Goal: Task Accomplishment & Management: Use online tool/utility

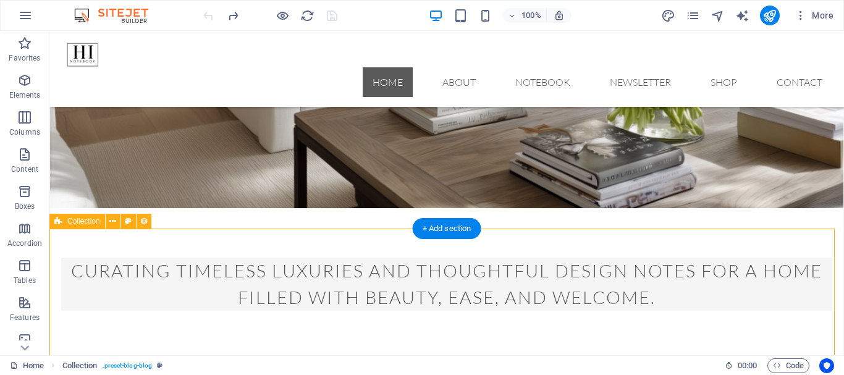
scroll to position [247, 0]
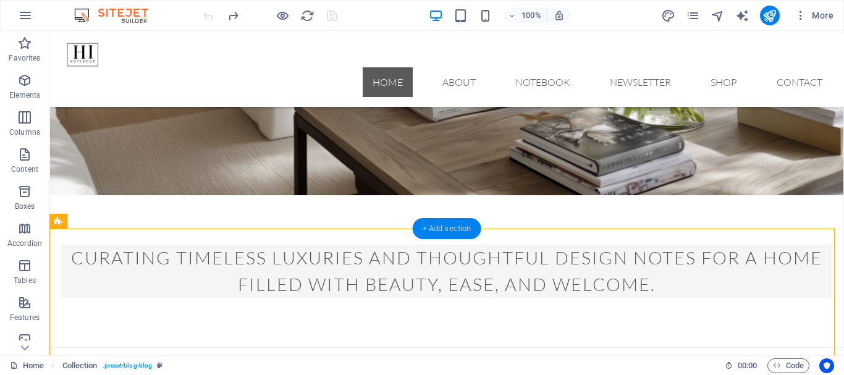
click at [435, 228] on div "+ Add section" at bounding box center [447, 228] width 69 height 21
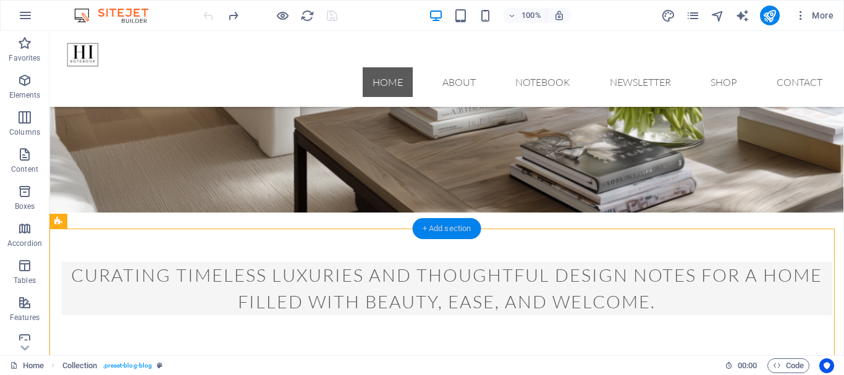
select select "columns.publishing_date_DESC"
select select "columns.status"
select select "columns.publishing_date"
select select "past"
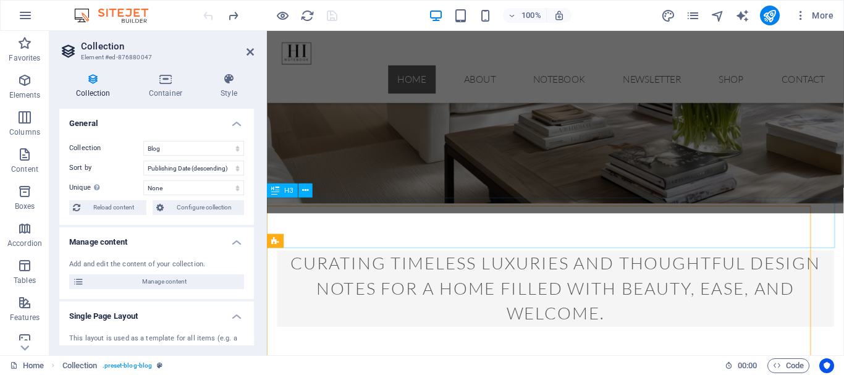
scroll to position [253, 0]
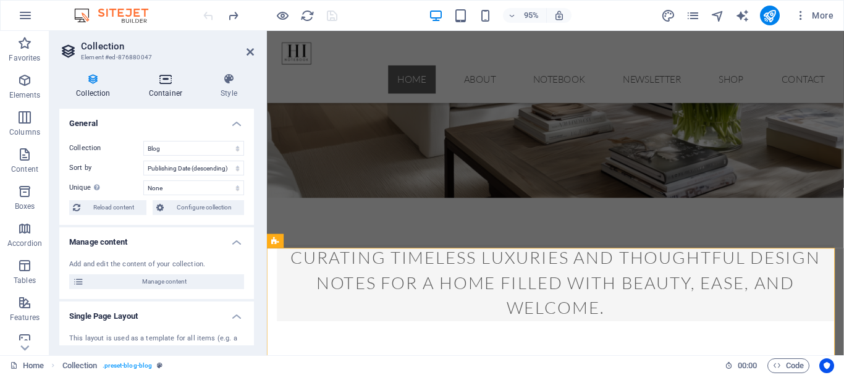
click at [166, 82] on icon at bounding box center [165, 79] width 67 height 12
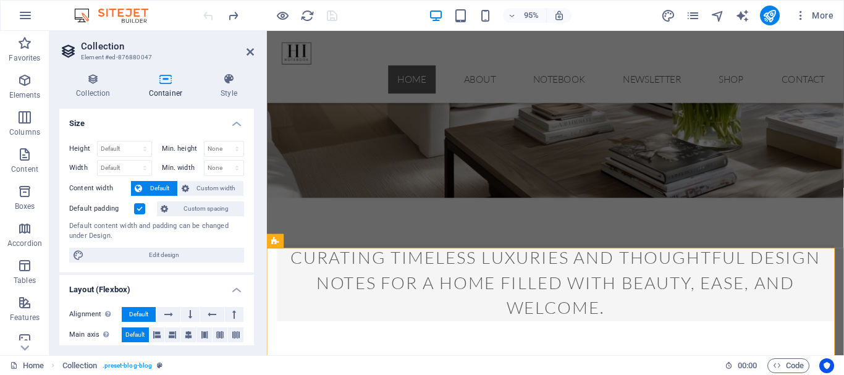
click at [166, 82] on icon at bounding box center [165, 79] width 67 height 12
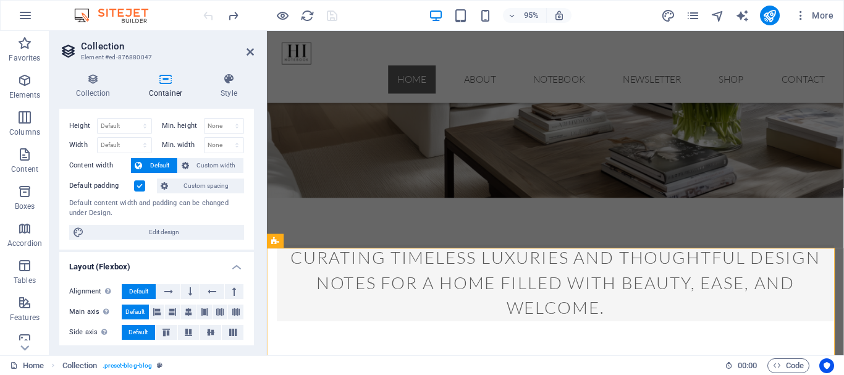
scroll to position [0, 0]
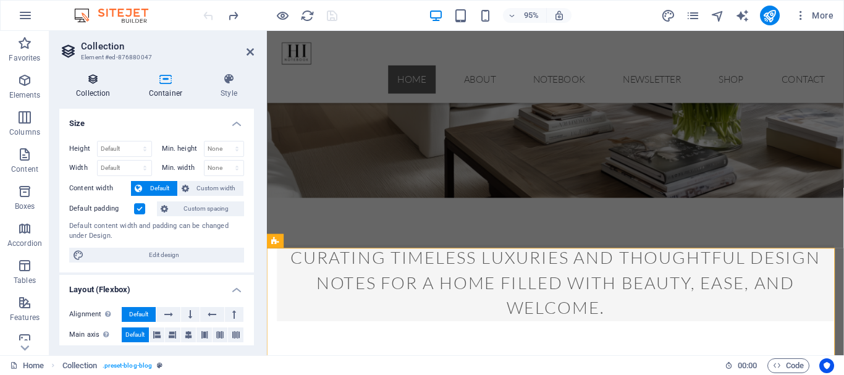
click at [101, 83] on icon at bounding box center [93, 79] width 68 height 12
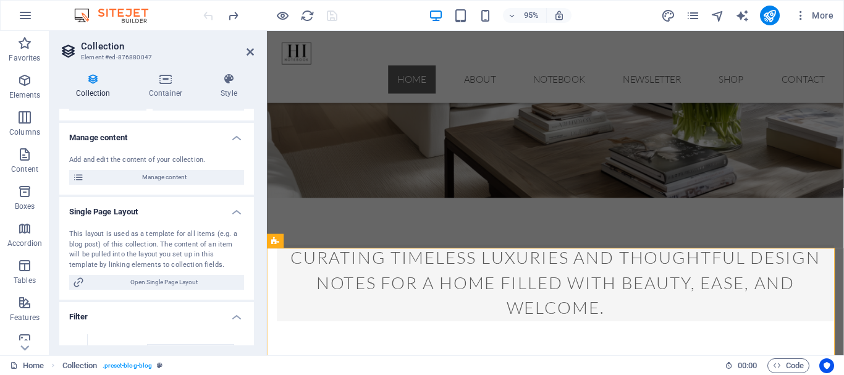
scroll to position [104, 0]
click at [249, 50] on icon at bounding box center [250, 52] width 7 height 10
click at [467, 67] on nav "Home About Notebook Newsletter Shop Contact" at bounding box center [571, 82] width 588 height 30
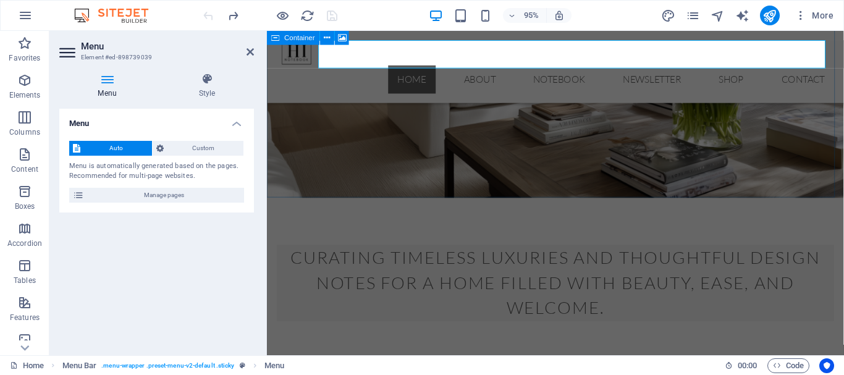
click at [252, 58] on header "Menu Element #ed-898739039" at bounding box center [156, 47] width 195 height 32
click at [249, 47] on icon at bounding box center [250, 52] width 7 height 10
click at [467, 67] on nav "Home About Notebook Newsletter Shop Contact" at bounding box center [571, 82] width 588 height 30
click at [249, 47] on icon at bounding box center [250, 52] width 7 height 10
click at [467, 67] on nav "Home About Notebook Newsletter Shop Contact" at bounding box center [571, 82] width 588 height 30
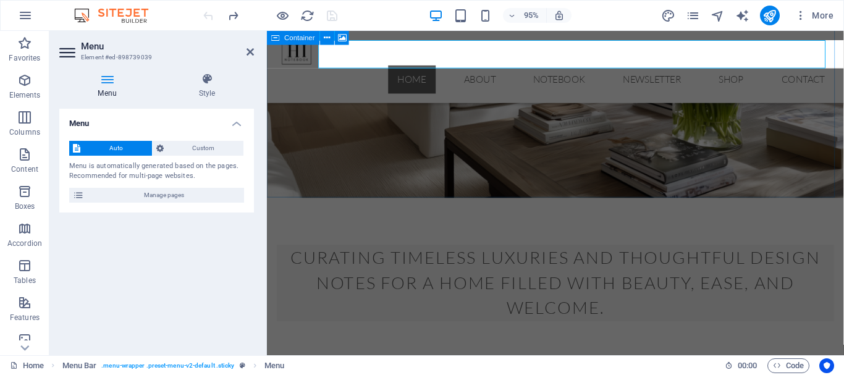
click at [249, 47] on icon at bounding box center [250, 52] width 7 height 10
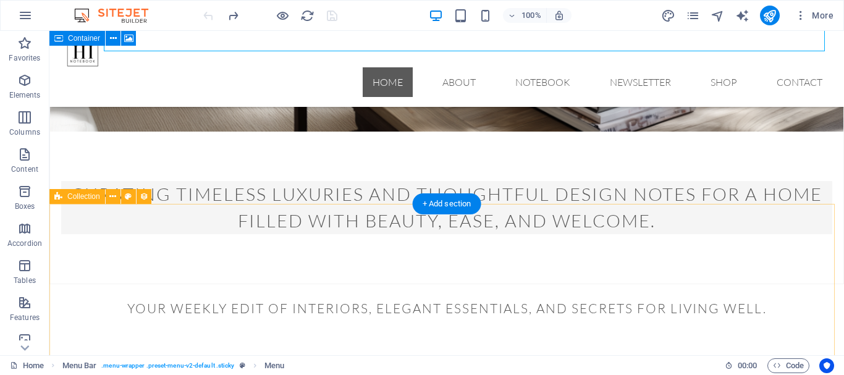
scroll to position [347, 0]
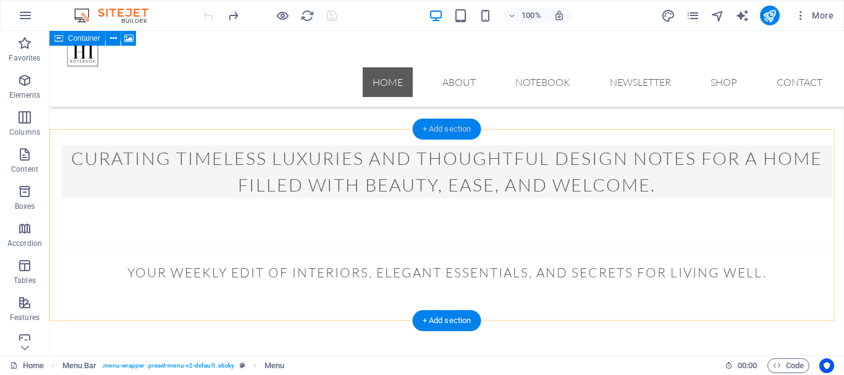
click at [441, 132] on div "+ Add section" at bounding box center [447, 129] width 69 height 21
select select "columns.publishing_date_DESC"
select select "columns.status"
select select "columns.publishing_date"
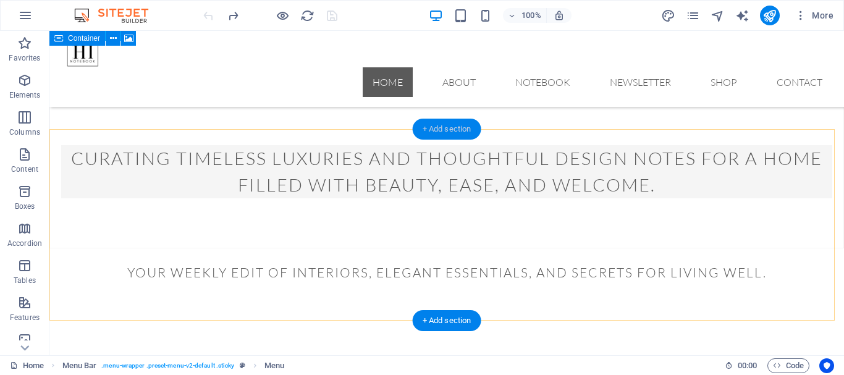
select select "past"
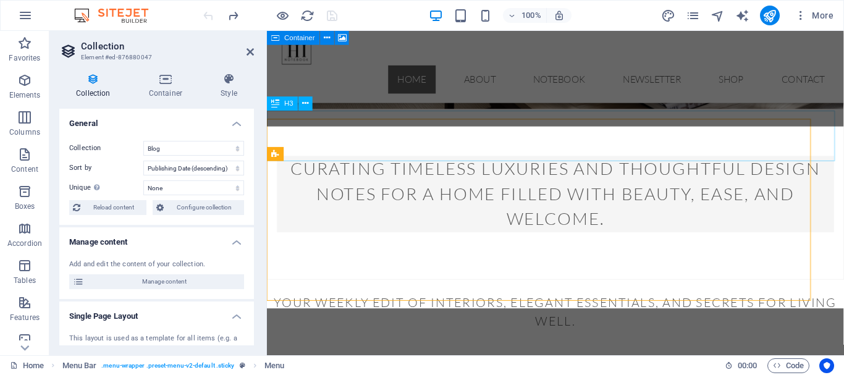
scroll to position [344, 0]
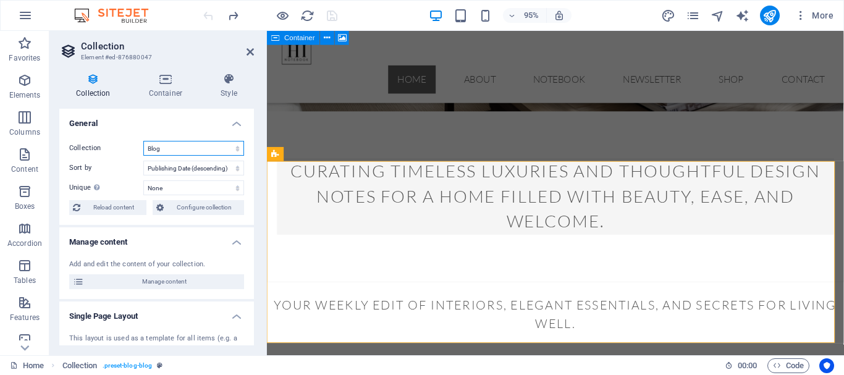
click at [221, 148] on select "Blog The Notebook" at bounding box center [193, 148] width 101 height 15
click at [248, 51] on icon at bounding box center [250, 52] width 7 height 10
click at [466, 67] on nav "Home About Notebook Newsletter Shop Contact" at bounding box center [571, 82] width 588 height 30
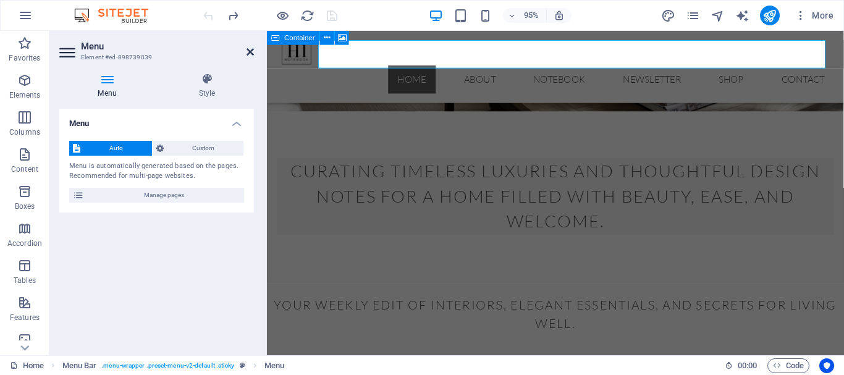
click at [248, 53] on icon at bounding box center [250, 52] width 7 height 10
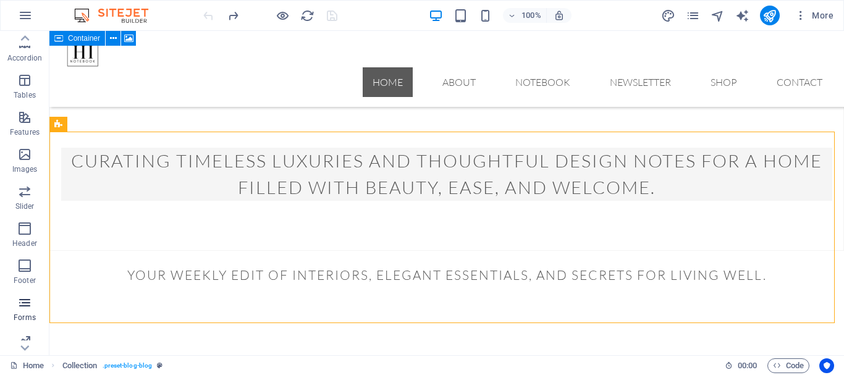
scroll to position [232, 0]
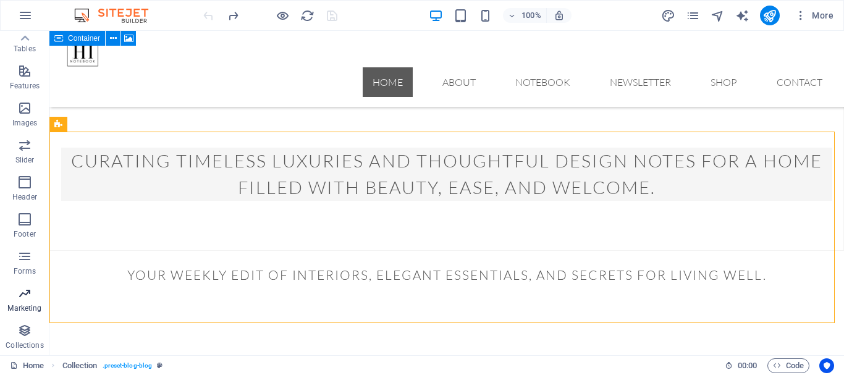
click at [20, 302] on span "Marketing" at bounding box center [24, 301] width 49 height 30
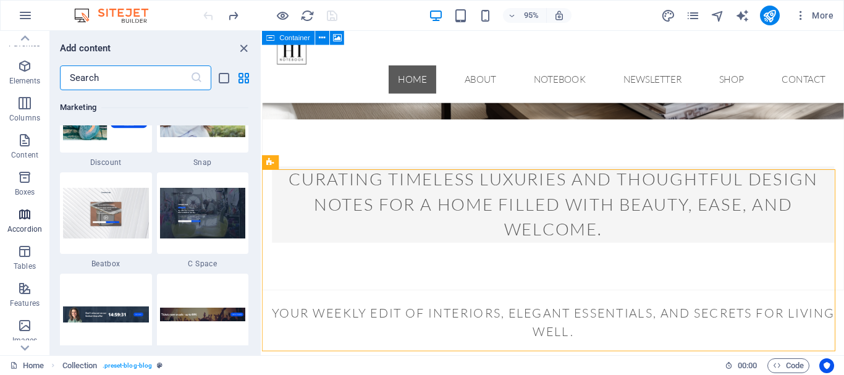
scroll to position [0, 0]
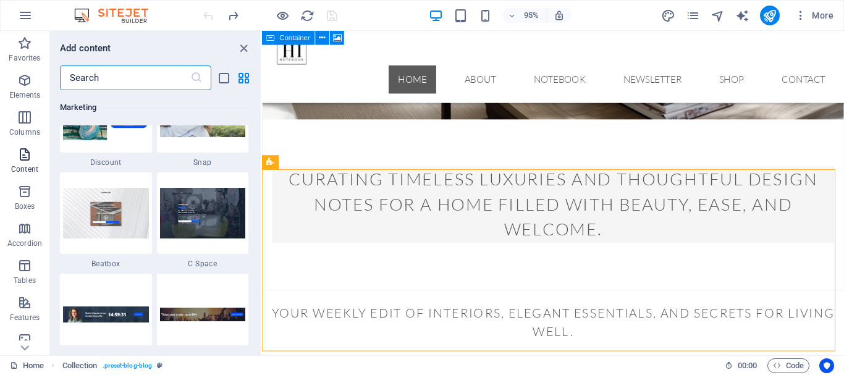
click at [30, 159] on icon "button" at bounding box center [24, 154] width 15 height 15
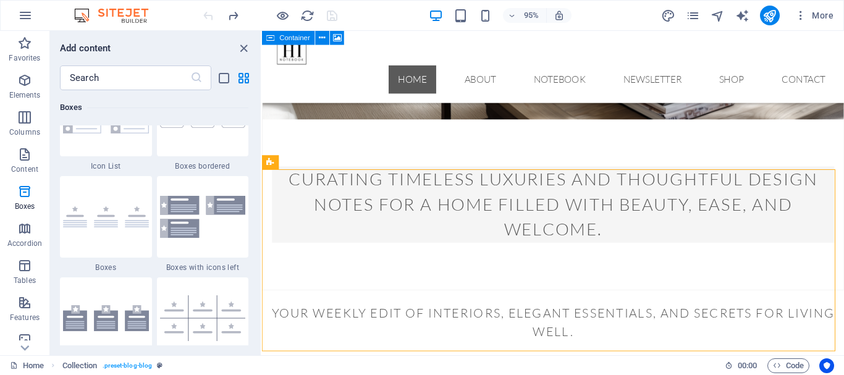
scroll to position [3461, 0]
click at [800, 14] on icon "button" at bounding box center [801, 15] width 12 height 12
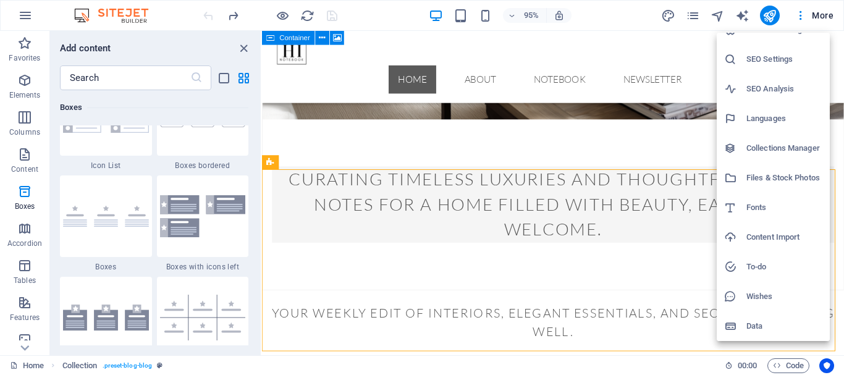
scroll to position [0, 0]
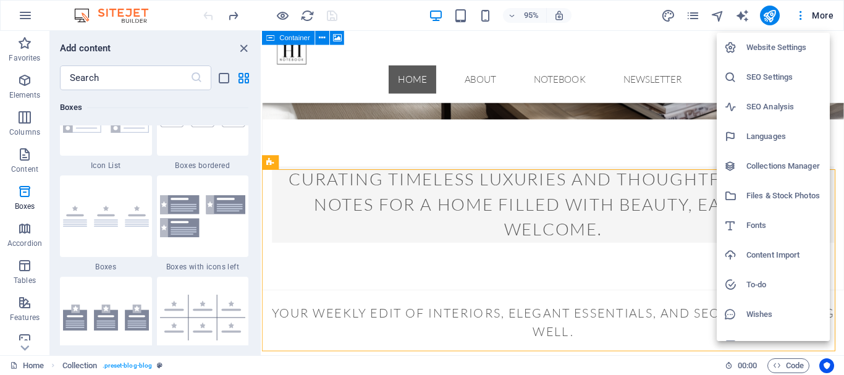
click at [785, 50] on h6 "Website Settings" at bounding box center [785, 47] width 76 height 15
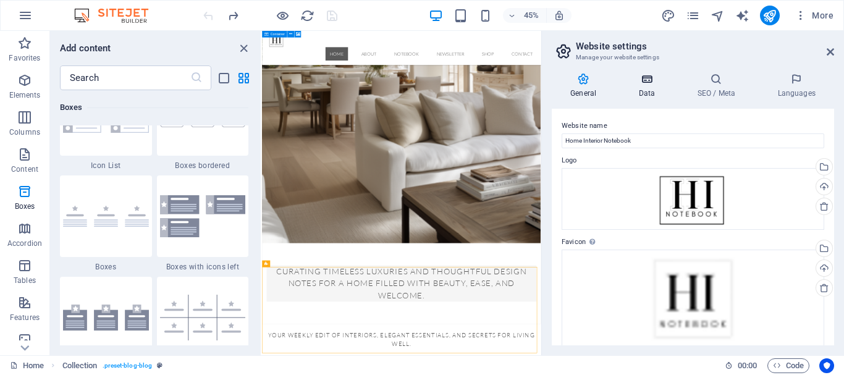
click at [650, 87] on h4 "Data" at bounding box center [649, 86] width 59 height 26
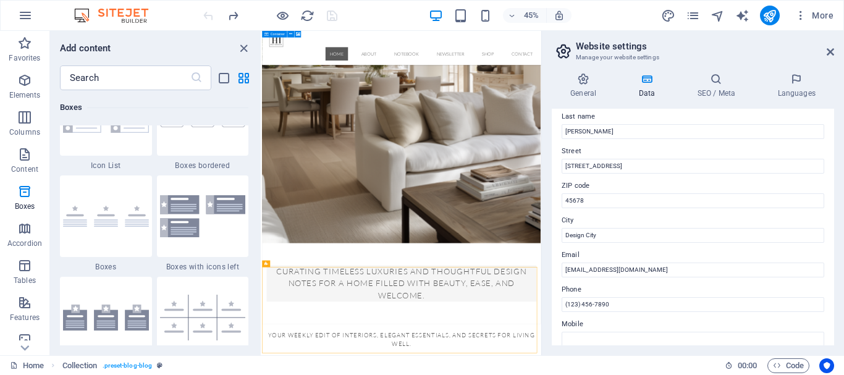
scroll to position [124, 0]
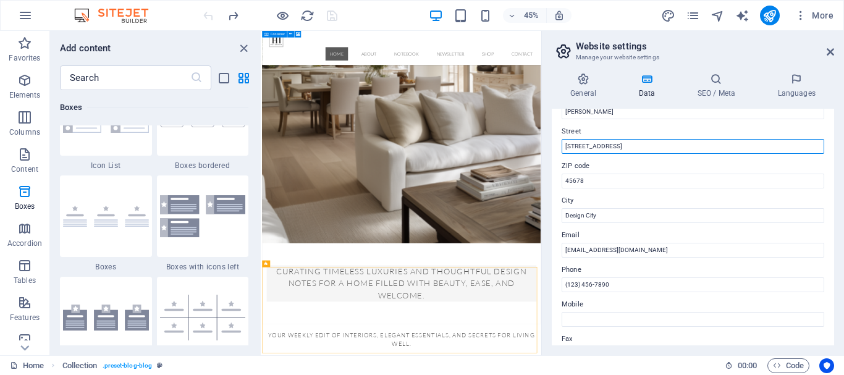
click at [637, 147] on input "123 Cozy Lane" at bounding box center [693, 146] width 263 height 15
type input "1"
type input "k"
type input "Kenton lane"
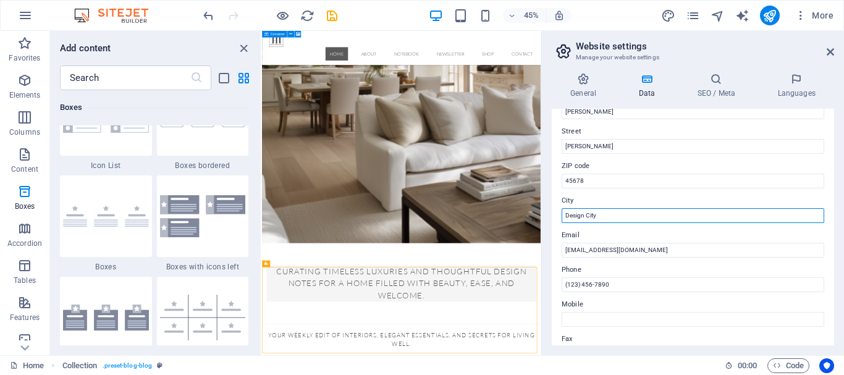
click at [689, 216] on input "Design City" at bounding box center [693, 215] width 263 height 15
type input "D"
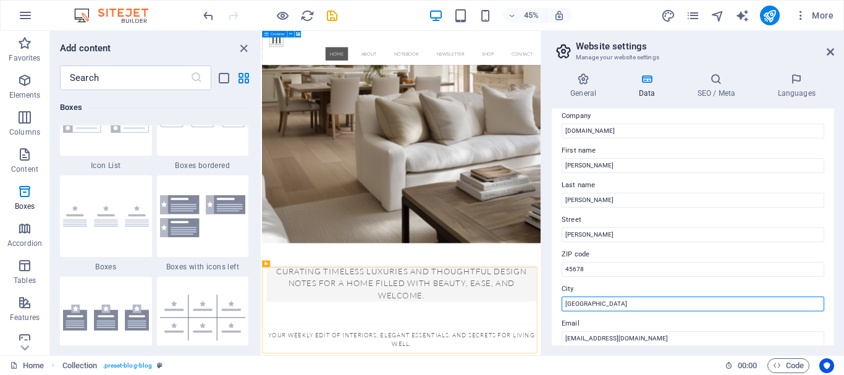
scroll to position [0, 0]
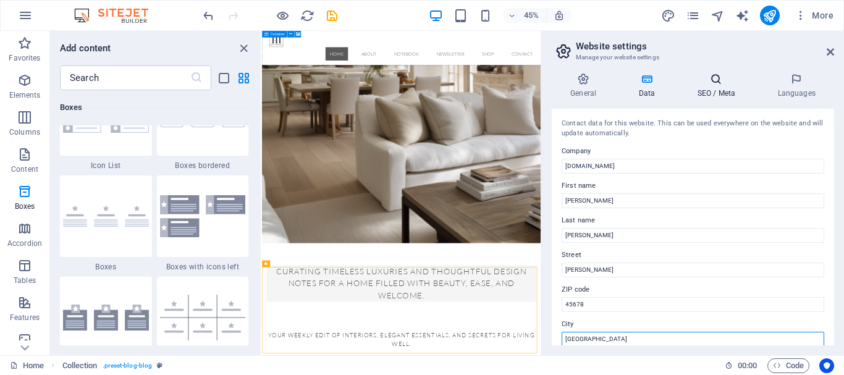
type input "London"
click at [711, 82] on icon at bounding box center [716, 79] width 75 height 12
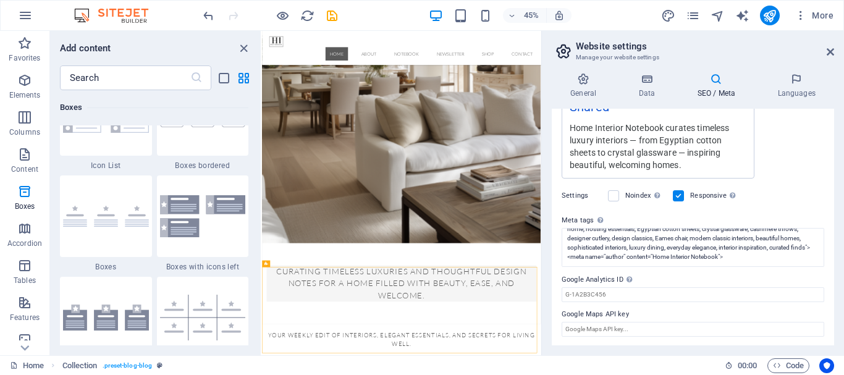
scroll to position [290, 0]
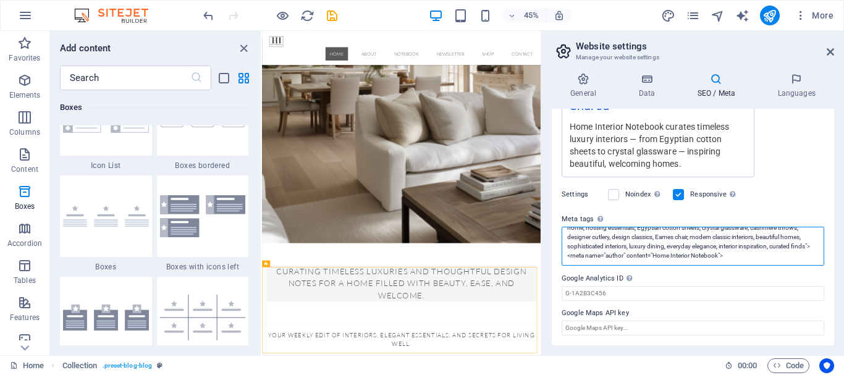
click at [747, 255] on textarea "<meta name="title" content="Home Interior Notebook | Timeless Luxury Interiors …" at bounding box center [693, 246] width 263 height 39
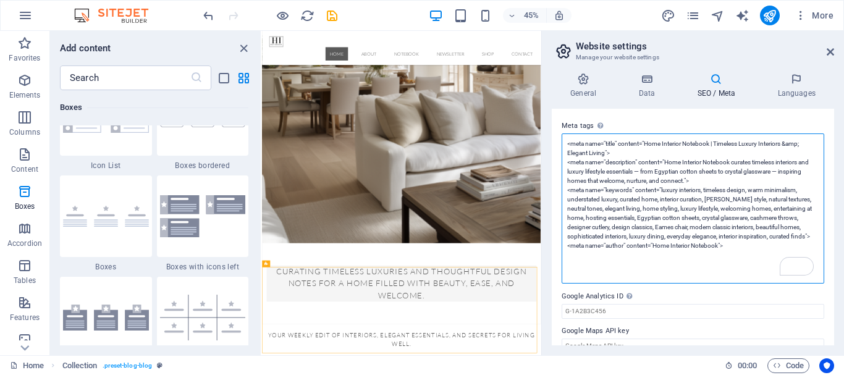
scroll to position [401, 0]
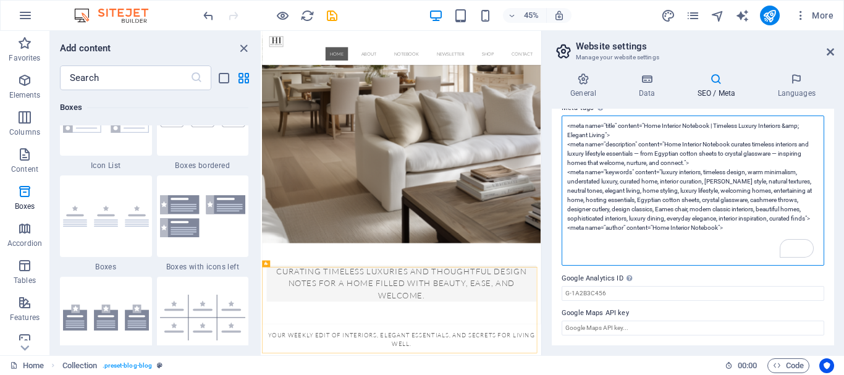
paste textarea "<iframe src="https://homeinteriornotes.substack.com/embed" width="480" height="…"
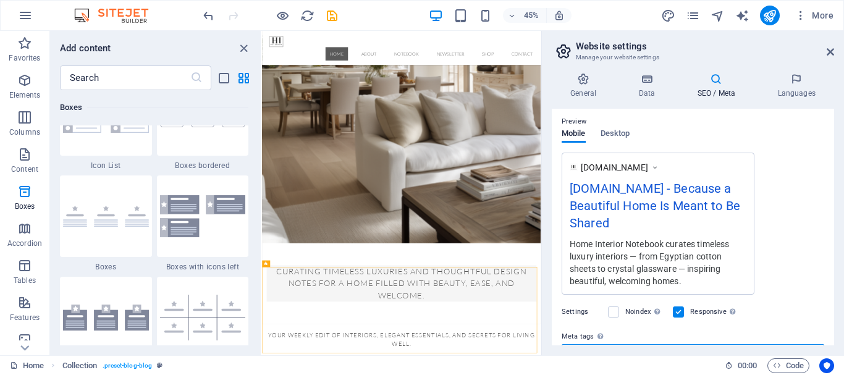
scroll to position [0, 0]
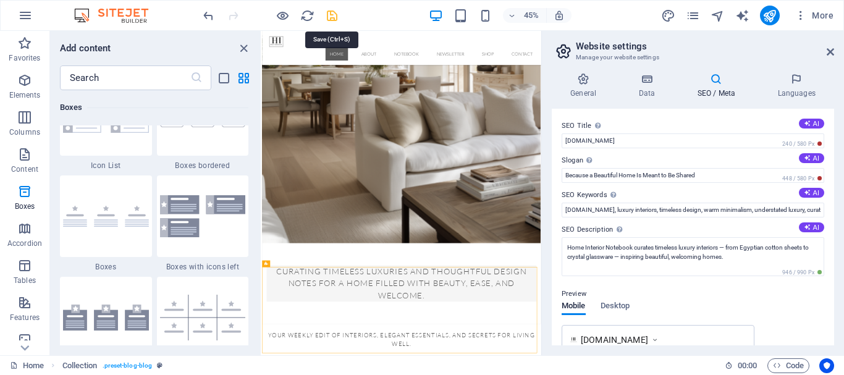
type textarea "<meta name="title" content="Home Interior Notebook | Timeless Luxury Interiors …"
click at [332, 17] on icon "save" at bounding box center [332, 16] width 14 height 14
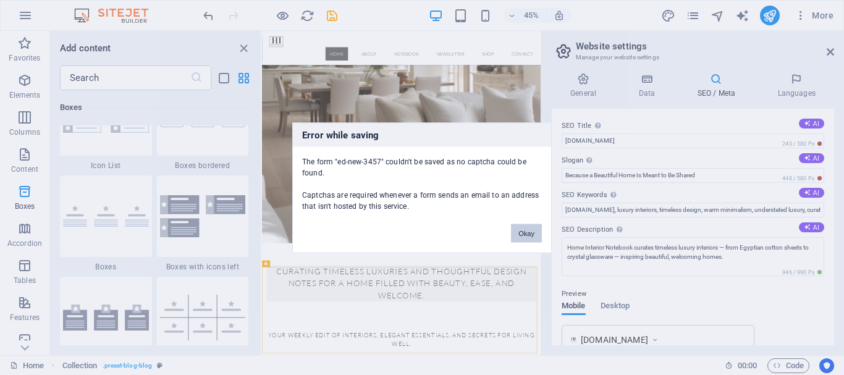
click at [536, 234] on button "Okay" at bounding box center [526, 233] width 31 height 19
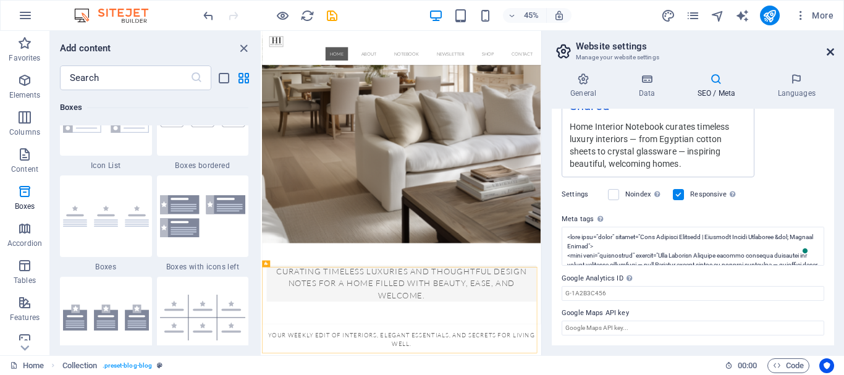
click at [830, 52] on icon at bounding box center [830, 52] width 7 height 10
click at [844, 53] on div "Menu Home About Notebook Newsletter Shop Contact" at bounding box center [572, 69] width 621 height 76
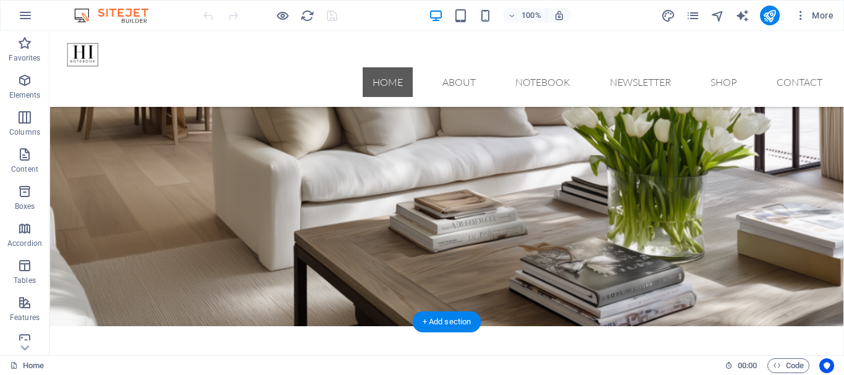
scroll to position [124, 0]
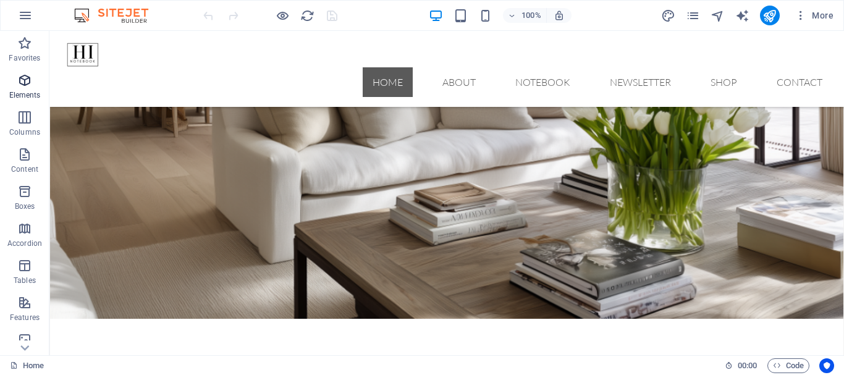
click at [23, 82] on icon "button" at bounding box center [24, 80] width 15 height 15
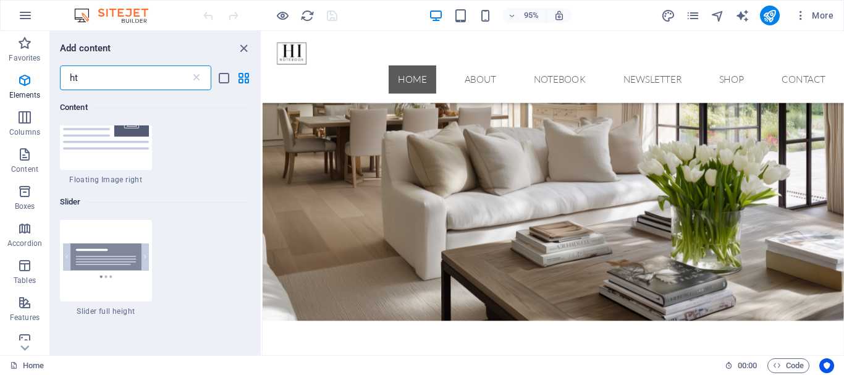
scroll to position [0, 0]
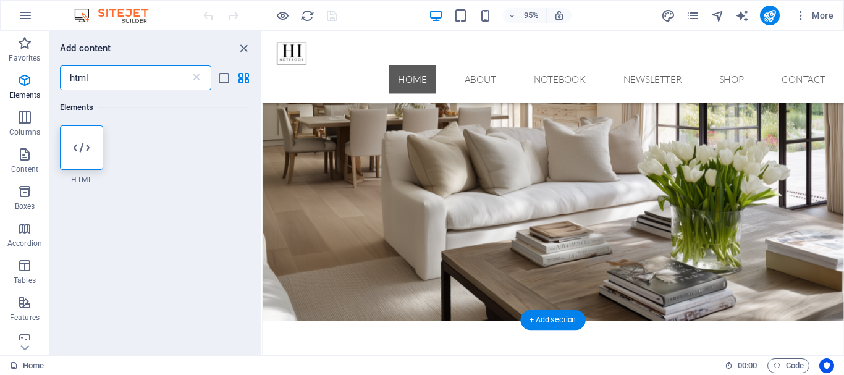
type input "html"
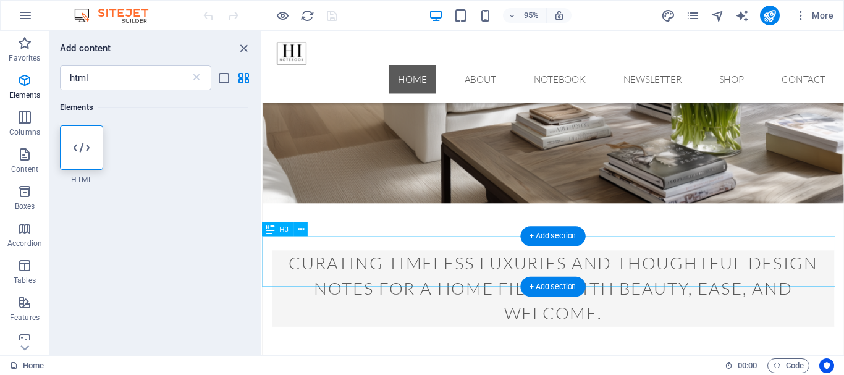
scroll to position [309, 0]
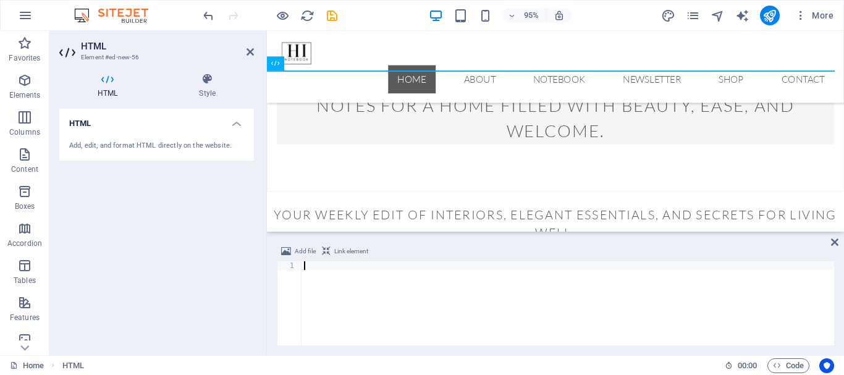
paste textarea "<iframe src="https://homeinteriornotes.substack.com/embed" width="480" height="…"
type textarea "<iframe src="https://homeinteriornotes.substack.com/embed" width="480" height="…"
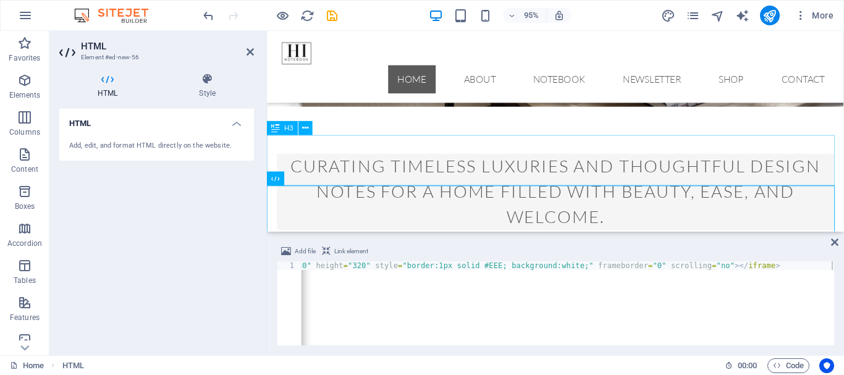
scroll to position [185, 0]
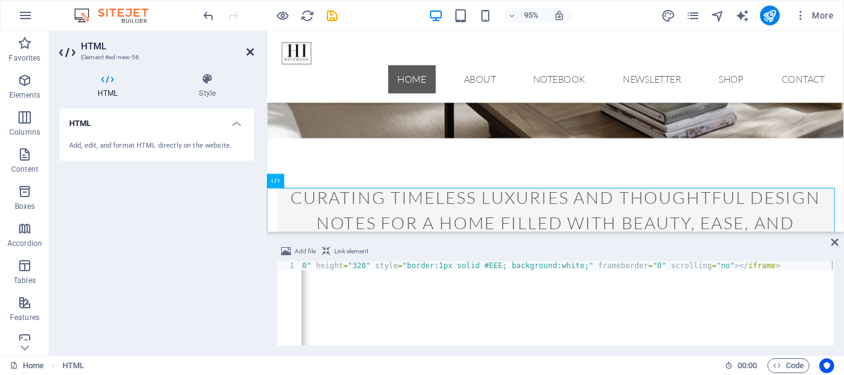
click at [250, 56] on icon at bounding box center [250, 52] width 7 height 10
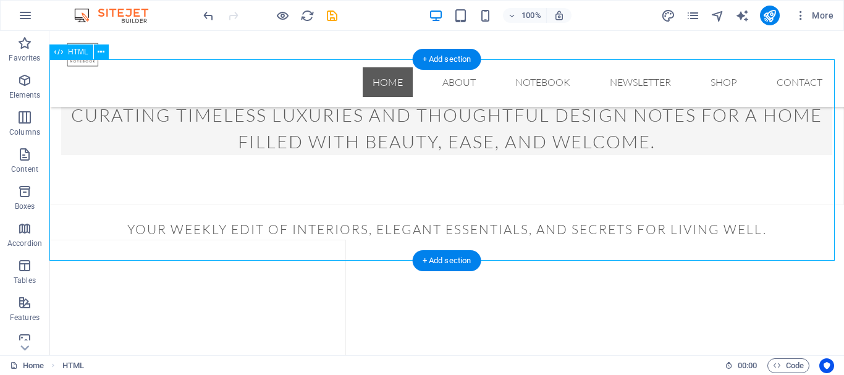
scroll to position [309, 0]
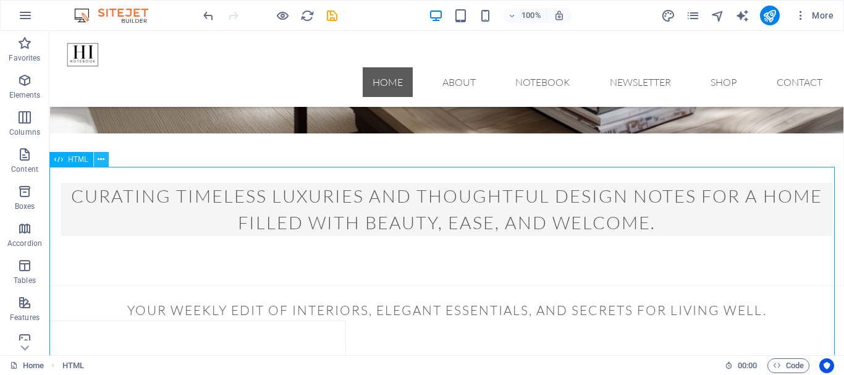
click at [101, 157] on icon at bounding box center [101, 159] width 7 height 13
click at [204, 13] on icon "undo" at bounding box center [209, 16] width 14 height 14
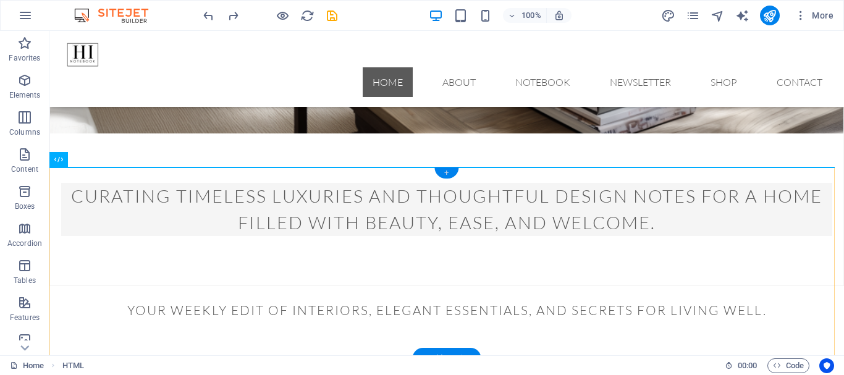
click at [446, 174] on div "+" at bounding box center [447, 173] width 24 height 11
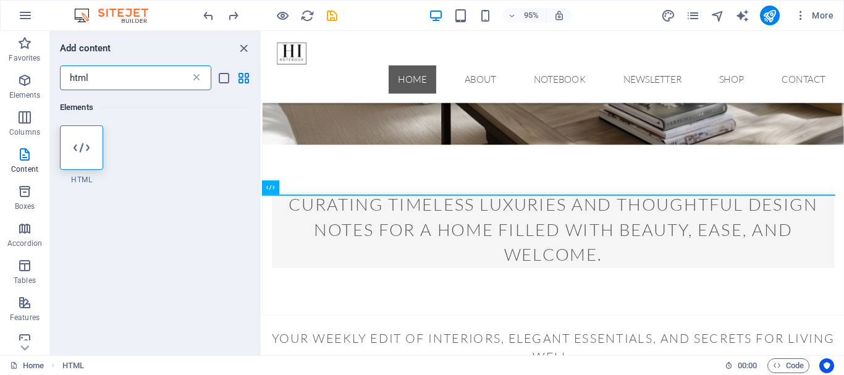
click at [196, 79] on icon at bounding box center [196, 78] width 12 height 12
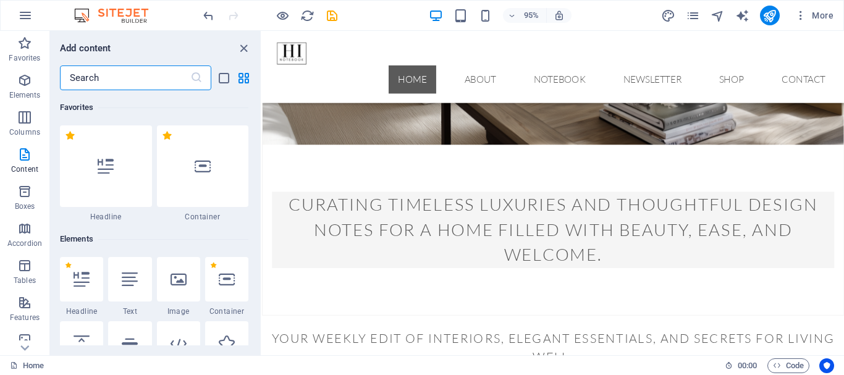
click at [141, 75] on input "text" at bounding box center [125, 78] width 130 height 25
click at [124, 78] on input "text" at bounding box center [125, 78] width 130 height 25
click at [98, 78] on input "text" at bounding box center [125, 78] width 130 height 25
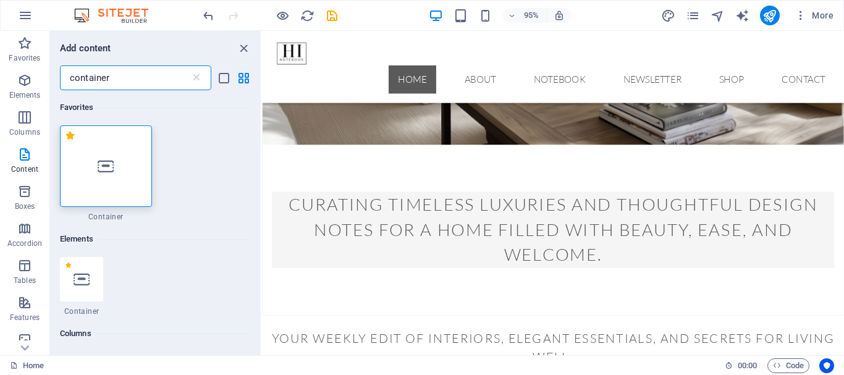
type input "container"
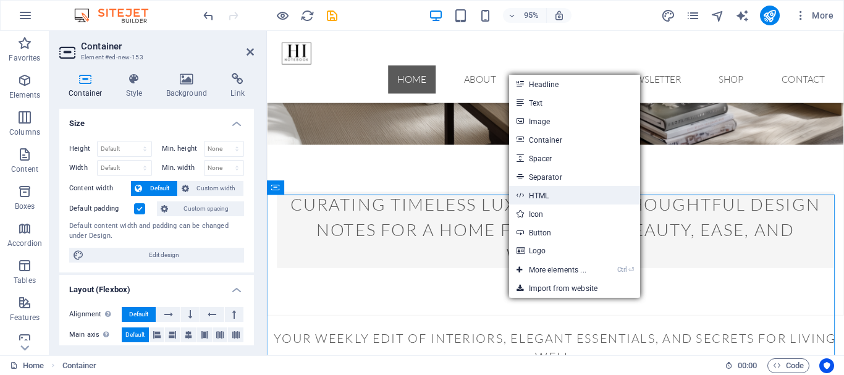
click at [533, 193] on link "HTML" at bounding box center [574, 195] width 131 height 19
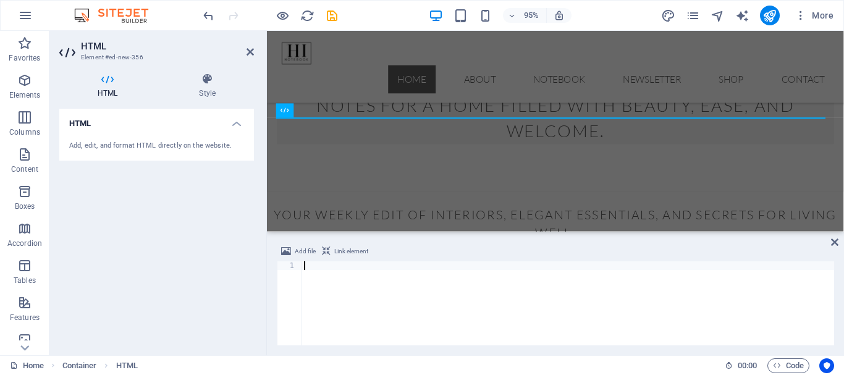
type textarea "<iframe src="https://homeinteriornotes.substack.com/embed" width="480" height="…"
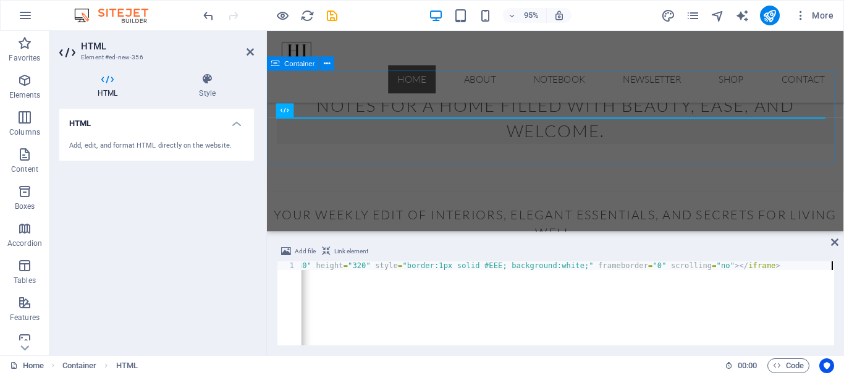
scroll to position [0, 193]
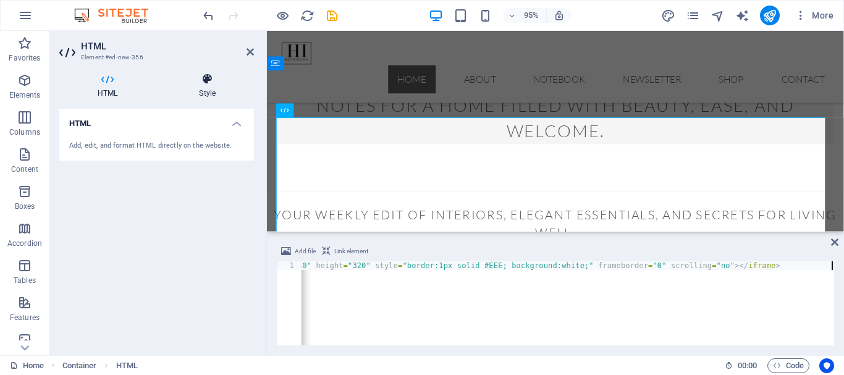
click at [207, 80] on icon at bounding box center [207, 79] width 93 height 12
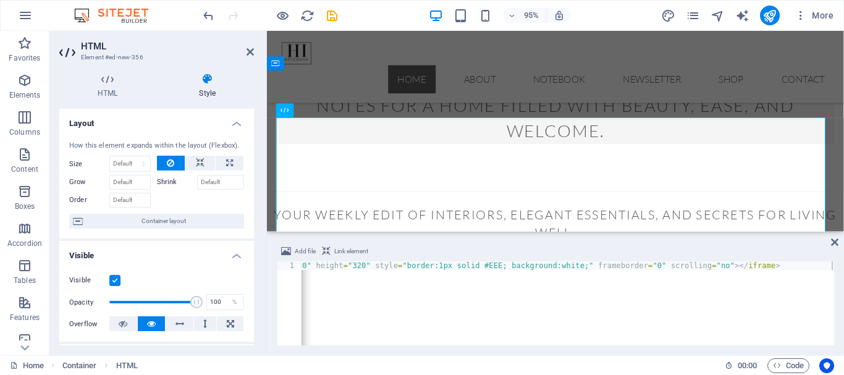
click at [207, 80] on icon at bounding box center [207, 79] width 93 height 12
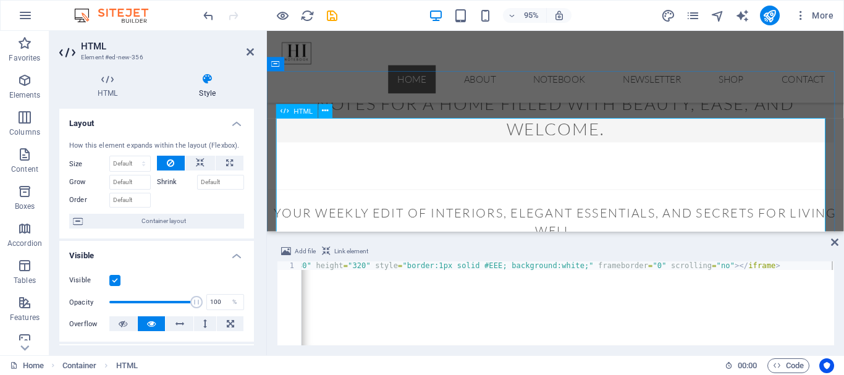
scroll to position [371, 0]
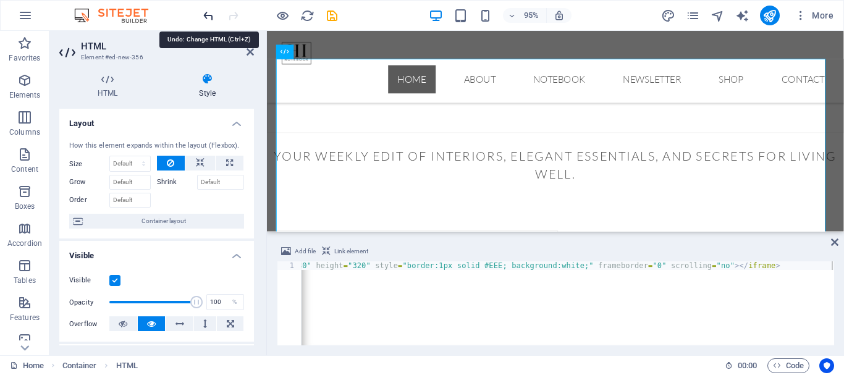
click at [212, 11] on icon "undo" at bounding box center [209, 16] width 14 height 14
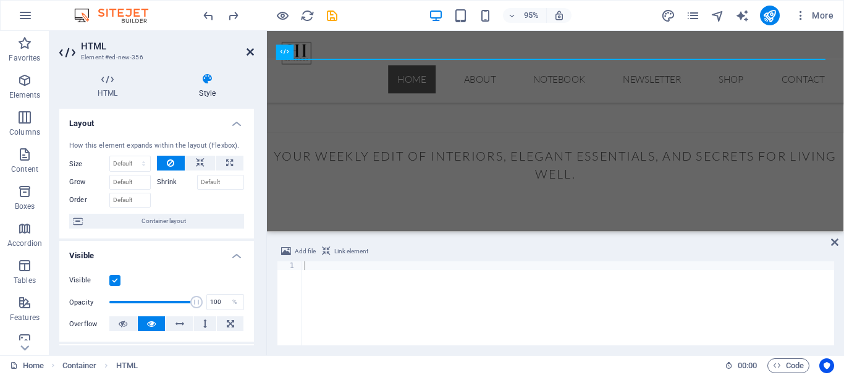
click at [250, 52] on icon at bounding box center [250, 52] width 7 height 10
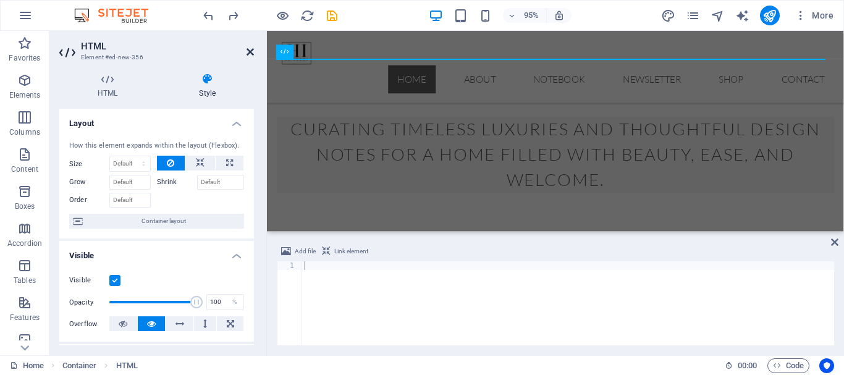
scroll to position [465, 0]
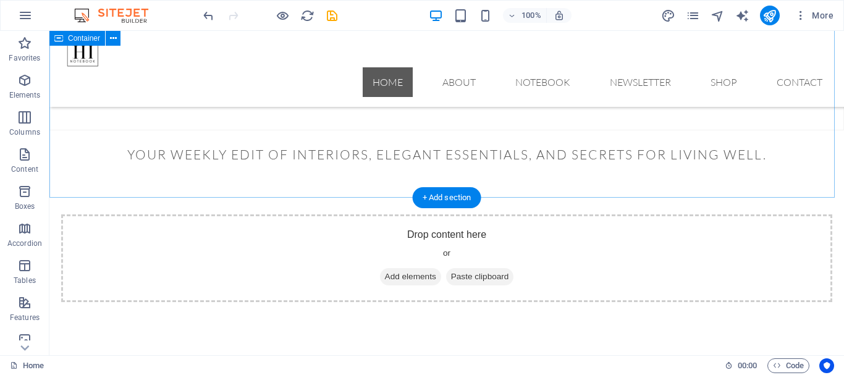
click at [409, 268] on span "Add elements" at bounding box center [410, 276] width 61 height 17
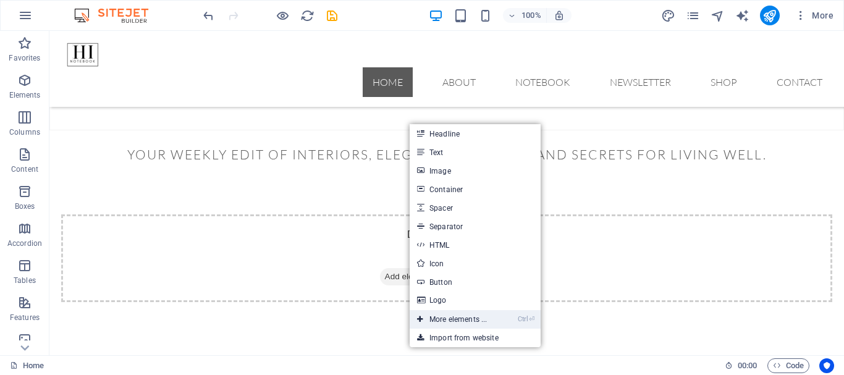
click at [459, 321] on link "Ctrl ⏎ More elements ..." at bounding box center [452, 319] width 85 height 19
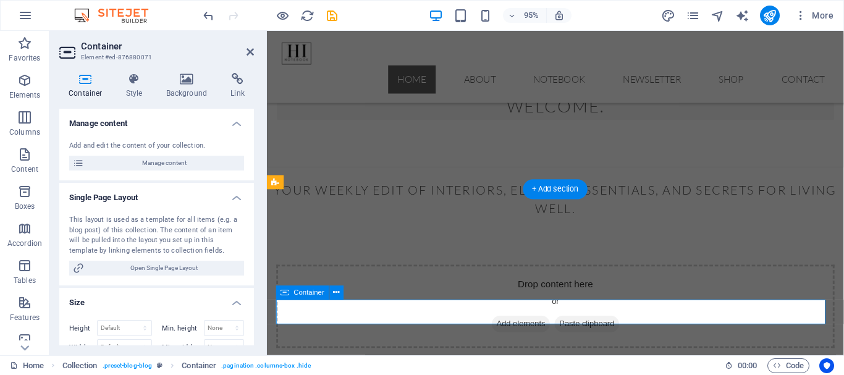
scroll to position [501, 0]
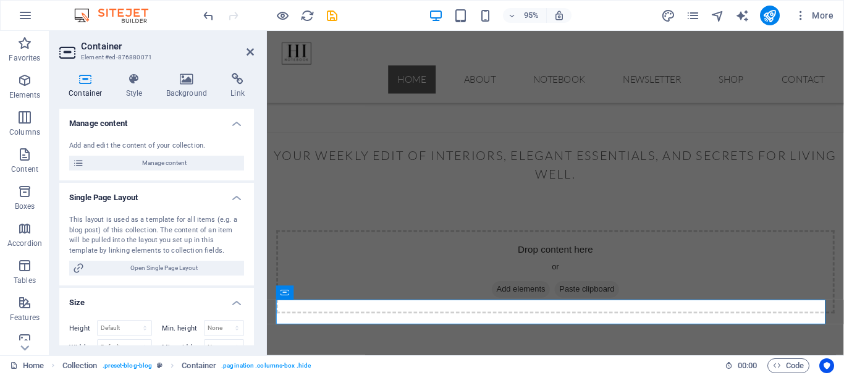
click at [244, 45] on h2 "Container" at bounding box center [167, 46] width 173 height 11
click at [251, 51] on icon at bounding box center [250, 52] width 7 height 10
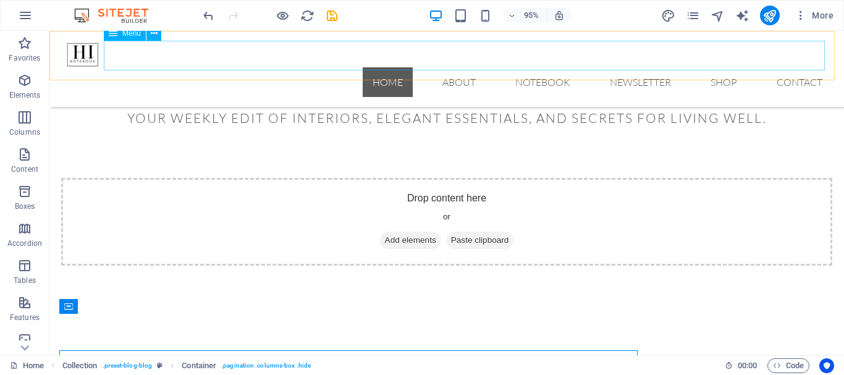
scroll to position [465, 0]
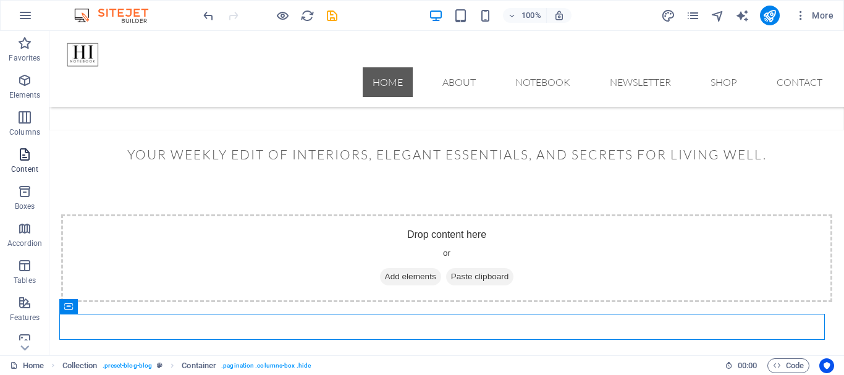
click at [24, 153] on icon "button" at bounding box center [24, 154] width 15 height 15
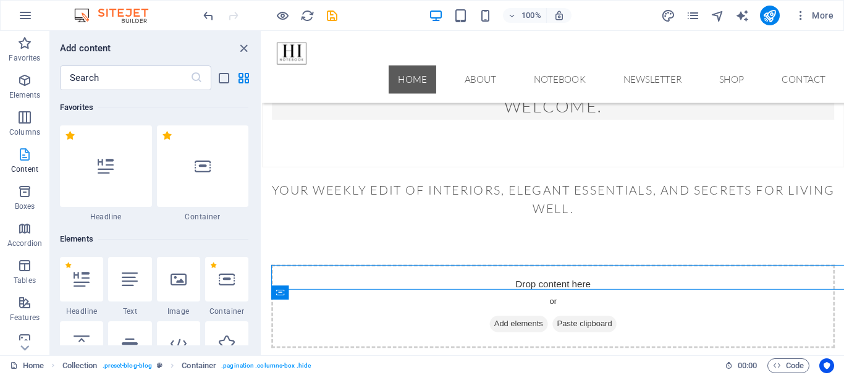
click at [24, 153] on icon "button" at bounding box center [24, 154] width 15 height 15
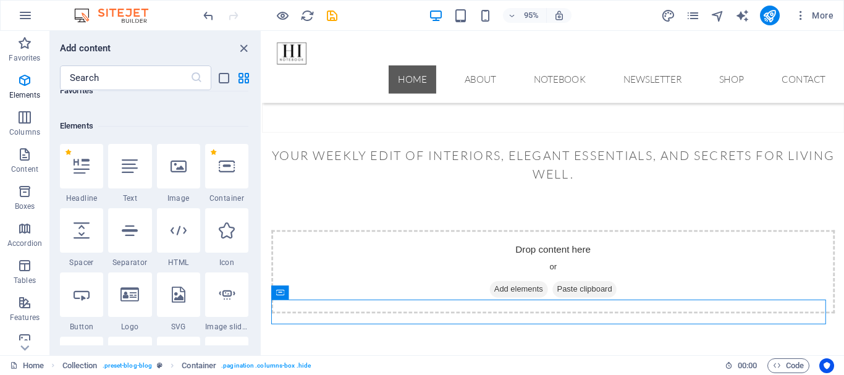
scroll to position [62, 0]
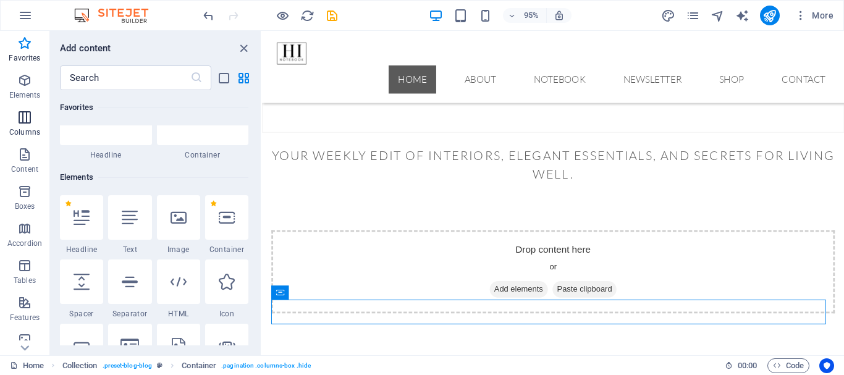
click at [23, 116] on icon "button" at bounding box center [24, 117] width 15 height 15
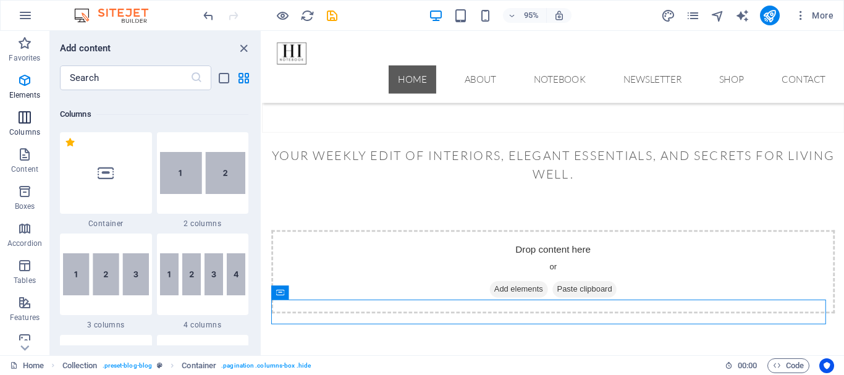
scroll to position [612, 0]
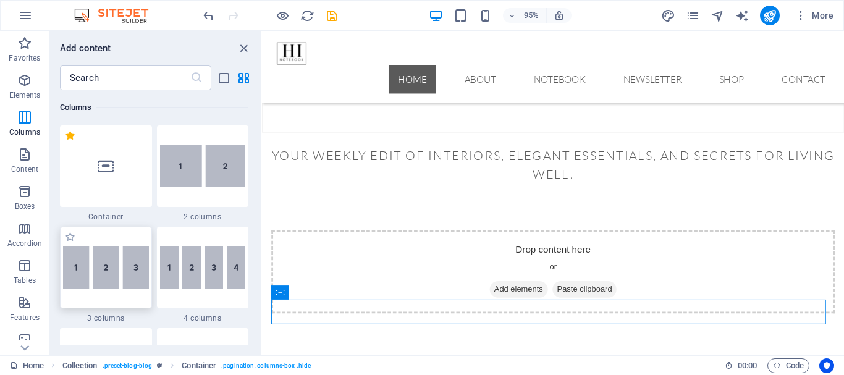
click at [108, 281] on img at bounding box center [106, 268] width 86 height 42
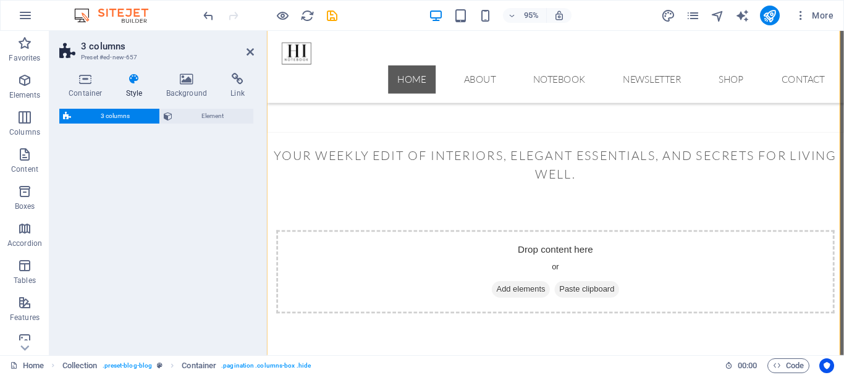
select select "rem"
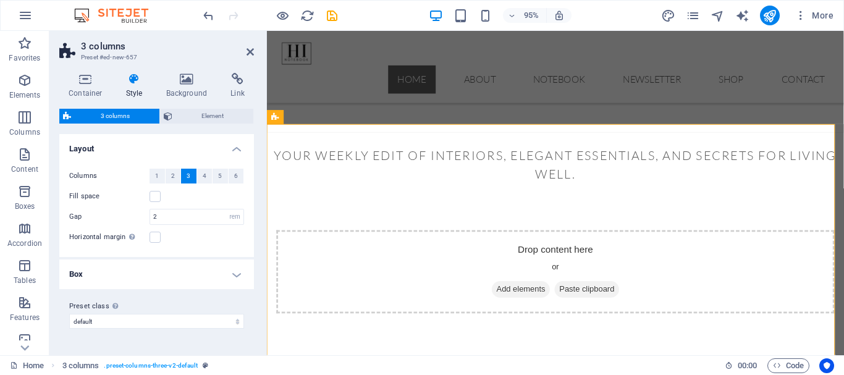
scroll to position [762, 0]
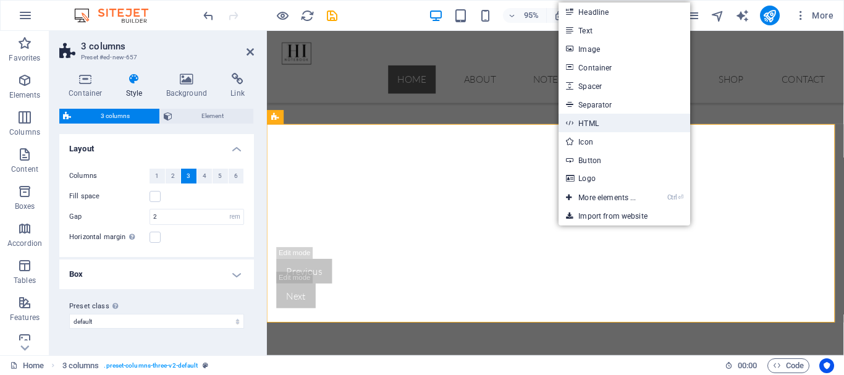
click at [584, 121] on link "HTML" at bounding box center [624, 123] width 131 height 19
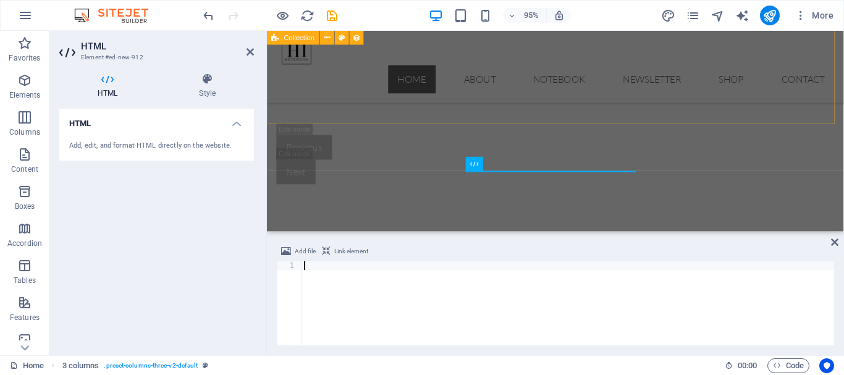
scroll to position [631, 0]
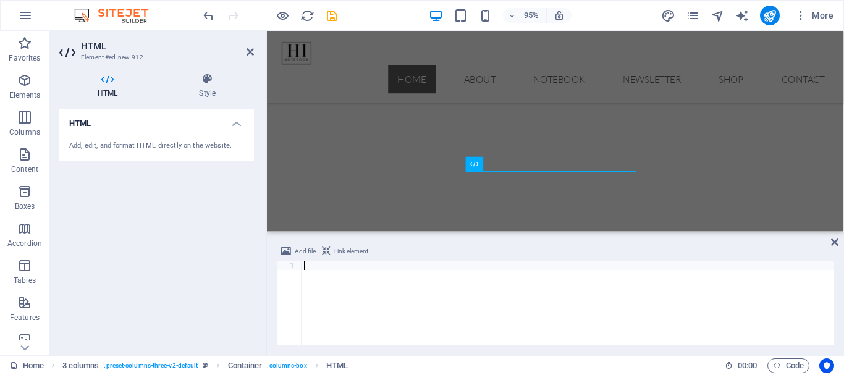
type textarea "<iframe src="https://homeinteriornotes.substack.com/embed" width="480" height="…"
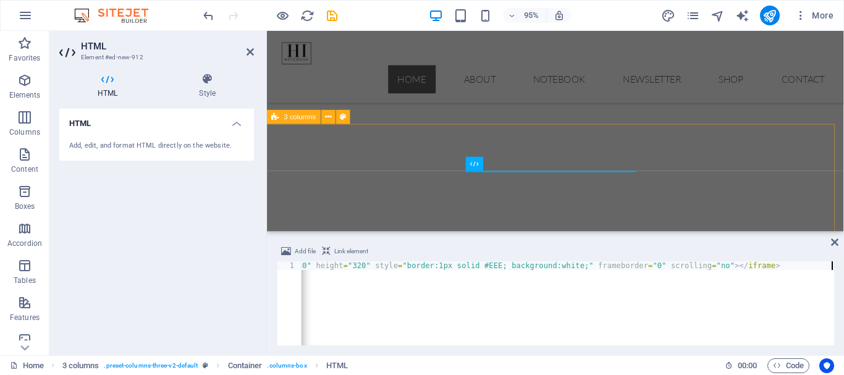
scroll to position [0, 193]
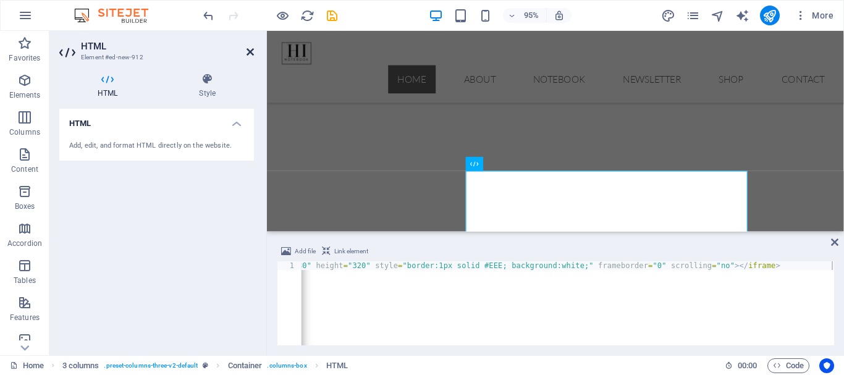
click at [248, 49] on icon at bounding box center [250, 52] width 7 height 10
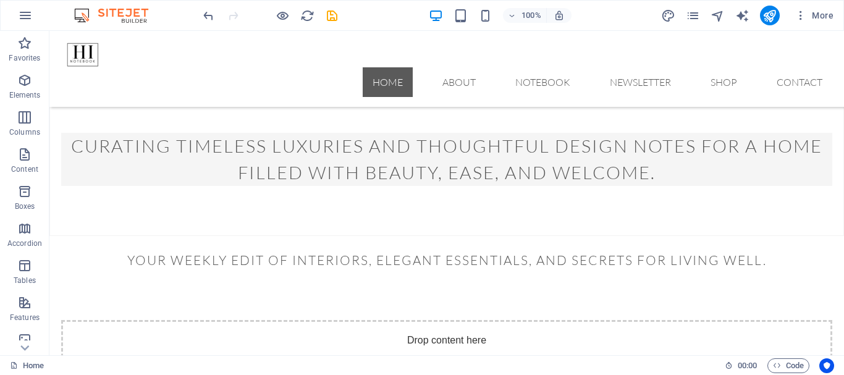
scroll to position [339, 0]
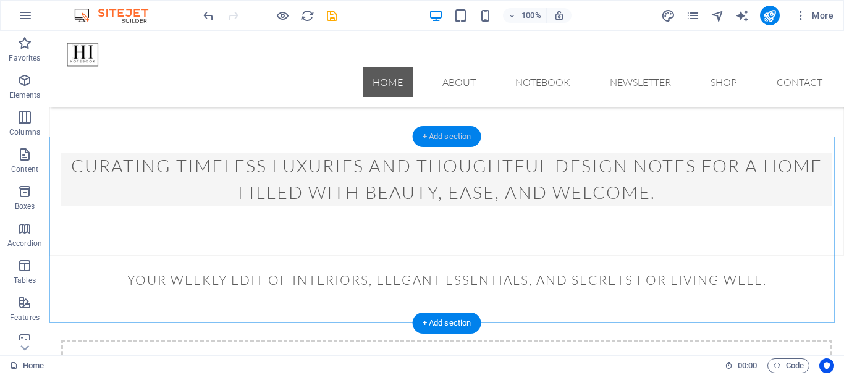
click at [448, 138] on div "+ Add section" at bounding box center [447, 136] width 69 height 21
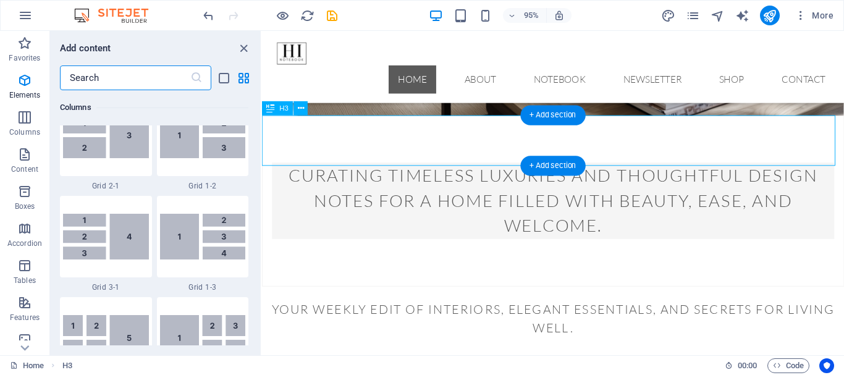
scroll to position [2163, 0]
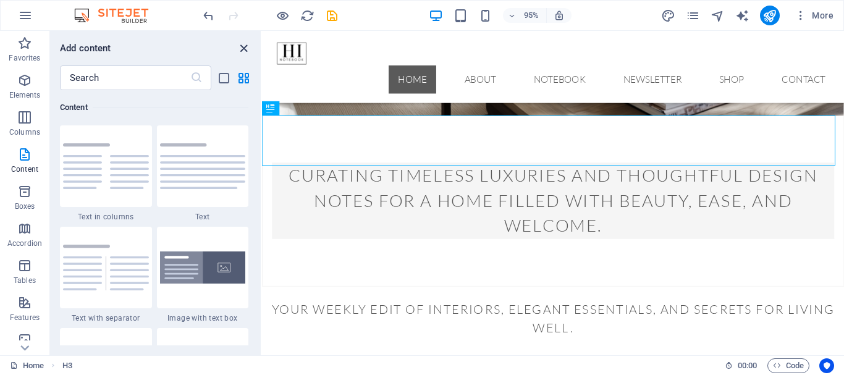
click at [242, 47] on icon "close panel" at bounding box center [244, 48] width 14 height 14
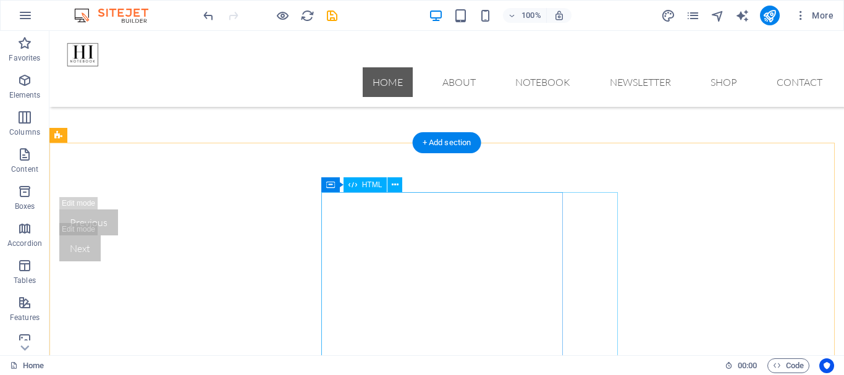
scroll to position [772, 0]
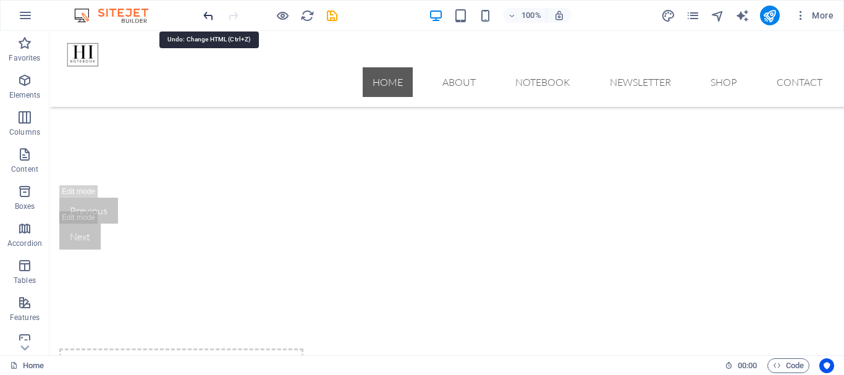
click at [211, 14] on icon "undo" at bounding box center [209, 16] width 14 height 14
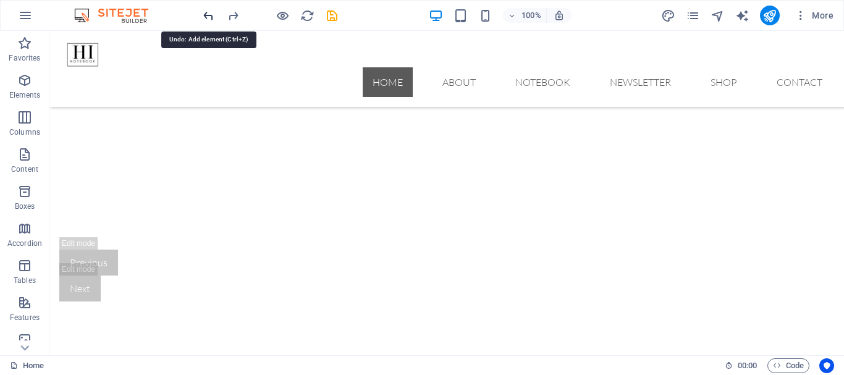
click at [211, 14] on icon "undo" at bounding box center [209, 16] width 14 height 14
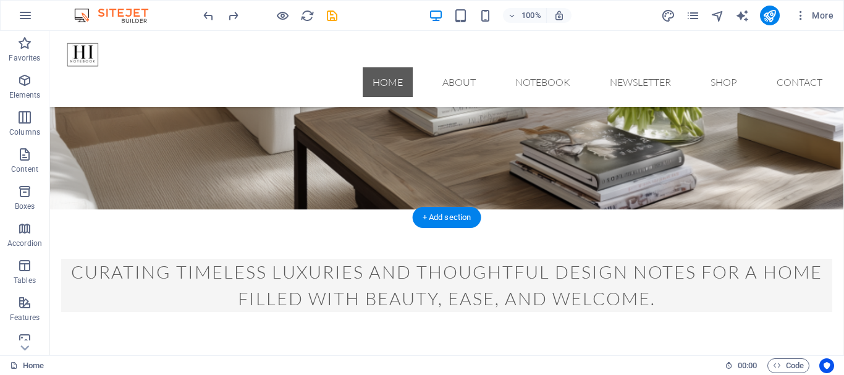
scroll to position [224, 0]
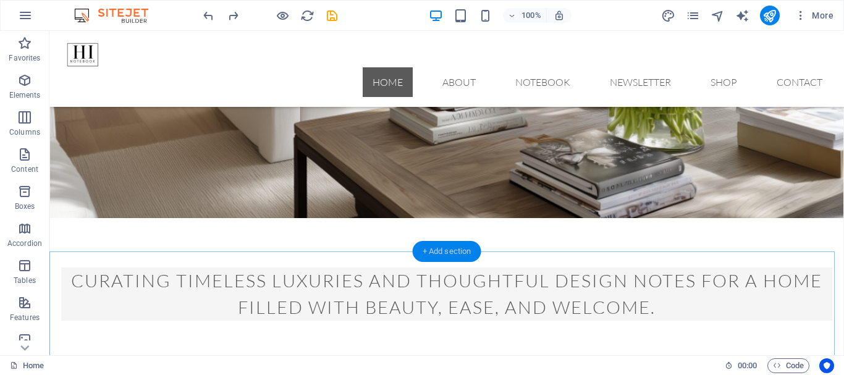
click at [448, 253] on div "+ Add section" at bounding box center [447, 251] width 69 height 21
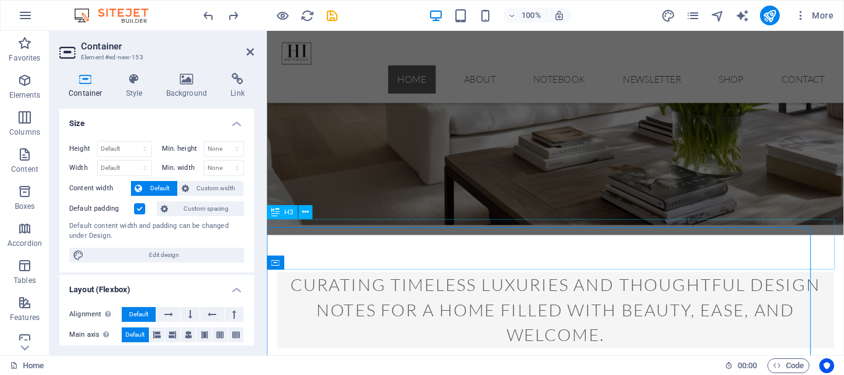
scroll to position [230, 0]
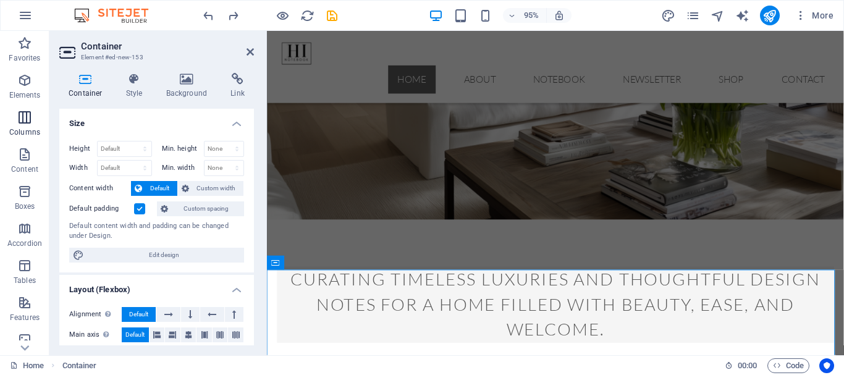
click at [30, 117] on icon "button" at bounding box center [24, 117] width 15 height 15
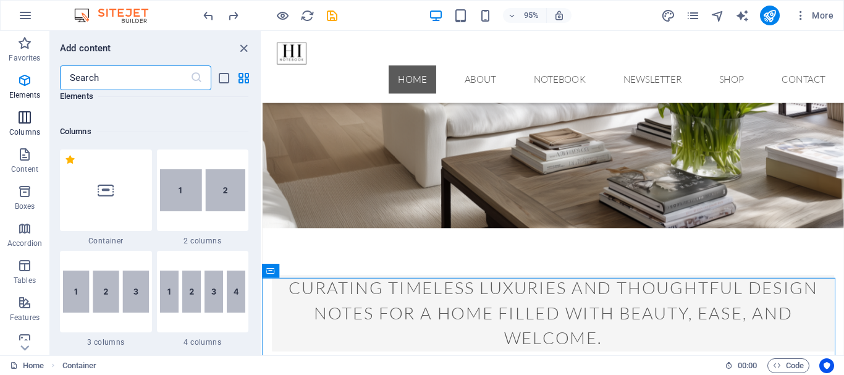
scroll to position [612, 0]
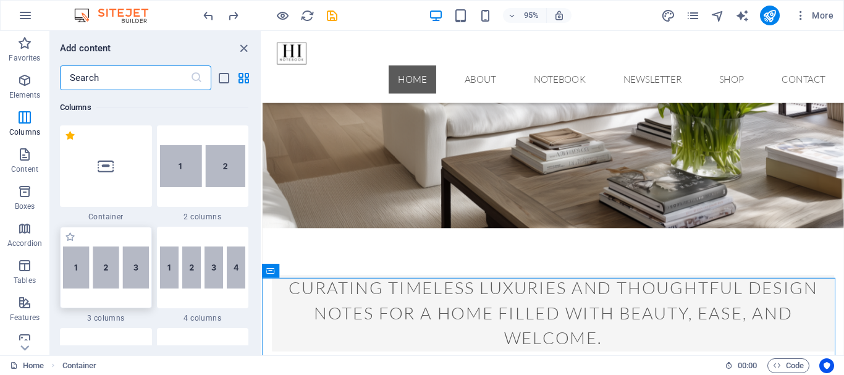
click at [101, 271] on img at bounding box center [106, 268] width 86 height 42
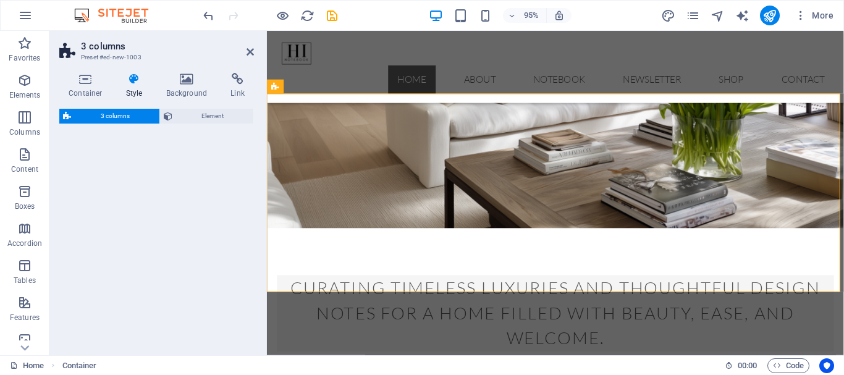
select select "rem"
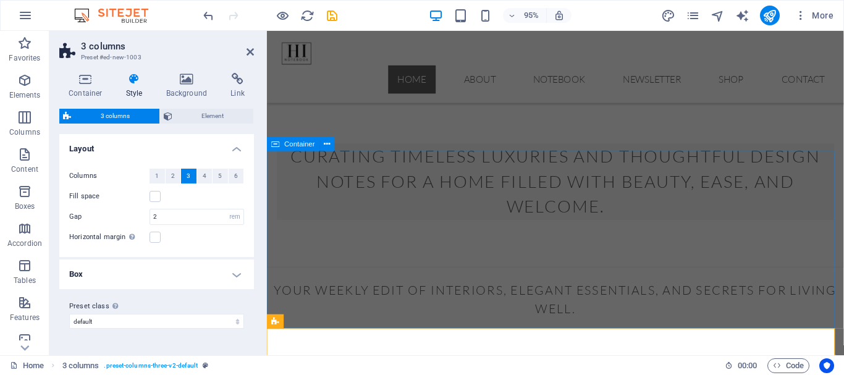
scroll to position [355, 0]
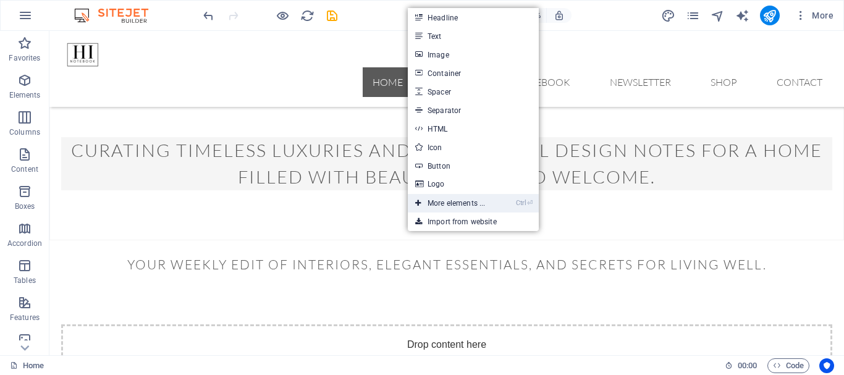
click at [450, 204] on link "Ctrl ⏎ More elements ..." at bounding box center [450, 203] width 85 height 19
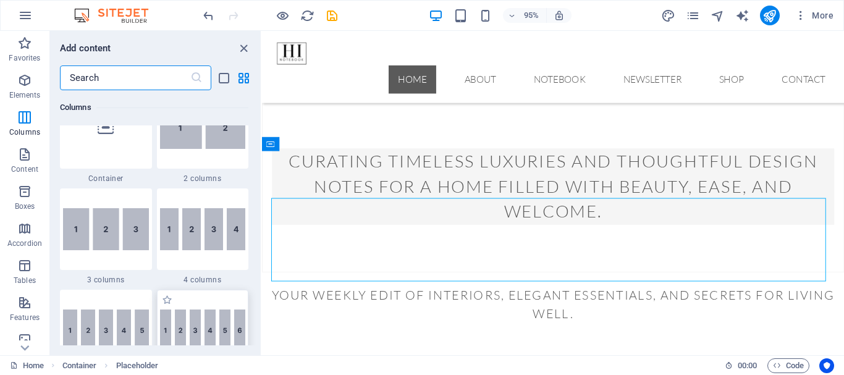
scroll to position [688, 0]
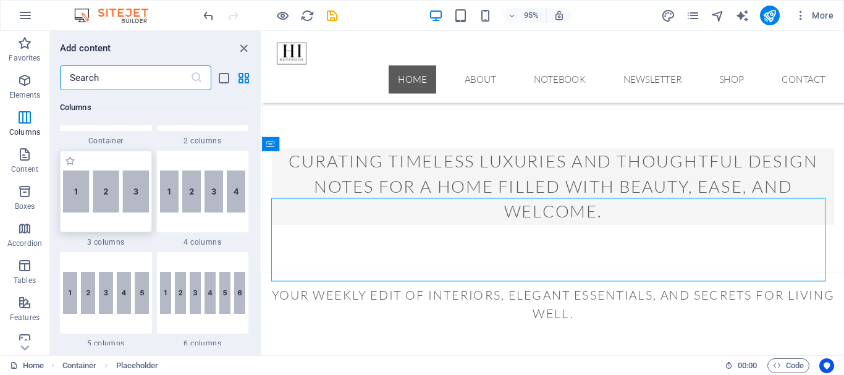
click at [127, 202] on img at bounding box center [106, 192] width 86 height 42
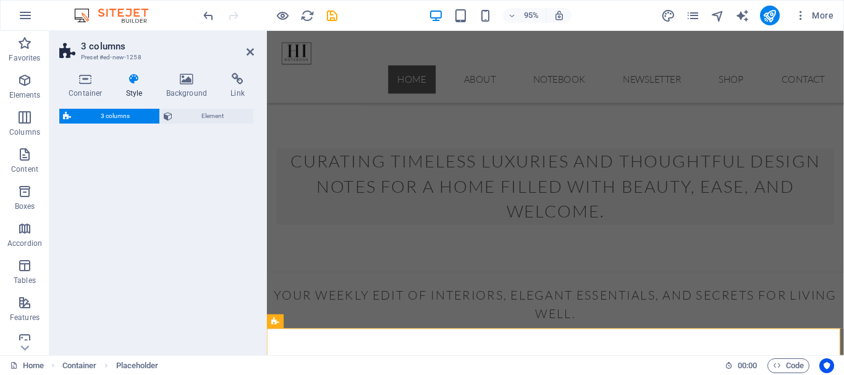
select select "rem"
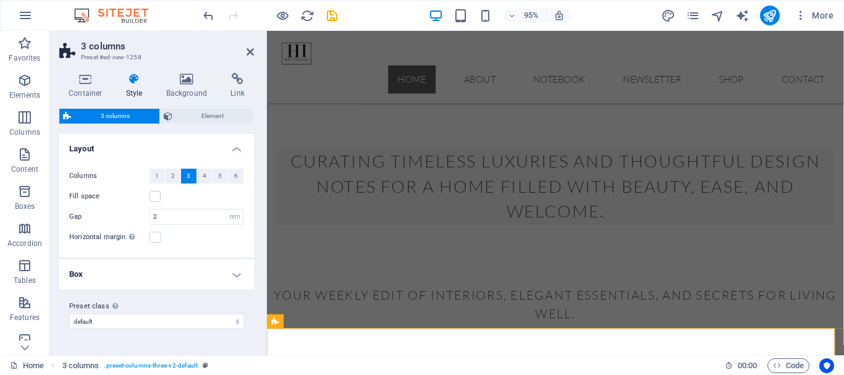
click at [236, 275] on h4 "Box" at bounding box center [156, 275] width 195 height 30
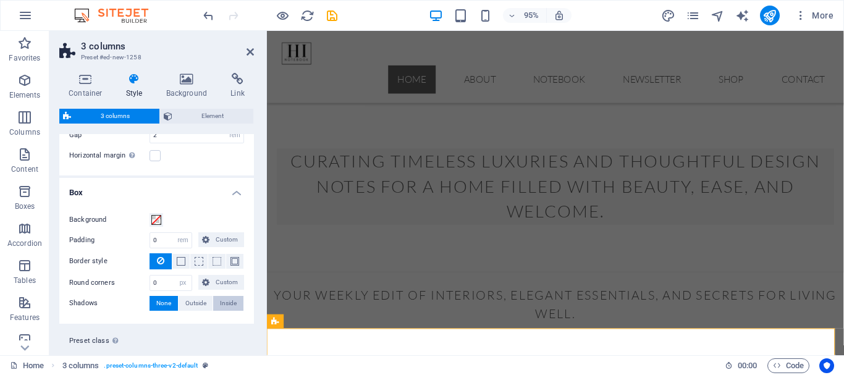
scroll to position [109, 0]
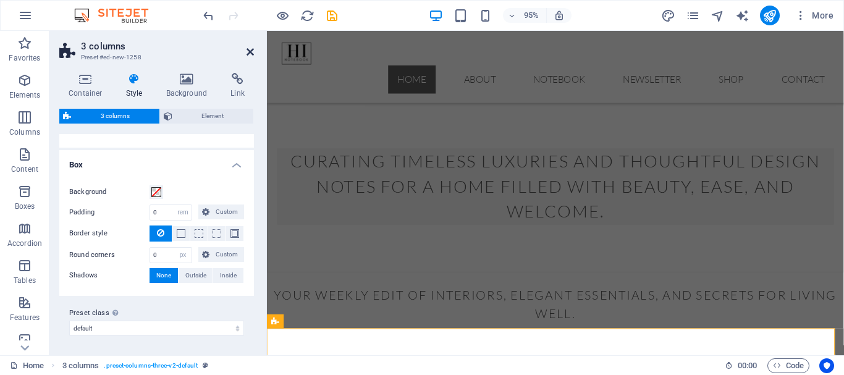
click at [249, 49] on icon at bounding box center [250, 52] width 7 height 10
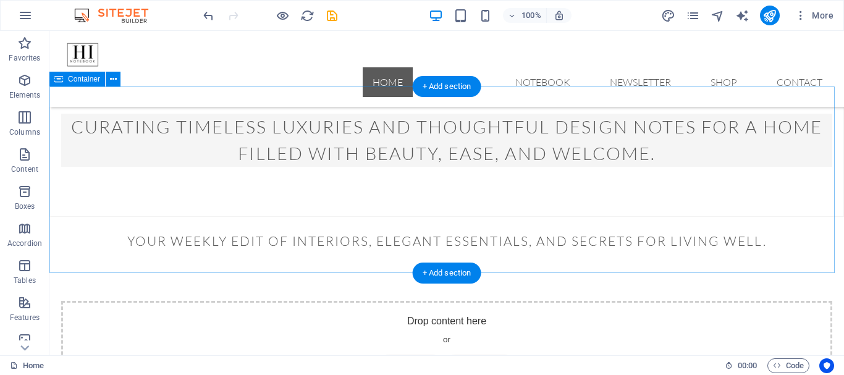
scroll to position [355, 0]
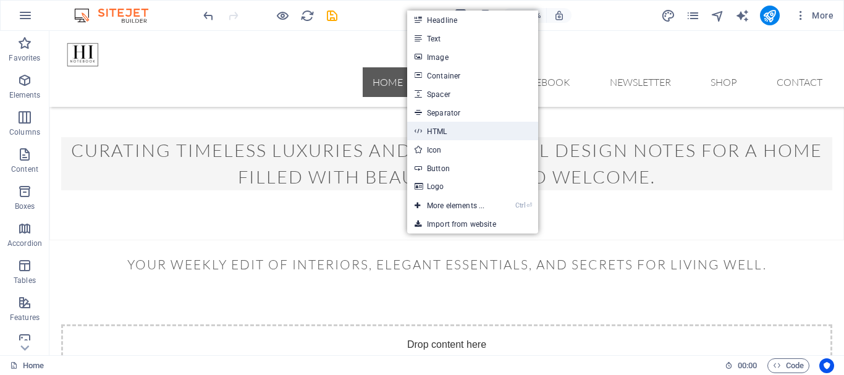
click at [453, 129] on link "HTML" at bounding box center [472, 131] width 131 height 19
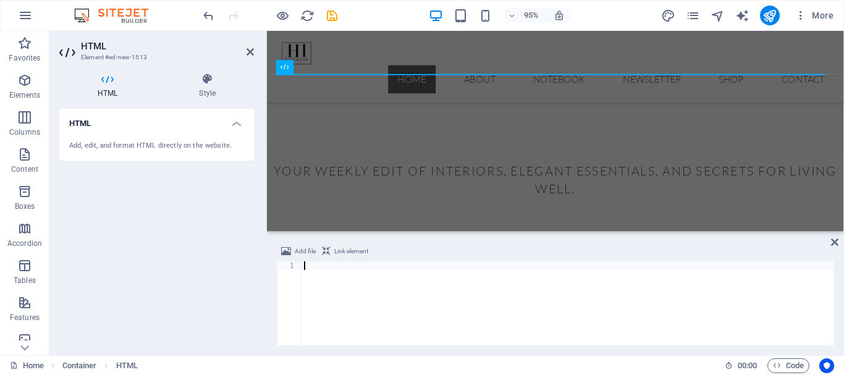
type textarea "<iframe src="https://homeinteriornotes.substack.com/embed" width="480" height="…"
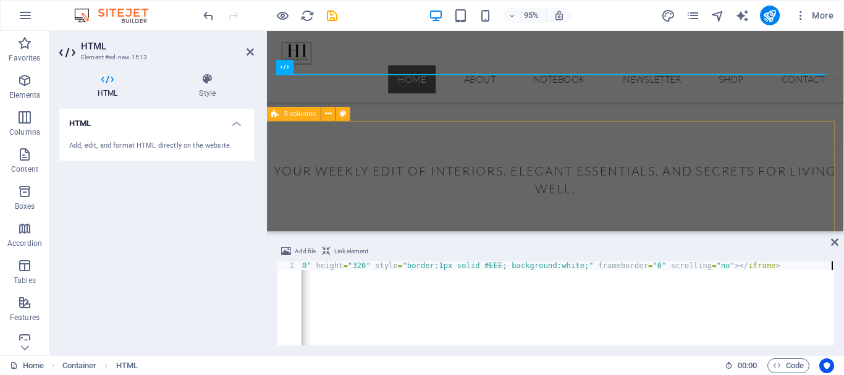
scroll to position [0, 193]
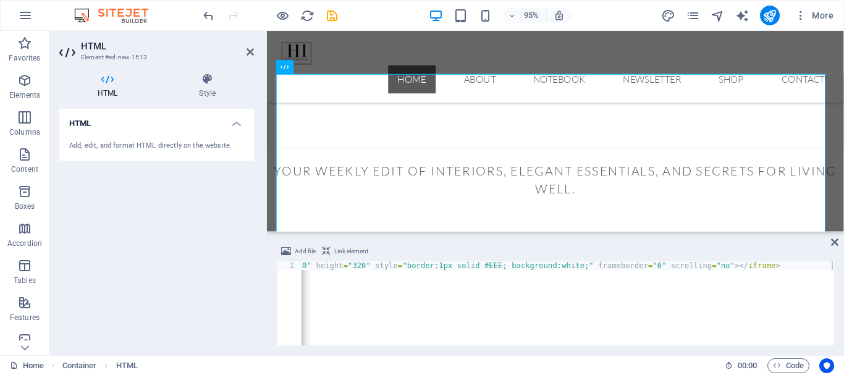
click at [329, 251] on icon at bounding box center [326, 251] width 9 height 15
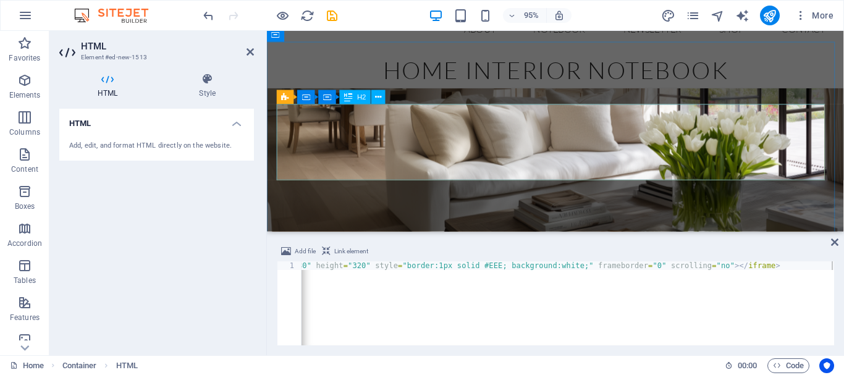
scroll to position [46, 0]
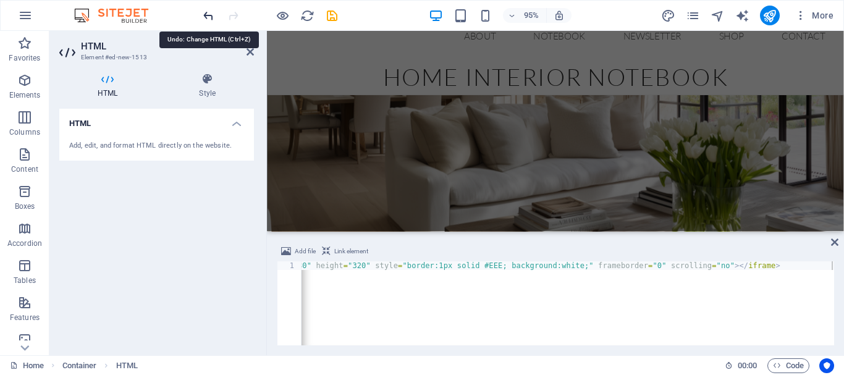
click at [208, 13] on icon "undo" at bounding box center [209, 16] width 14 height 14
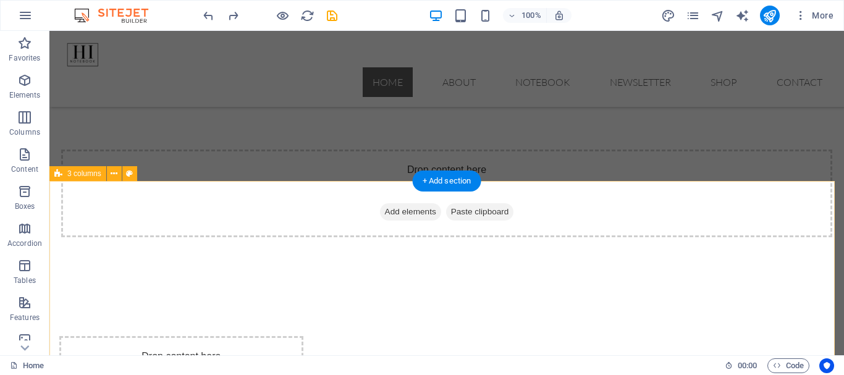
scroll to position [580, 0]
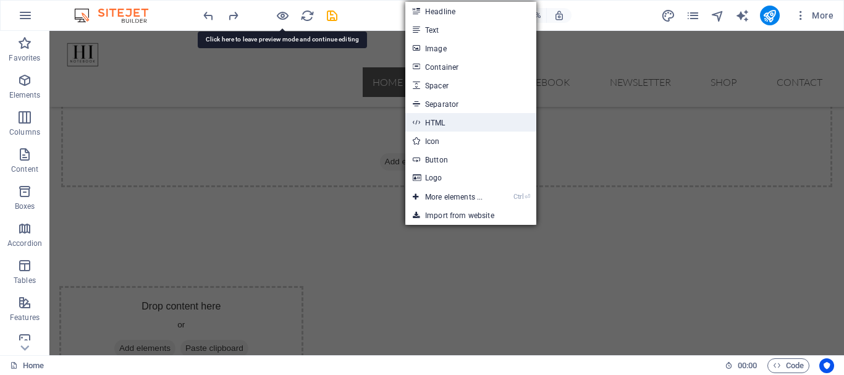
click at [441, 121] on link "HTML" at bounding box center [470, 122] width 131 height 19
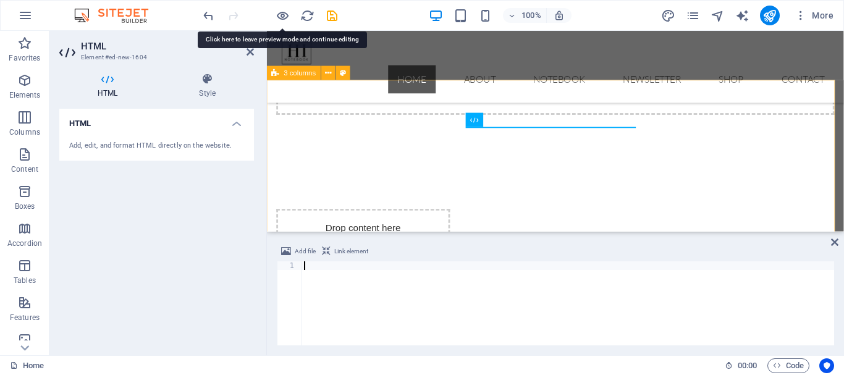
scroll to position [486, 0]
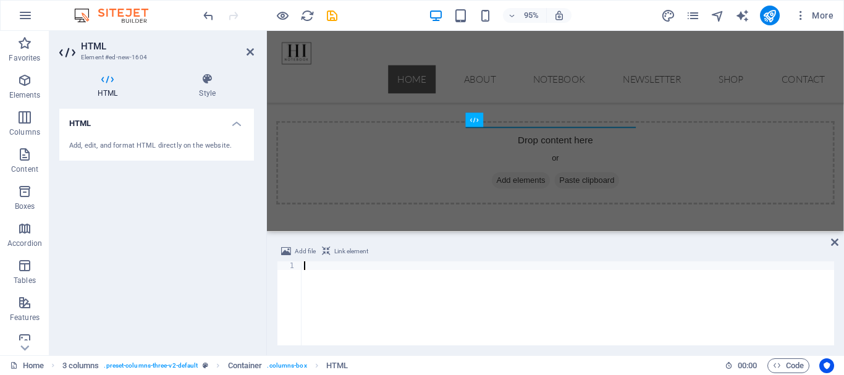
type textarea "<iframe src="https://homeinteriornotes.substack.com/embed" width="480" height="…"
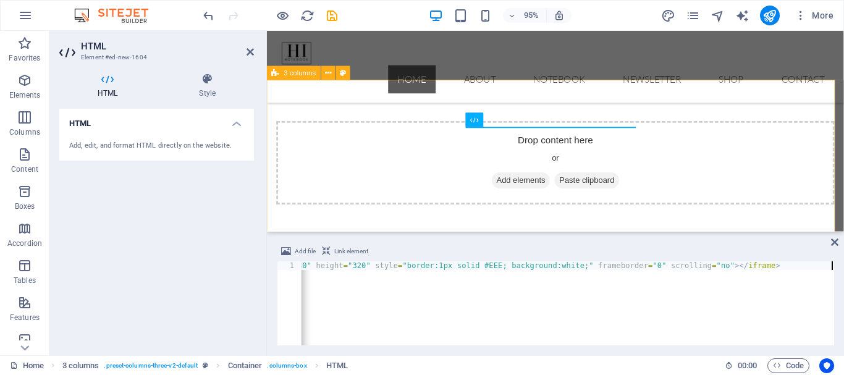
scroll to position [0, 193]
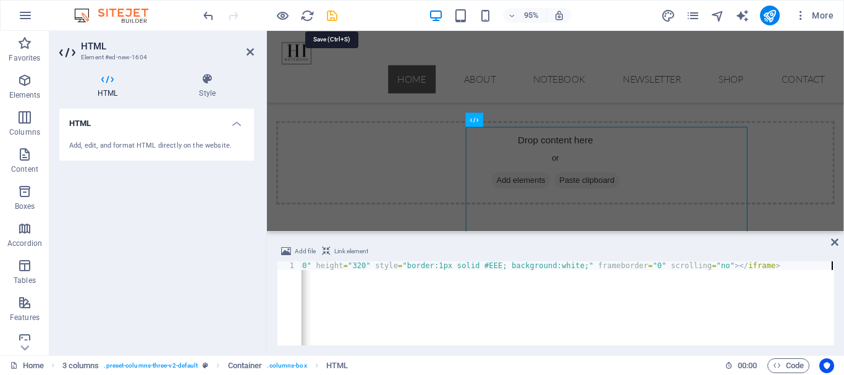
click at [332, 17] on icon "save" at bounding box center [332, 16] width 14 height 14
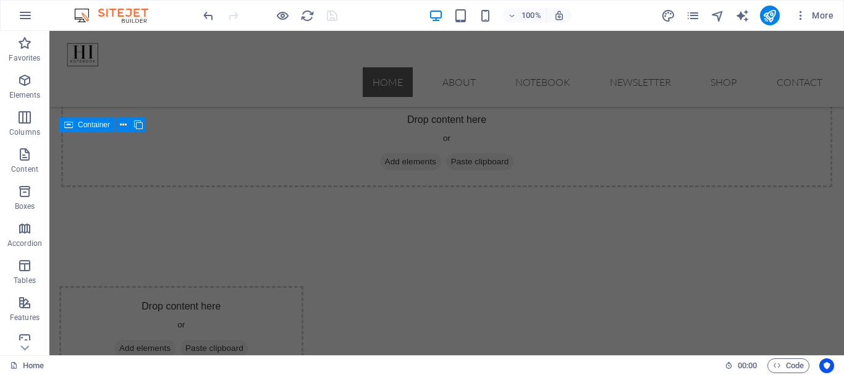
click at [52, 13] on div "100% More" at bounding box center [422, 16] width 843 height 30
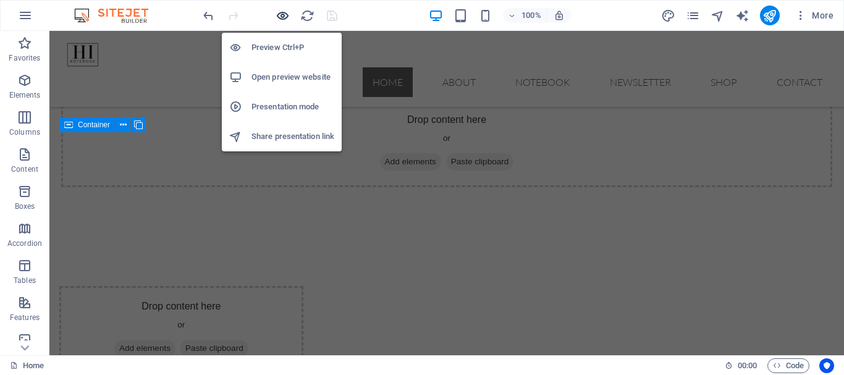
click at [286, 12] on icon "button" at bounding box center [283, 16] width 14 height 14
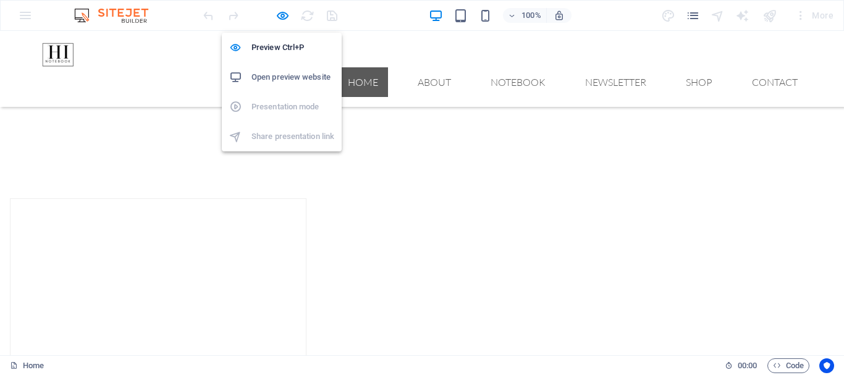
click at [289, 80] on h6 "Open preview website" at bounding box center [293, 77] width 83 height 15
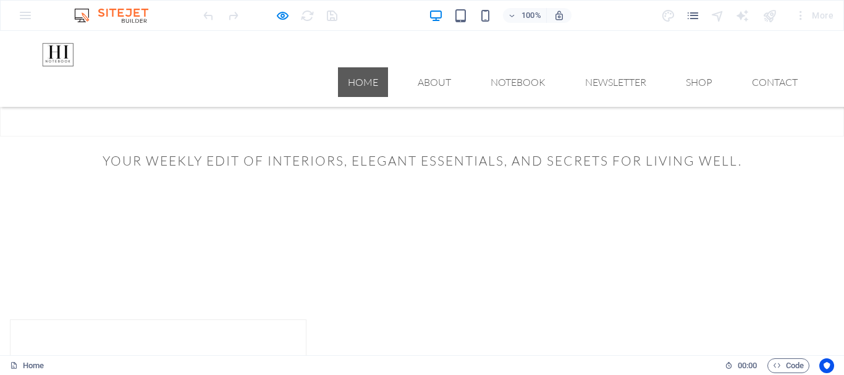
scroll to position [394, 0]
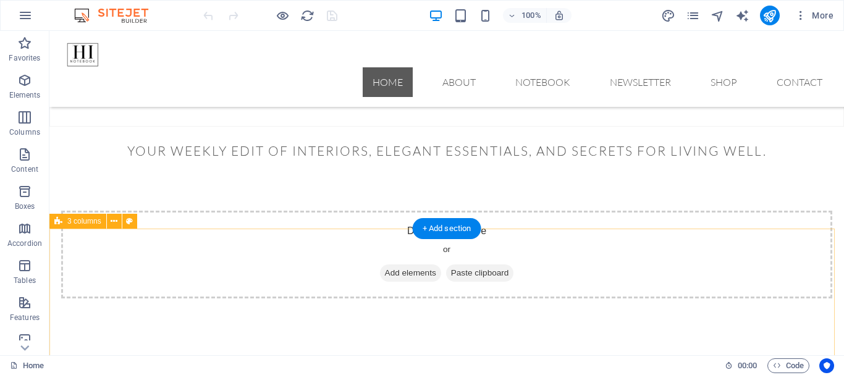
scroll to position [556, 0]
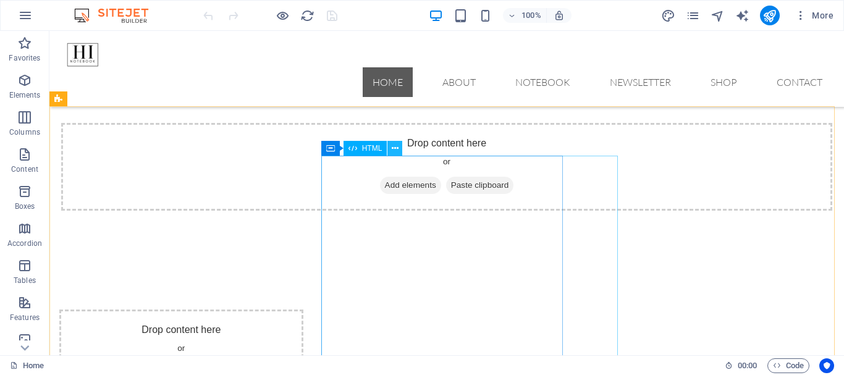
click at [394, 148] on icon at bounding box center [395, 148] width 7 height 13
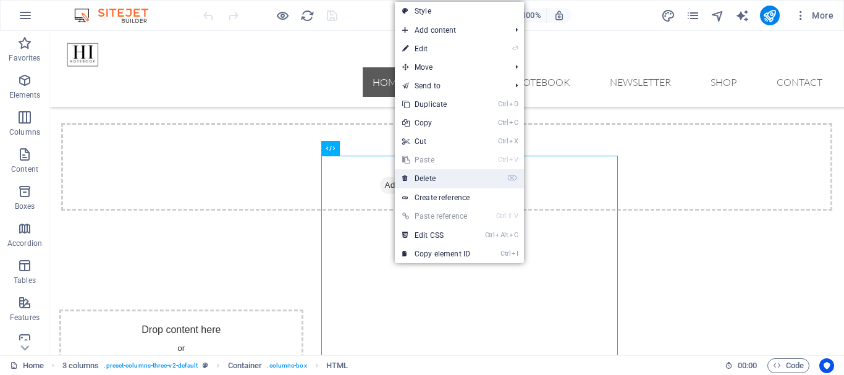
click at [428, 177] on link "⌦ Delete" at bounding box center [436, 178] width 83 height 19
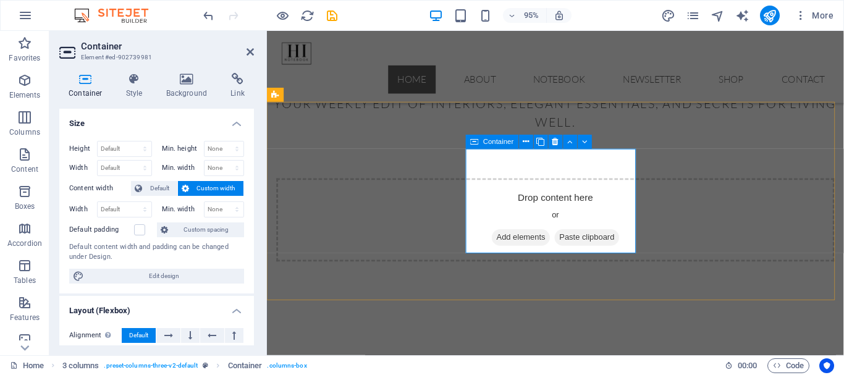
scroll to position [593, 0]
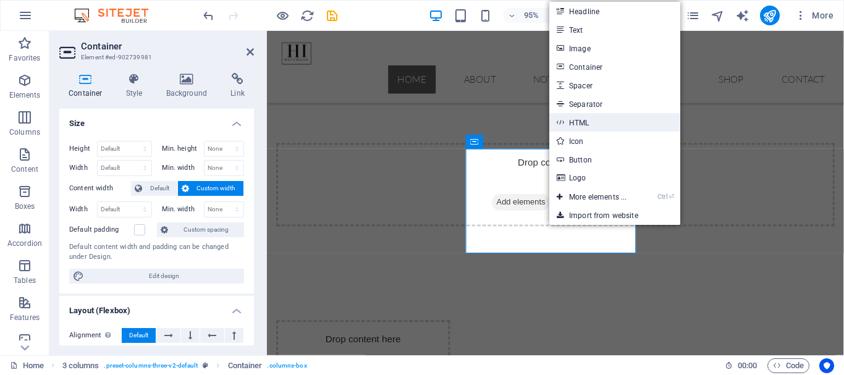
click at [579, 120] on link "HTML" at bounding box center [615, 122] width 131 height 19
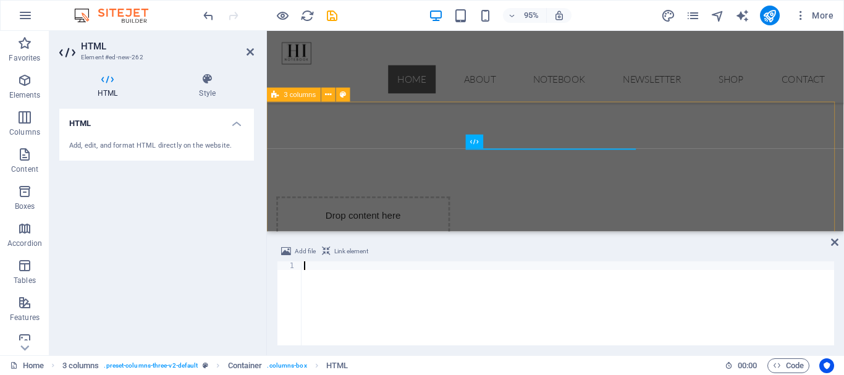
scroll to position [463, 0]
paste textarea "<iframe src="[URL][DOMAIN_NAME]" width="480" height="150" style="border:1px sol…"
type textarea "<iframe src="[URL][DOMAIN_NAME]" width="480" height="150" style="border:1px sol…"
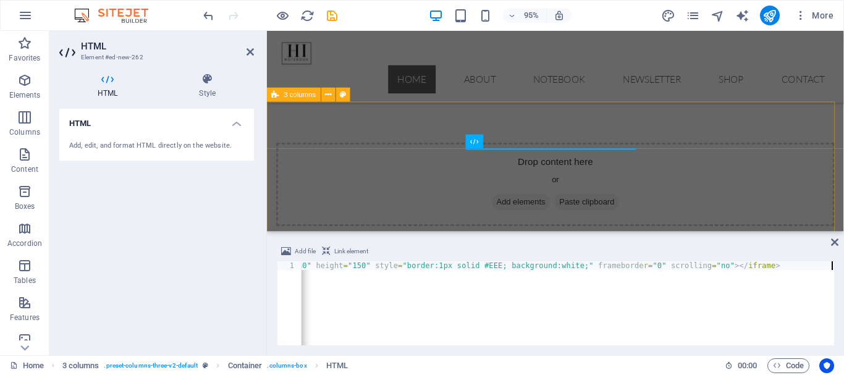
scroll to position [0, 193]
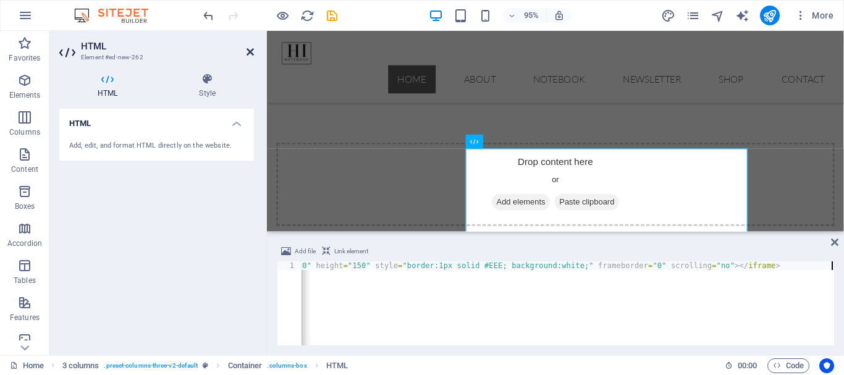
click at [247, 50] on icon at bounding box center [250, 52] width 7 height 10
click at [464, 67] on nav "Home About Notebook Newsletter Shop Contact" at bounding box center [571, 82] width 588 height 30
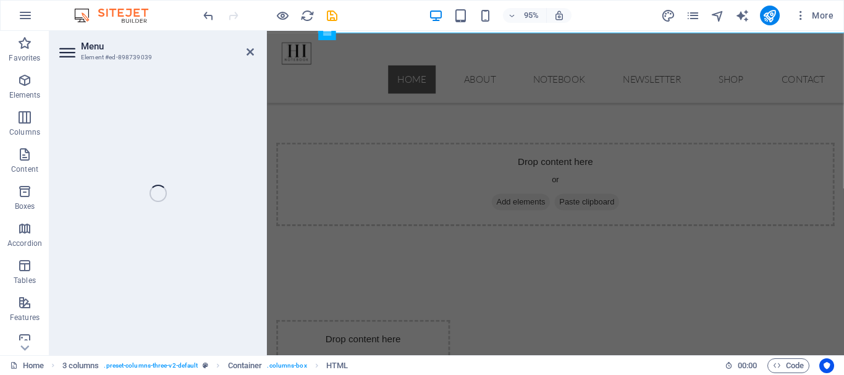
scroll to position [593, 0]
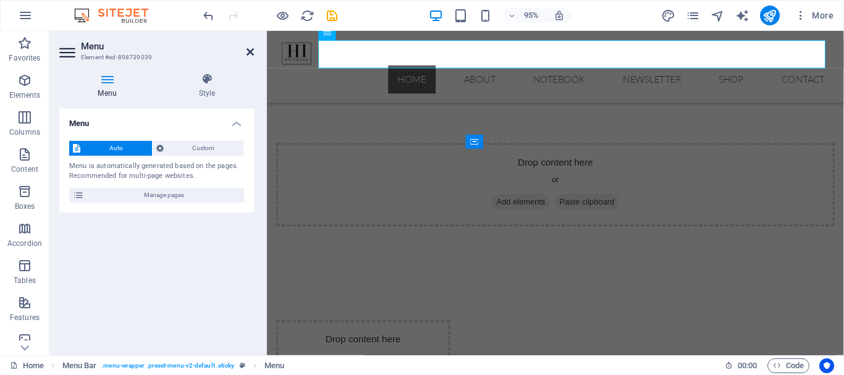
click at [248, 50] on icon at bounding box center [250, 52] width 7 height 10
click at [466, 67] on nav "Home About Notebook Newsletter Shop Contact" at bounding box center [571, 82] width 588 height 30
click at [247, 53] on icon at bounding box center [250, 52] width 7 height 10
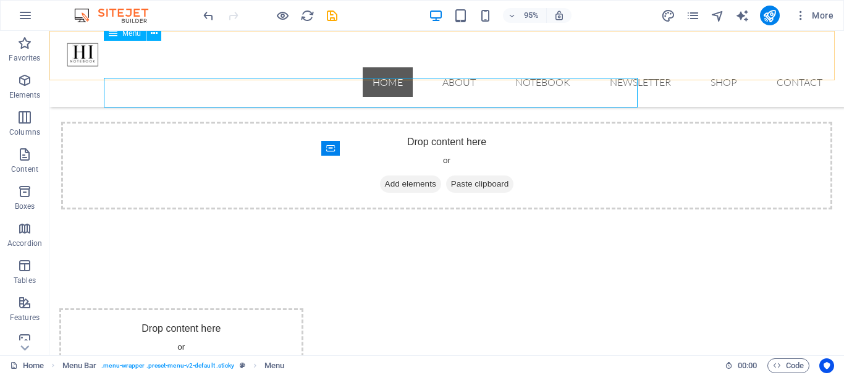
click at [247, 67] on nav "Home About Notebook Newsletter Shop Contact" at bounding box center [446, 82] width 771 height 30
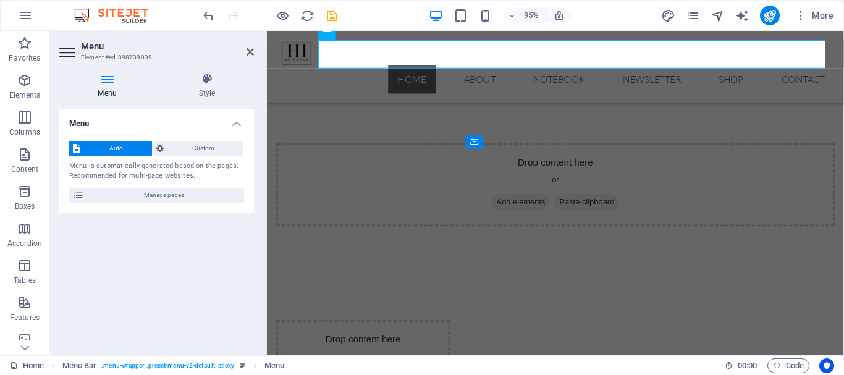
click at [247, 53] on icon at bounding box center [250, 52] width 7 height 10
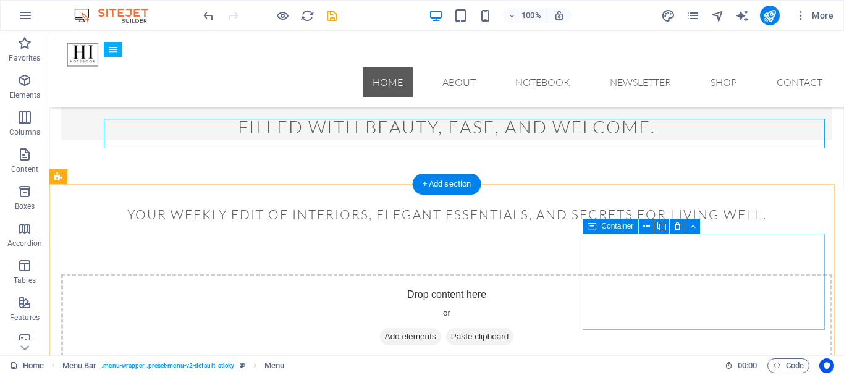
scroll to position [309, 0]
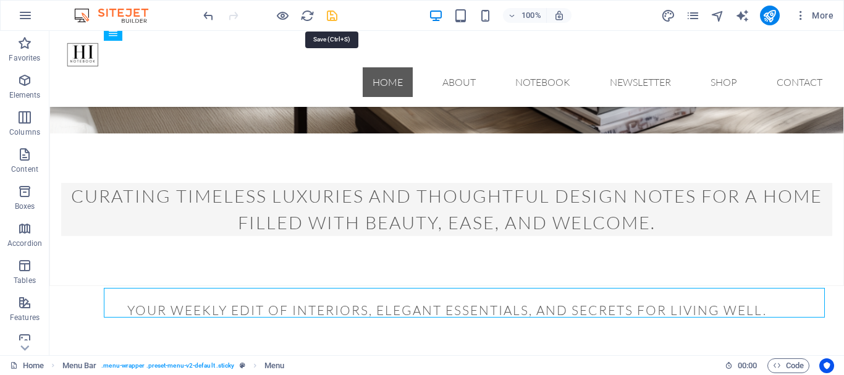
click at [332, 17] on icon "save" at bounding box center [332, 16] width 14 height 14
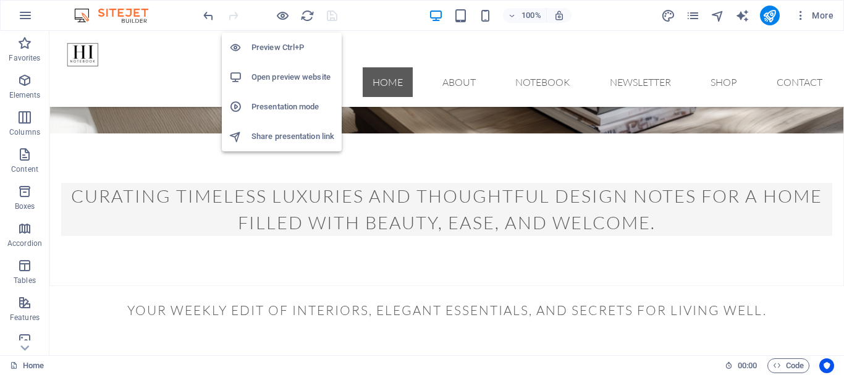
click at [287, 77] on h6 "Open preview website" at bounding box center [293, 77] width 83 height 15
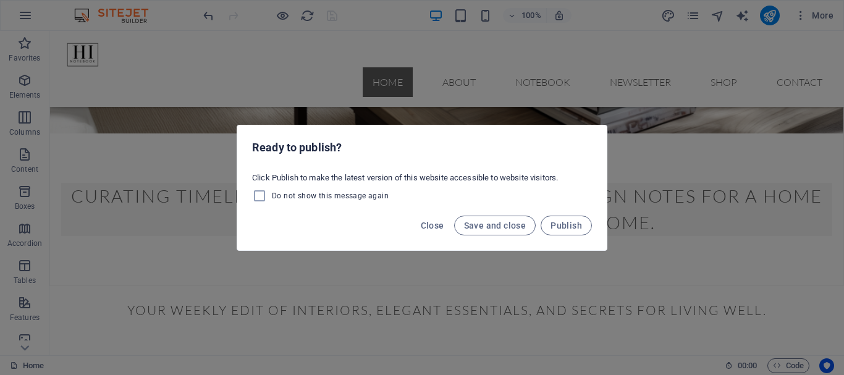
click at [517, 43] on div "Ready to publish? Click Publish to make the latest version of this website acce…" at bounding box center [422, 187] width 844 height 375
click at [628, 216] on div "Ready to publish? Click Publish to make the latest version of this website acce…" at bounding box center [422, 187] width 844 height 375
click at [488, 224] on span "Save and close" at bounding box center [495, 226] width 62 height 10
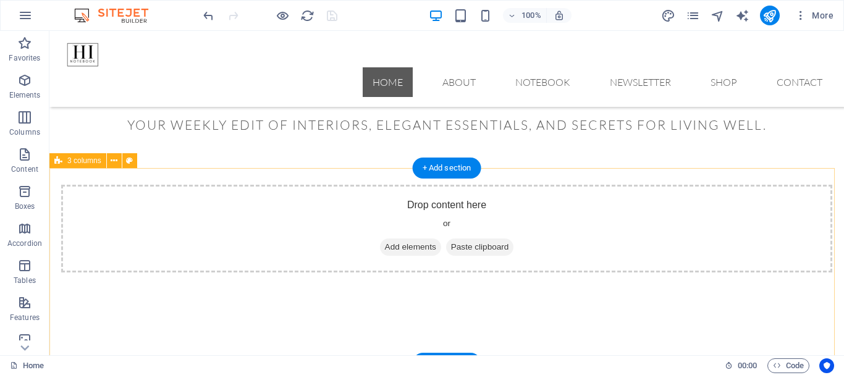
scroll to position [433, 0]
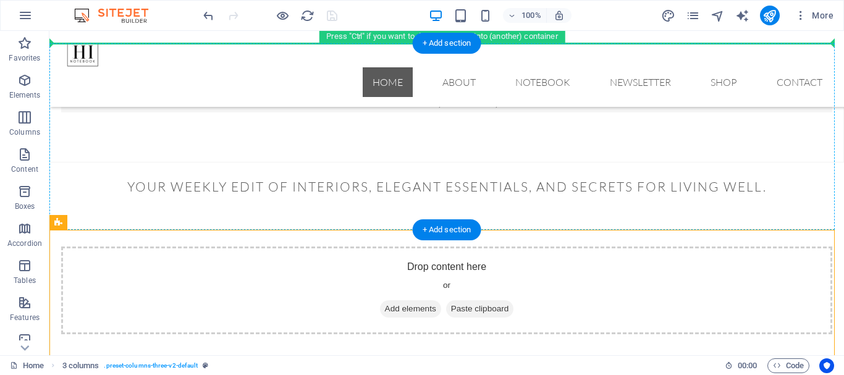
drag, startPoint x: 148, startPoint y: 249, endPoint x: 179, endPoint y: 112, distance: 140.8
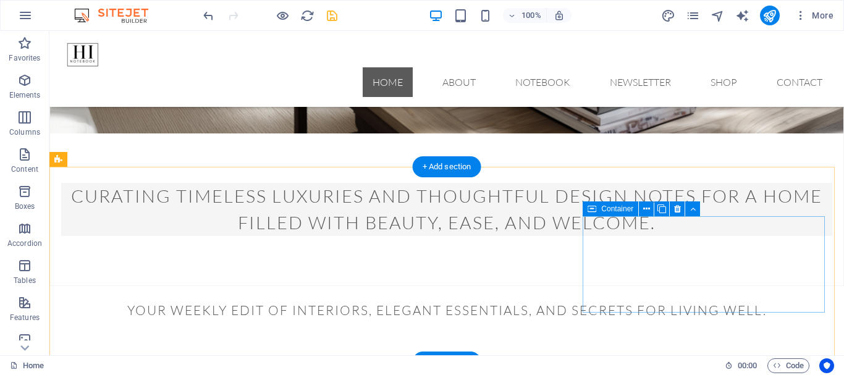
scroll to position [247, 0]
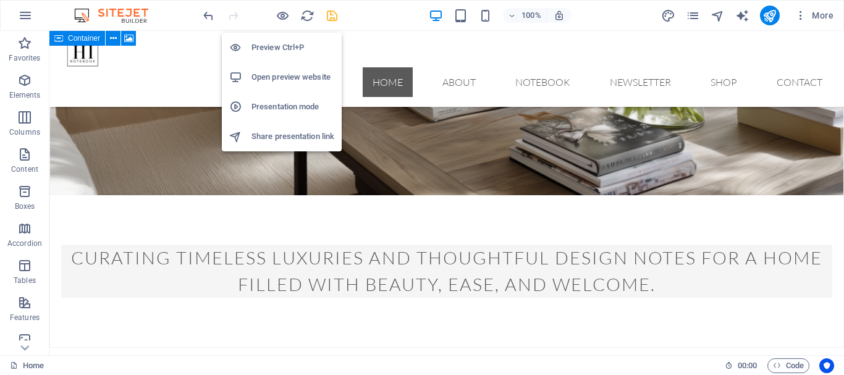
click at [273, 75] on h6 "Open preview website" at bounding box center [293, 77] width 83 height 15
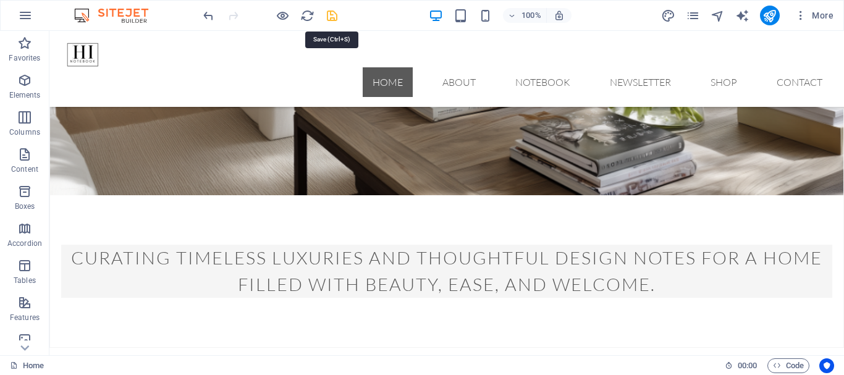
click at [331, 19] on icon "save" at bounding box center [332, 16] width 14 height 14
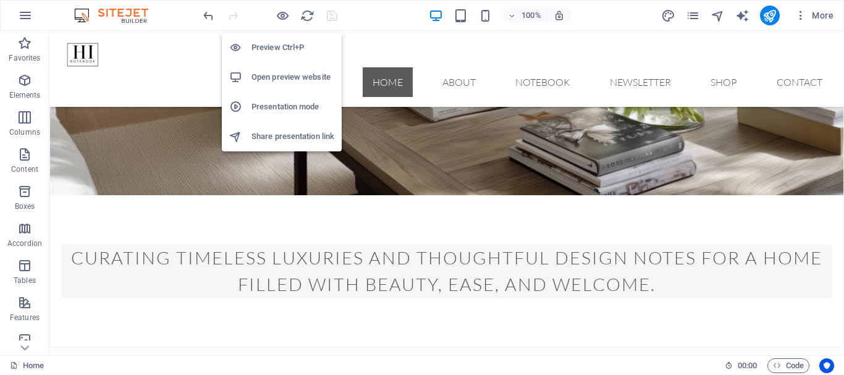
click at [282, 70] on h6 "Open preview website" at bounding box center [293, 77] width 83 height 15
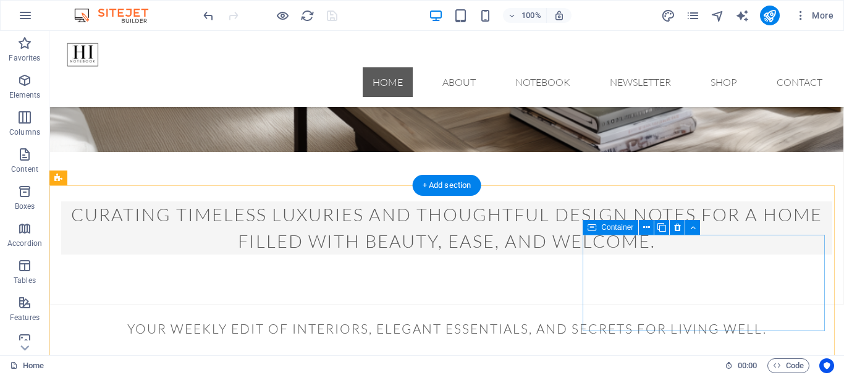
scroll to position [309, 0]
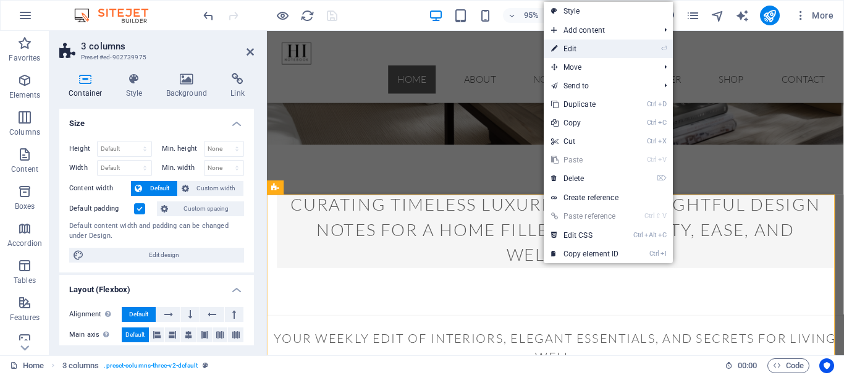
click at [575, 48] on link "⏎ Edit" at bounding box center [585, 49] width 83 height 19
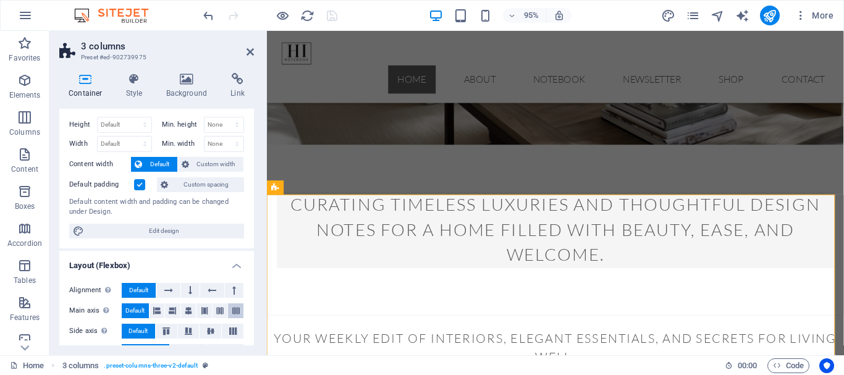
scroll to position [0, 0]
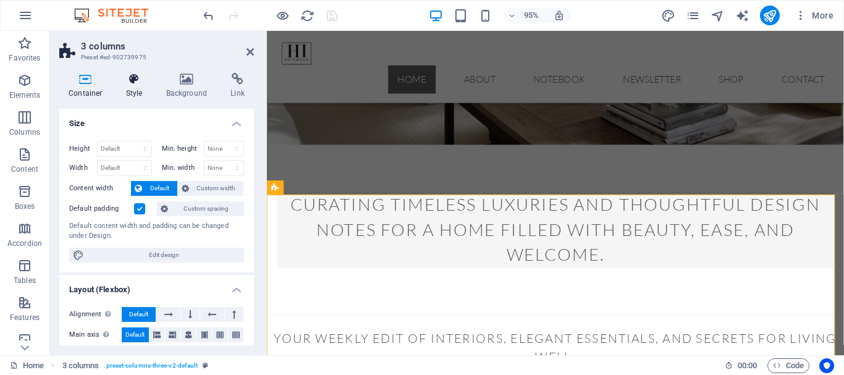
click at [139, 80] on icon at bounding box center [134, 79] width 35 height 12
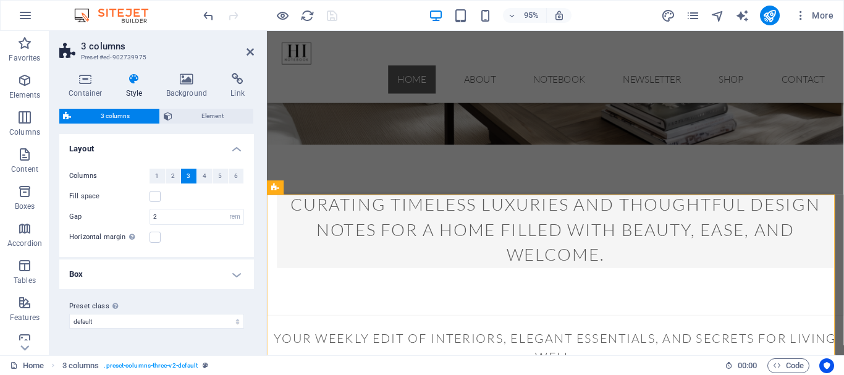
click at [237, 274] on h4 "Box" at bounding box center [156, 275] width 195 height 30
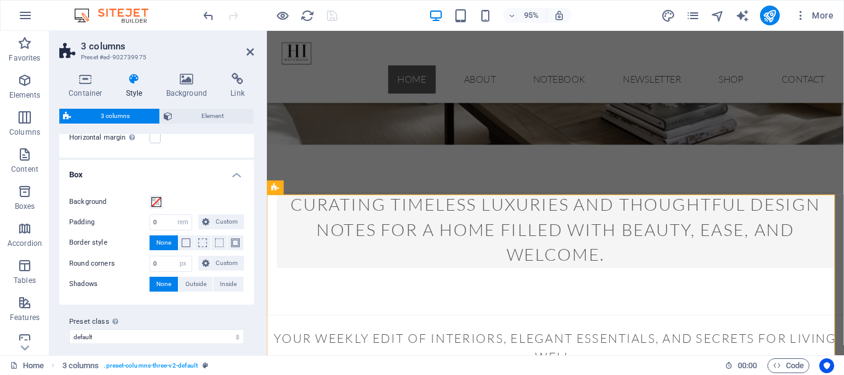
scroll to position [108, 0]
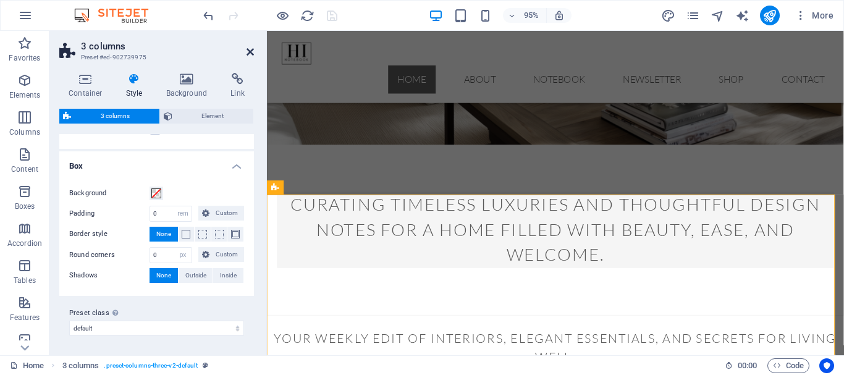
click at [248, 50] on icon at bounding box center [250, 52] width 7 height 10
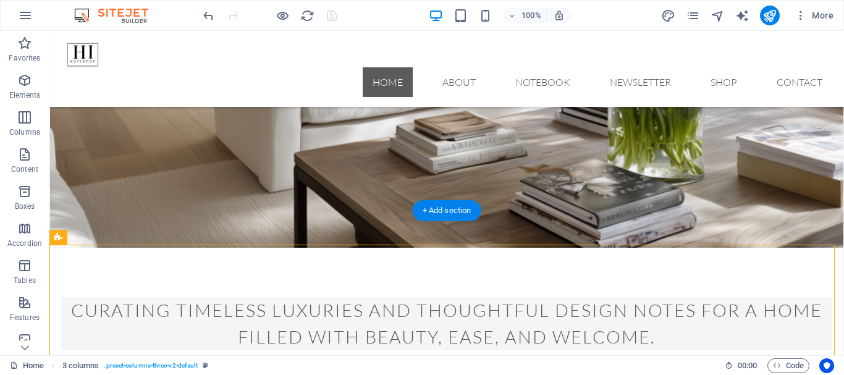
scroll to position [185, 0]
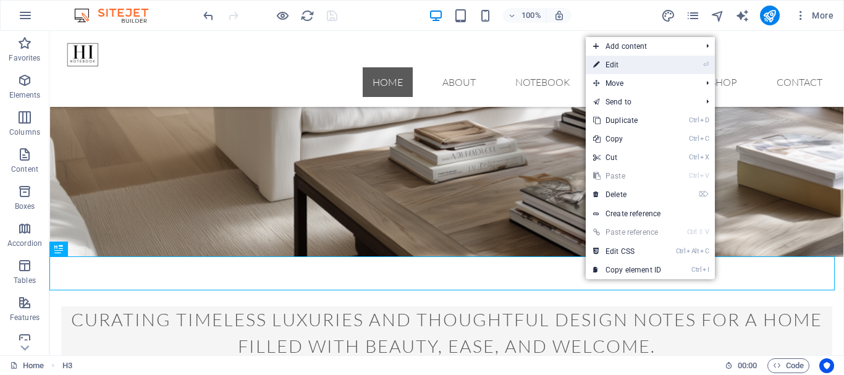
click at [618, 69] on link "⏎ Edit" at bounding box center [627, 65] width 83 height 19
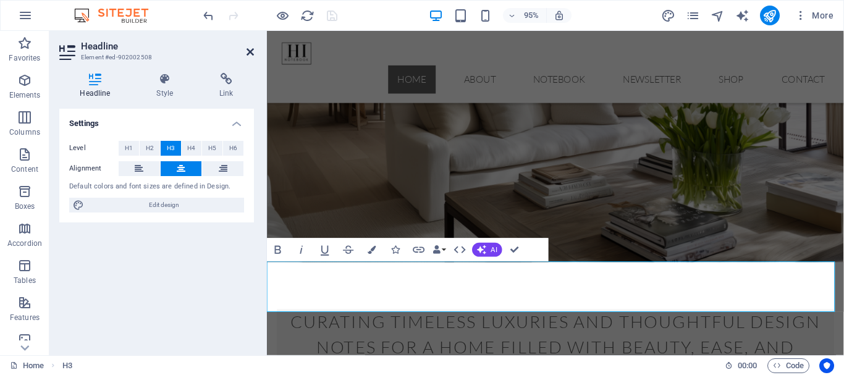
click at [249, 53] on icon at bounding box center [250, 52] width 7 height 10
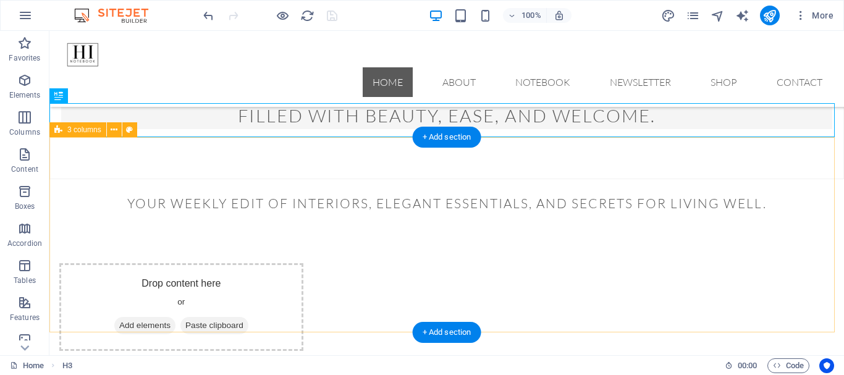
scroll to position [433, 0]
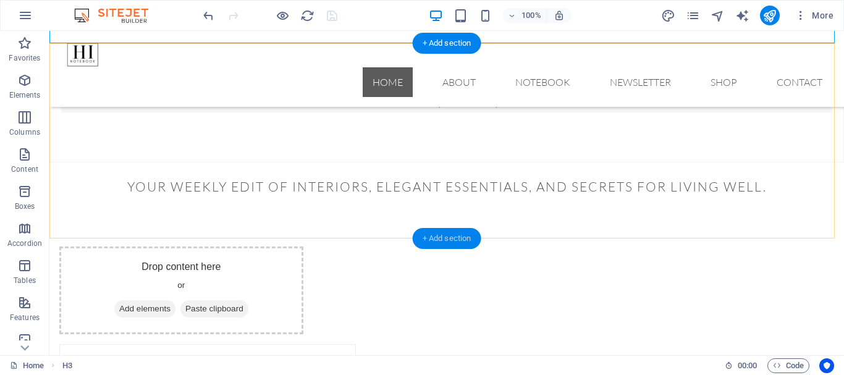
click at [465, 235] on div "+ Add section" at bounding box center [447, 238] width 69 height 21
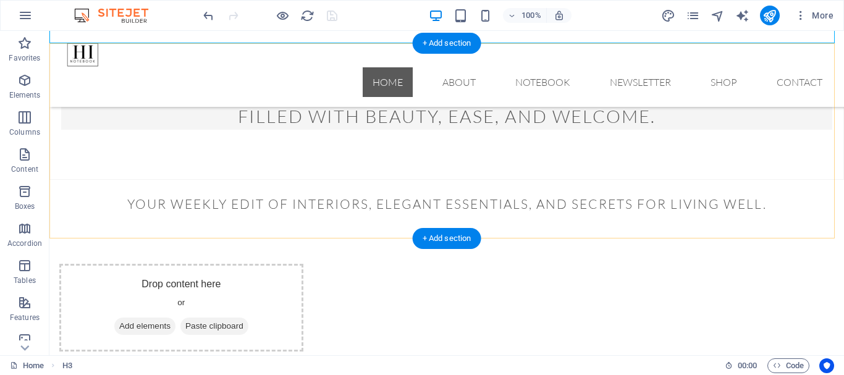
select select "rem"
select select "px"
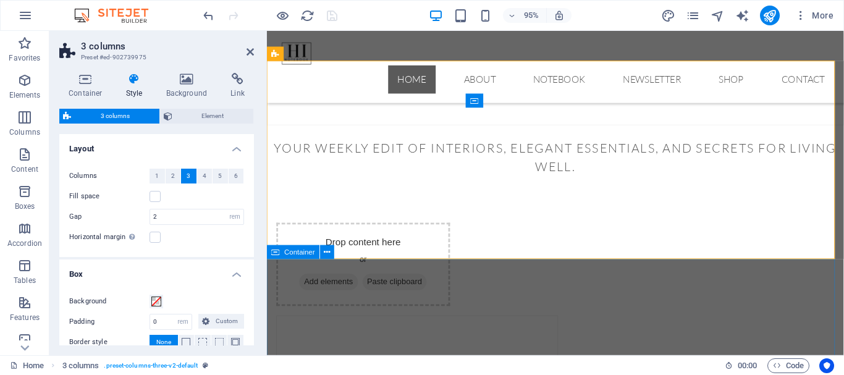
scroll to position [635, 0]
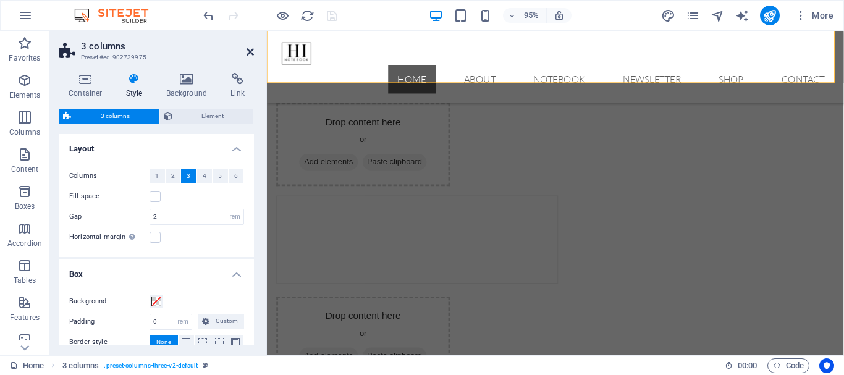
click at [247, 51] on icon at bounding box center [250, 52] width 7 height 10
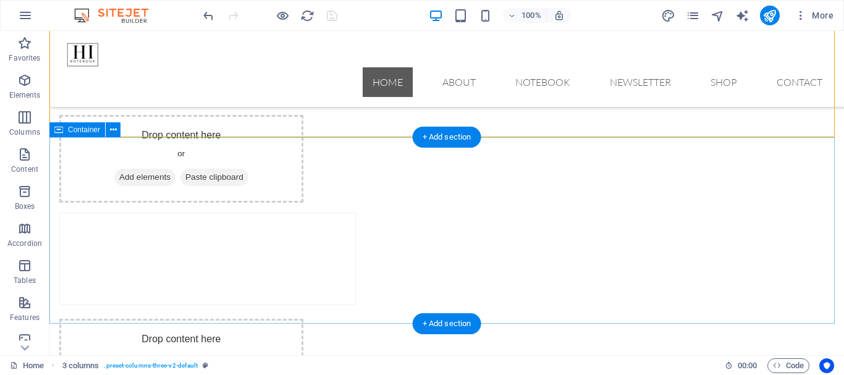
scroll to position [566, 0]
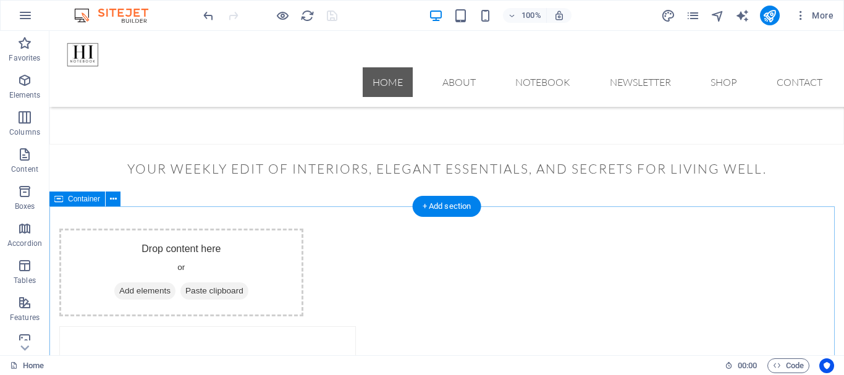
scroll to position [443, 0]
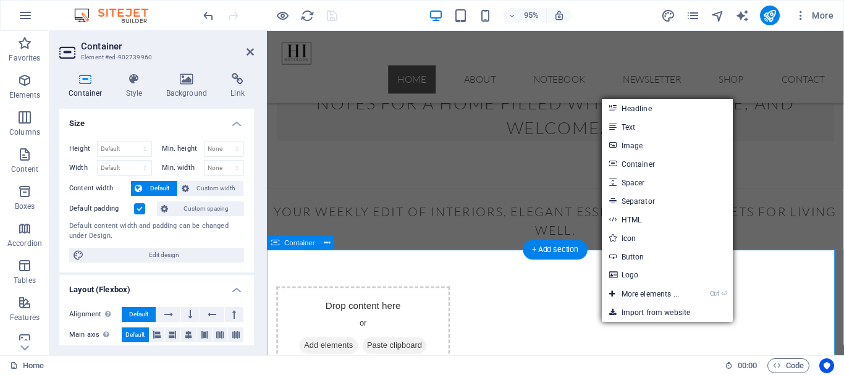
scroll to position [460, 0]
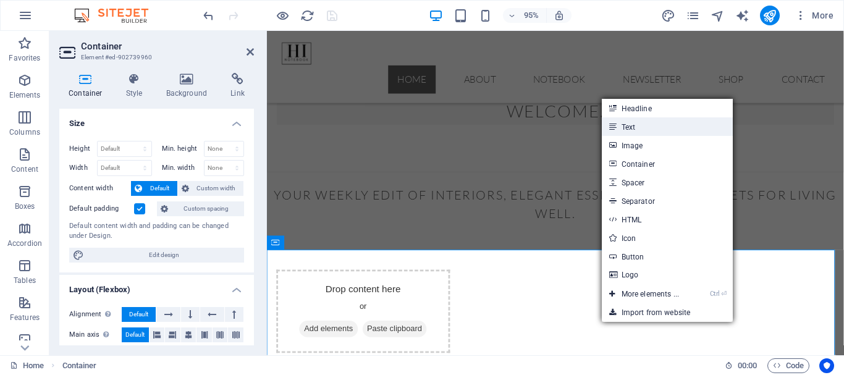
click at [642, 132] on link "Text" at bounding box center [667, 126] width 131 height 19
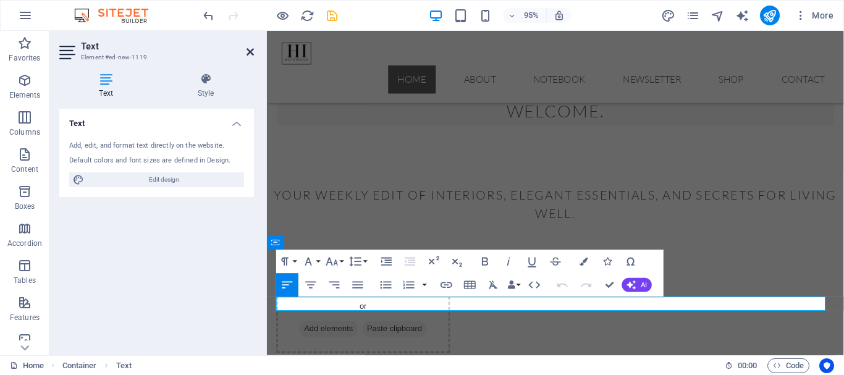
click at [250, 52] on icon at bounding box center [250, 52] width 7 height 10
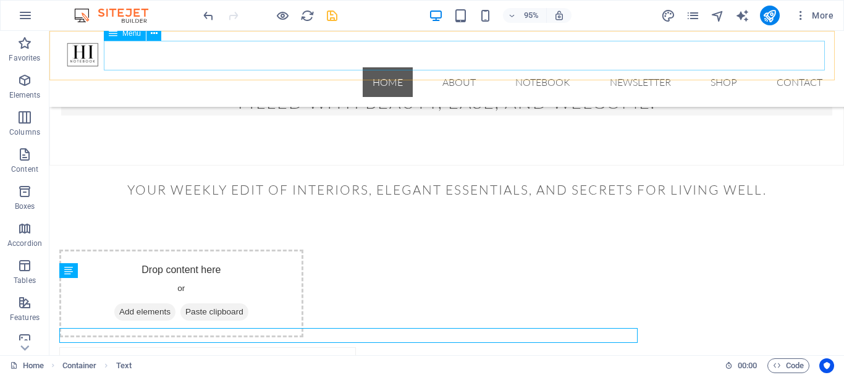
click at [250, 67] on nav "Home About Notebook Newsletter Shop Contact" at bounding box center [446, 82] width 771 height 30
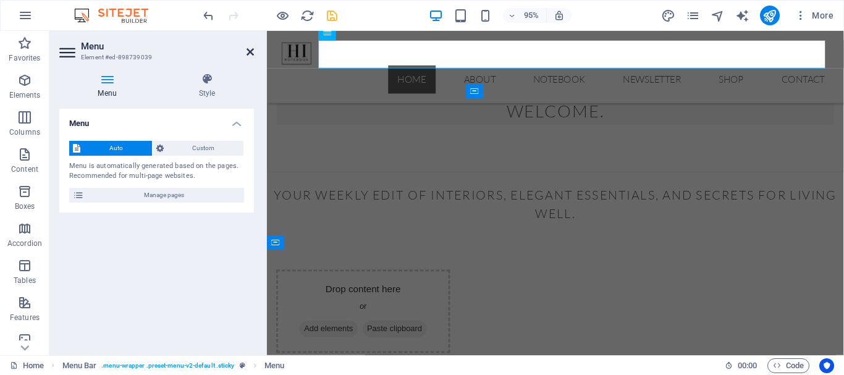
click at [247, 51] on icon at bounding box center [250, 52] width 7 height 10
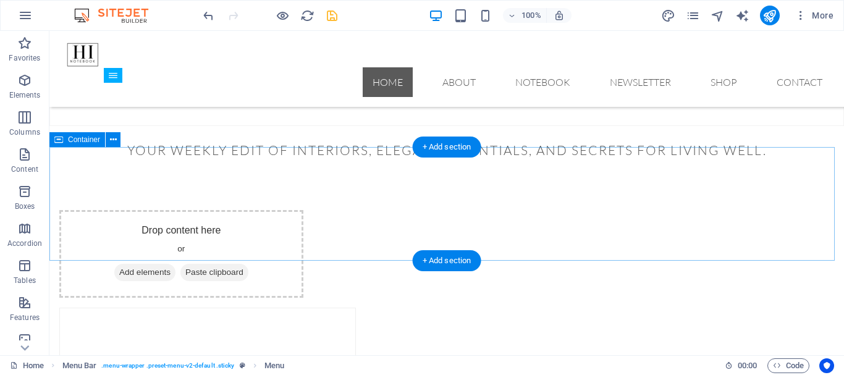
scroll to position [443, 0]
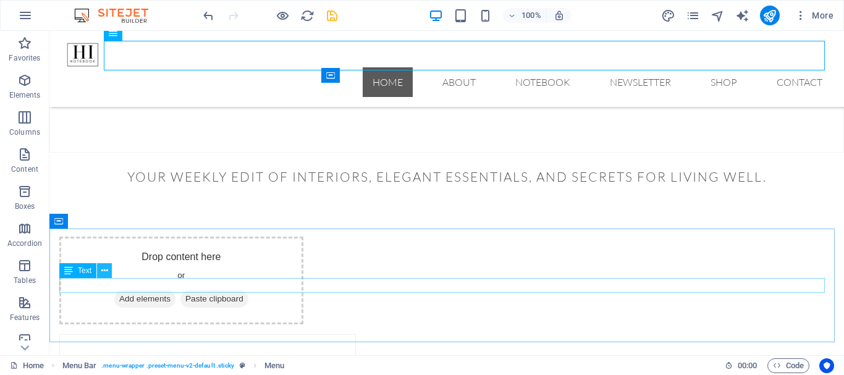
click at [105, 270] on icon at bounding box center [104, 271] width 7 height 13
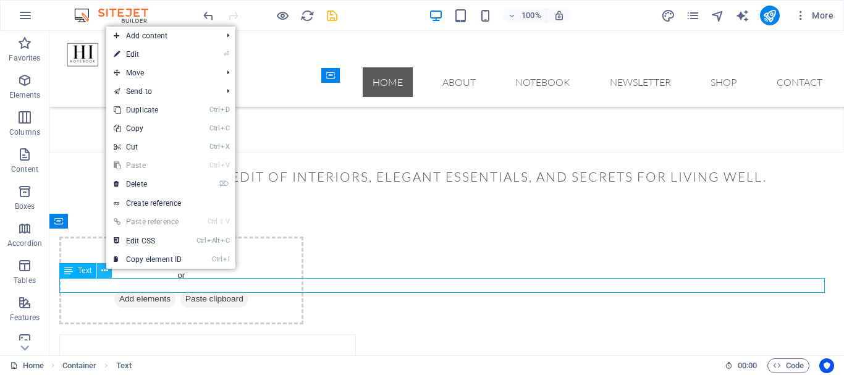
click at [105, 270] on icon at bounding box center [104, 271] width 7 height 13
click at [146, 180] on link "⌦ Delete" at bounding box center [147, 184] width 83 height 19
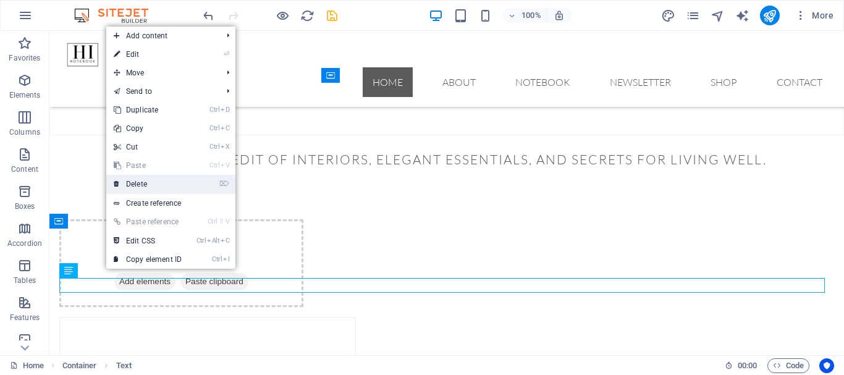
select select "rem"
select select "px"
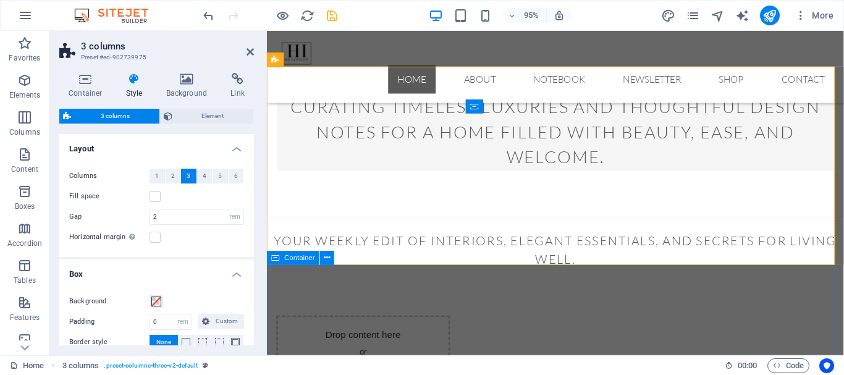
scroll to position [398, 0]
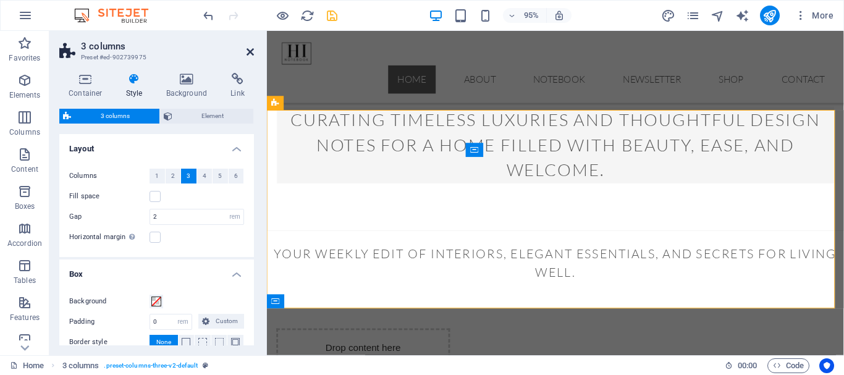
click at [247, 51] on icon at bounding box center [250, 52] width 7 height 10
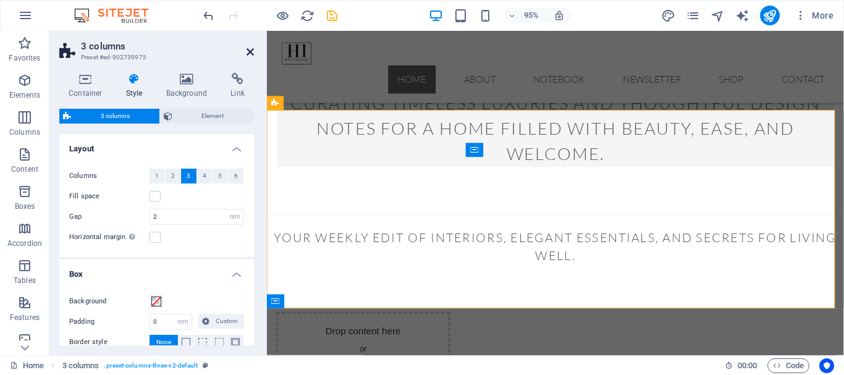
click at [465, 67] on nav "Home About Notebook Newsletter Shop Contact" at bounding box center [571, 82] width 588 height 30
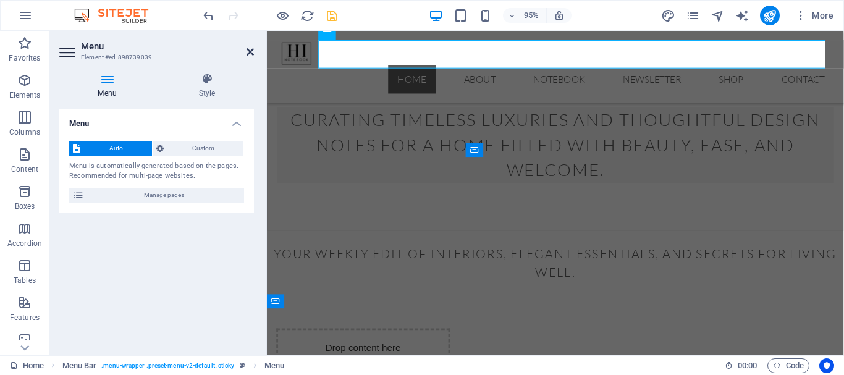
click at [253, 53] on icon at bounding box center [250, 52] width 7 height 10
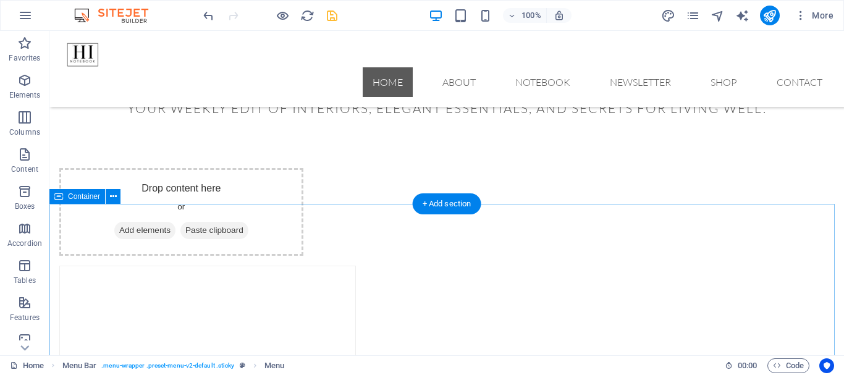
scroll to position [522, 0]
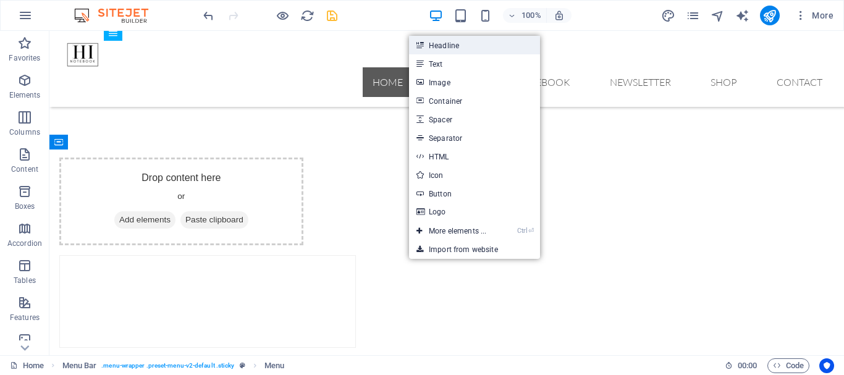
click at [457, 45] on link "Headline" at bounding box center [474, 45] width 131 height 19
click at [250, 67] on nav "Home About Notebook Newsletter Shop Contact" at bounding box center [446, 82] width 771 height 30
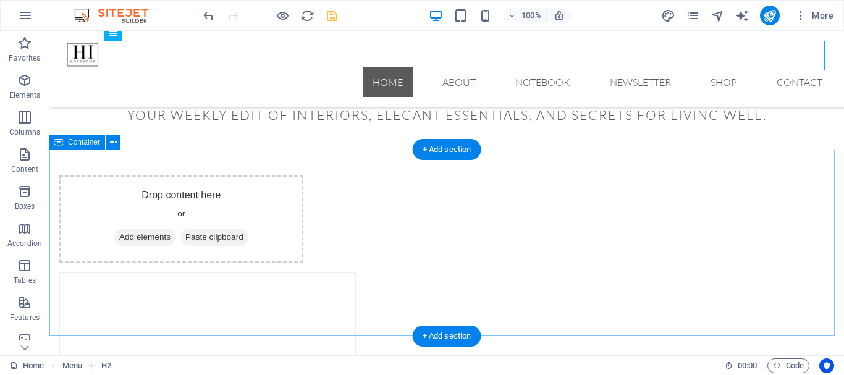
scroll to position [558, 0]
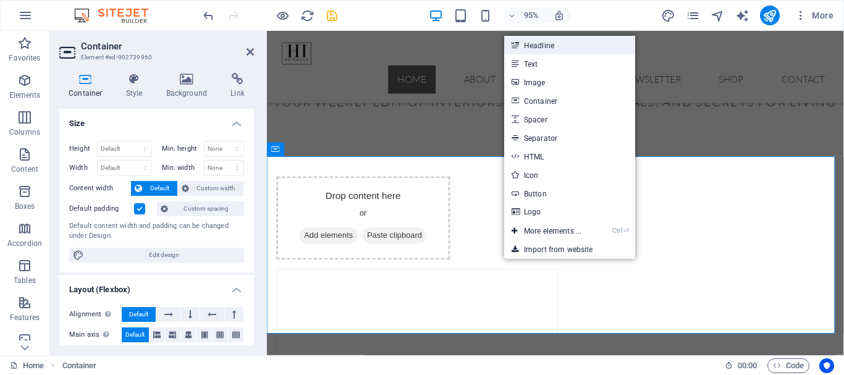
click at [539, 46] on link "Headline" at bounding box center [569, 45] width 131 height 19
click at [553, 67] on nav "Home About Notebook Newsletter Shop Contact" at bounding box center [571, 82] width 588 height 30
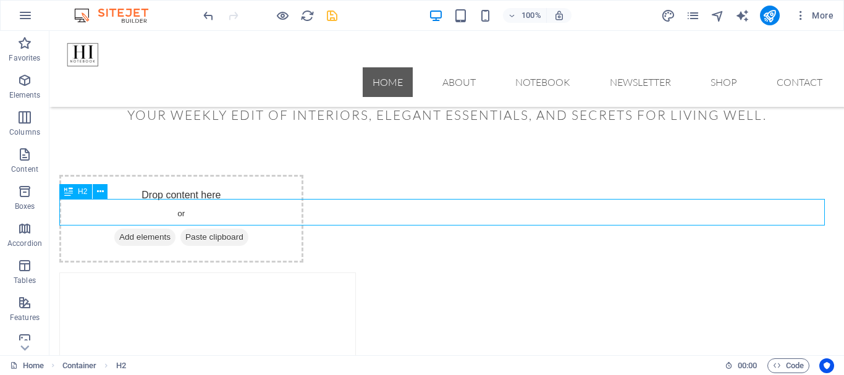
scroll to position [558, 0]
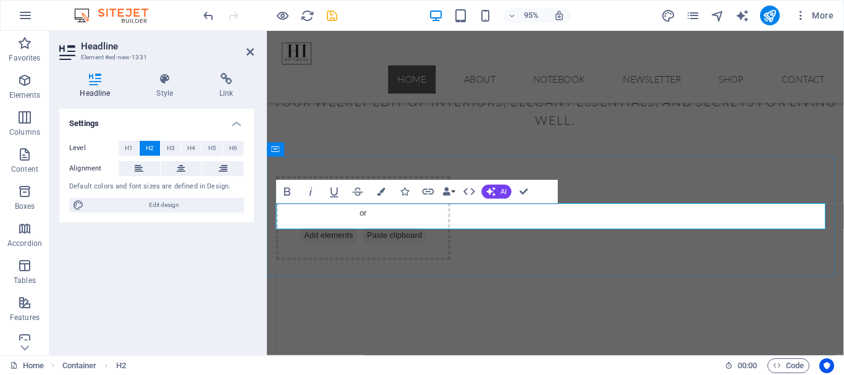
drag, startPoint x: 447, startPoint y: 225, endPoint x: 282, endPoint y: 227, distance: 165.1
click at [383, 192] on icon "button" at bounding box center [382, 192] width 8 height 8
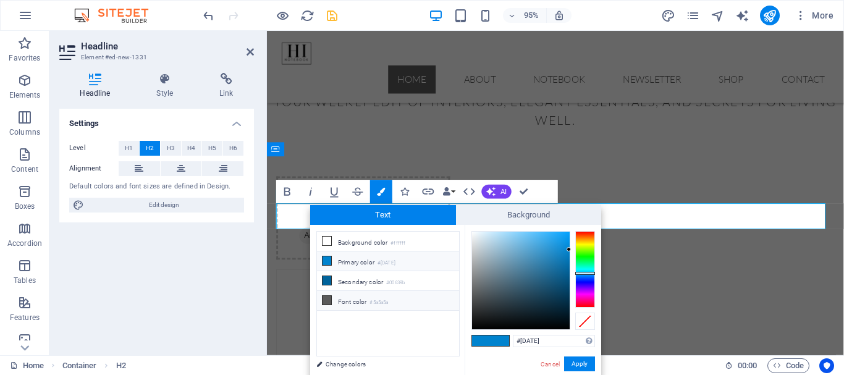
click at [322, 301] on span at bounding box center [327, 300] width 10 height 10
type input "#5a5a5a"
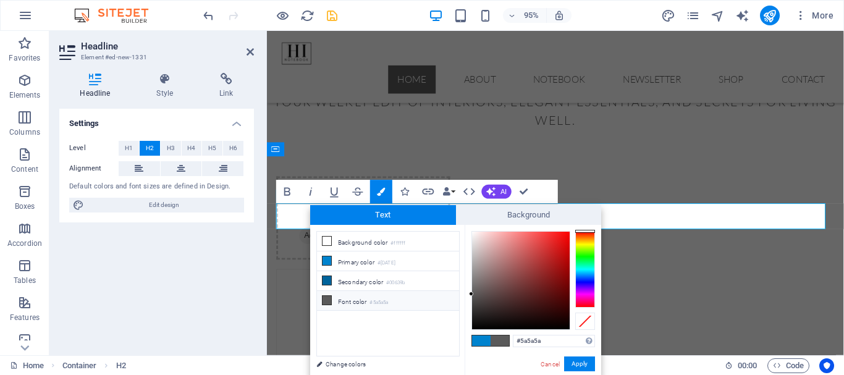
click at [322, 301] on span at bounding box center [327, 300] width 10 height 10
click at [503, 342] on span at bounding box center [500, 341] width 19 height 11
click at [580, 362] on button "Apply" at bounding box center [579, 364] width 31 height 15
click at [580, 362] on div "Home Container H2" at bounding box center [362, 366] width 705 height 15
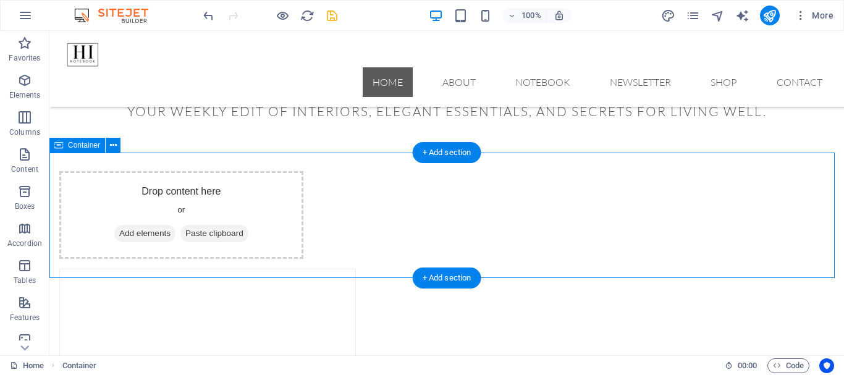
scroll to position [522, 0]
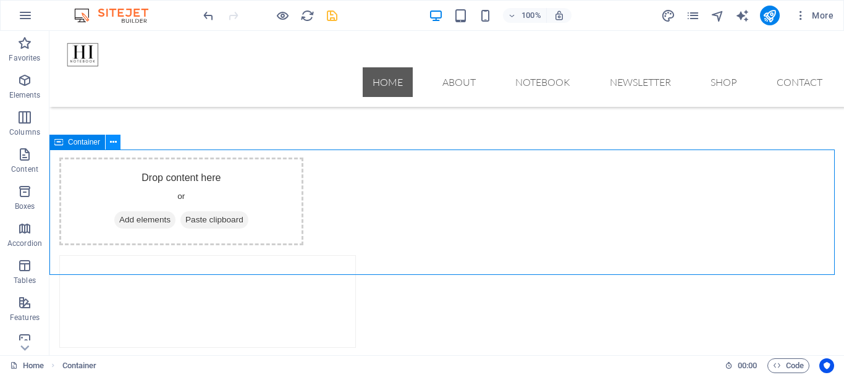
click at [114, 142] on icon at bounding box center [113, 142] width 7 height 13
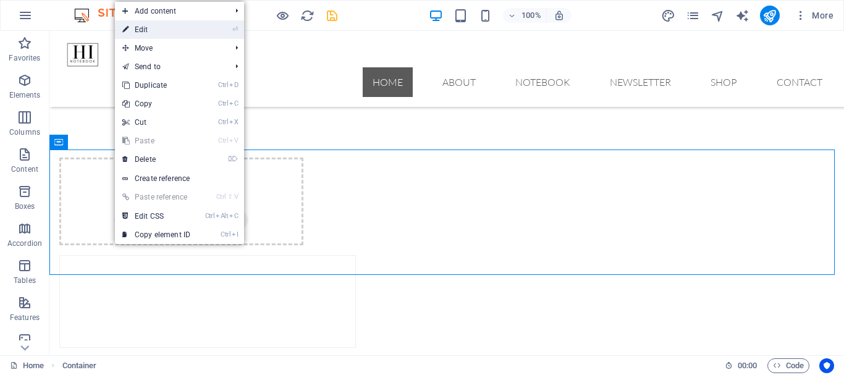
click at [135, 27] on link "⏎ Edit" at bounding box center [156, 29] width 83 height 19
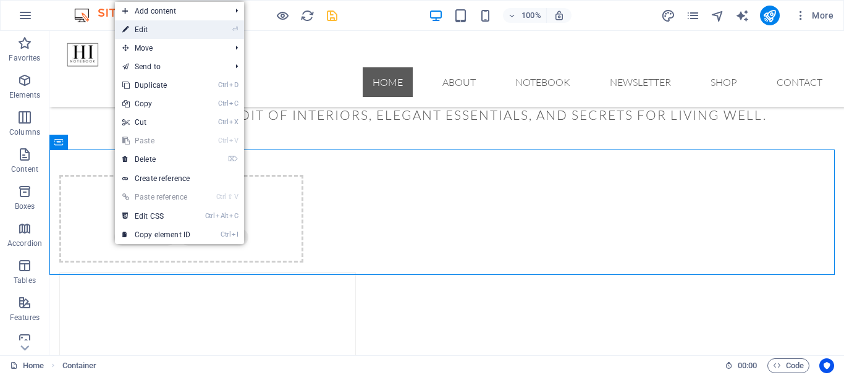
scroll to position [558, 0]
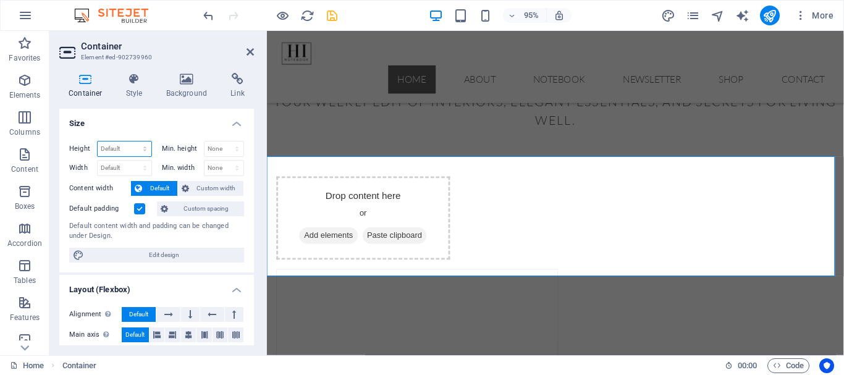
click at [142, 146] on select "Default px rem % vh vw" at bounding box center [125, 149] width 54 height 15
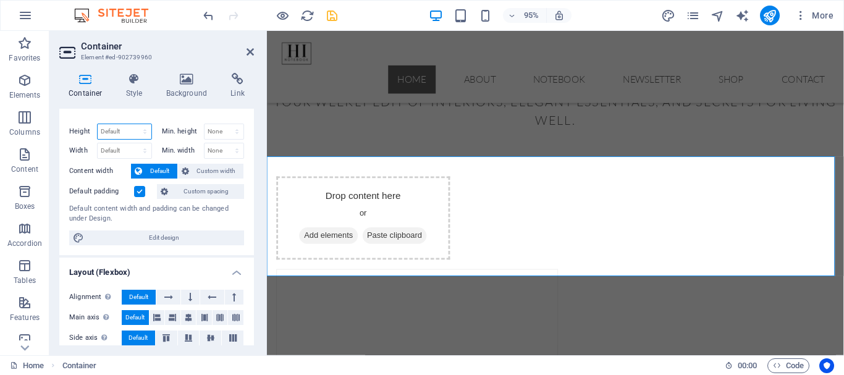
scroll to position [0, 0]
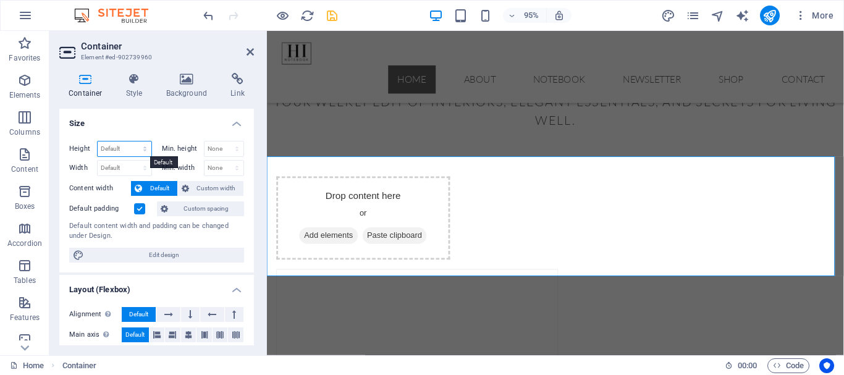
click at [145, 151] on select "Default px rem % vh vw" at bounding box center [125, 149] width 54 height 15
click at [150, 128] on h4 "Size" at bounding box center [156, 120] width 195 height 22
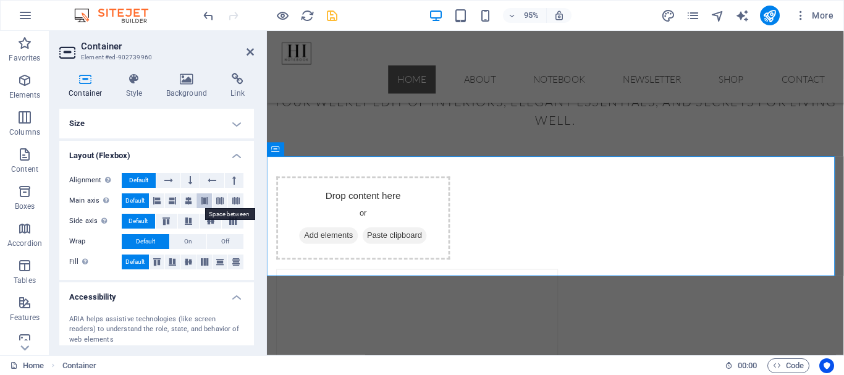
click at [203, 201] on icon at bounding box center [204, 200] width 7 height 15
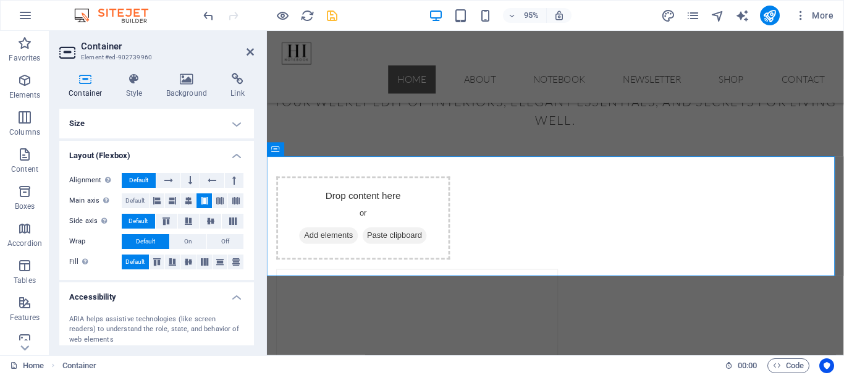
click at [203, 201] on icon at bounding box center [204, 200] width 7 height 15
click at [216, 205] on icon at bounding box center [219, 200] width 7 height 15
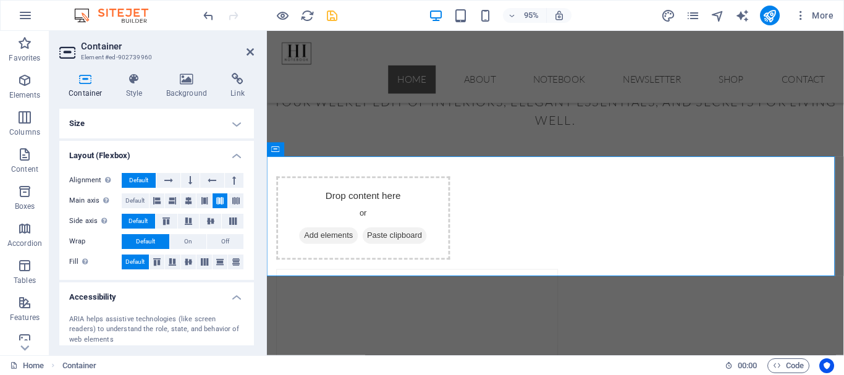
click at [216, 205] on icon at bounding box center [219, 200] width 7 height 15
click at [130, 201] on span "Default" at bounding box center [134, 200] width 19 height 15
click at [232, 121] on h4 "Size" at bounding box center [156, 124] width 195 height 30
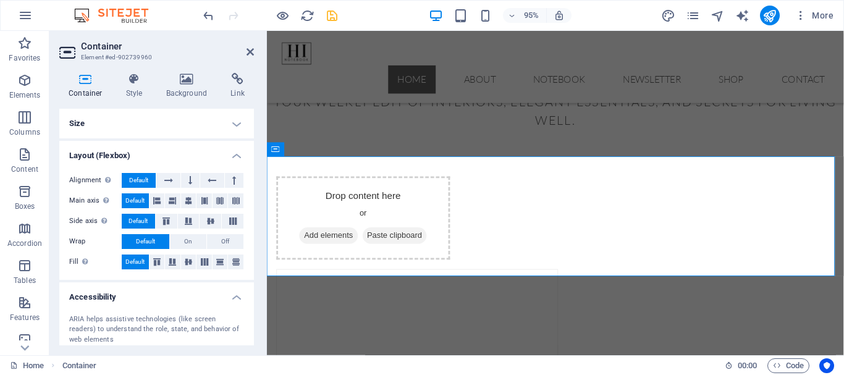
click at [232, 121] on h4 "Size" at bounding box center [156, 124] width 195 height 30
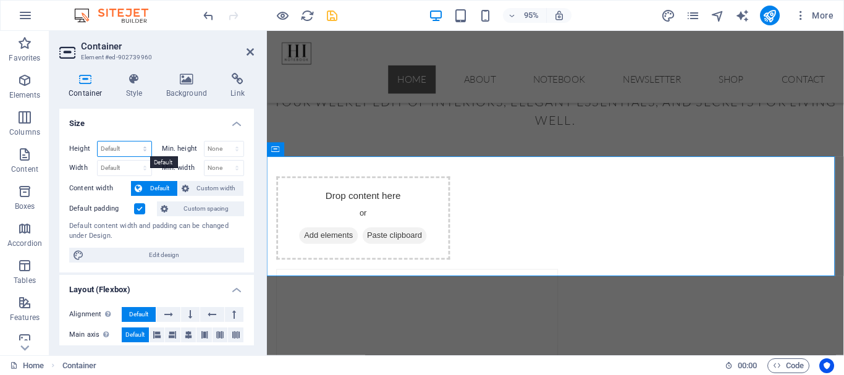
click at [143, 151] on select "Default px rem % vh vw" at bounding box center [125, 149] width 54 height 15
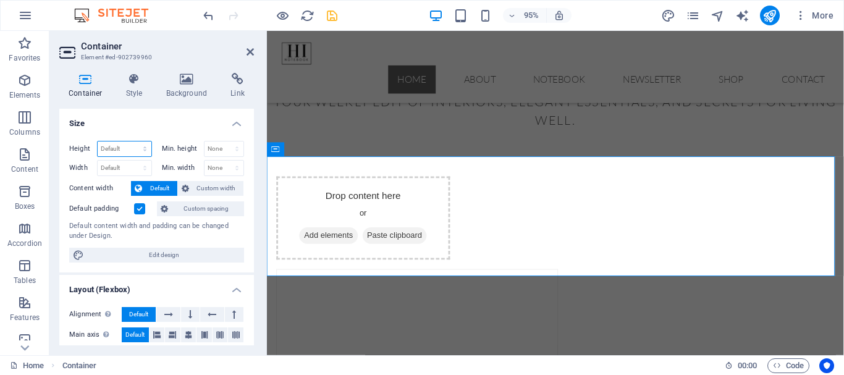
click at [143, 151] on select "Default px rem % vh vw" at bounding box center [125, 149] width 54 height 15
select select "%"
click at [132, 142] on select "Default px rem % vh vw" at bounding box center [125, 149] width 54 height 15
type input "100"
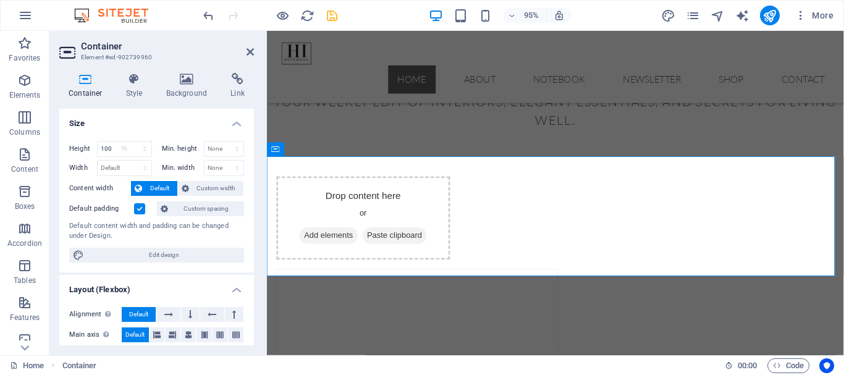
click at [130, 208] on label "Default padding" at bounding box center [101, 209] width 65 height 15
click at [0, 0] on input "Default padding" at bounding box center [0, 0] width 0 height 0
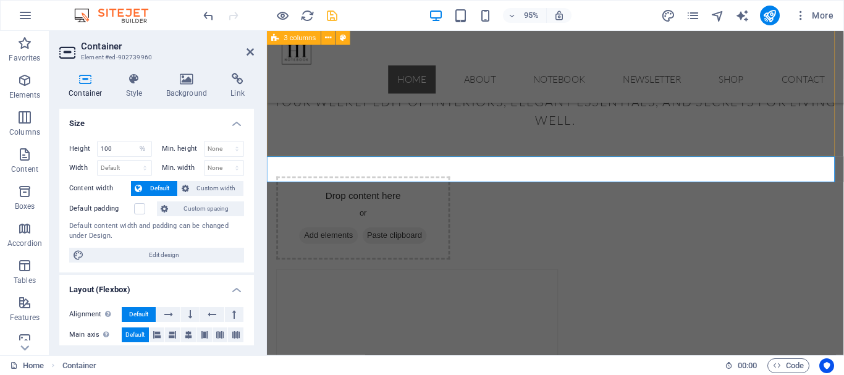
click at [365, 135] on div "Drop content here or Add elements Paste clipboard Drop content here or Add elem…" at bounding box center [571, 330] width 608 height 391
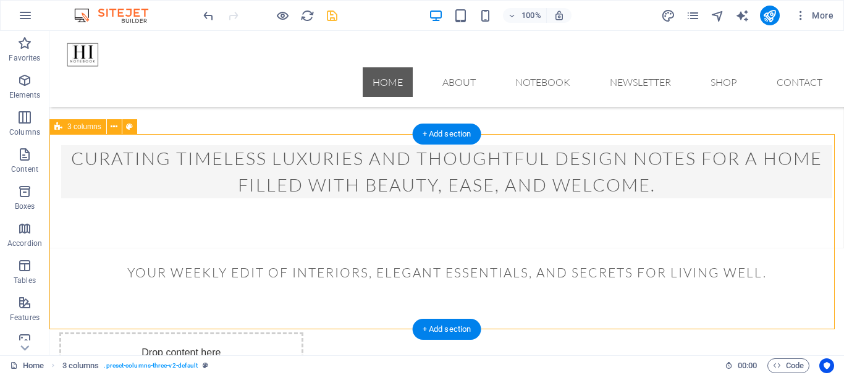
scroll to position [336, 0]
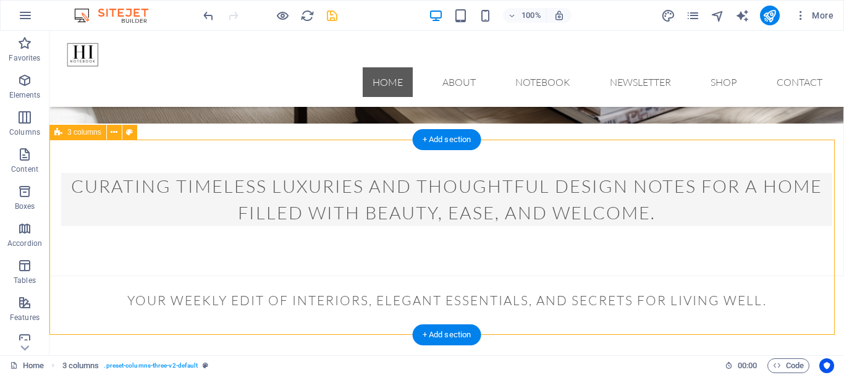
select select "rem"
select select "px"
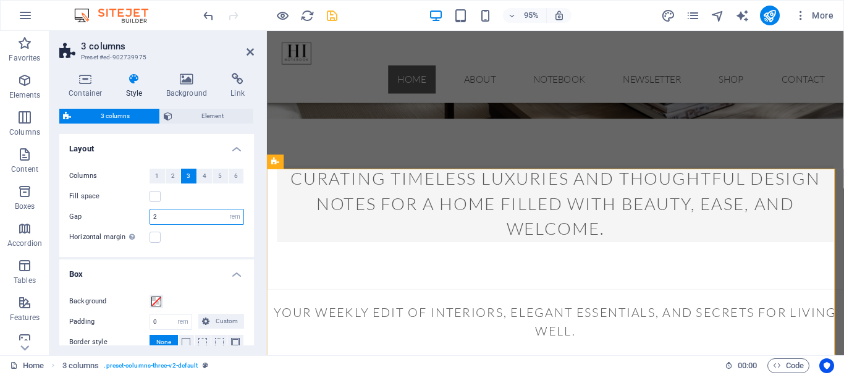
click at [177, 218] on input "2" at bounding box center [196, 217] width 93 height 15
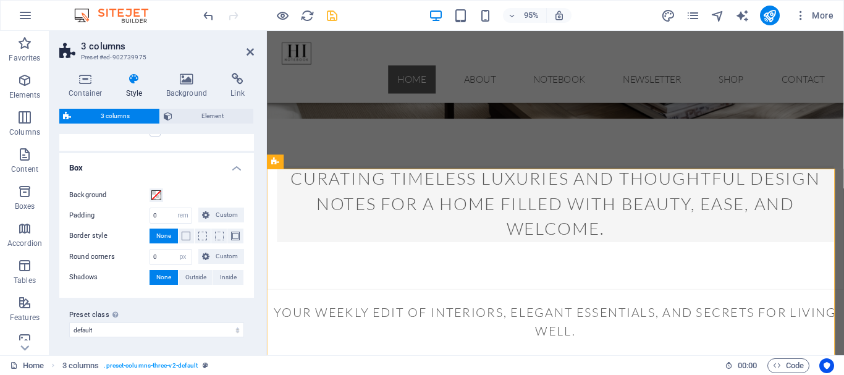
scroll to position [108, 0]
type input "0"
click at [184, 214] on select "px rem % vw vh Custom" at bounding box center [182, 213] width 17 height 15
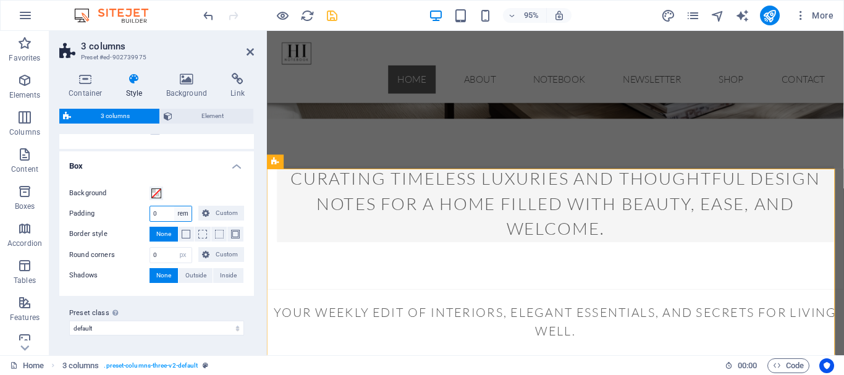
click at [184, 214] on select "px rem % vw vh Custom" at bounding box center [182, 213] width 17 height 15
select select "%"
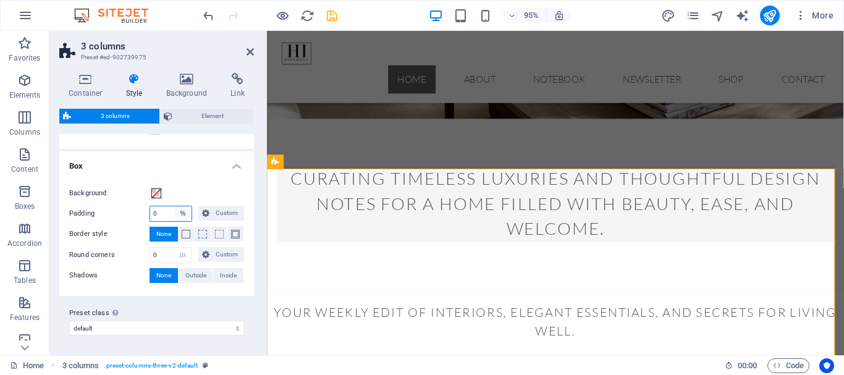
click at [174, 206] on select "px rem % vw vh Custom" at bounding box center [182, 213] width 17 height 15
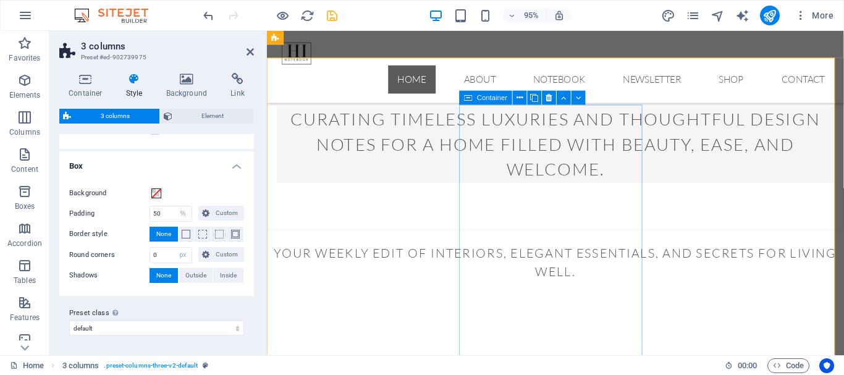
scroll to position [398, 0]
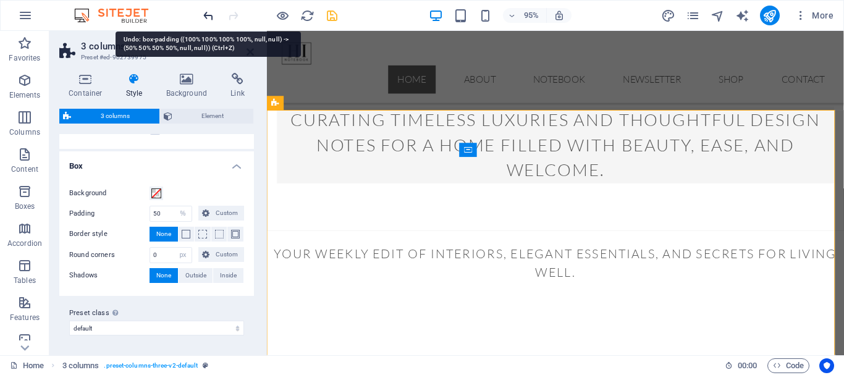
click at [212, 15] on icon "undo" at bounding box center [209, 16] width 14 height 14
type input "100"
click at [208, 17] on icon "undo" at bounding box center [209, 16] width 14 height 14
type input "2"
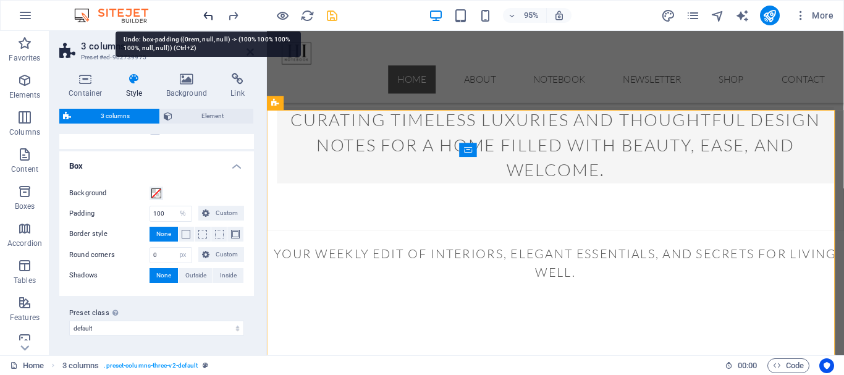
type input "0"
select select "rem"
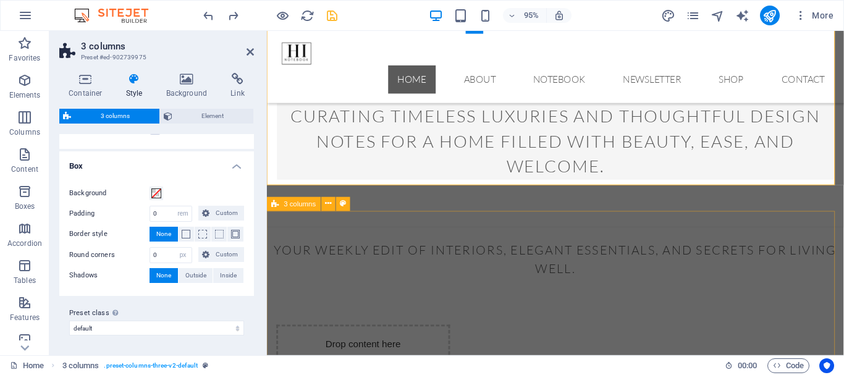
scroll to position [336, 0]
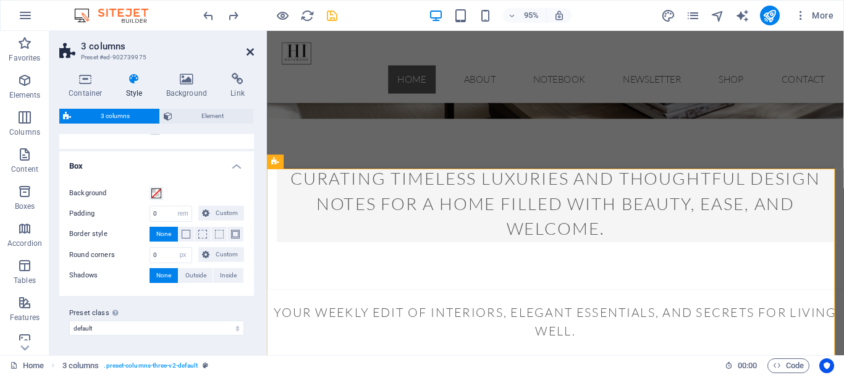
click at [250, 51] on icon at bounding box center [250, 52] width 7 height 10
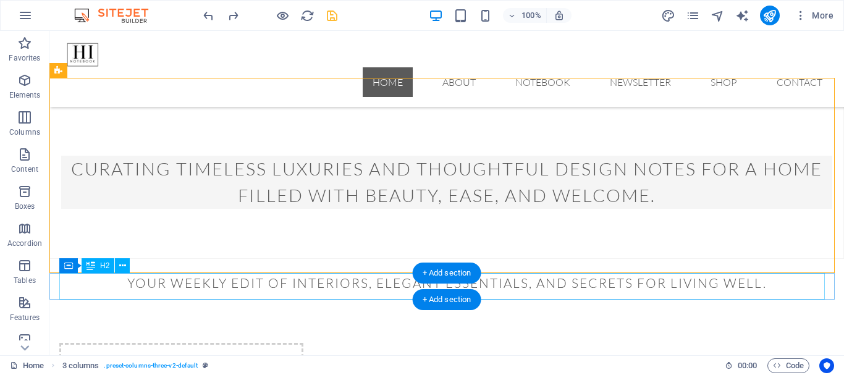
scroll to position [398, 0]
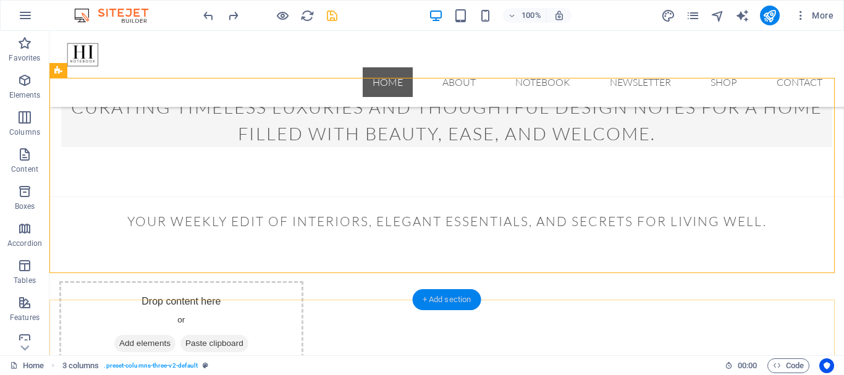
click at [441, 299] on div "+ Add section" at bounding box center [447, 299] width 69 height 21
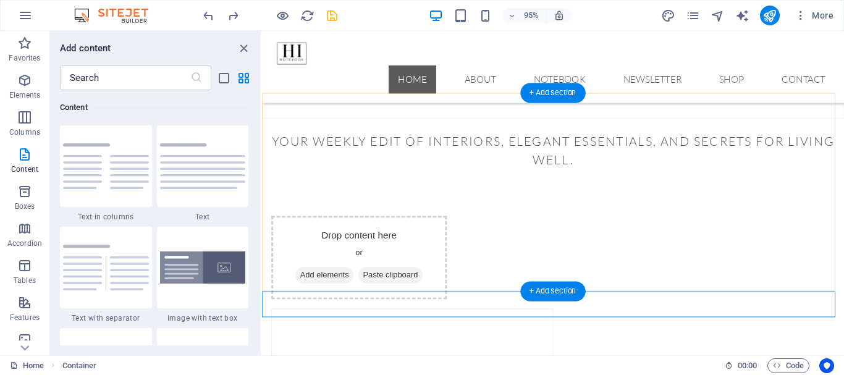
scroll to position [522, 0]
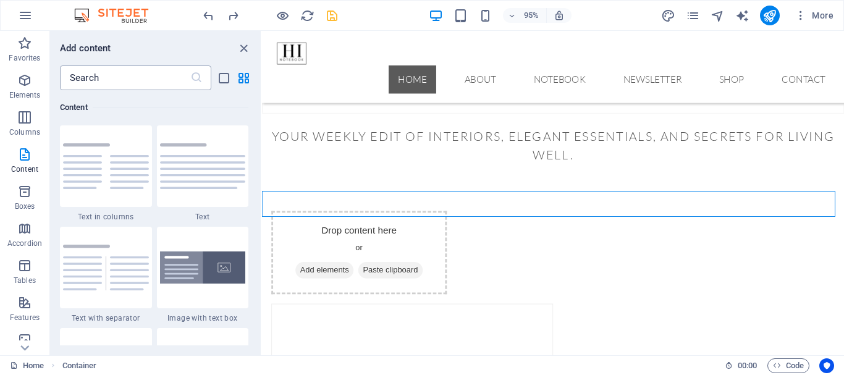
click at [110, 79] on input "text" at bounding box center [125, 78] width 130 height 25
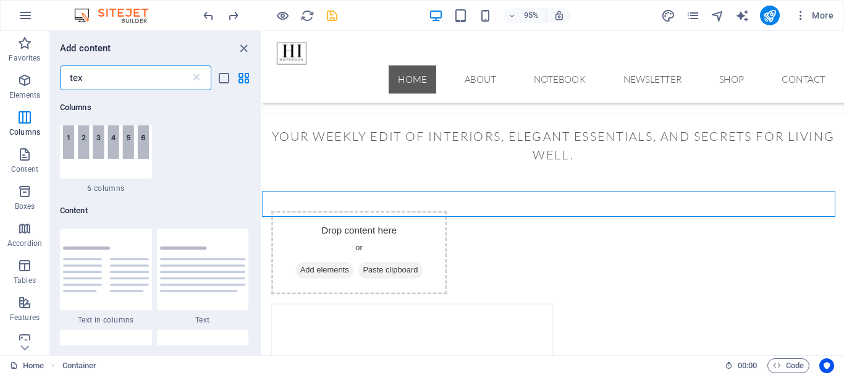
scroll to position [0, 0]
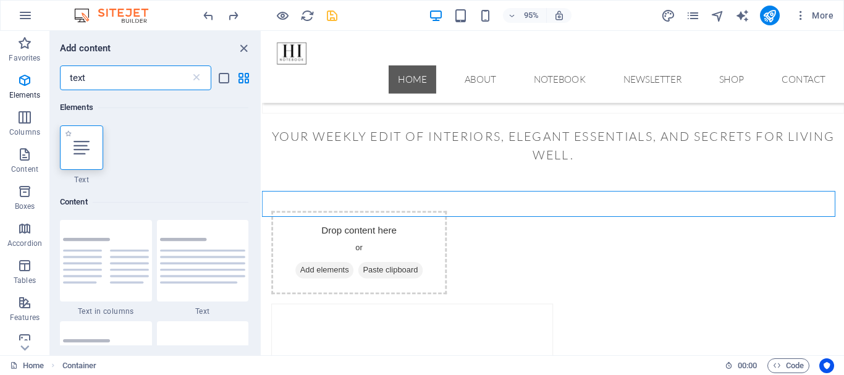
type input "text"
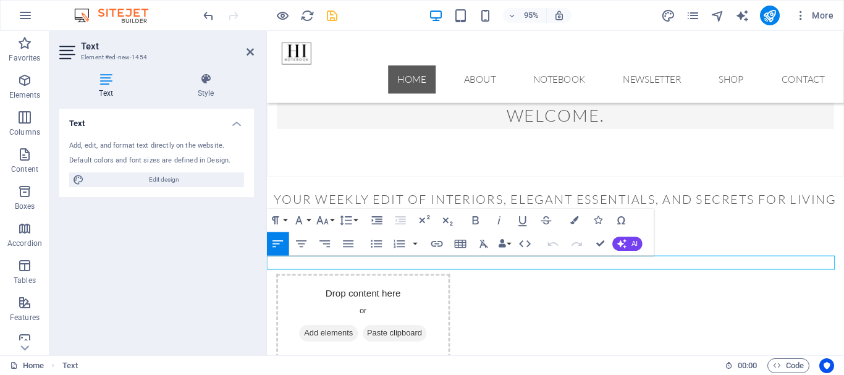
scroll to position [393, 0]
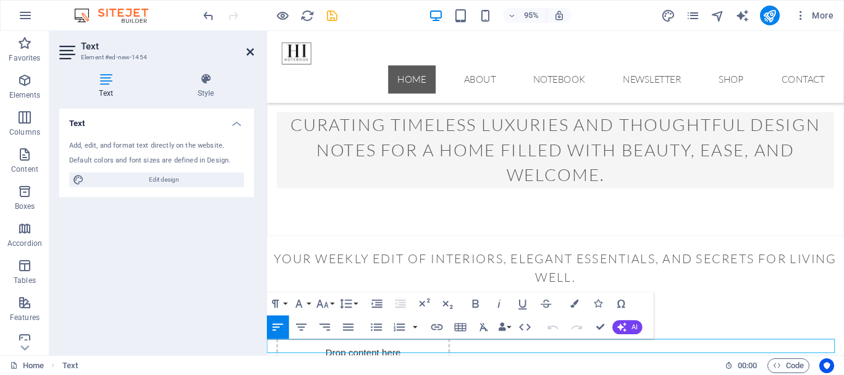
drag, startPoint x: 252, startPoint y: 51, endPoint x: 202, endPoint y: 20, distance: 58.8
click at [251, 51] on icon at bounding box center [250, 52] width 7 height 10
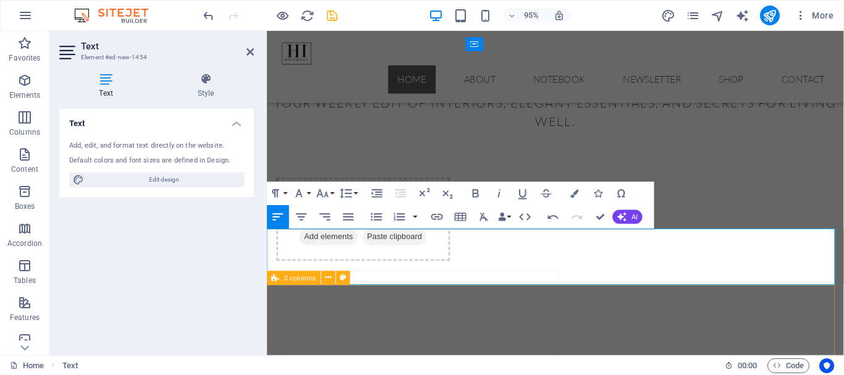
scroll to position [579, 0]
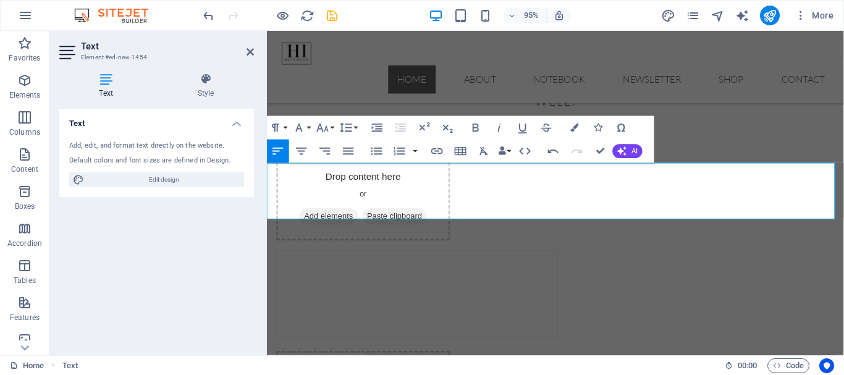
click at [329, 129] on icon "button" at bounding box center [323, 128] width 14 height 14
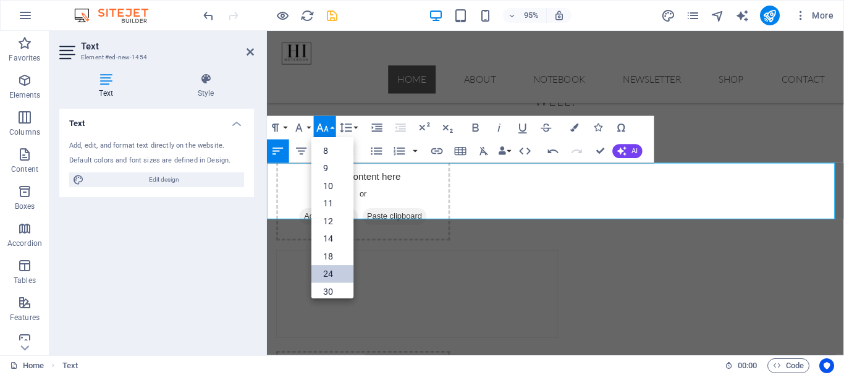
click at [336, 274] on link "24" at bounding box center [333, 274] width 42 height 18
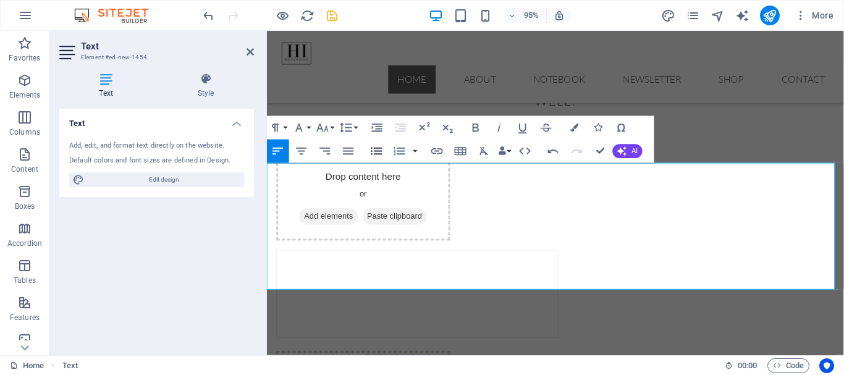
click at [375, 155] on icon "button" at bounding box center [377, 151] width 14 height 14
click at [346, 153] on icon "button" at bounding box center [349, 151] width 14 height 14
click at [304, 151] on icon "button" at bounding box center [302, 151] width 11 height 7
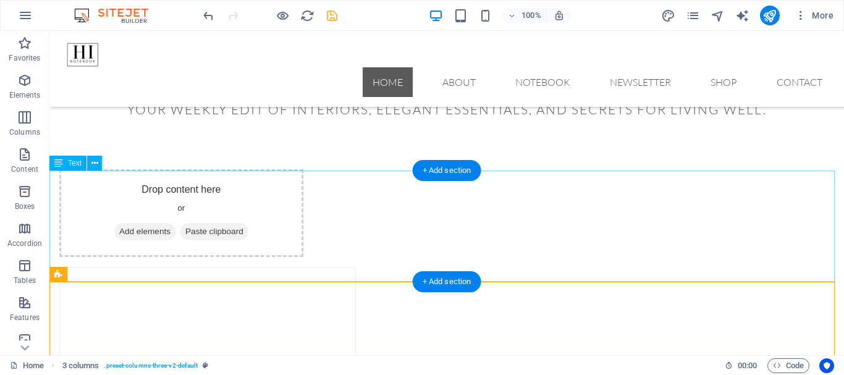
scroll to position [480, 0]
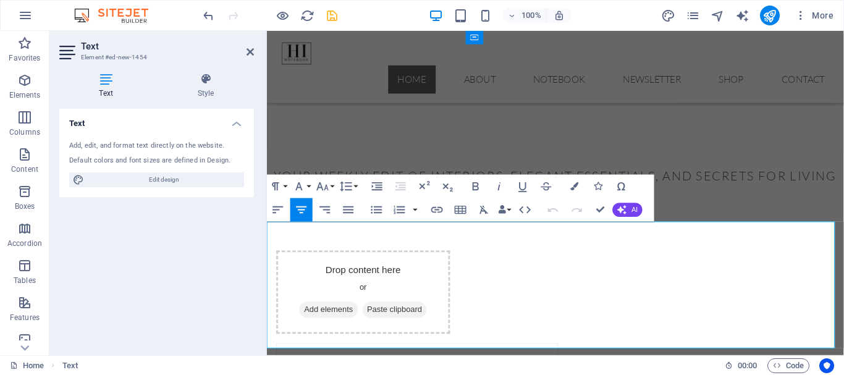
scroll to position [517, 0]
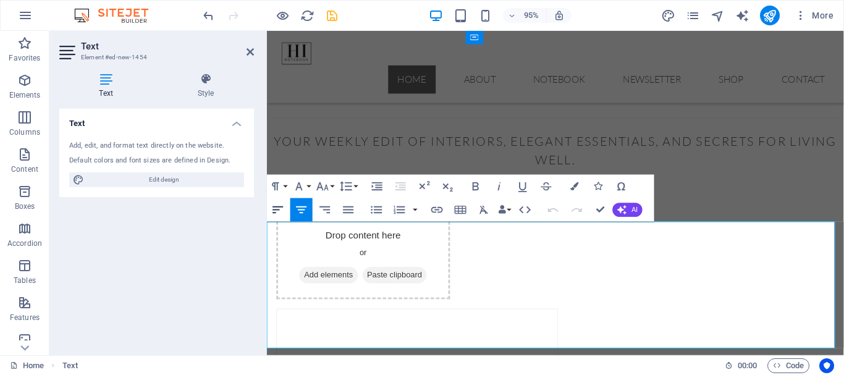
click at [281, 210] on icon "button" at bounding box center [278, 210] width 14 height 14
click at [251, 49] on icon at bounding box center [250, 52] width 7 height 10
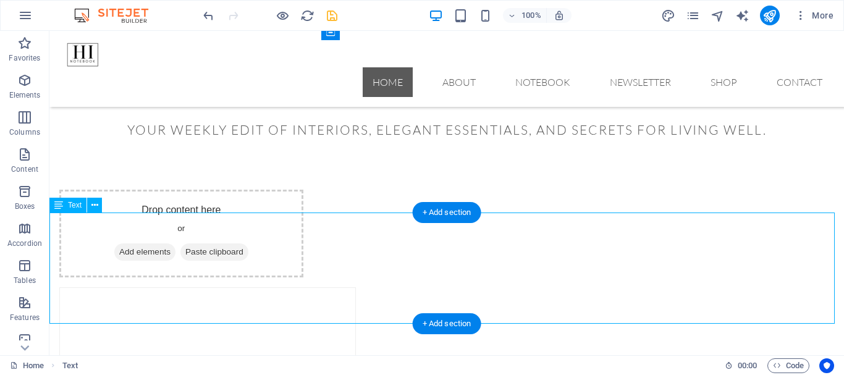
scroll to position [480, 0]
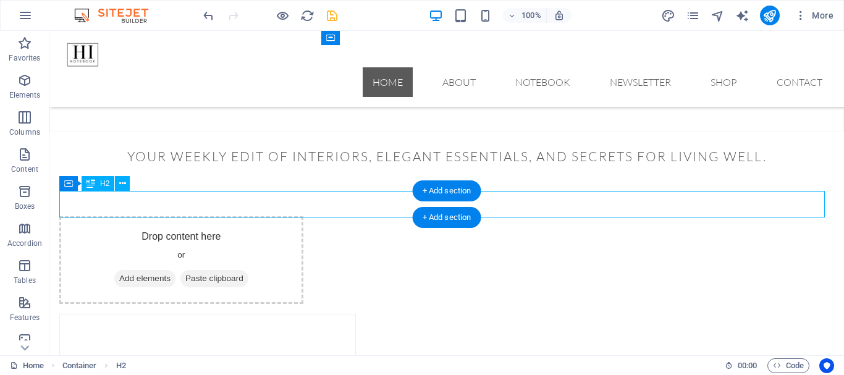
scroll to position [517, 0]
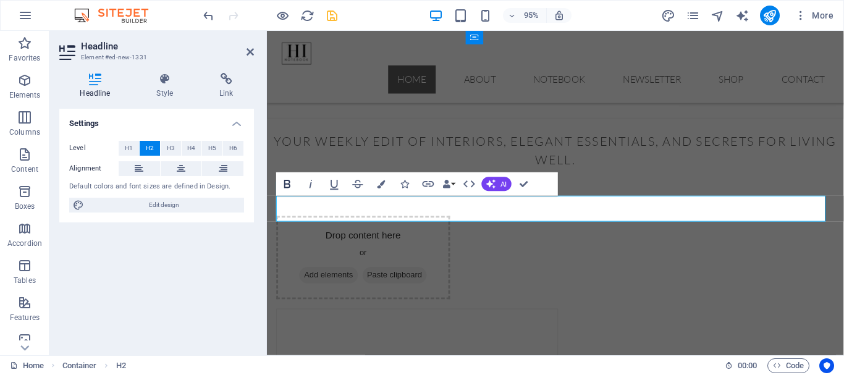
click at [288, 183] on icon "button" at bounding box center [288, 184] width 14 height 14
click at [252, 49] on icon at bounding box center [250, 52] width 7 height 10
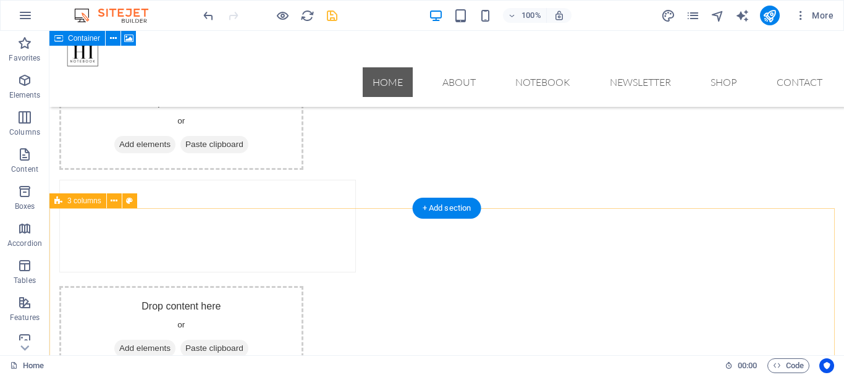
scroll to position [604, 0]
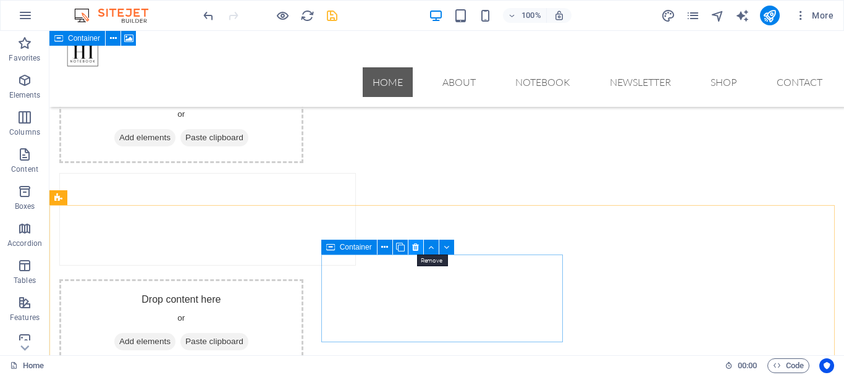
click at [417, 250] on icon at bounding box center [415, 247] width 7 height 13
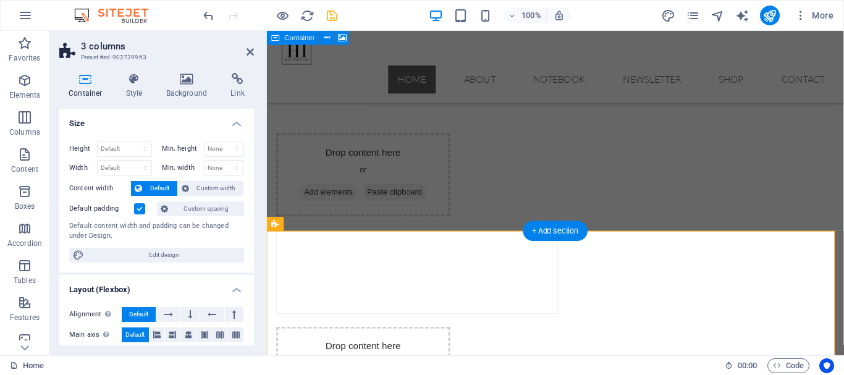
scroll to position [640, 0]
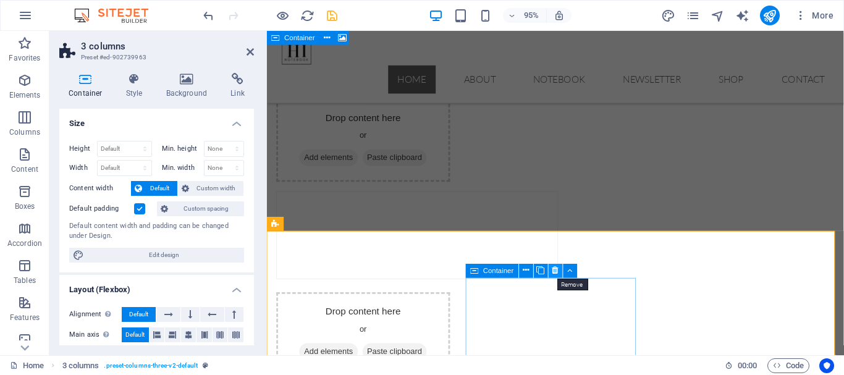
click at [555, 271] on icon at bounding box center [556, 271] width 6 height 12
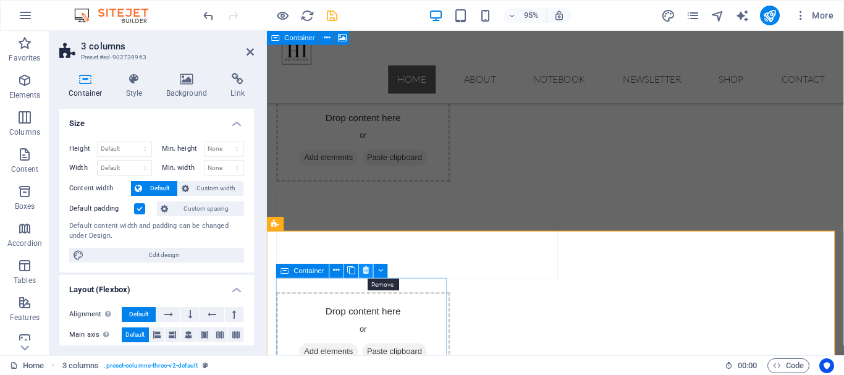
click at [364, 271] on icon at bounding box center [366, 271] width 6 height 12
click at [365, 273] on icon at bounding box center [366, 271] width 6 height 12
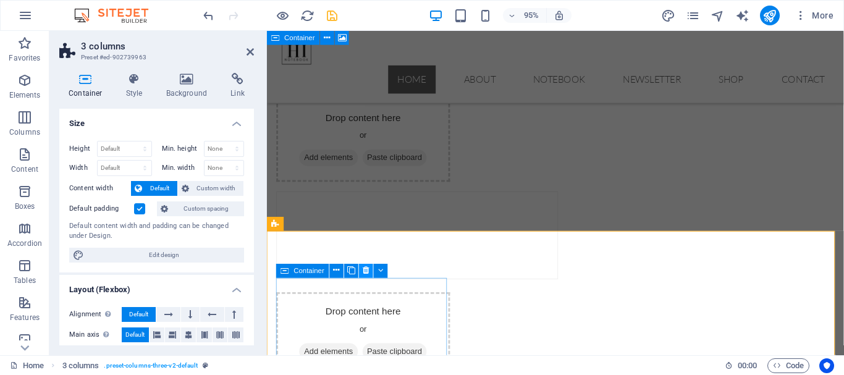
click at [366, 269] on icon at bounding box center [366, 271] width 6 height 12
click at [368, 271] on icon at bounding box center [366, 271] width 6 height 12
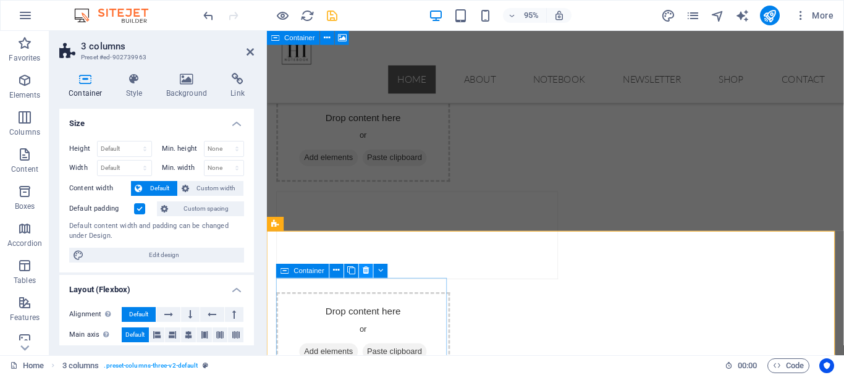
click at [368, 271] on icon at bounding box center [366, 271] width 6 height 12
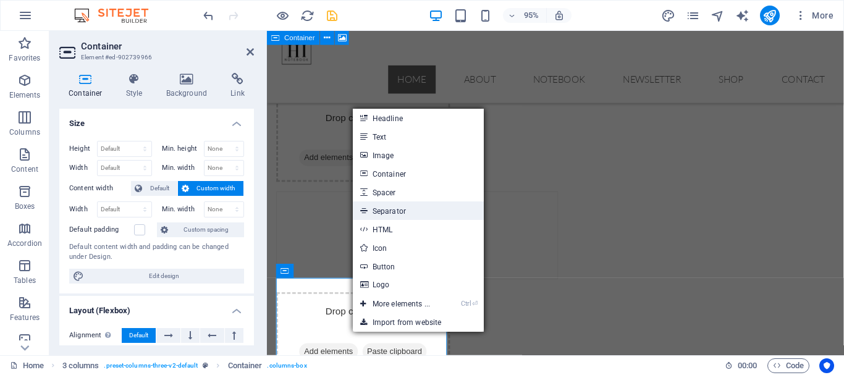
click at [404, 210] on link "Separator" at bounding box center [418, 211] width 131 height 19
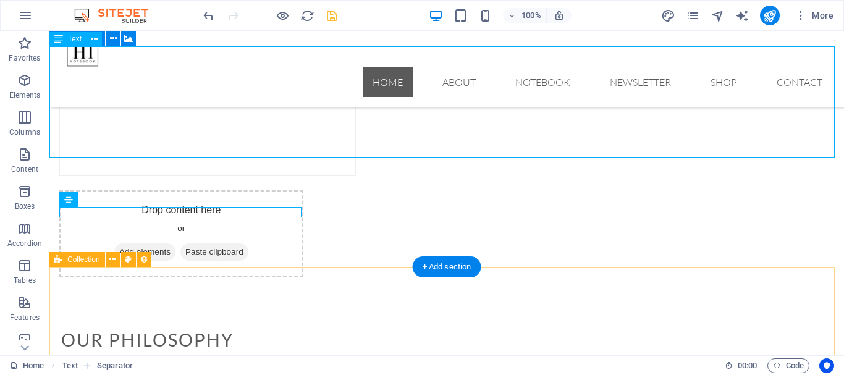
scroll to position [713, 0]
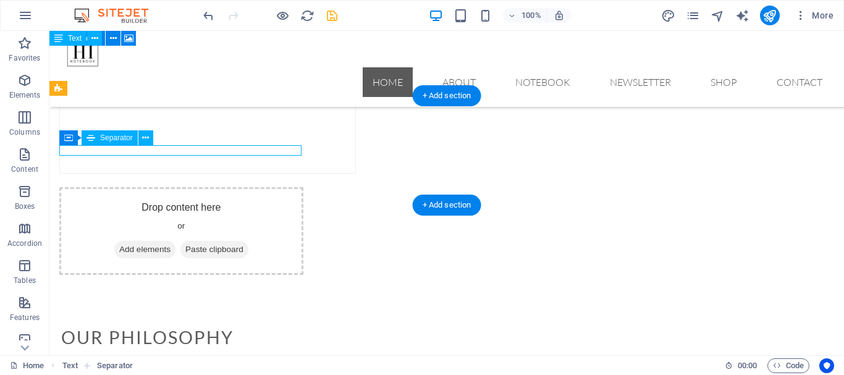
scroll to position [786, 0]
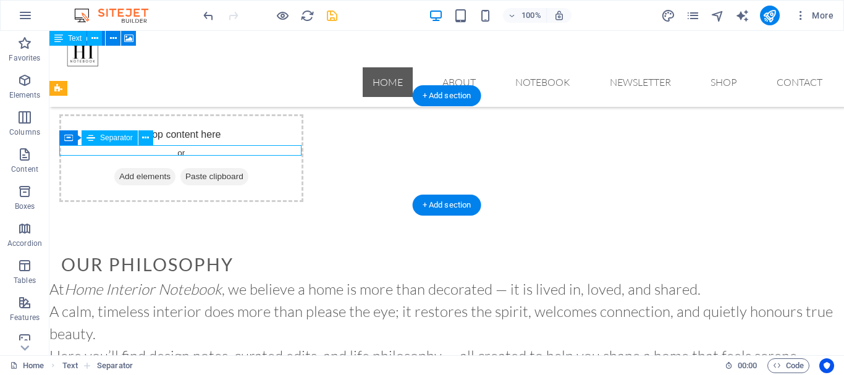
select select "%"
select select "px"
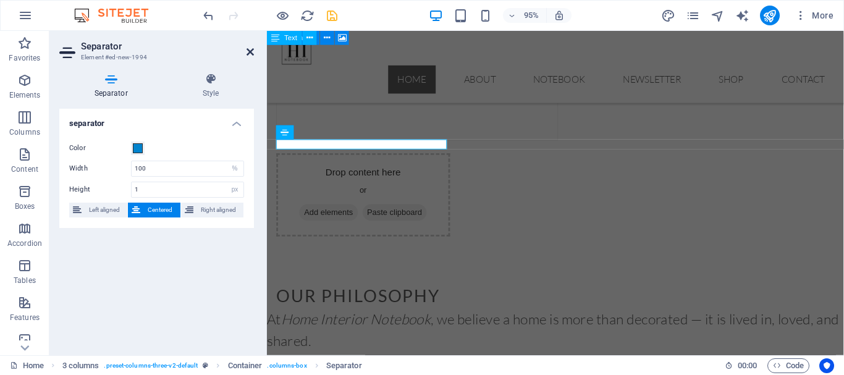
click at [251, 51] on icon at bounding box center [250, 52] width 7 height 10
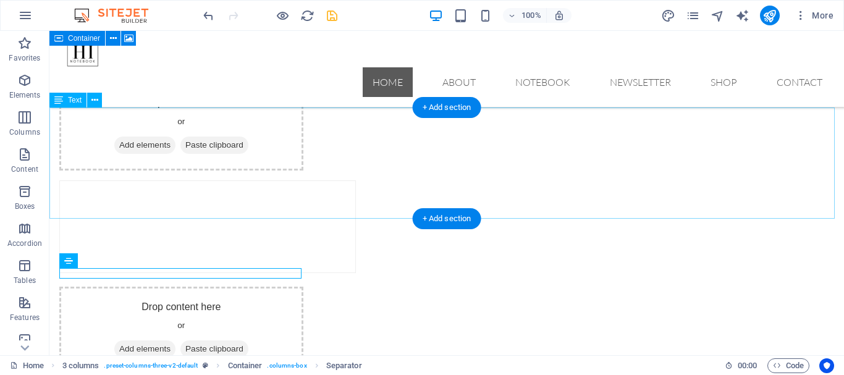
scroll to position [590, 0]
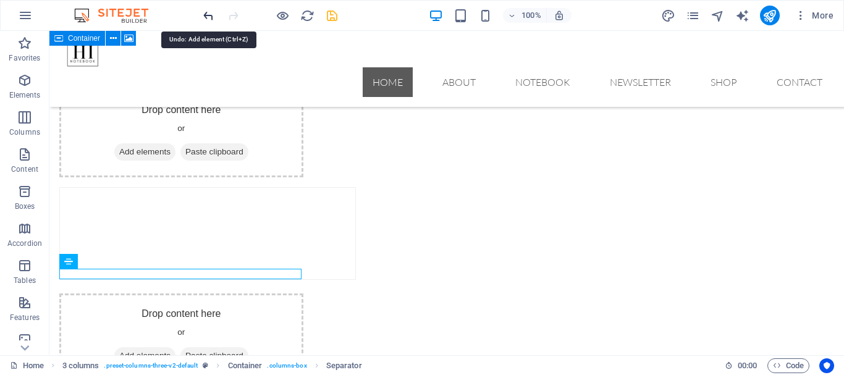
click at [210, 13] on icon "undo" at bounding box center [209, 16] width 14 height 14
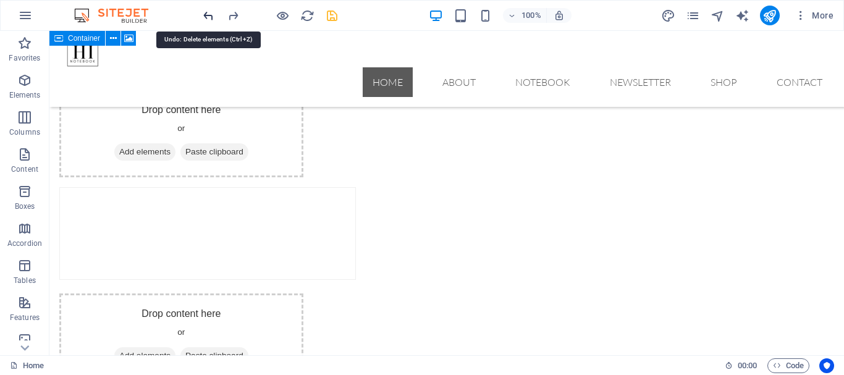
click at [210, 13] on icon "undo" at bounding box center [209, 16] width 14 height 14
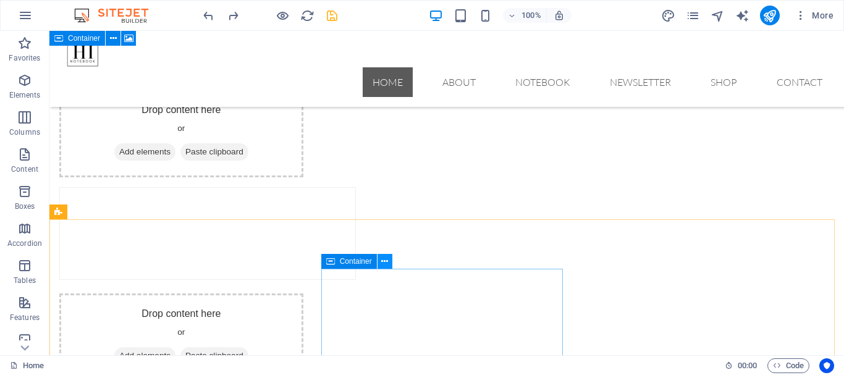
click at [384, 261] on icon at bounding box center [384, 261] width 7 height 13
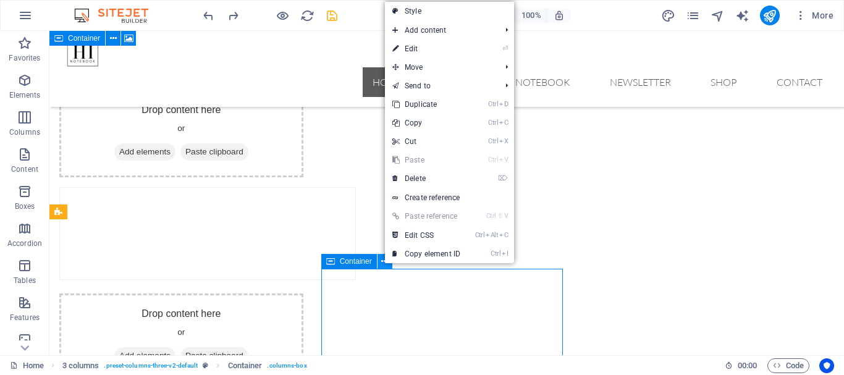
click at [384, 261] on icon at bounding box center [384, 261] width 7 height 13
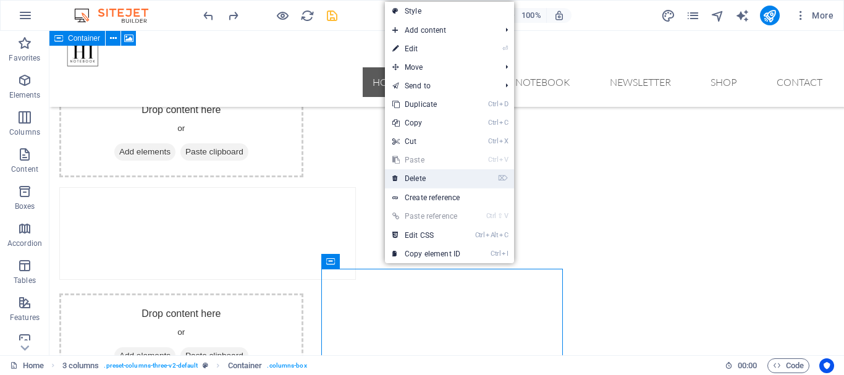
click at [428, 175] on link "⌦ Delete" at bounding box center [426, 178] width 83 height 19
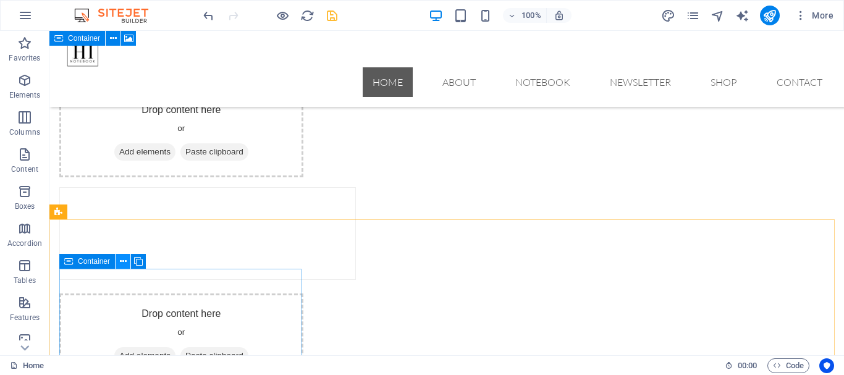
click at [126, 258] on icon at bounding box center [123, 261] width 7 height 13
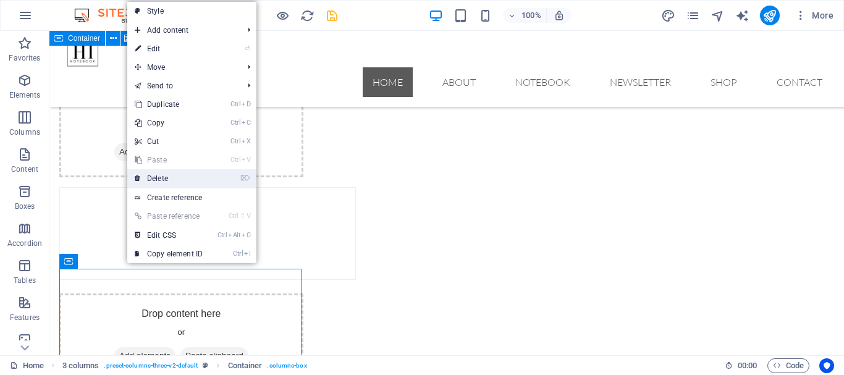
click at [155, 180] on link "⌦ Delete" at bounding box center [168, 178] width 83 height 19
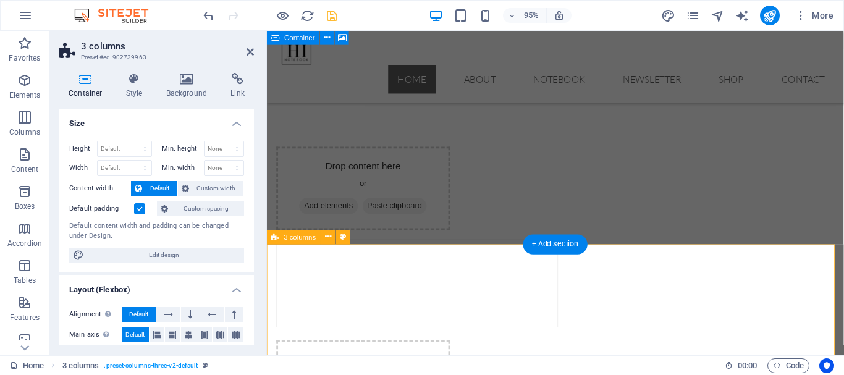
scroll to position [626, 0]
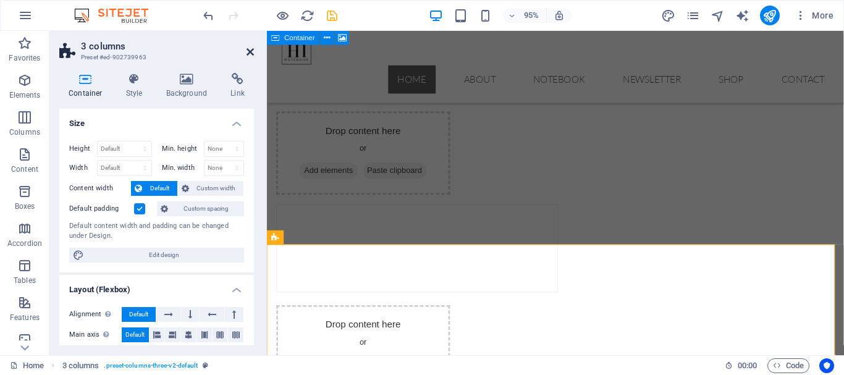
click at [251, 51] on icon at bounding box center [250, 52] width 7 height 10
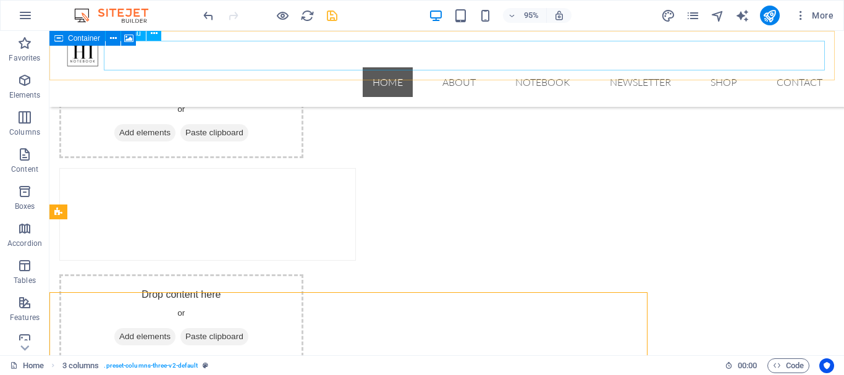
scroll to position [590, 0]
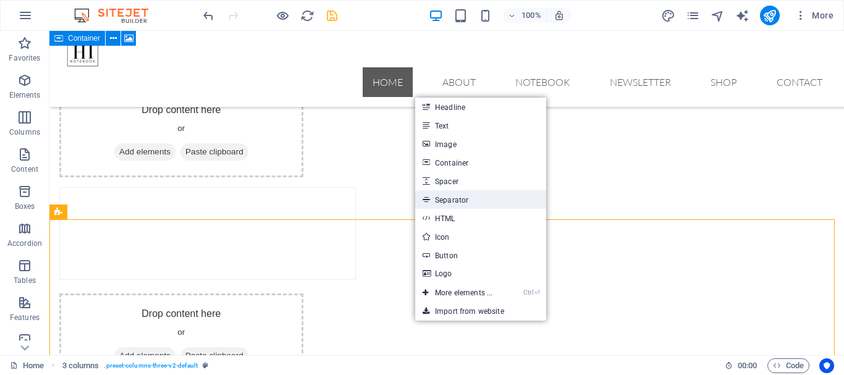
click at [461, 200] on link "Separator" at bounding box center [480, 199] width 131 height 19
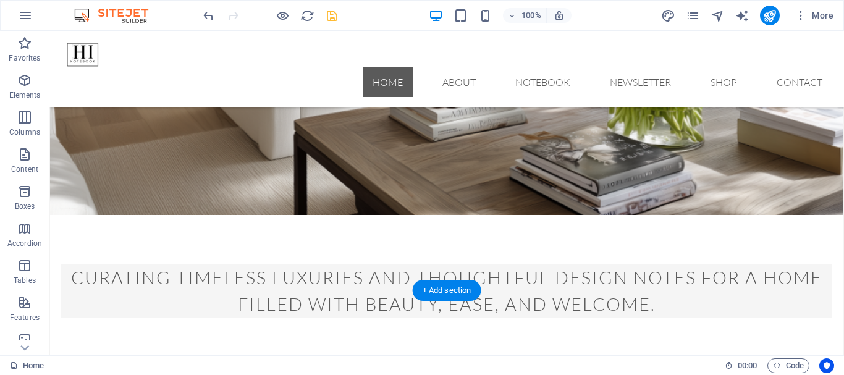
scroll to position [266, 0]
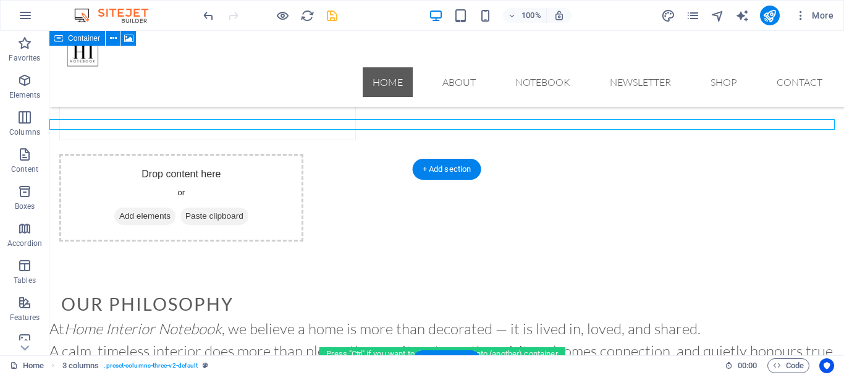
scroll to position [735, 0]
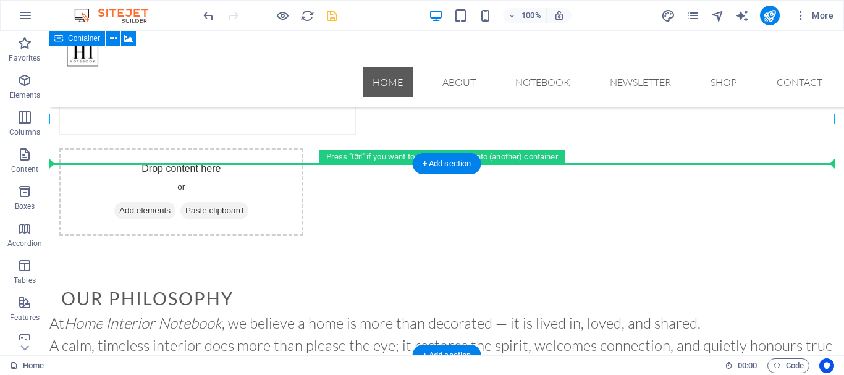
drag, startPoint x: 259, startPoint y: 214, endPoint x: 297, endPoint y: 179, distance: 51.2
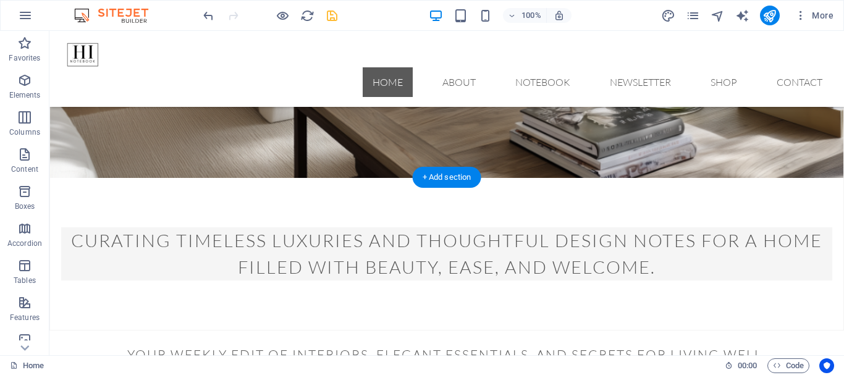
scroll to position [231, 0]
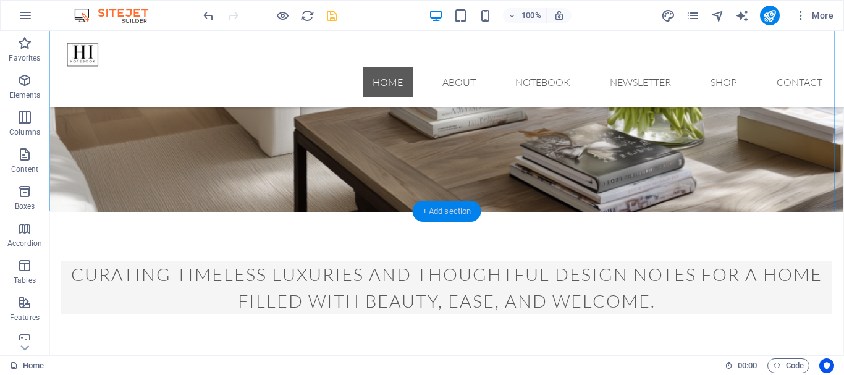
click at [447, 207] on div "+ Add section" at bounding box center [447, 211] width 69 height 21
click at [234, 365] on div "​ Your weekly edit of interiors, elegant essentials, and secrets for living wel…" at bounding box center [446, 382] width 795 height 34
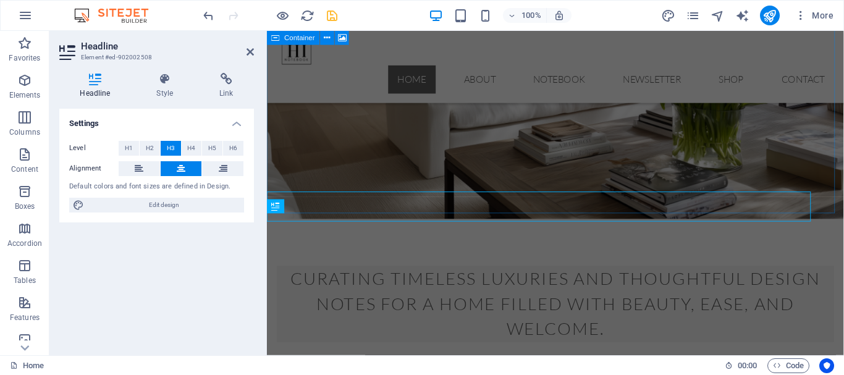
scroll to position [236, 0]
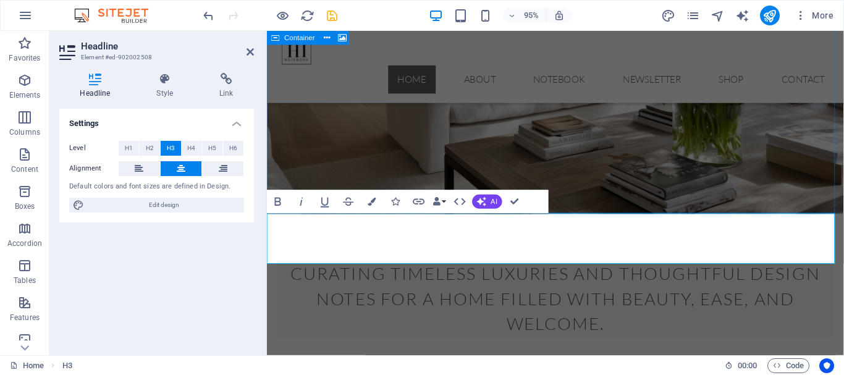
click at [607, 202] on figure at bounding box center [571, 53] width 606 height 342
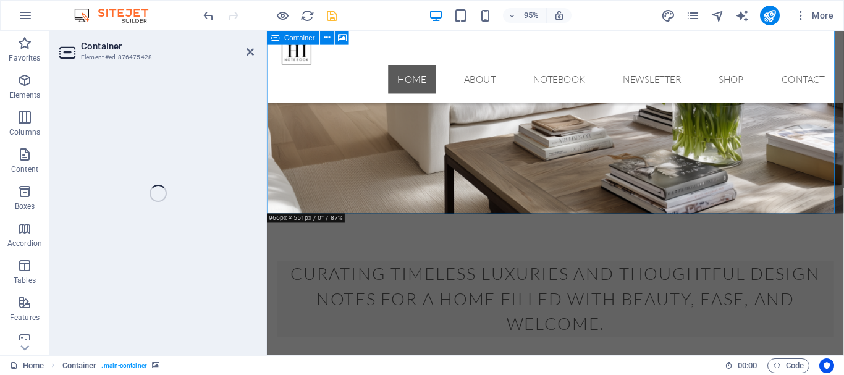
select select "%"
select select "vh"
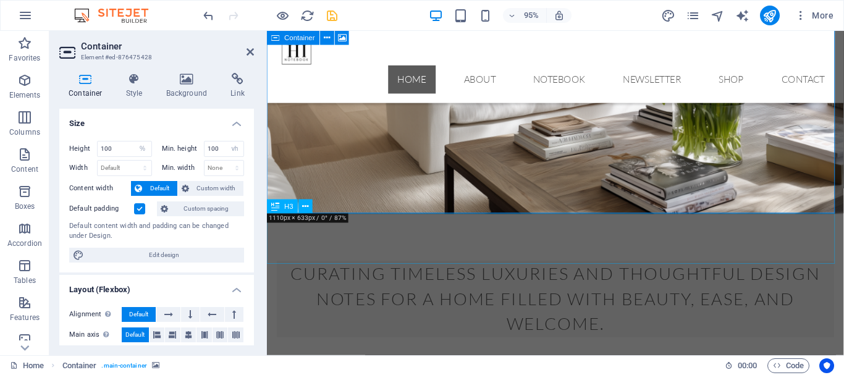
scroll to position [174, 0]
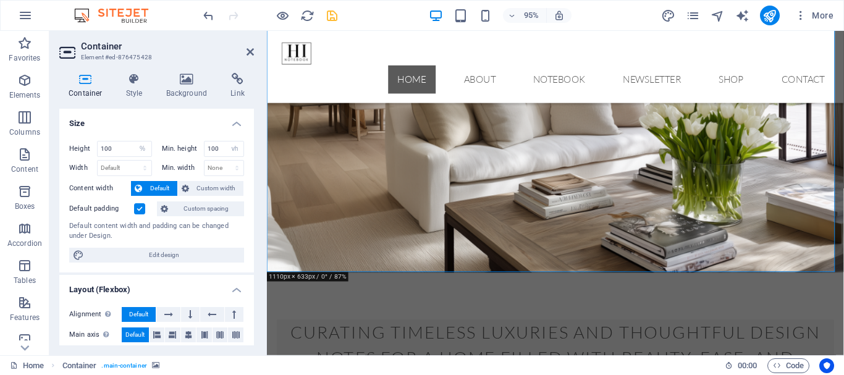
click at [242, 48] on h2 "Container" at bounding box center [167, 46] width 173 height 11
click at [247, 53] on icon at bounding box center [250, 52] width 7 height 10
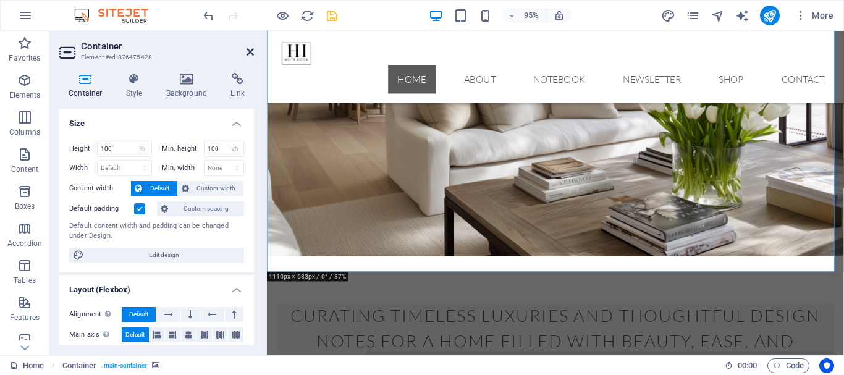
click at [464, 67] on nav "Home About Notebook Newsletter Shop Contact" at bounding box center [571, 82] width 588 height 30
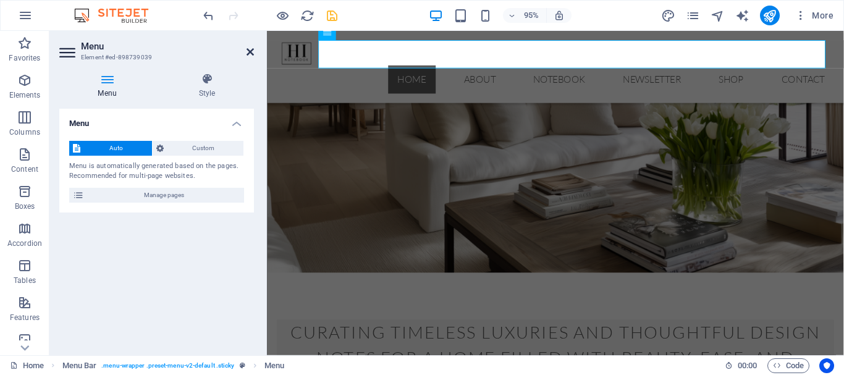
click at [252, 49] on icon at bounding box center [250, 52] width 7 height 10
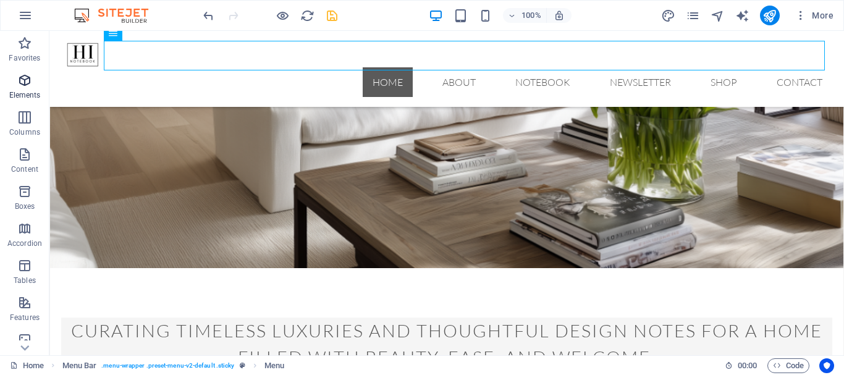
click at [20, 90] on span "Elements" at bounding box center [24, 88] width 49 height 30
click at [22, 82] on icon "button" at bounding box center [24, 80] width 15 height 15
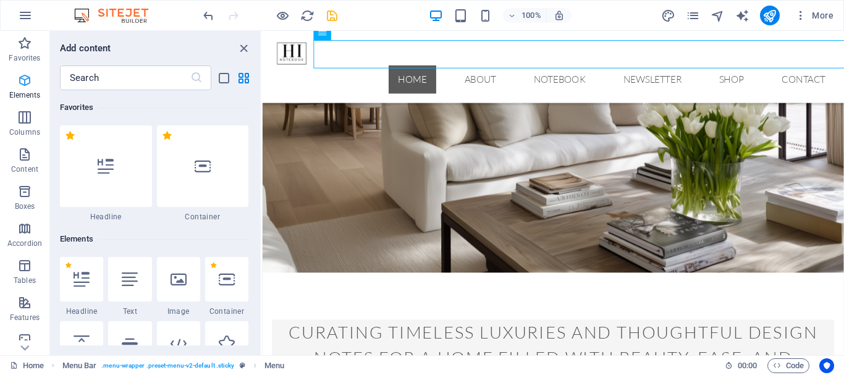
click at [22, 82] on icon "button" at bounding box center [24, 80] width 15 height 15
click at [91, 79] on input "text" at bounding box center [125, 78] width 130 height 25
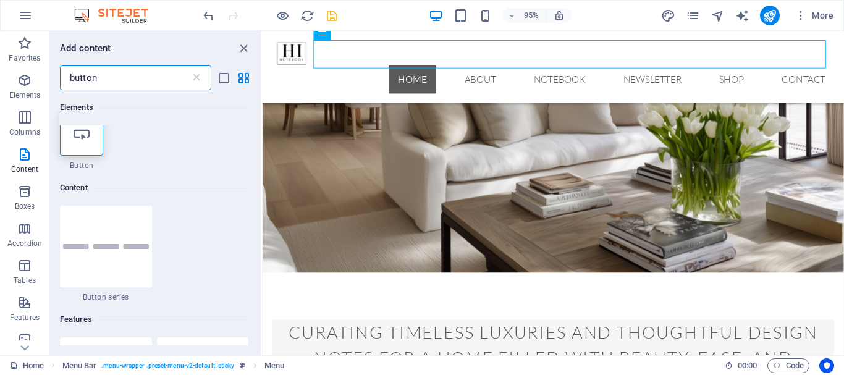
scroll to position [0, 0]
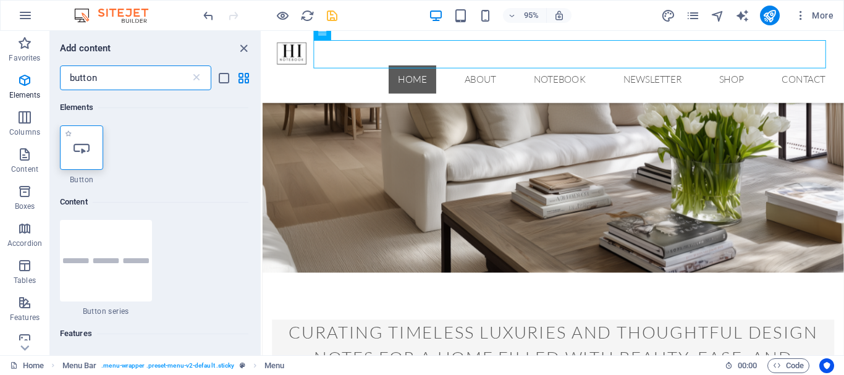
type input "button"
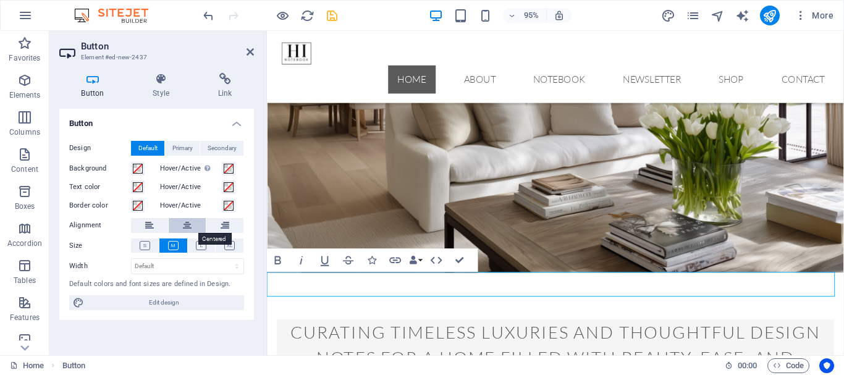
click at [189, 224] on icon at bounding box center [187, 225] width 9 height 15
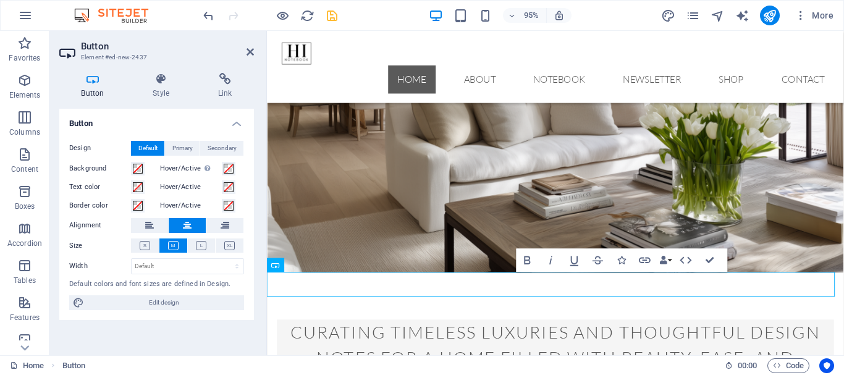
click at [189, 224] on icon at bounding box center [187, 225] width 9 height 15
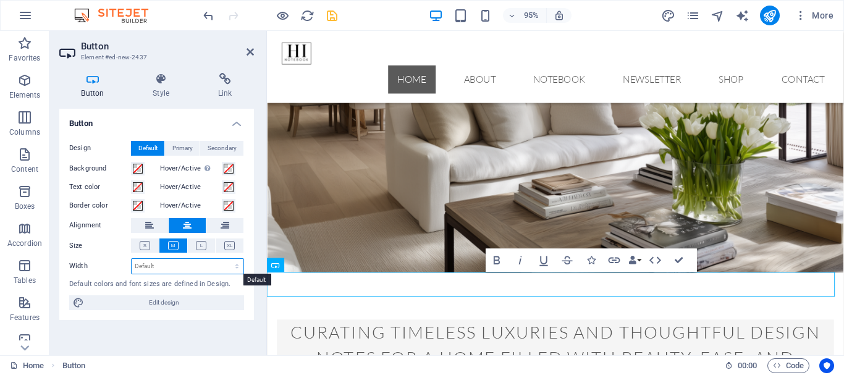
click at [232, 266] on select "Default px rem % em vh vw" at bounding box center [188, 266] width 112 height 15
click at [243, 284] on div "Default colors and font sizes are defined in Design." at bounding box center [156, 284] width 175 height 11
click at [184, 148] on span "Primary" at bounding box center [182, 148] width 20 height 15
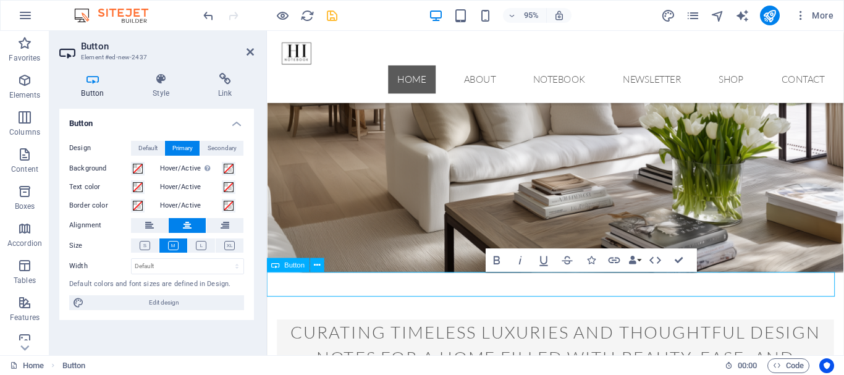
click at [158, 82] on icon at bounding box center [161, 79] width 61 height 12
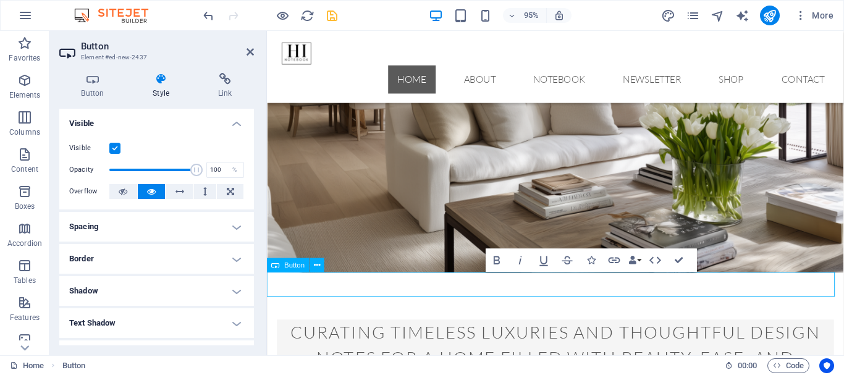
click at [88, 84] on icon at bounding box center [92, 79] width 67 height 12
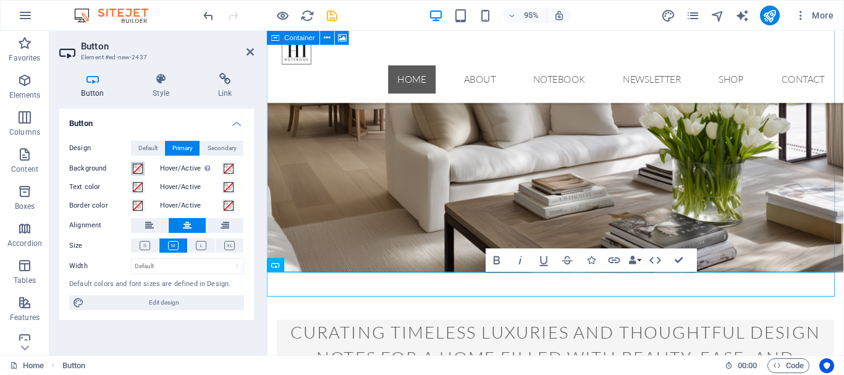
click at [140, 170] on span at bounding box center [138, 169] width 10 height 10
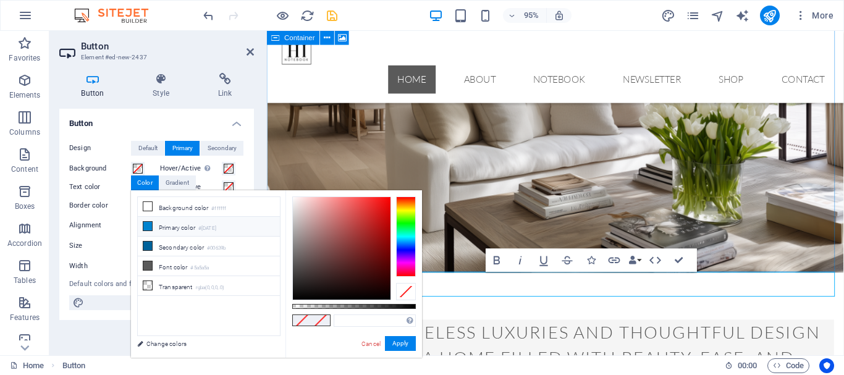
click at [161, 227] on li "Primary color #0083ce" at bounding box center [209, 227] width 142 height 20
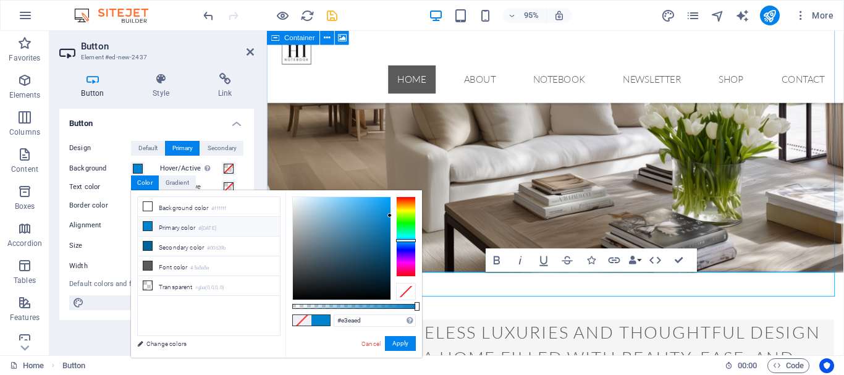
click at [297, 203] on div at bounding box center [342, 248] width 98 height 103
type input "#ecf4f8"
click at [297, 199] on div at bounding box center [342, 248] width 98 height 103
click at [405, 339] on button "Apply" at bounding box center [400, 343] width 31 height 15
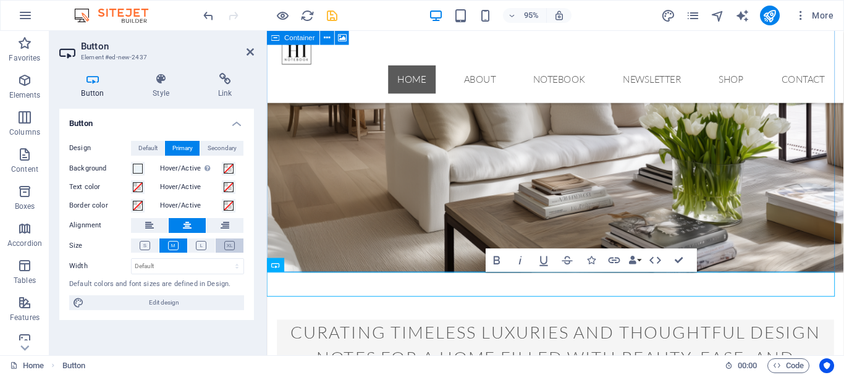
click at [230, 247] on icon at bounding box center [229, 245] width 11 height 9
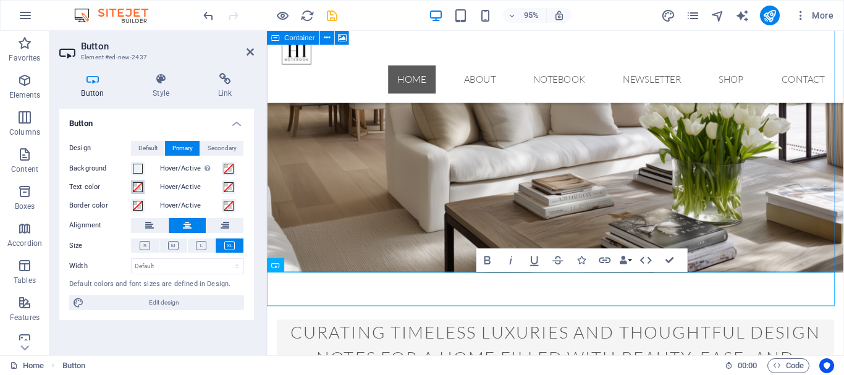
click at [137, 187] on span at bounding box center [138, 187] width 10 height 10
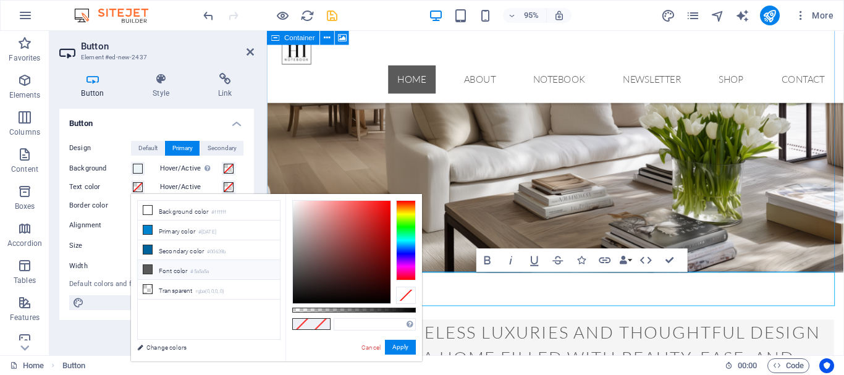
click at [150, 268] on icon at bounding box center [147, 269] width 9 height 9
type input "#5a5a5a"
click at [401, 347] on button "Apply" at bounding box center [400, 347] width 31 height 15
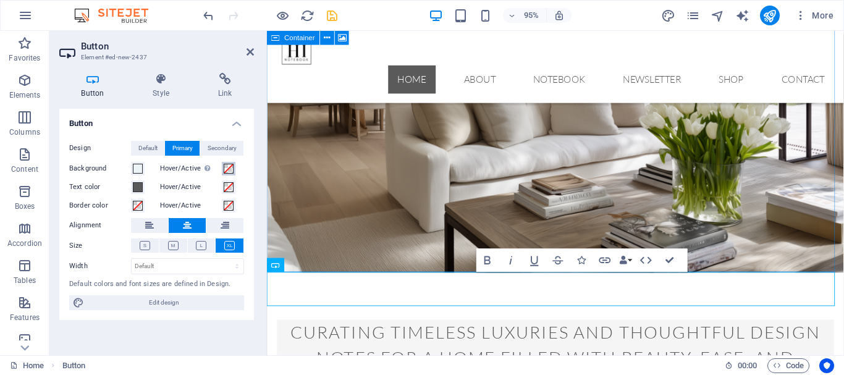
click at [227, 168] on span at bounding box center [229, 169] width 10 height 10
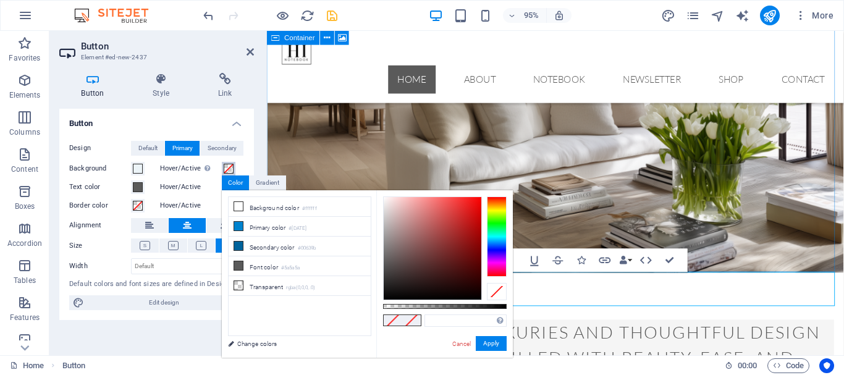
click at [449, 239] on div at bounding box center [433, 248] width 98 height 103
click at [0, 0] on div at bounding box center [0, 0] width 0 height 0
click at [498, 249] on div at bounding box center [497, 237] width 20 height 80
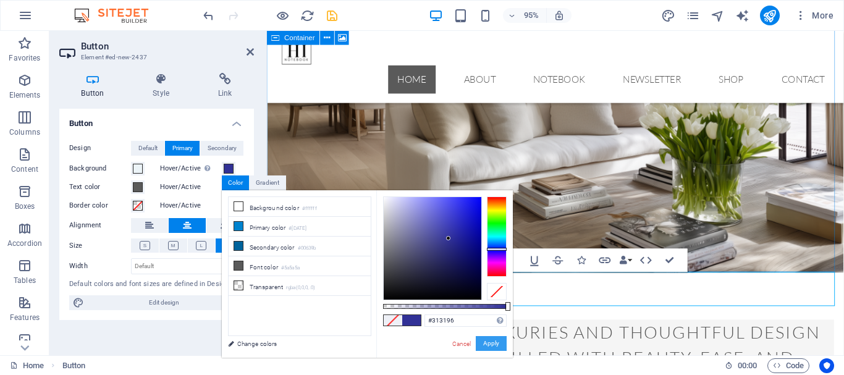
click at [491, 343] on button "Apply" at bounding box center [491, 343] width 31 height 15
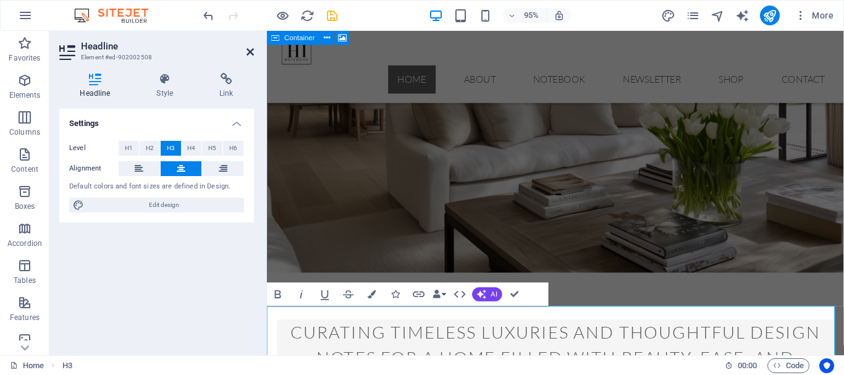
click at [248, 52] on icon at bounding box center [250, 52] width 7 height 10
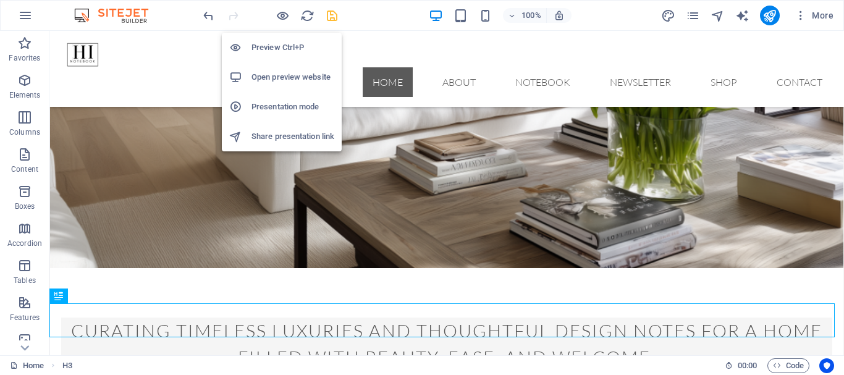
click at [278, 70] on h6 "Open preview website" at bounding box center [293, 77] width 83 height 15
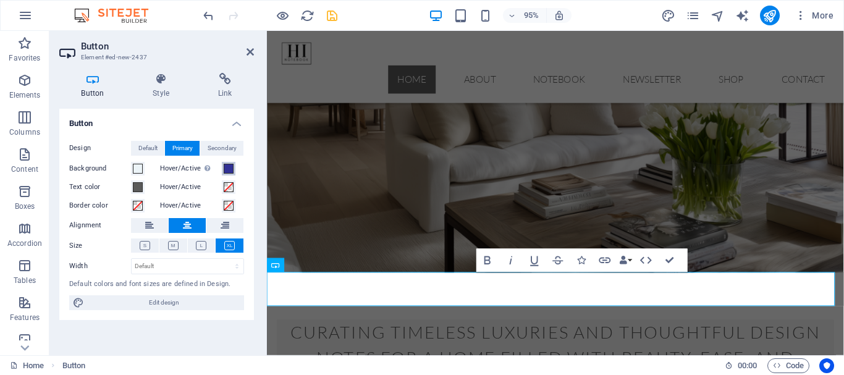
click at [231, 169] on span at bounding box center [229, 169] width 10 height 10
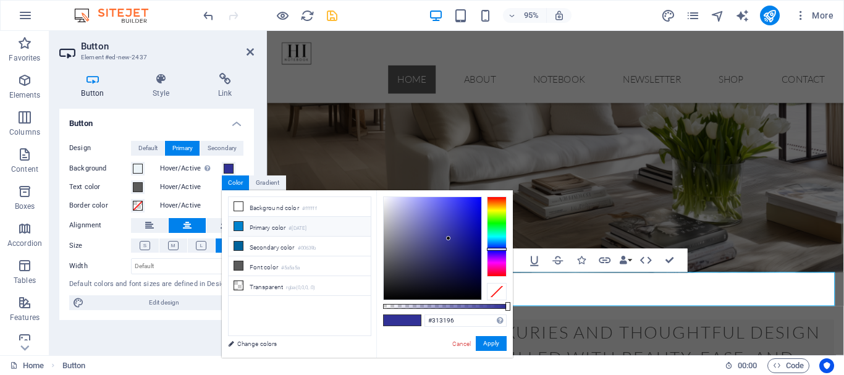
click at [243, 226] on span at bounding box center [239, 226] width 10 height 10
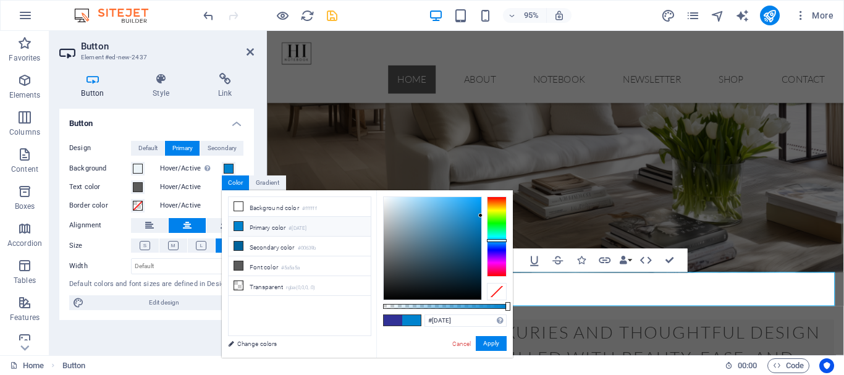
click at [243, 226] on span at bounding box center [239, 226] width 10 height 10
click at [388, 202] on div at bounding box center [433, 248] width 98 height 103
type input "#f1f6f8"
click at [386, 199] on div at bounding box center [433, 248] width 98 height 103
click at [495, 342] on button "Apply" at bounding box center [491, 343] width 31 height 15
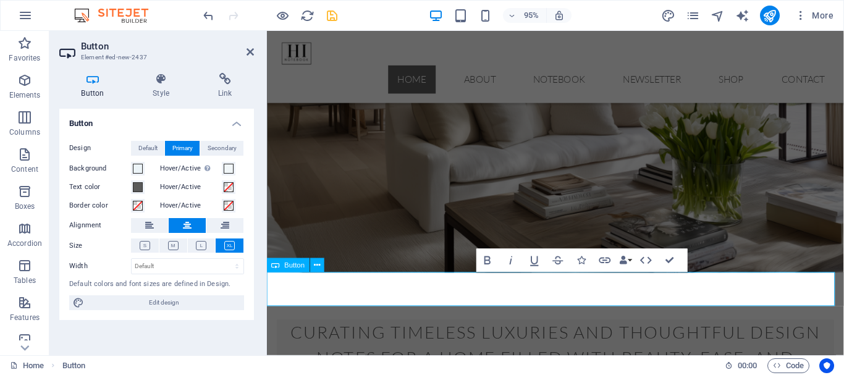
click at [160, 148] on button "Default" at bounding box center [147, 148] width 33 height 15
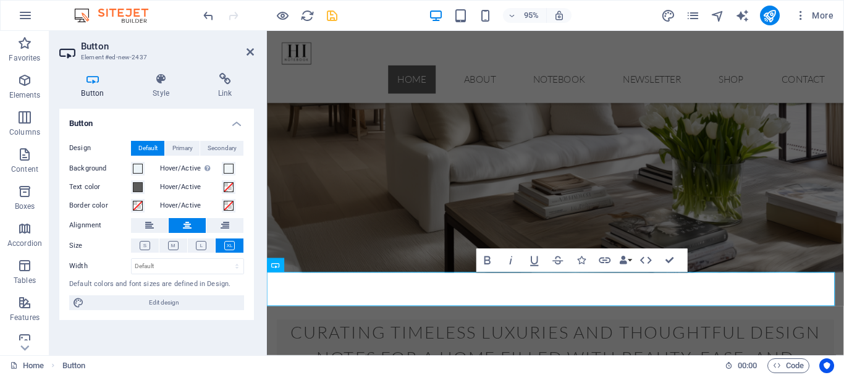
click at [160, 148] on button "Default" at bounding box center [147, 148] width 33 height 15
click at [139, 170] on span at bounding box center [138, 169] width 10 height 10
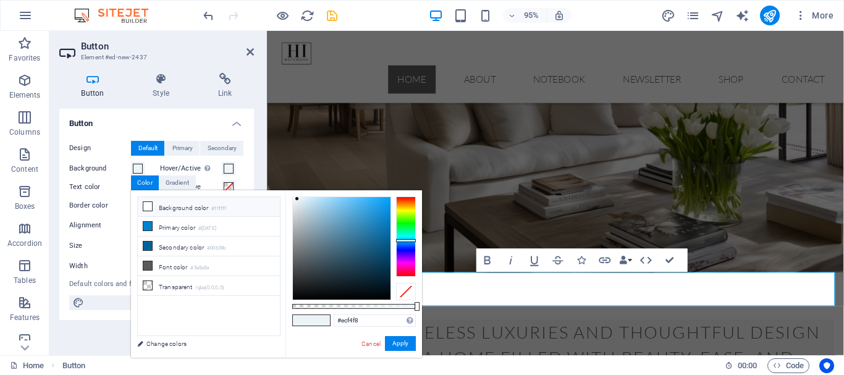
click at [145, 211] on li "Background color #ffffff" at bounding box center [209, 207] width 142 height 20
type input "#ffffff"
click at [145, 211] on li "Background color #ffffff" at bounding box center [209, 207] width 142 height 20
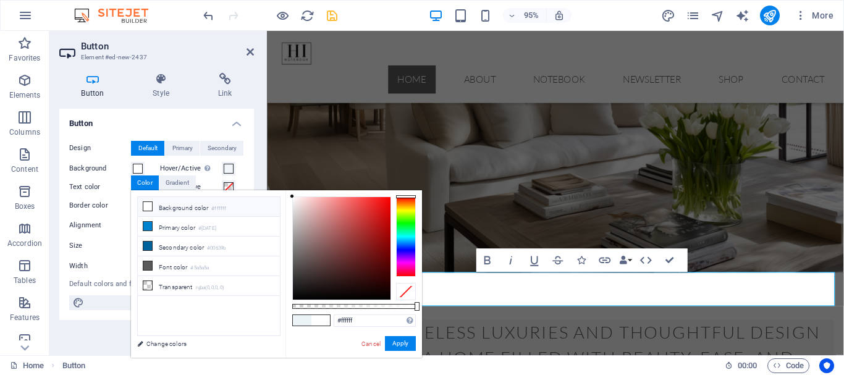
click at [147, 207] on icon at bounding box center [147, 206] width 9 height 9
click at [329, 323] on span at bounding box center [321, 320] width 19 height 11
click at [398, 344] on button "Apply" at bounding box center [400, 343] width 31 height 15
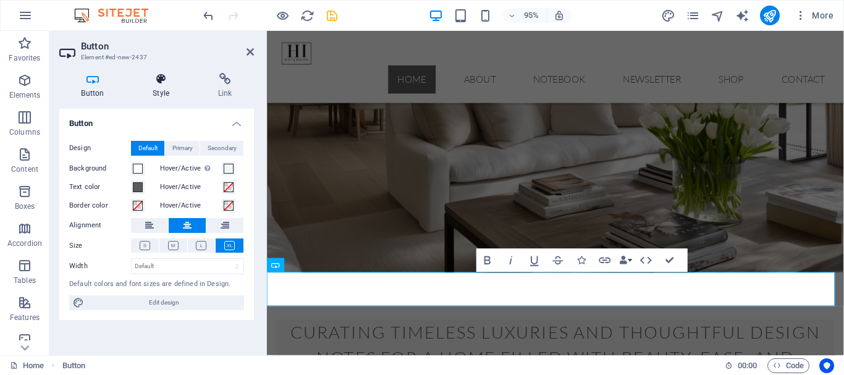
click at [161, 82] on icon at bounding box center [161, 79] width 61 height 12
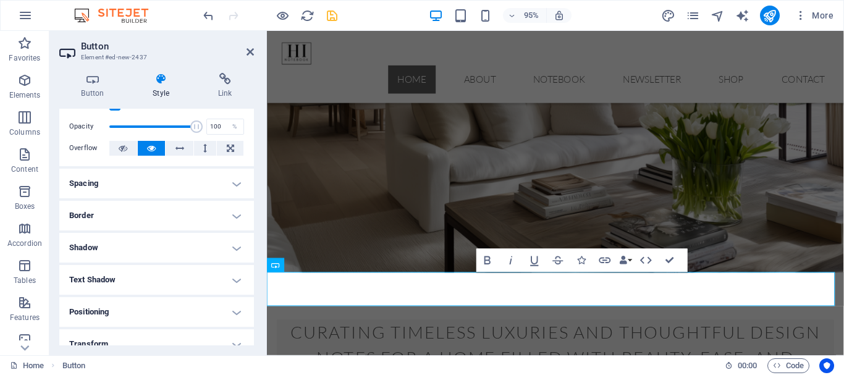
scroll to position [62, 0]
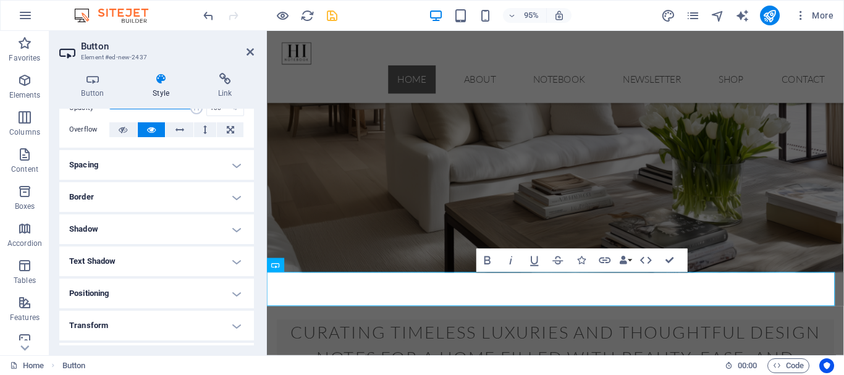
click at [206, 199] on h4 "Border" at bounding box center [156, 197] width 195 height 30
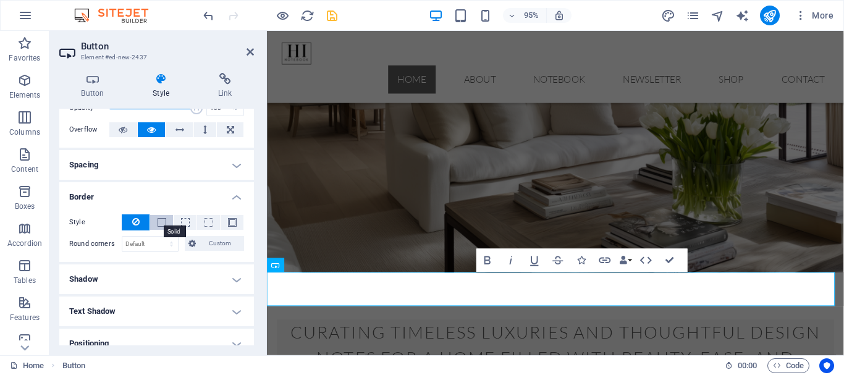
click at [160, 222] on span at bounding box center [162, 222] width 9 height 9
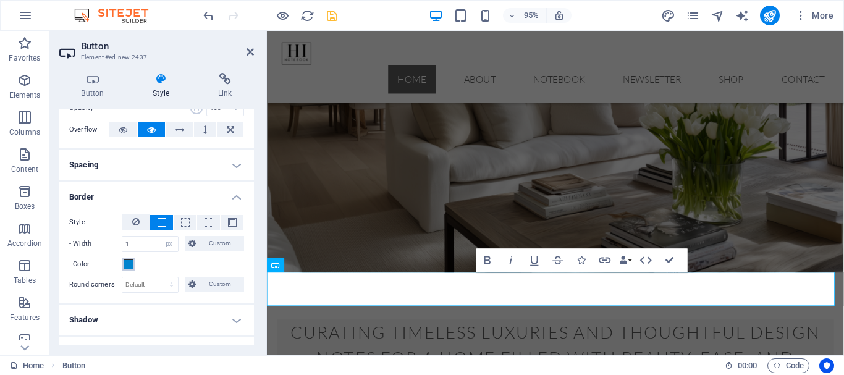
click at [129, 265] on span at bounding box center [129, 265] width 10 height 10
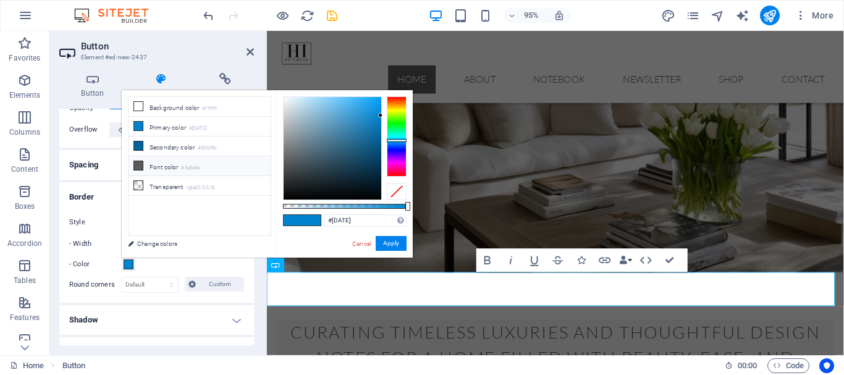
click at [140, 163] on icon at bounding box center [138, 165] width 9 height 9
type input "#5a5a5a"
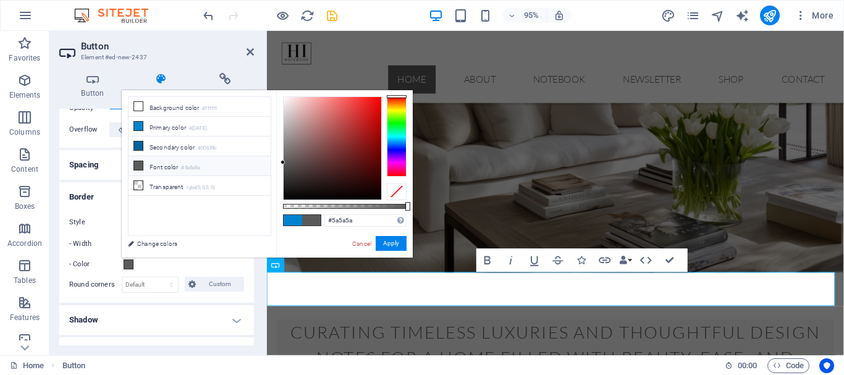
click at [140, 163] on icon at bounding box center [138, 165] width 9 height 9
click at [313, 221] on span at bounding box center [311, 220] width 19 height 11
click at [312, 221] on span at bounding box center [311, 220] width 19 height 11
drag, startPoint x: 125, startPoint y: 224, endPoint x: 386, endPoint y: 244, distance: 261.6
click at [386, 244] on button "Apply" at bounding box center [391, 243] width 31 height 15
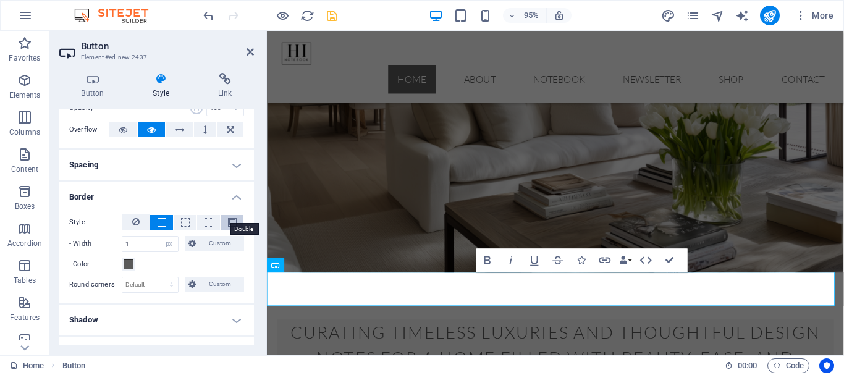
click at [228, 223] on span at bounding box center [232, 222] width 9 height 9
click at [161, 222] on span at bounding box center [162, 222] width 9 height 9
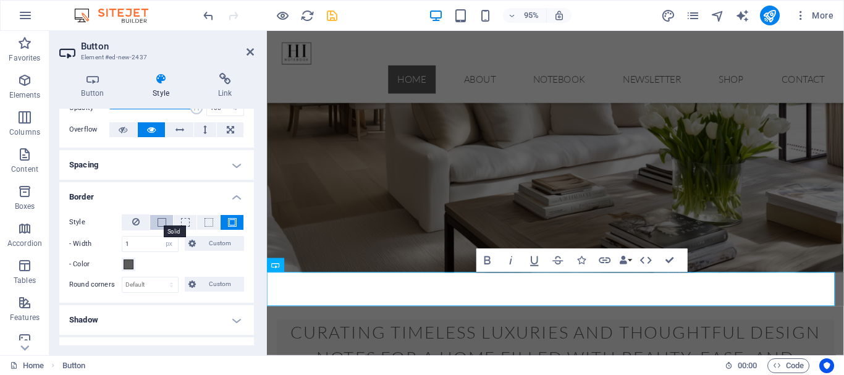
click at [161, 222] on span at bounding box center [162, 222] width 9 height 9
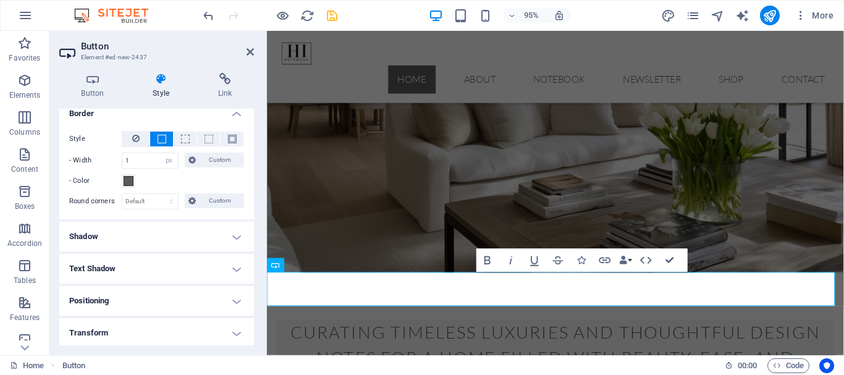
scroll to position [185, 0]
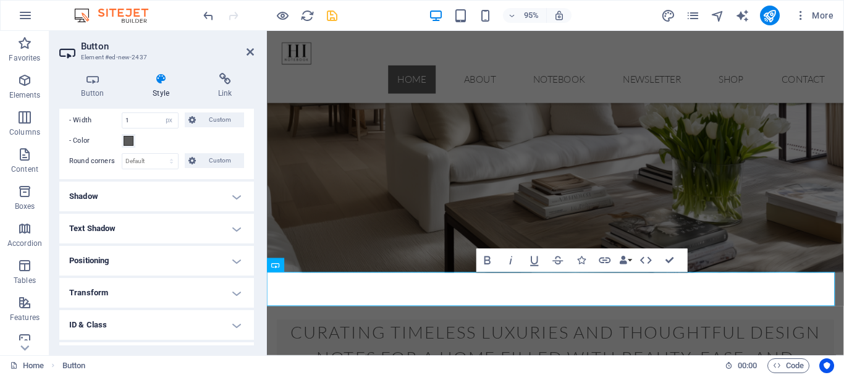
click at [239, 193] on h4 "Shadow" at bounding box center [156, 197] width 195 height 30
click at [234, 197] on h4 "Shadow" at bounding box center [156, 197] width 195 height 30
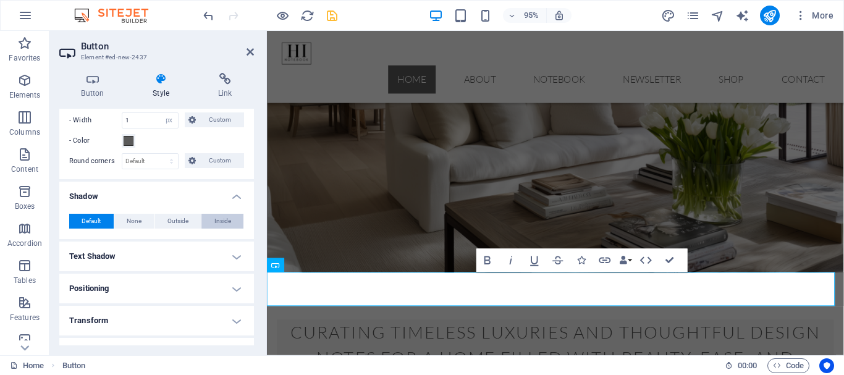
click at [214, 225] on span "Inside" at bounding box center [222, 221] width 17 height 15
type input "2"
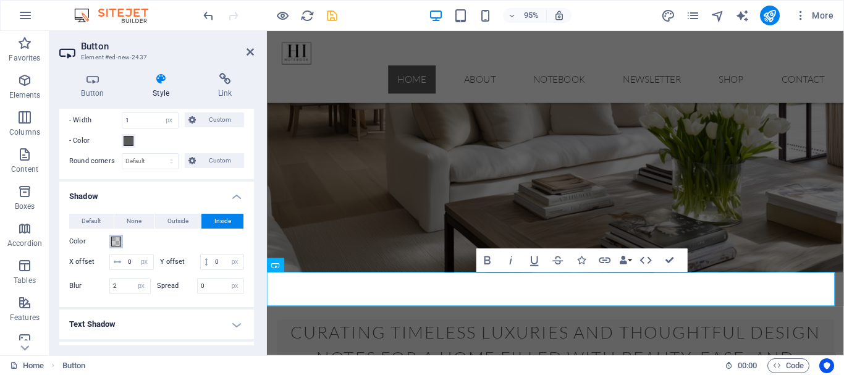
click at [116, 239] on span at bounding box center [116, 242] width 10 height 10
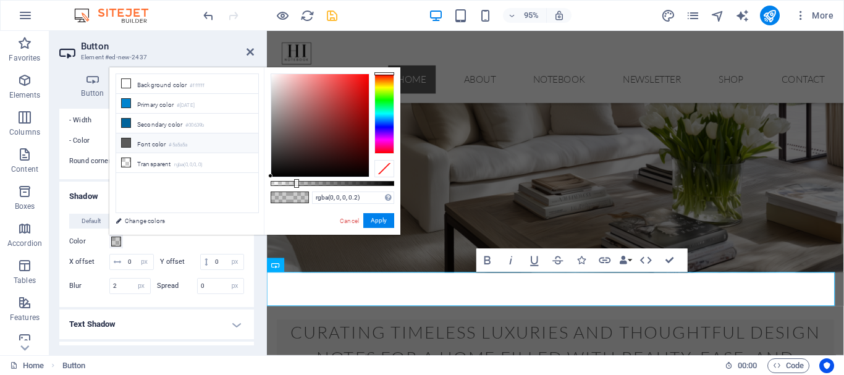
click at [127, 144] on icon at bounding box center [126, 142] width 9 height 9
type input "#5a5a5a"
click at [381, 219] on button "Apply" at bounding box center [378, 220] width 31 height 15
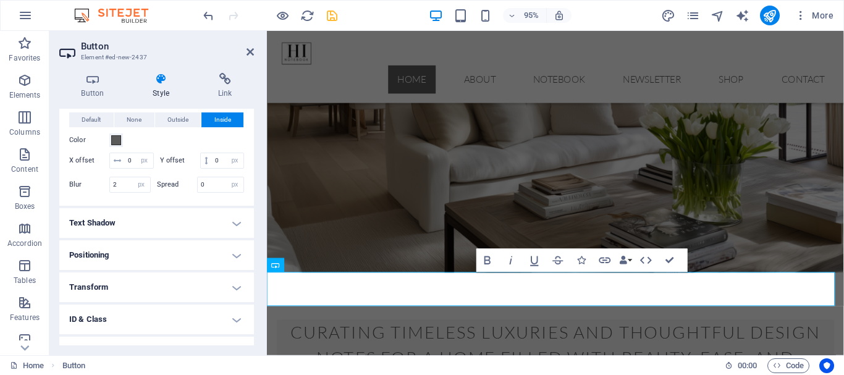
scroll to position [309, 0]
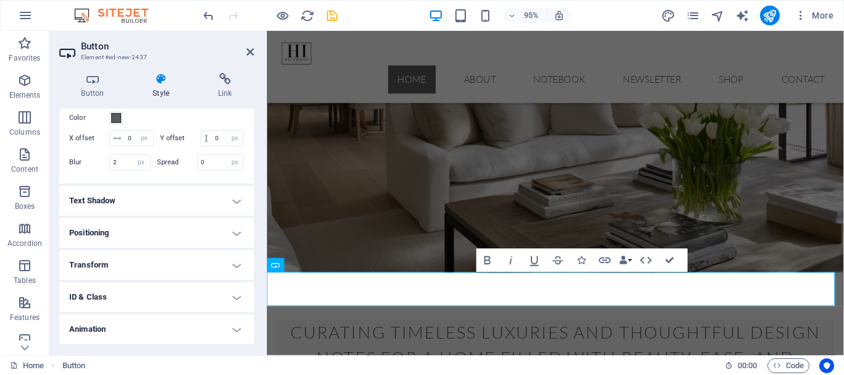
click at [230, 216] on h4 "Text Shadow" at bounding box center [156, 201] width 195 height 30
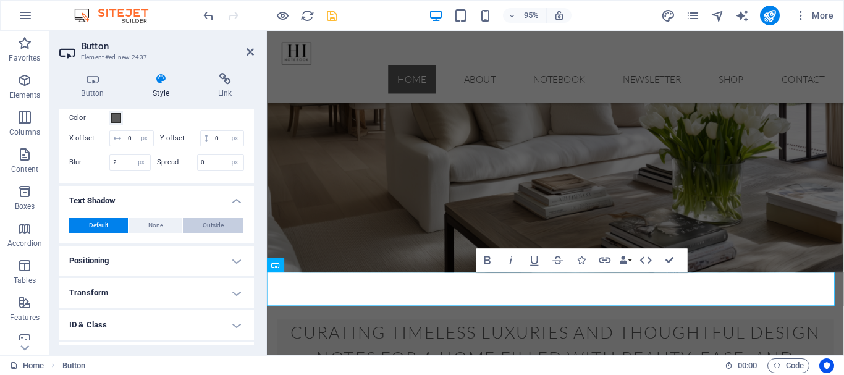
click at [210, 233] on span "Outside" at bounding box center [213, 225] width 21 height 15
type input "2"
type input "4"
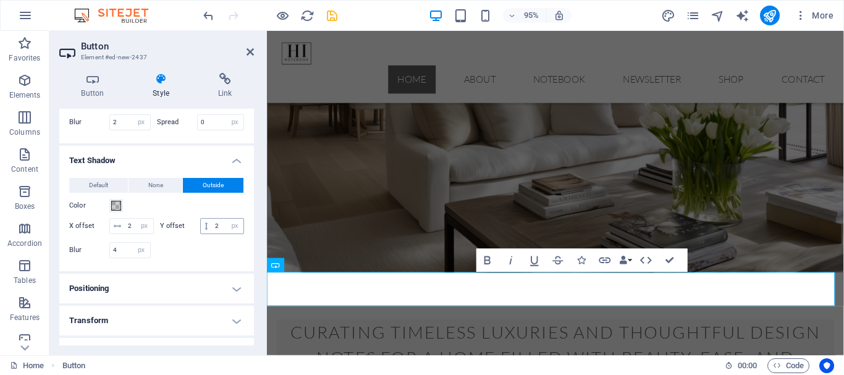
scroll to position [371, 0]
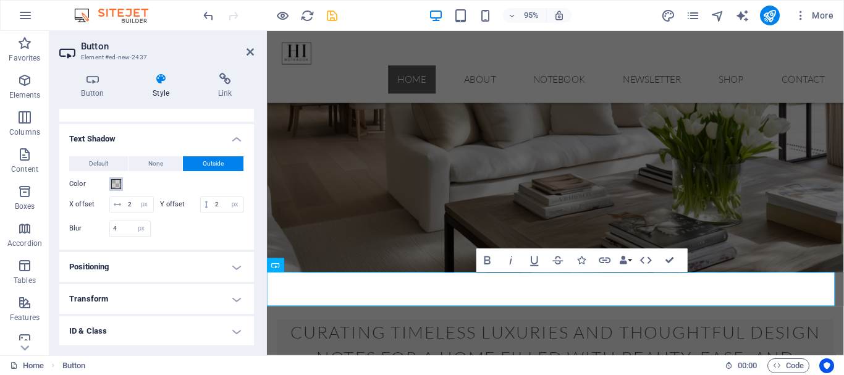
click at [116, 189] on span at bounding box center [116, 184] width 10 height 10
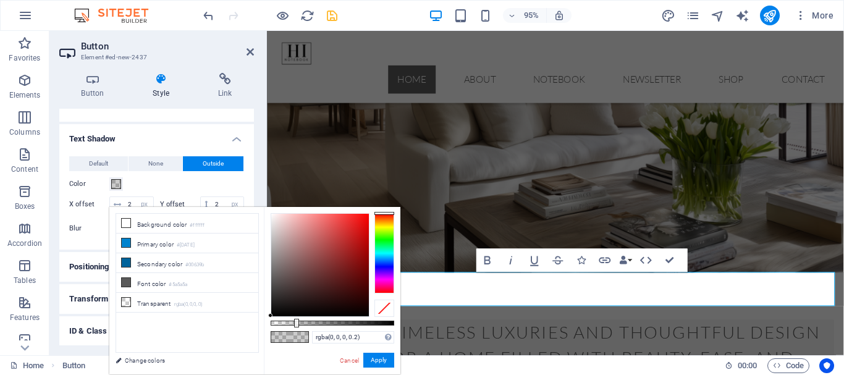
type input "rgba(230, 202, 202, 0.2)"
click at [282, 223] on div at bounding box center [320, 265] width 98 height 103
click at [282, 223] on div at bounding box center [282, 223] width 4 height 4
click at [375, 358] on button "Apply" at bounding box center [378, 360] width 31 height 15
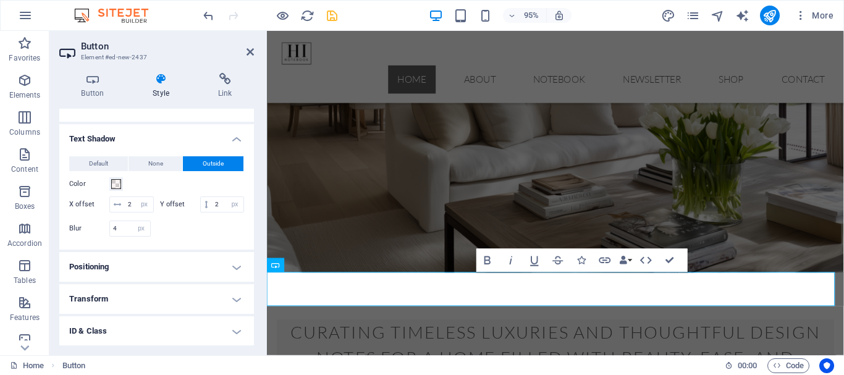
click at [375, 359] on div "Home Button" at bounding box center [362, 366] width 705 height 15
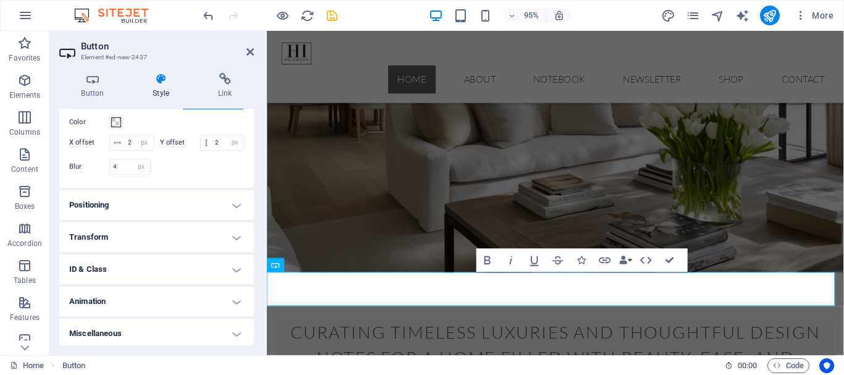
click at [231, 220] on h4 "Positioning" at bounding box center [156, 205] width 195 height 30
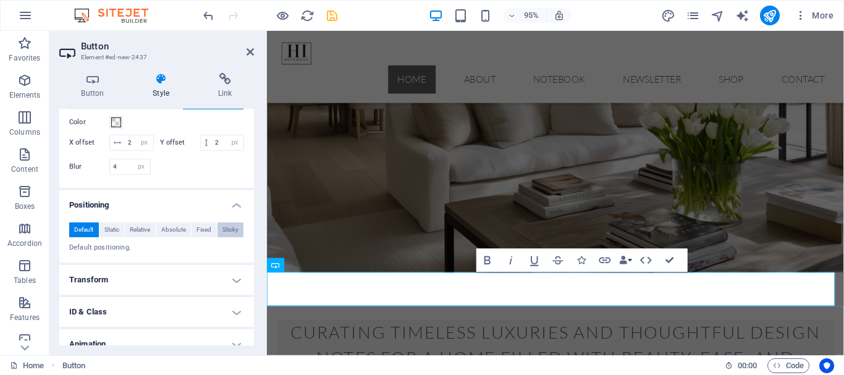
click at [228, 237] on span "Sticky" at bounding box center [231, 230] width 16 height 15
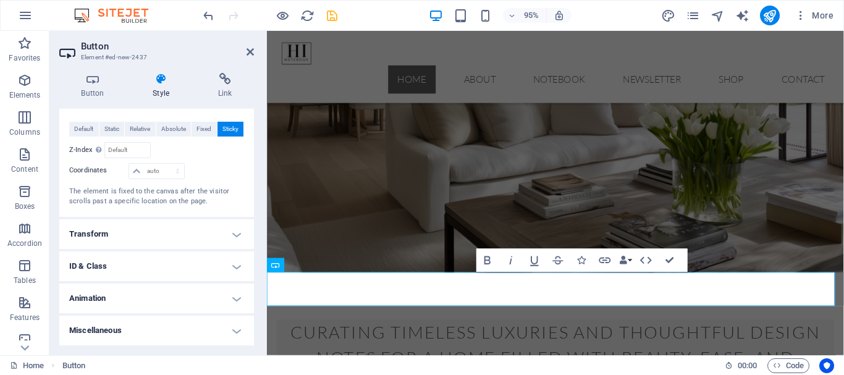
scroll to position [566, 0]
click at [234, 236] on h4 "Transform" at bounding box center [156, 234] width 195 height 30
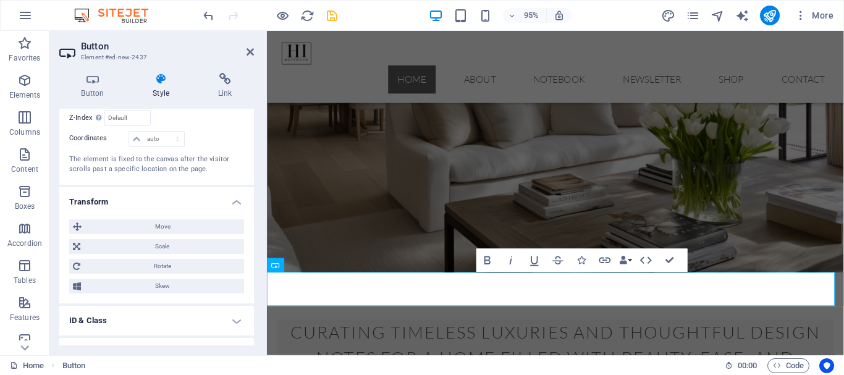
click at [234, 210] on h4 "Transform" at bounding box center [156, 198] width 195 height 22
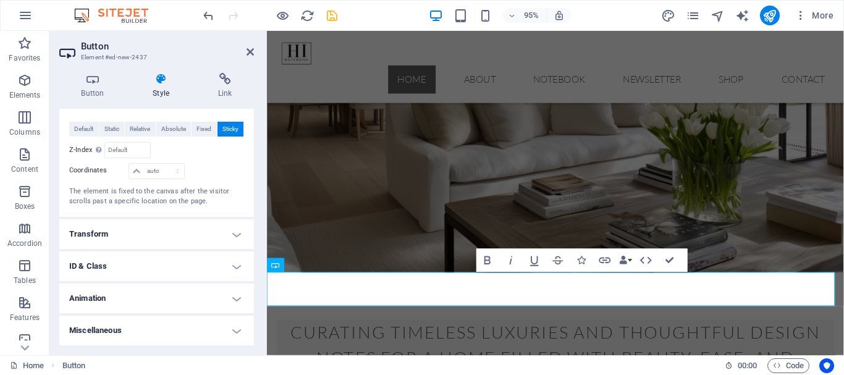
click at [234, 236] on h4 "Transform" at bounding box center [156, 234] width 195 height 30
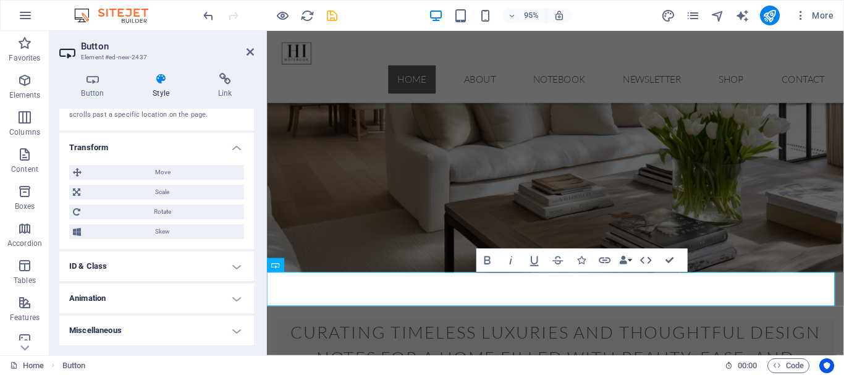
scroll to position [652, 0]
click at [236, 295] on h4 "Animation" at bounding box center [156, 299] width 195 height 30
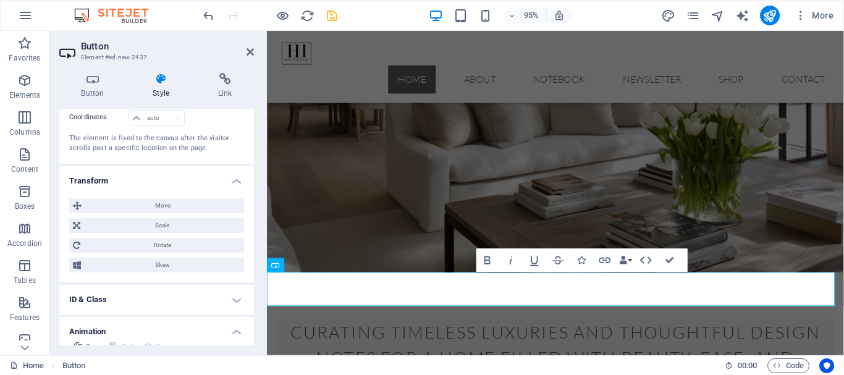
scroll to position [569, 0]
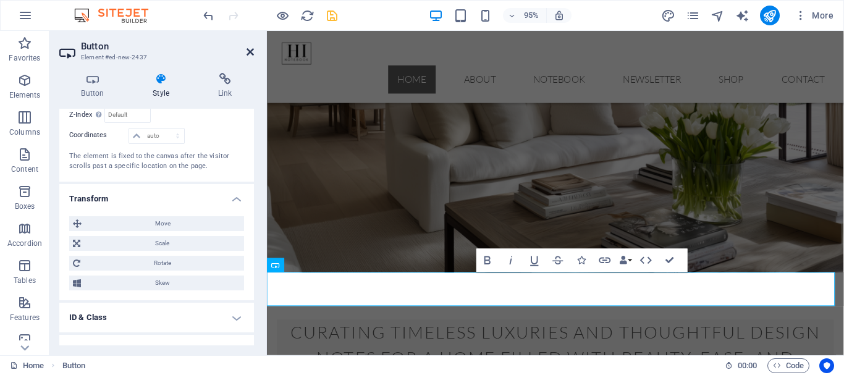
click at [247, 54] on icon at bounding box center [250, 52] width 7 height 10
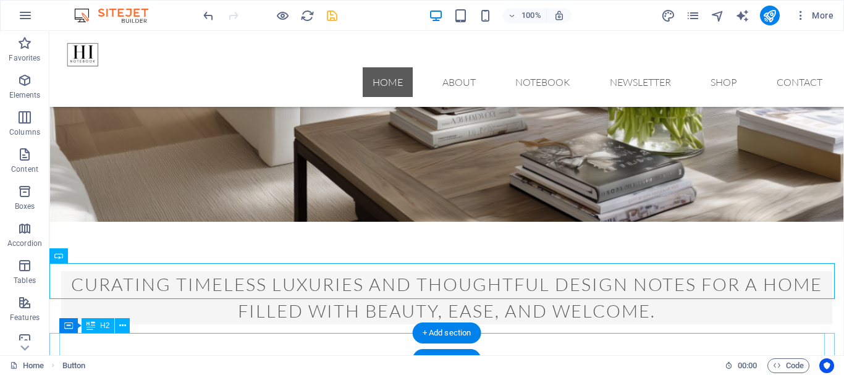
scroll to position [236, 0]
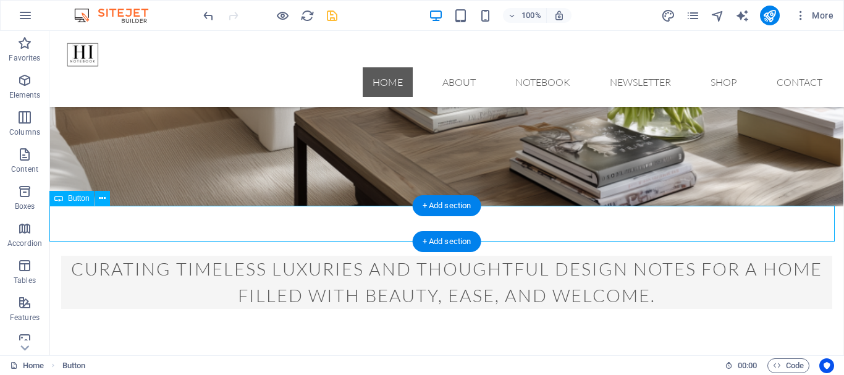
click at [430, 359] on div "Subscribe To The Notebook" at bounding box center [446, 377] width 795 height 36
select select "px"
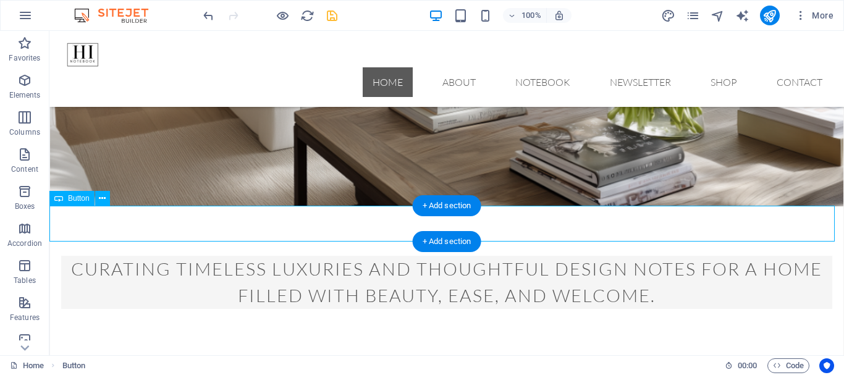
select select "px"
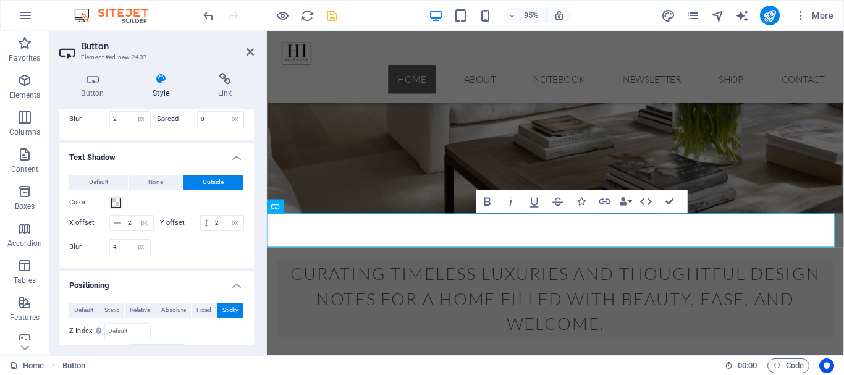
scroll to position [371, 0]
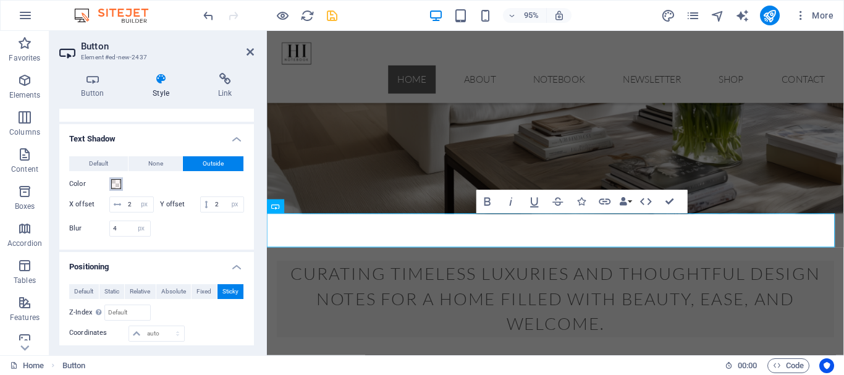
click at [114, 189] on span at bounding box center [116, 184] width 10 height 10
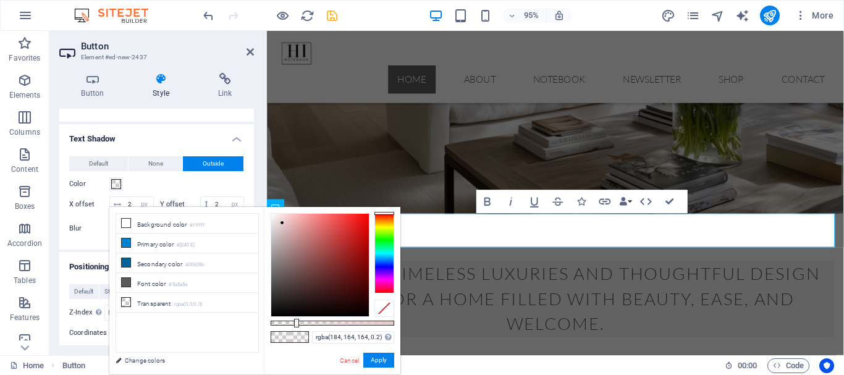
click at [281, 242] on div at bounding box center [320, 265] width 98 height 103
drag, startPoint x: 299, startPoint y: 322, endPoint x: 320, endPoint y: 322, distance: 21.0
click at [318, 322] on div at bounding box center [318, 323] width 5 height 9
click at [286, 243] on div at bounding box center [320, 265] width 98 height 103
click at [323, 238] on div at bounding box center [320, 265] width 98 height 103
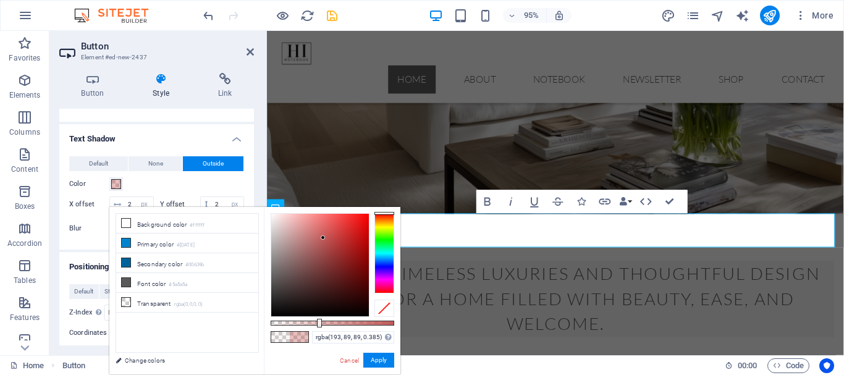
click at [323, 238] on div at bounding box center [323, 238] width 4 height 4
drag, startPoint x: 323, startPoint y: 238, endPoint x: 330, endPoint y: 245, distance: 10.1
click at [330, 245] on div at bounding box center [330, 245] width 4 height 4
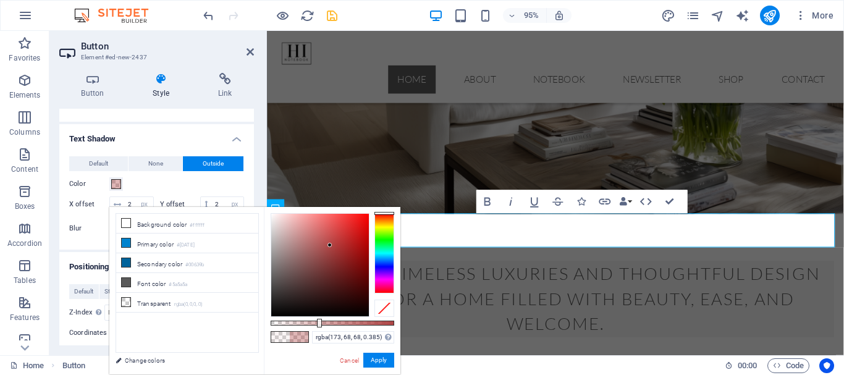
click at [330, 246] on div at bounding box center [330, 245] width 4 height 4
click at [330, 246] on div at bounding box center [330, 246] width 4 height 4
drag, startPoint x: 330, startPoint y: 246, endPoint x: 322, endPoint y: 263, distance: 19.1
click at [322, 263] on div at bounding box center [322, 263] width 4 height 4
drag, startPoint x: 322, startPoint y: 263, endPoint x: 347, endPoint y: 265, distance: 25.4
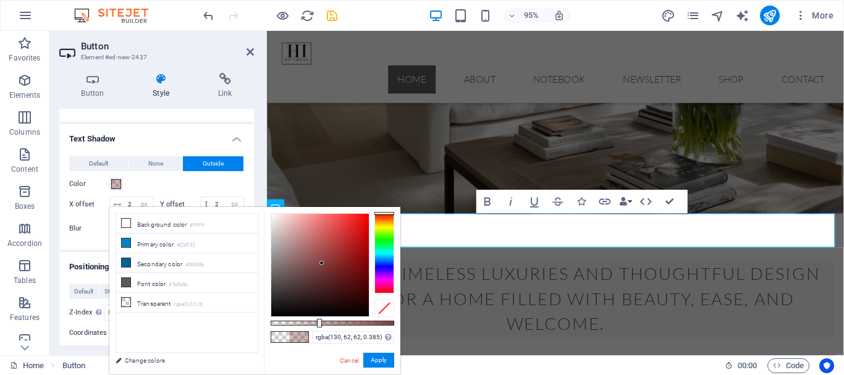
click at [321, 263] on div at bounding box center [322, 263] width 4 height 4
click at [386, 267] on div at bounding box center [385, 253] width 20 height 80
click at [386, 215] on div at bounding box center [385, 213] width 20 height 3
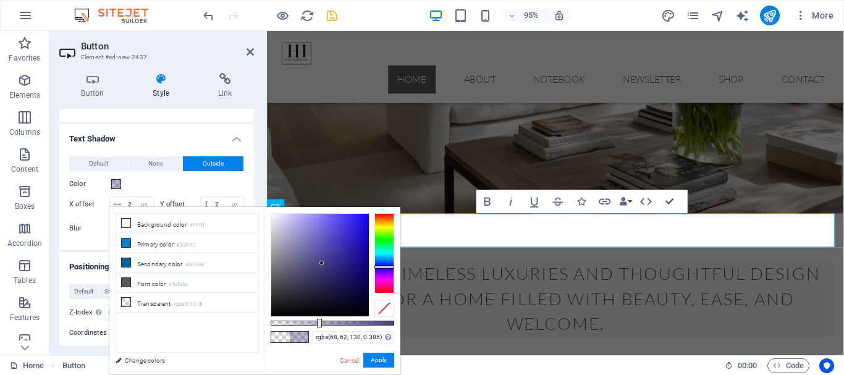
click at [323, 263] on div at bounding box center [322, 263] width 4 height 4
click at [328, 268] on div at bounding box center [320, 265] width 98 height 103
click at [328, 268] on div at bounding box center [328, 267] width 4 height 4
drag, startPoint x: 328, startPoint y: 268, endPoint x: 325, endPoint y: 260, distance: 8.6
click at [326, 265] on div at bounding box center [328, 267] width 4 height 4
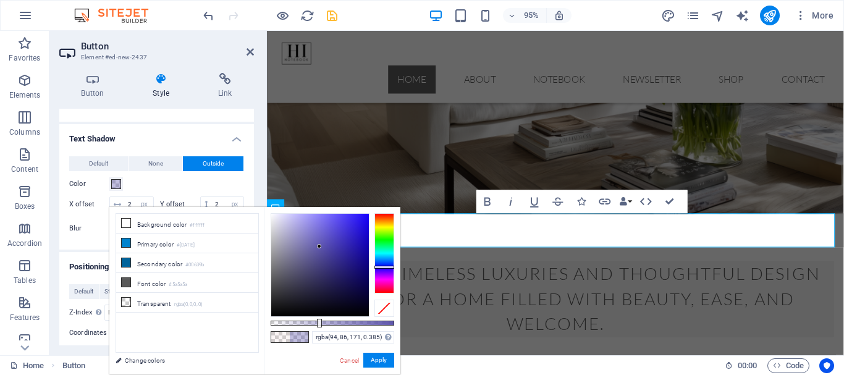
click at [320, 247] on div at bounding box center [320, 265] width 98 height 103
click at [322, 245] on div at bounding box center [320, 265] width 98 height 103
click at [381, 223] on div at bounding box center [385, 253] width 20 height 80
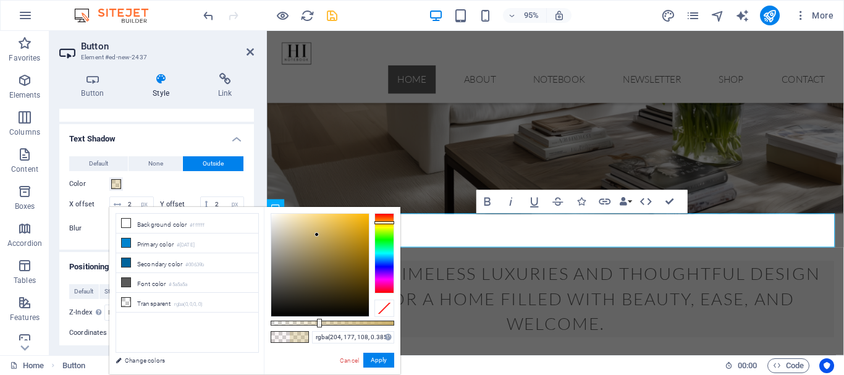
drag, startPoint x: 319, startPoint y: 240, endPoint x: 316, endPoint y: 232, distance: 7.8
click at [316, 233] on div at bounding box center [320, 265] width 98 height 103
click at [316, 232] on div at bounding box center [316, 232] width 4 height 4
type input "rgba(211, 184, 112, 0.385)"
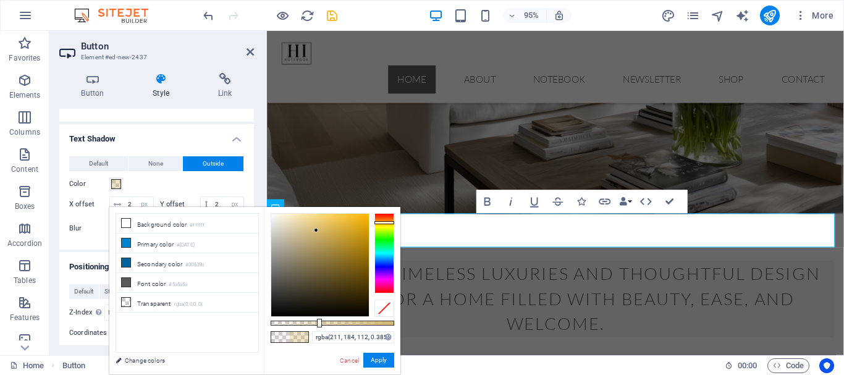
click at [316, 231] on div at bounding box center [316, 230] width 4 height 4
click at [379, 356] on button "Apply" at bounding box center [378, 360] width 31 height 15
click at [379, 356] on div "Home Button 00 : 00 Code" at bounding box center [422, 365] width 844 height 20
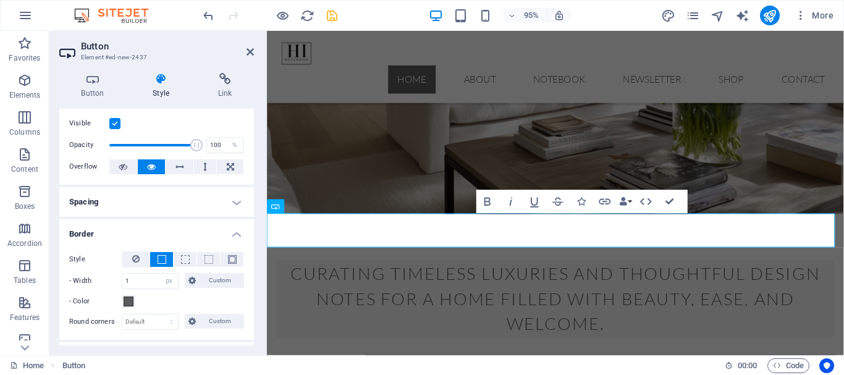
scroll to position [0, 0]
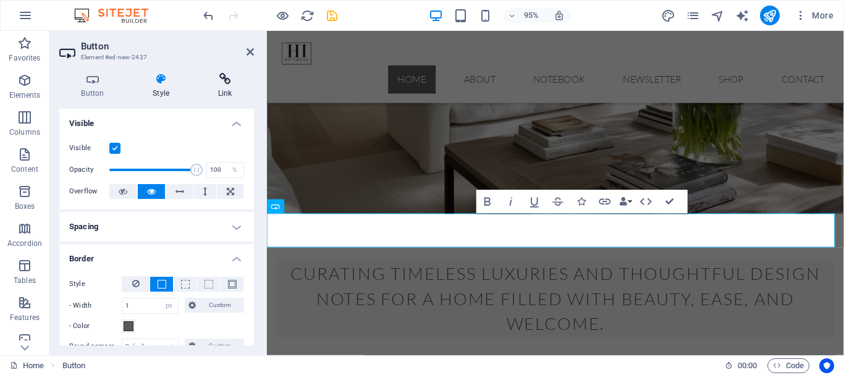
click at [224, 81] on icon at bounding box center [225, 79] width 58 height 12
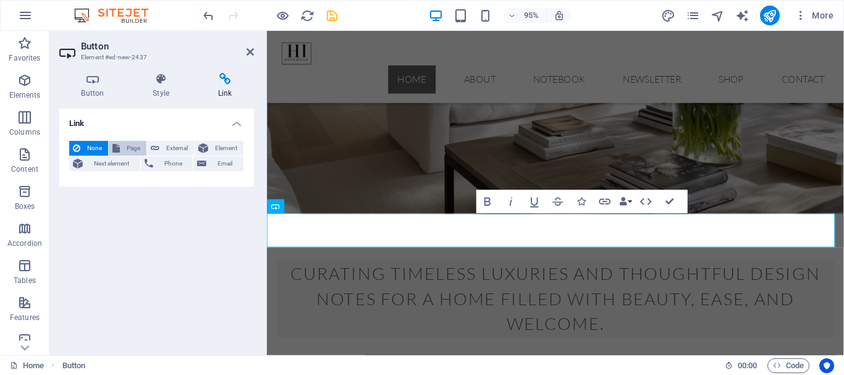
click at [122, 148] on button "Page" at bounding box center [128, 148] width 38 height 15
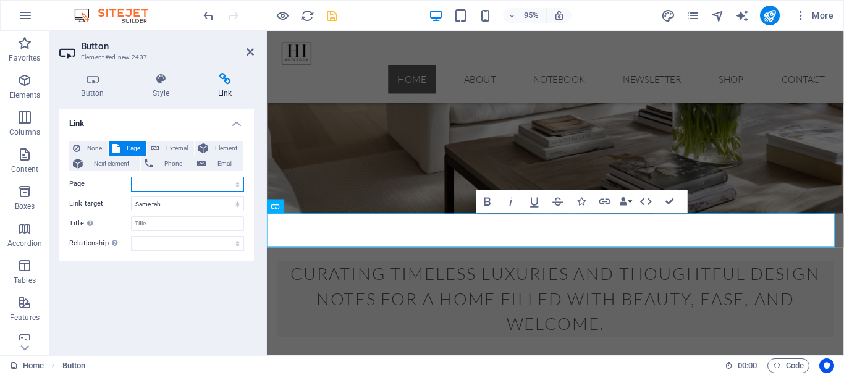
click at [157, 187] on select "Home About Notebook Newsletter Shop Contact Privacy Legal Notice" at bounding box center [187, 184] width 113 height 15
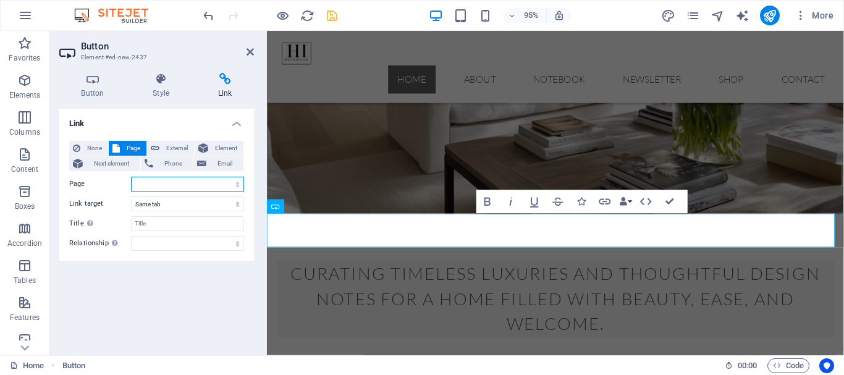
click at [157, 187] on select "Home About Notebook Newsletter Shop Contact Privacy Legal Notice" at bounding box center [187, 184] width 113 height 15
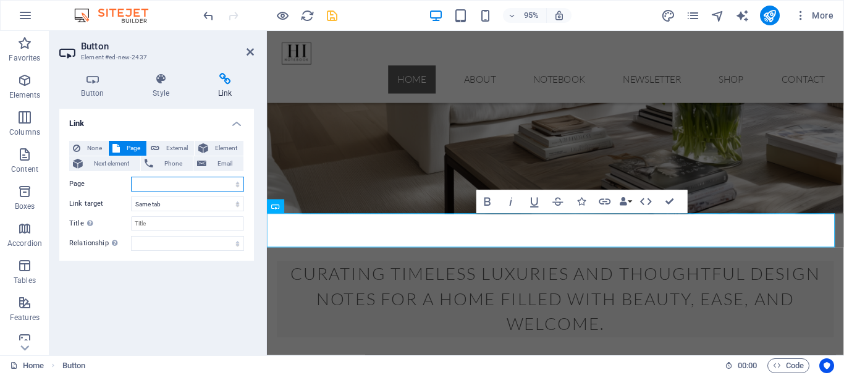
click at [157, 187] on select "Home About Notebook Newsletter Shop Contact Privacy Legal Notice" at bounding box center [187, 184] width 113 height 15
select select "3"
click at [131, 177] on select "Home About Notebook Newsletter Shop Contact Privacy Legal Notice" at bounding box center [187, 184] width 113 height 15
click at [159, 247] on select "alternate author bookmark external help license next nofollow noreferrer noopen…" at bounding box center [187, 243] width 113 height 15
click at [158, 249] on select "alternate author bookmark external help license next nofollow noreferrer noopen…" at bounding box center [187, 243] width 113 height 15
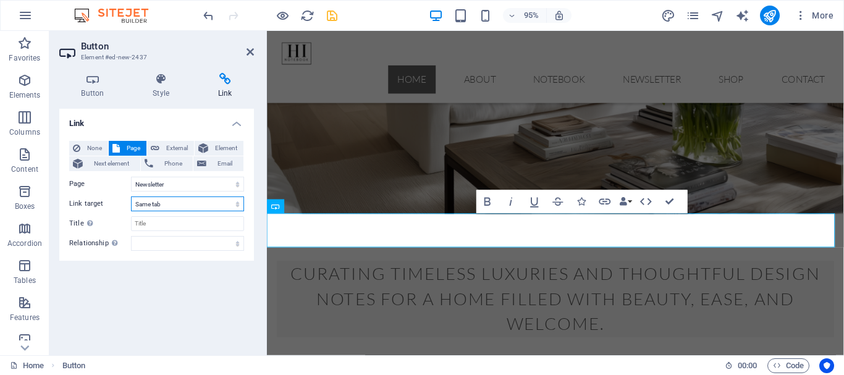
click at [160, 203] on select "New tab Same tab Overlay" at bounding box center [187, 204] width 113 height 15
click at [131, 197] on select "New tab Same tab Overlay" at bounding box center [187, 204] width 113 height 15
click at [229, 165] on span "Email" at bounding box center [225, 163] width 30 height 15
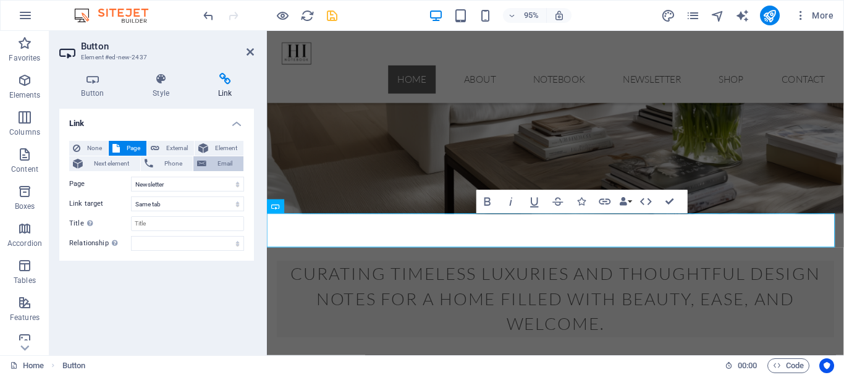
click at [229, 165] on span "Email" at bounding box center [225, 163] width 30 height 15
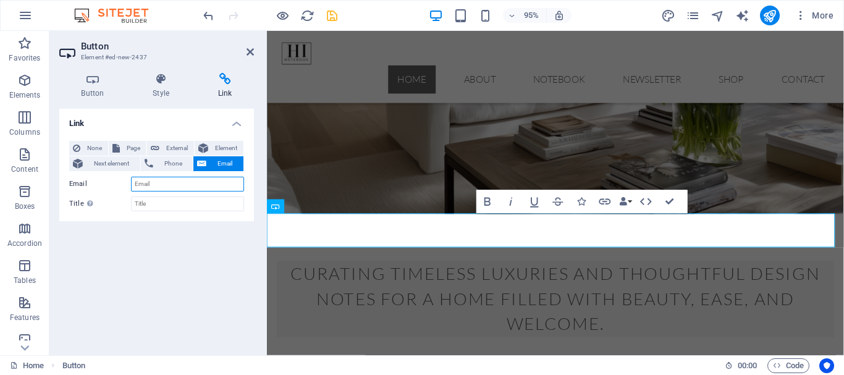
click at [165, 187] on input "Email" at bounding box center [187, 184] width 113 height 15
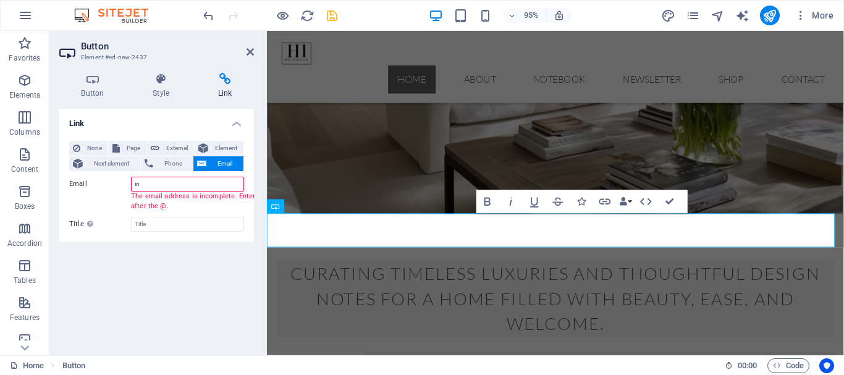
type input "i"
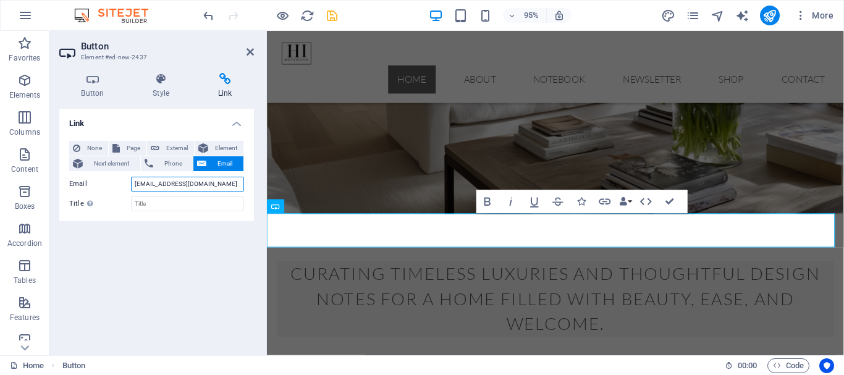
type input "hello@homeinteriornotebook.com"
click at [214, 289] on div "Link None Page External Element Next element Phone Email Page Home About Notebo…" at bounding box center [156, 227] width 195 height 237
click at [181, 246] on div "Link None Page External Element Next element Phone Email Page Home About Notebo…" at bounding box center [156, 227] width 195 height 237
click at [132, 148] on span "Page" at bounding box center [133, 148] width 19 height 15
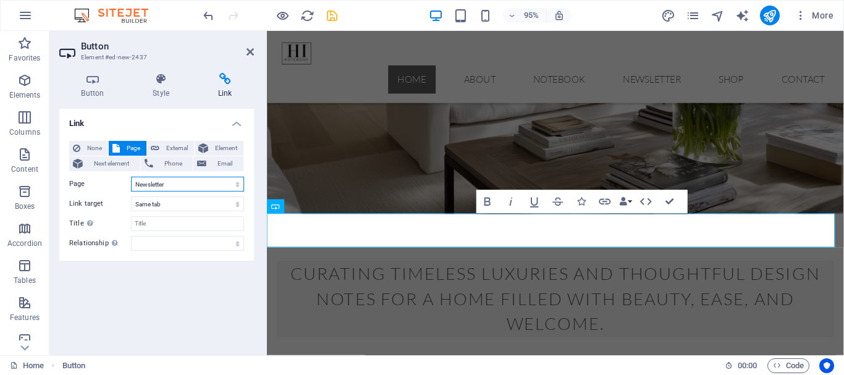
click at [236, 187] on select "Home About Notebook Newsletter Shop Contact Privacy Legal Notice" at bounding box center [187, 184] width 113 height 15
click at [131, 177] on select "Home About Notebook Newsletter Shop Contact Privacy Legal Notice" at bounding box center [187, 184] width 113 height 15
click at [211, 245] on select "alternate author bookmark external help license next nofollow noreferrer noopen…" at bounding box center [187, 243] width 113 height 15
click at [189, 299] on div "Link None Page External Element Next element Phone Email Page Home About Notebo…" at bounding box center [156, 227] width 195 height 237
click at [170, 150] on span "External" at bounding box center [176, 148] width 27 height 15
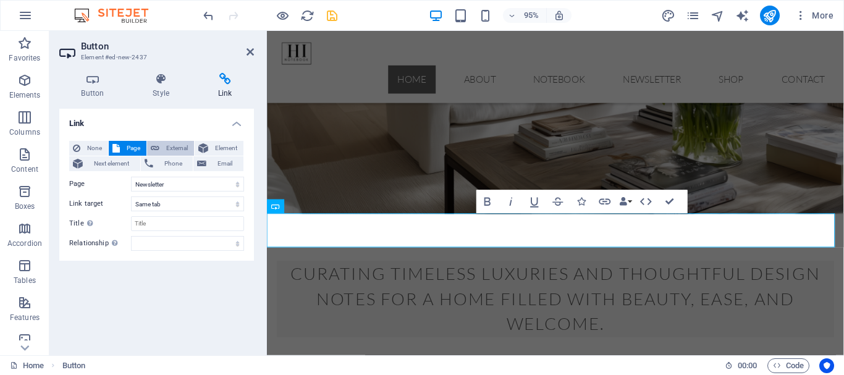
select select "blank"
click at [170, 150] on span "External" at bounding box center [176, 148] width 27 height 15
click at [185, 292] on div "Link None Page External Element Next element Phone Email Page Home About Notebo…" at bounding box center [156, 227] width 195 height 237
click at [250, 56] on icon at bounding box center [250, 52] width 7 height 10
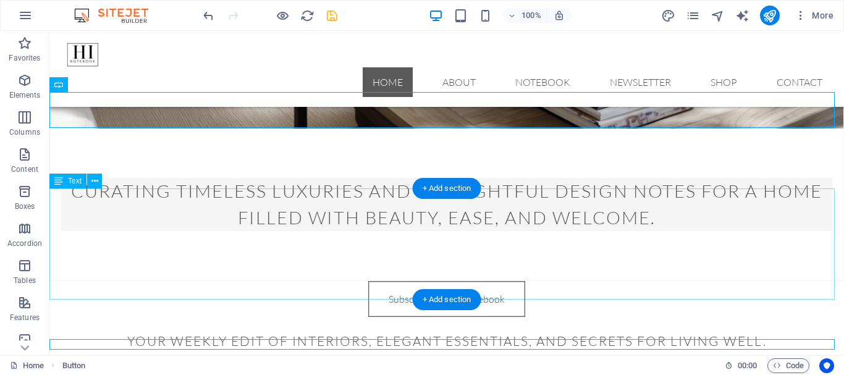
scroll to position [298, 0]
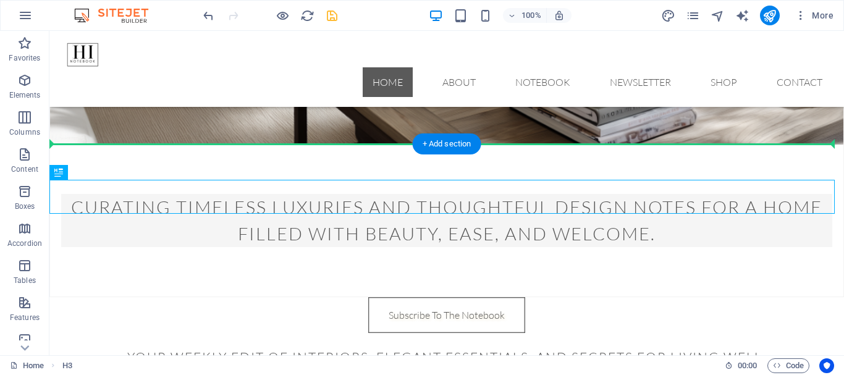
drag, startPoint x: 540, startPoint y: 206, endPoint x: 535, endPoint y: 126, distance: 79.9
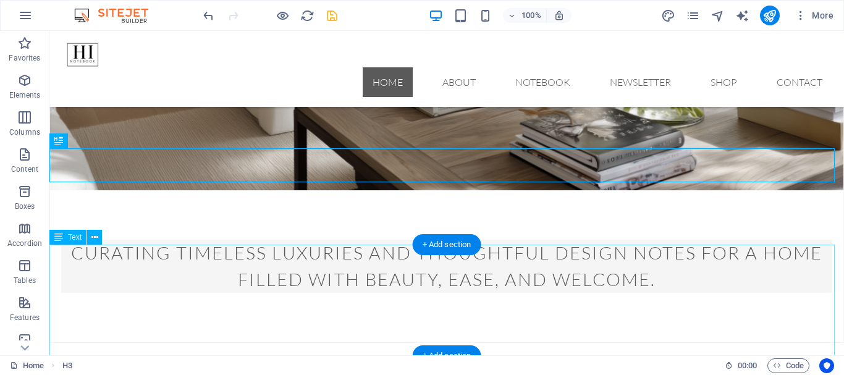
scroll to position [174, 0]
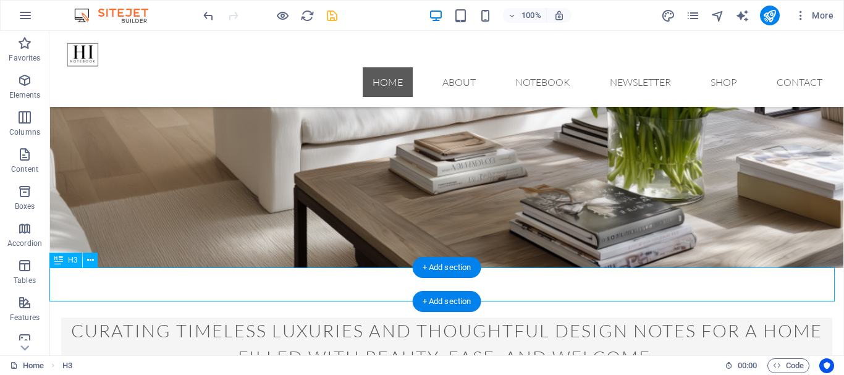
drag, startPoint x: 574, startPoint y: 290, endPoint x: 569, endPoint y: 257, distance: 33.1
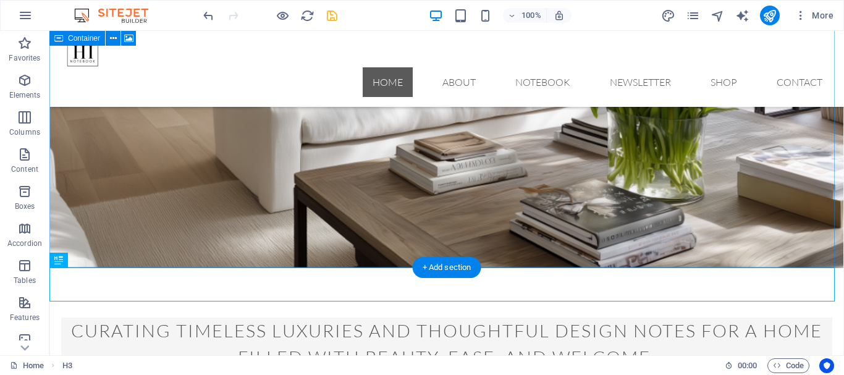
click at [570, 250] on figure at bounding box center [447, 106] width 794 height 325
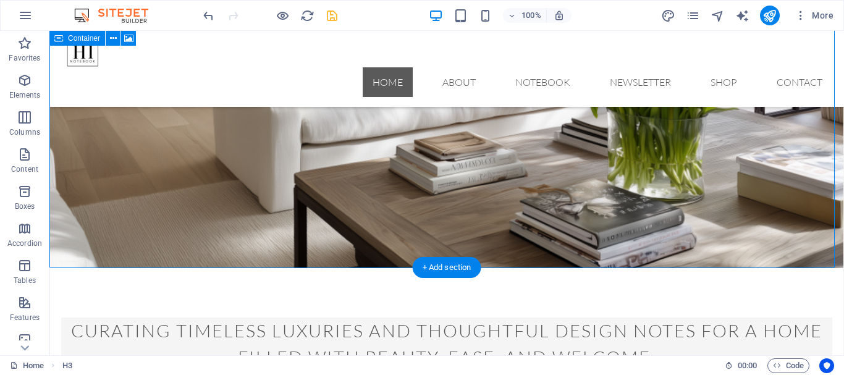
click at [570, 250] on figure at bounding box center [447, 106] width 794 height 325
click at [482, 257] on div "+ Add section" at bounding box center [447, 267] width 69 height 21
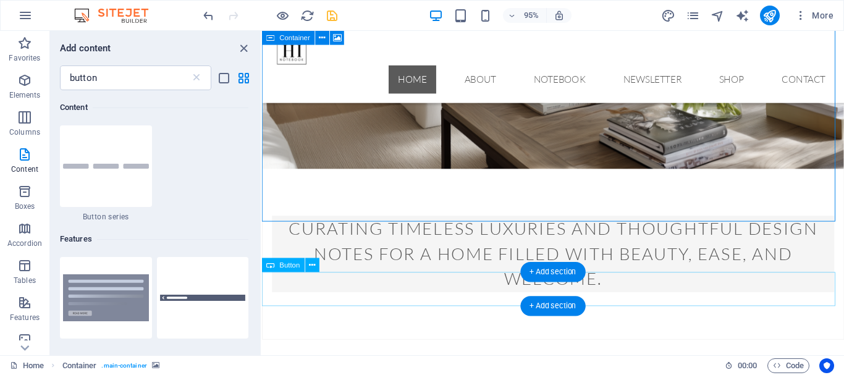
scroll to position [289, 0]
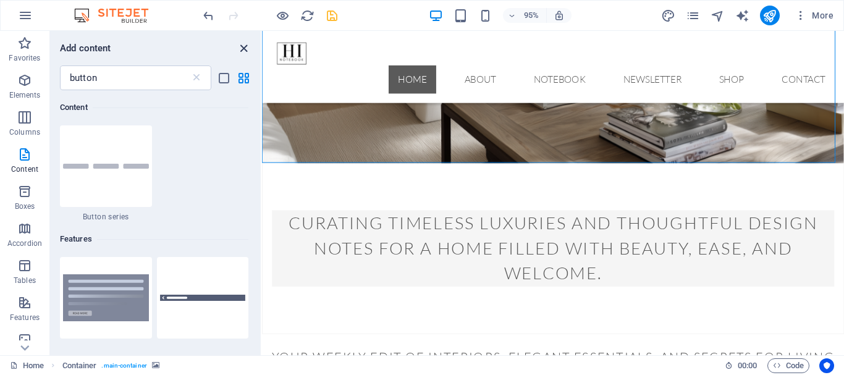
click at [240, 45] on icon "close panel" at bounding box center [244, 48] width 14 height 14
drag, startPoint x: 503, startPoint y: 76, endPoint x: 453, endPoint y: 46, distance: 58.0
click at [453, 67] on nav "Home About Notebook Newsletter Shop Contact" at bounding box center [568, 82] width 593 height 30
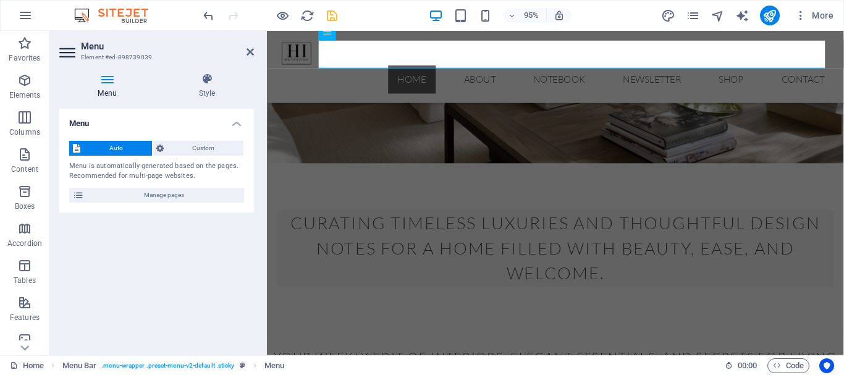
click at [243, 51] on h2 "Menu" at bounding box center [167, 46] width 173 height 11
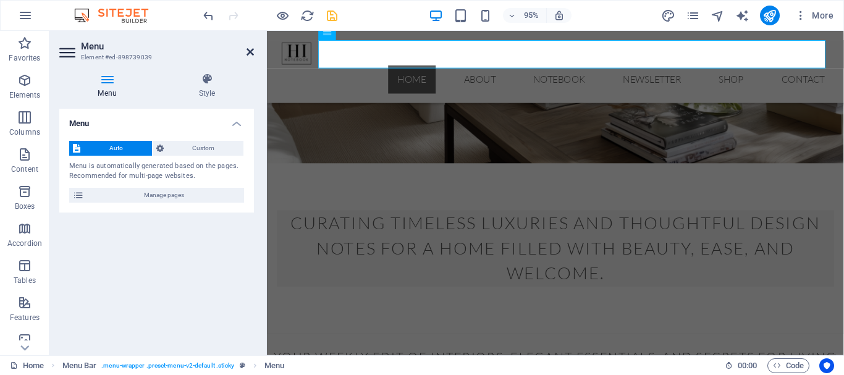
click at [247, 51] on icon at bounding box center [250, 52] width 7 height 10
click at [464, 67] on nav "Home About Notebook Newsletter Shop Contact" at bounding box center [571, 82] width 588 height 30
click at [247, 51] on icon at bounding box center [250, 52] width 7 height 10
click at [464, 67] on nav "Home About Notebook Newsletter Shop Contact" at bounding box center [571, 82] width 588 height 30
click at [247, 51] on icon at bounding box center [250, 52] width 7 height 10
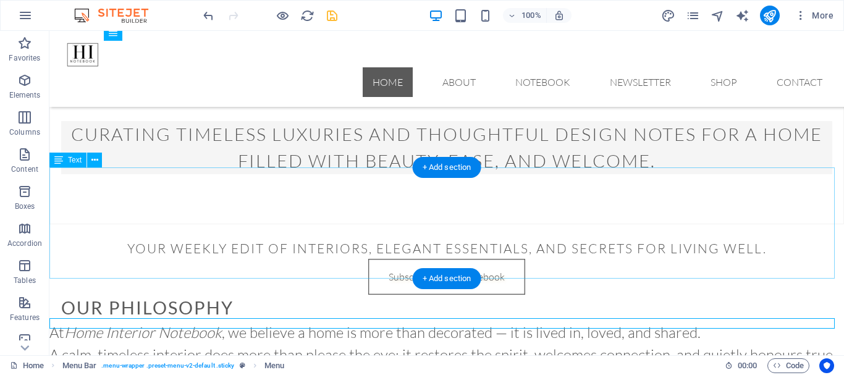
scroll to position [309, 0]
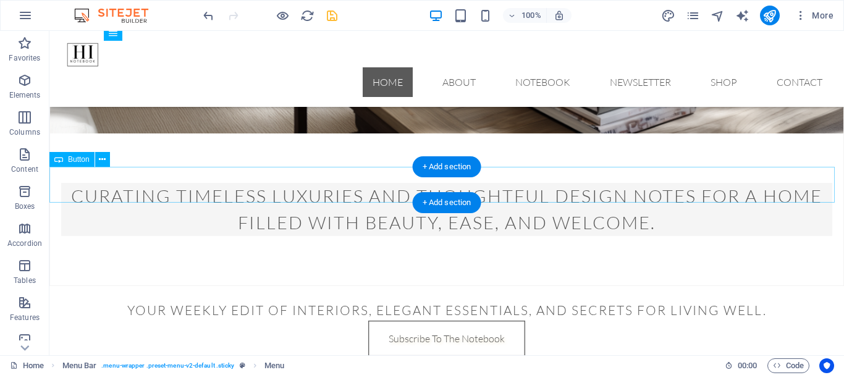
click at [498, 321] on div "Subscribe To The Notebook" at bounding box center [446, 339] width 795 height 36
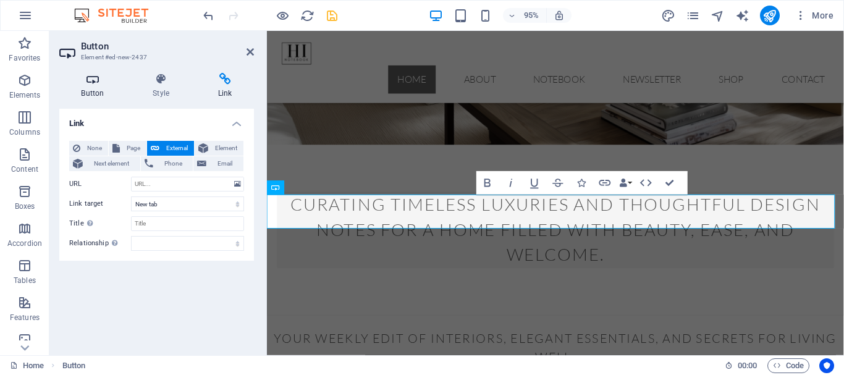
click at [91, 86] on h4 "Button" at bounding box center [95, 86] width 72 height 26
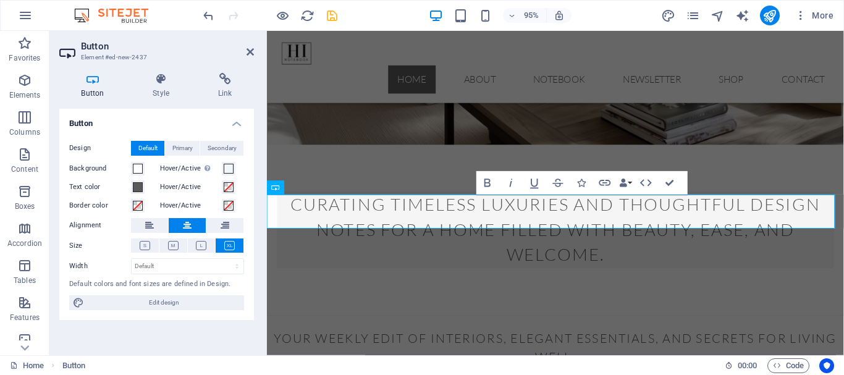
click at [91, 86] on h4 "Button" at bounding box center [95, 86] width 72 height 26
click at [239, 265] on select "Default px rem % em vh vw" at bounding box center [188, 266] width 112 height 15
select select "%"
click at [226, 259] on select "Default px rem % em vh vw" at bounding box center [188, 266] width 112 height 15
click at [190, 210] on label "Hover/Active" at bounding box center [191, 205] width 62 height 15
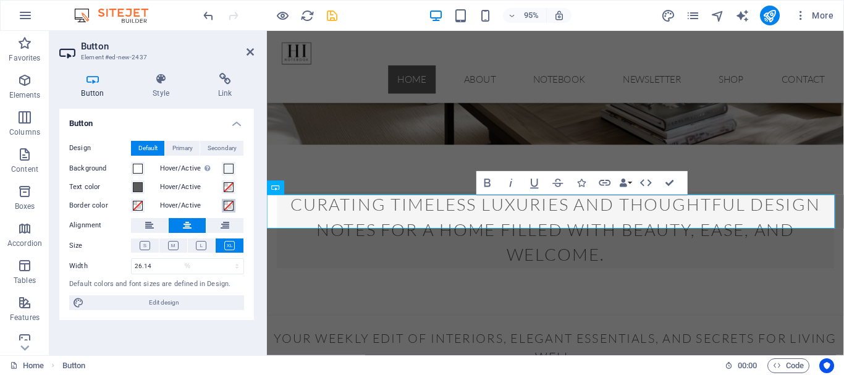
click at [222, 210] on button "Hover/Active" at bounding box center [229, 206] width 14 height 14
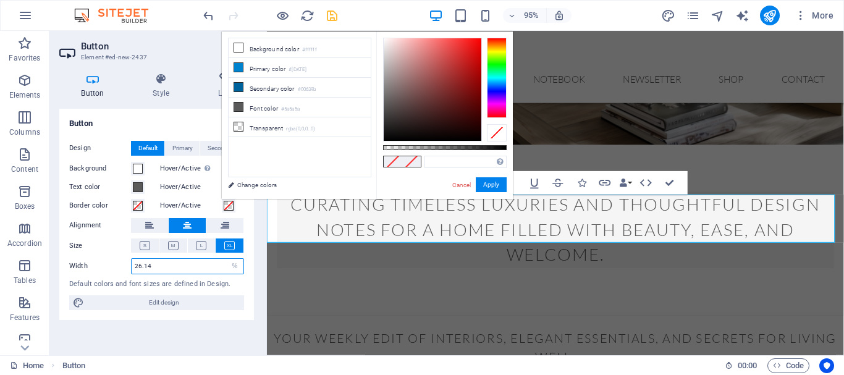
click at [141, 267] on input "26.14" at bounding box center [188, 266] width 112 height 15
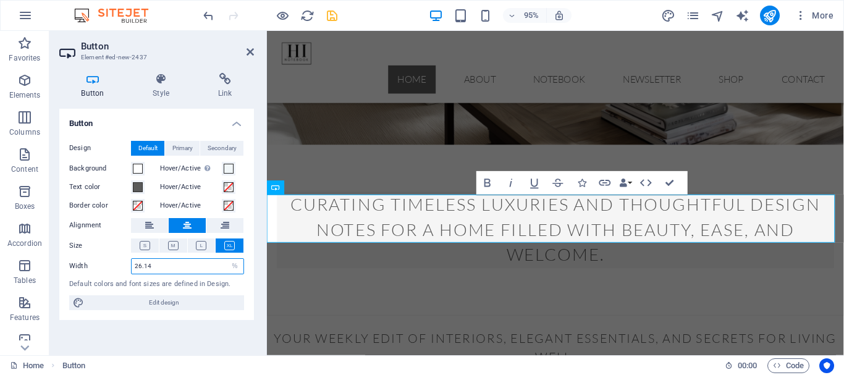
click at [156, 266] on input "26.14" at bounding box center [188, 266] width 112 height 15
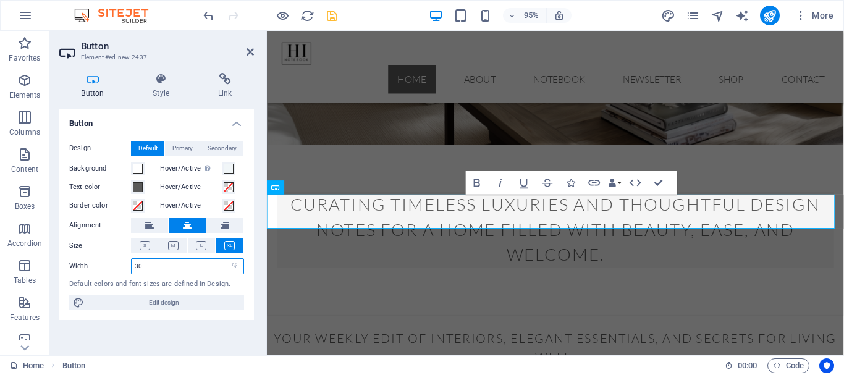
type input "30"
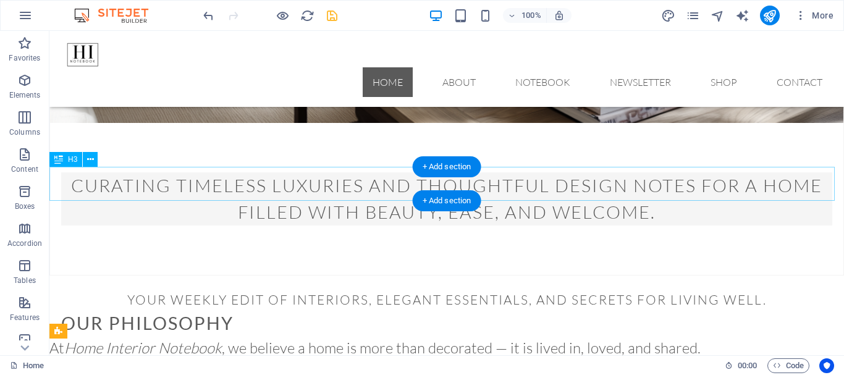
scroll to position [247, 0]
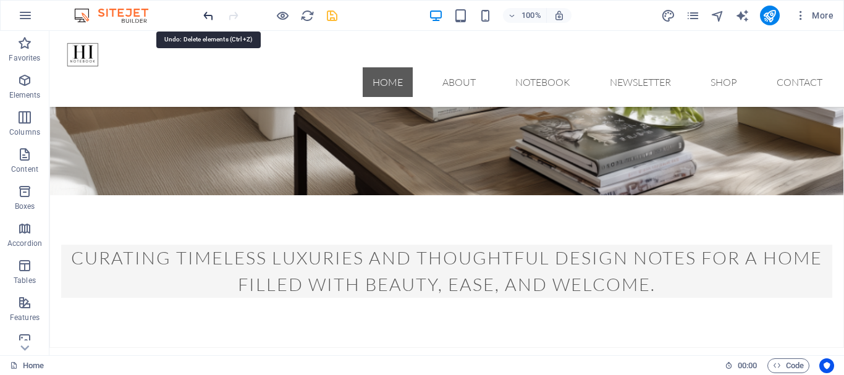
click at [210, 15] on icon "undo" at bounding box center [209, 16] width 14 height 14
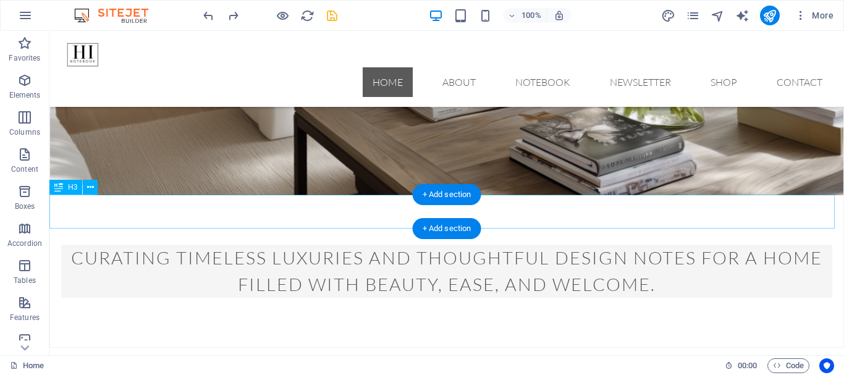
click at [624, 348] on div "​ Your weekly edit of interiors, elegant essentials, and secrets for living wel…" at bounding box center [446, 365] width 795 height 34
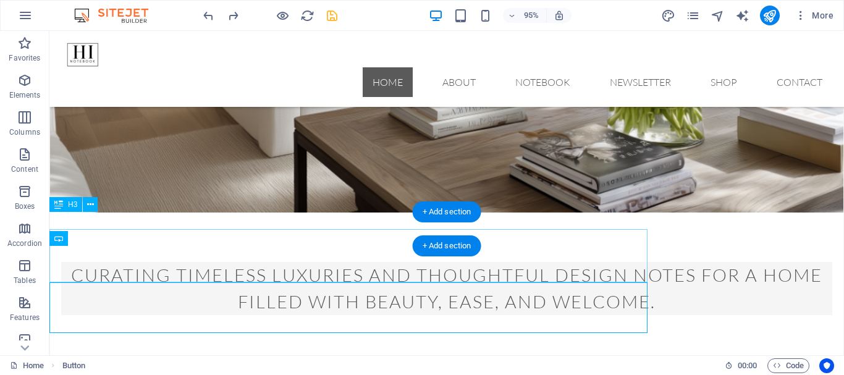
scroll to position [230, 0]
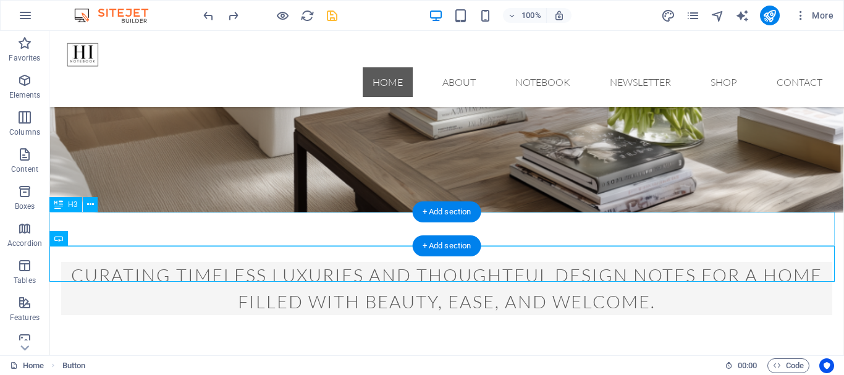
click at [626, 365] on div "​ Your weekly edit of interiors, elegant essentials, and secrets for living wel…" at bounding box center [446, 382] width 795 height 34
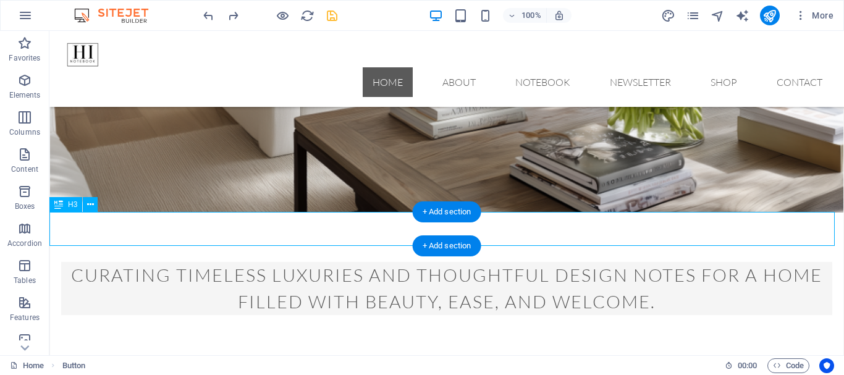
click at [626, 365] on div "​ Your weekly edit of interiors, elegant essentials, and secrets for living wel…" at bounding box center [446, 382] width 795 height 34
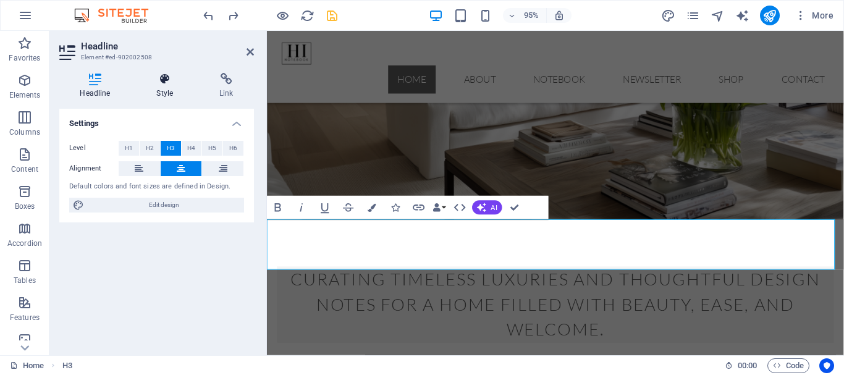
click at [166, 85] on icon at bounding box center [165, 79] width 58 height 12
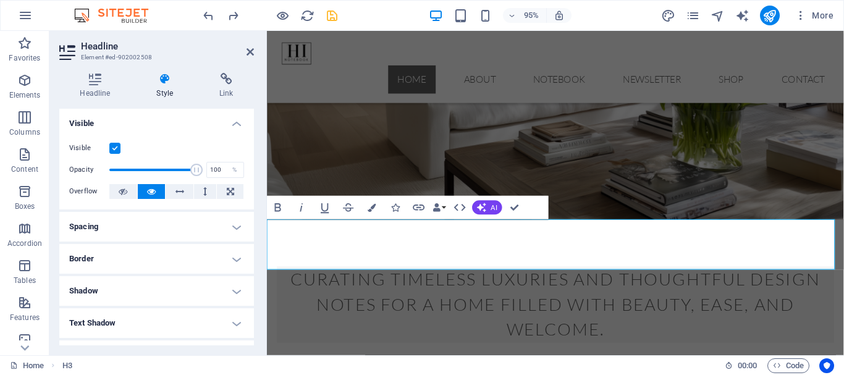
click at [166, 85] on icon at bounding box center [165, 79] width 58 height 12
click at [228, 257] on h4 "Border" at bounding box center [156, 259] width 195 height 30
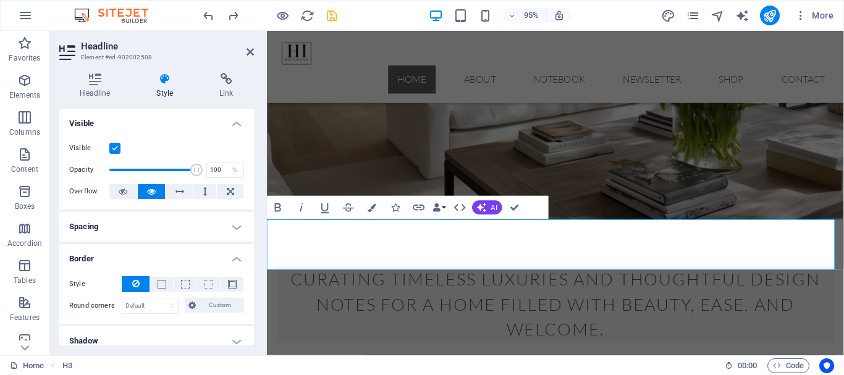
click at [235, 229] on h4 "Spacing" at bounding box center [156, 227] width 195 height 30
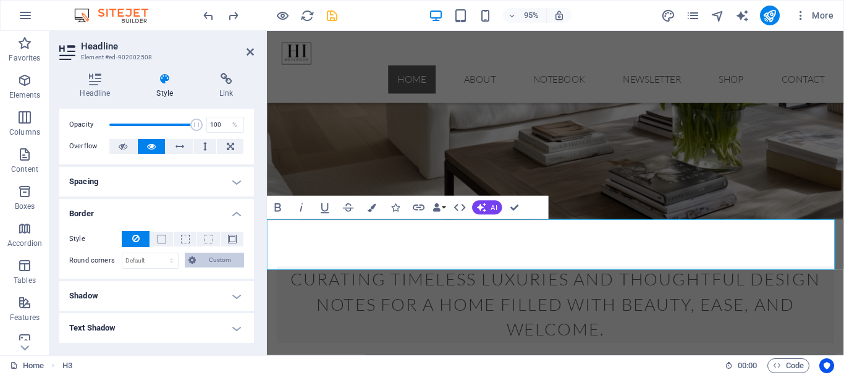
scroll to position [62, 0]
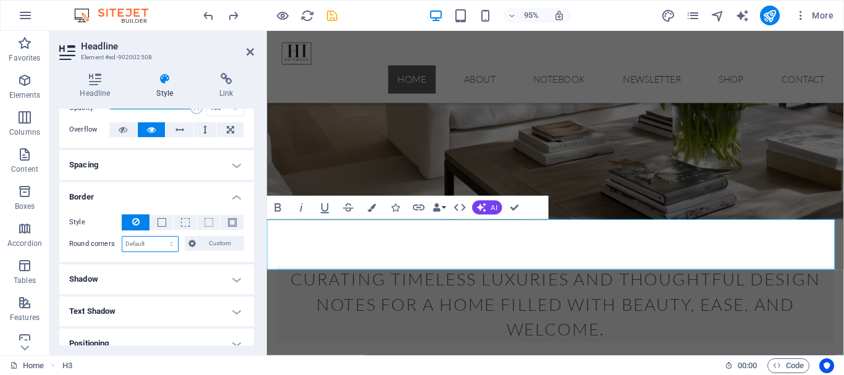
click at [146, 248] on select "Default px rem % vh vw Custom" at bounding box center [150, 244] width 56 height 15
click at [145, 248] on select "Default px rem % vh vw Custom" at bounding box center [150, 244] width 56 height 15
select select "%"
click at [159, 237] on select "Default px rem % vh vw Custom" at bounding box center [150, 244] width 56 height 15
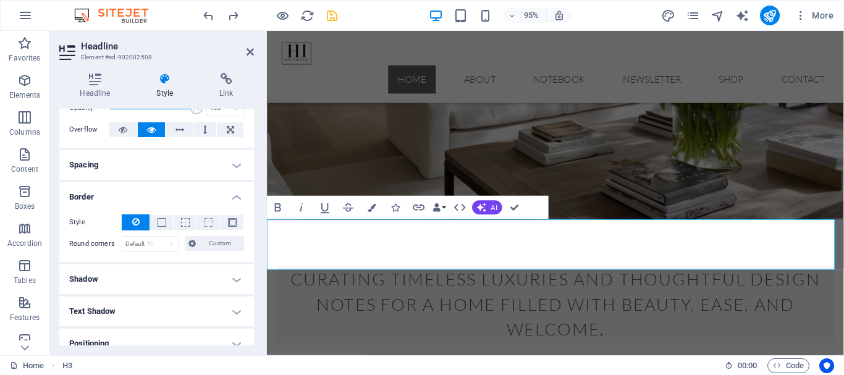
click at [151, 307] on h4 "Text Shadow" at bounding box center [156, 312] width 195 height 30
type input "3"
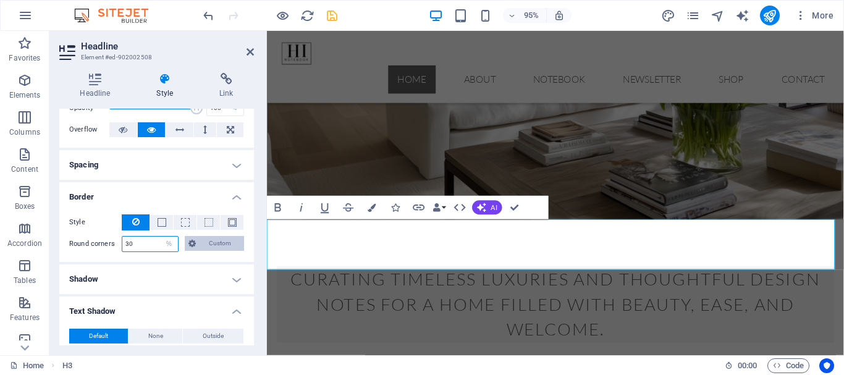
type input "30"
click at [202, 243] on span "Custom" at bounding box center [220, 243] width 41 height 15
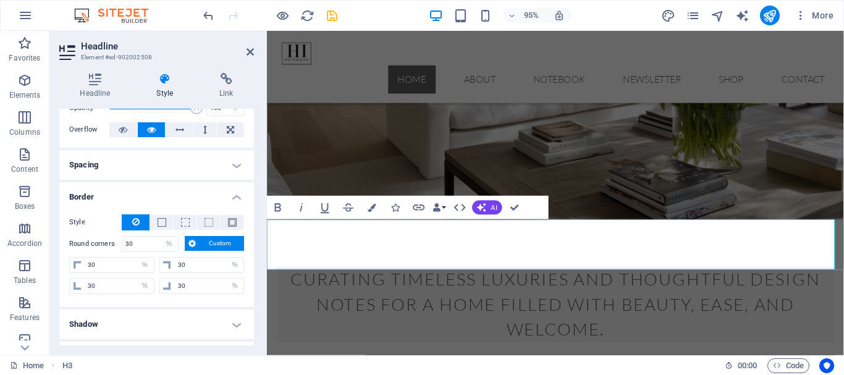
click at [168, 324] on h4 "Shadow" at bounding box center [156, 325] width 195 height 30
click at [226, 166] on h4 "Spacing" at bounding box center [156, 165] width 195 height 30
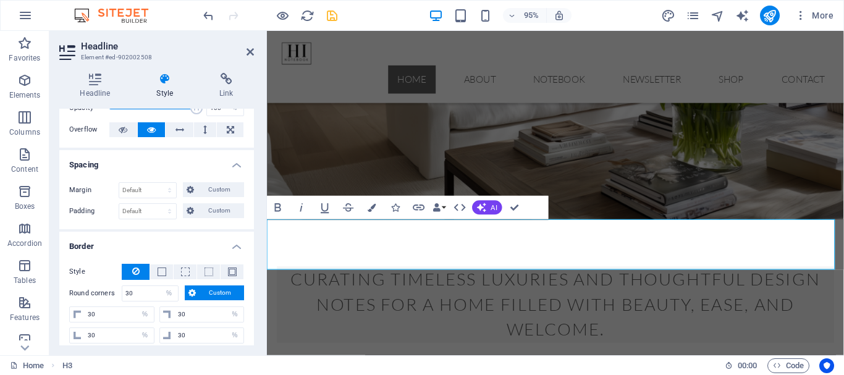
click at [226, 166] on h4 "Spacing" at bounding box center [156, 161] width 195 height 22
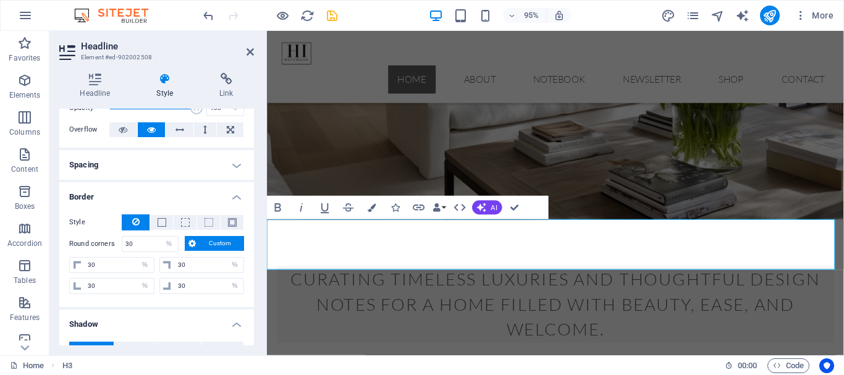
click at [232, 168] on h4 "Spacing" at bounding box center [156, 165] width 195 height 30
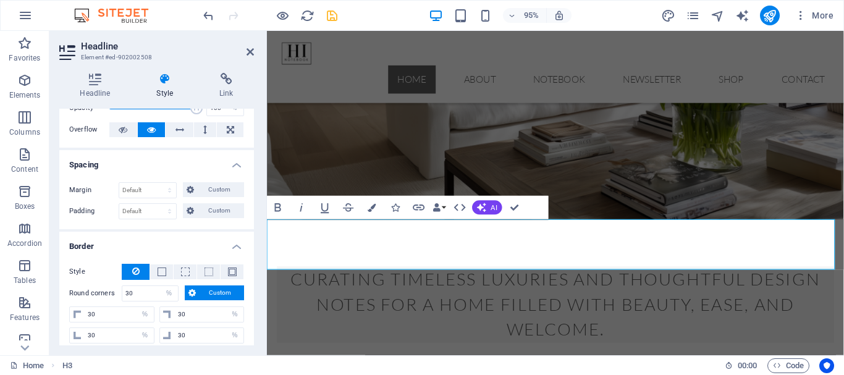
click at [232, 168] on h4 "Spacing" at bounding box center [156, 161] width 195 height 22
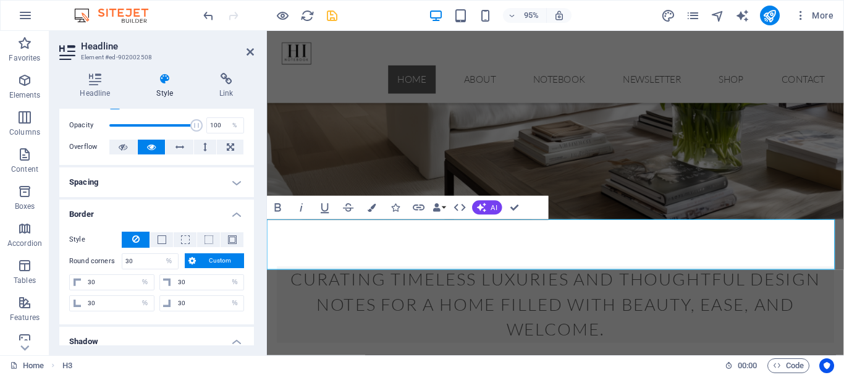
scroll to position [0, 0]
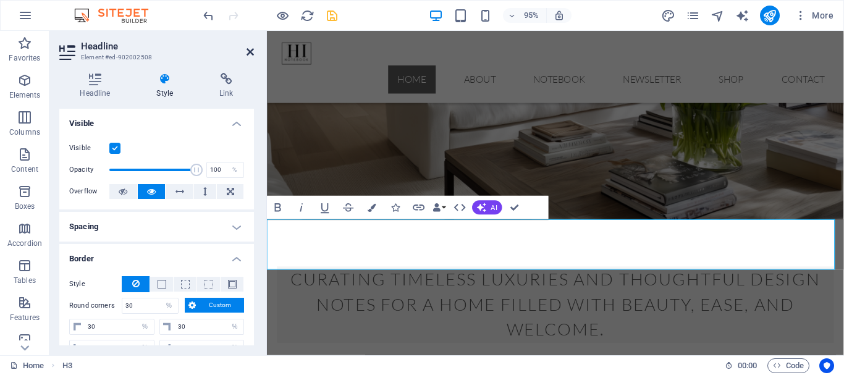
drag, startPoint x: 246, startPoint y: 53, endPoint x: 197, endPoint y: 22, distance: 58.0
click at [247, 53] on icon at bounding box center [250, 52] width 7 height 10
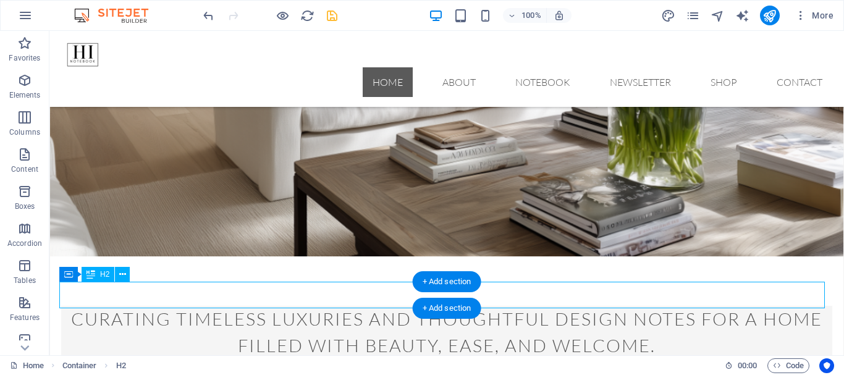
scroll to position [168, 0]
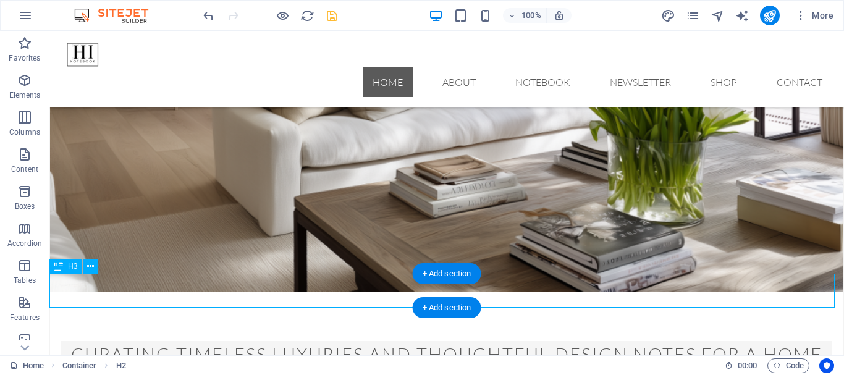
select select "%"
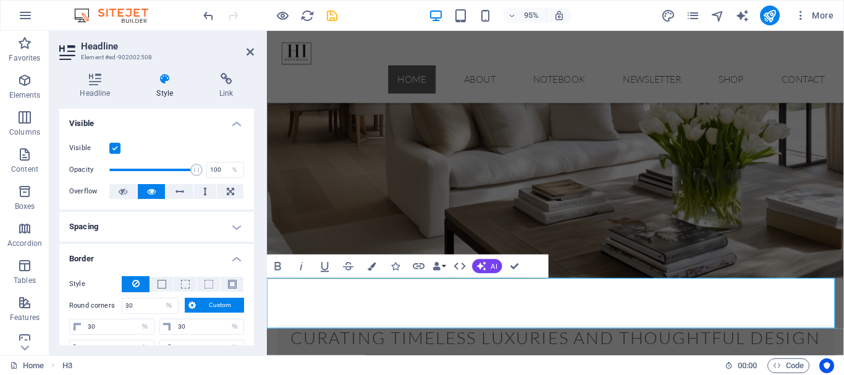
click at [161, 84] on icon at bounding box center [165, 79] width 58 height 12
click at [89, 90] on h4 "Headline" at bounding box center [97, 86] width 77 height 26
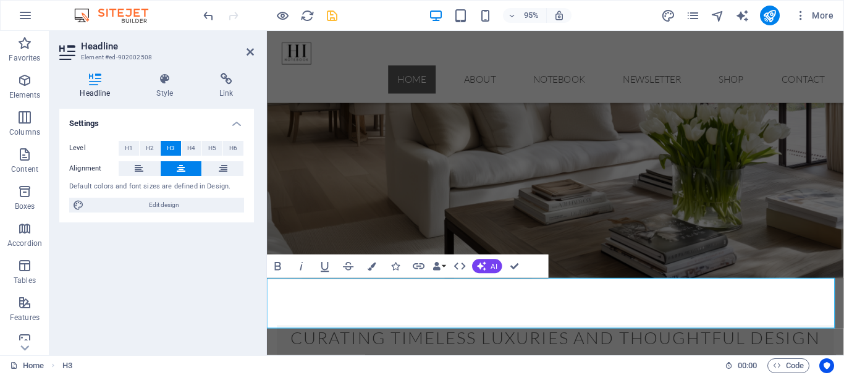
click at [89, 90] on h4 "Headline" at bounding box center [97, 86] width 77 height 26
click at [167, 206] on span "Edit design" at bounding box center [164, 205] width 153 height 15
select select "px"
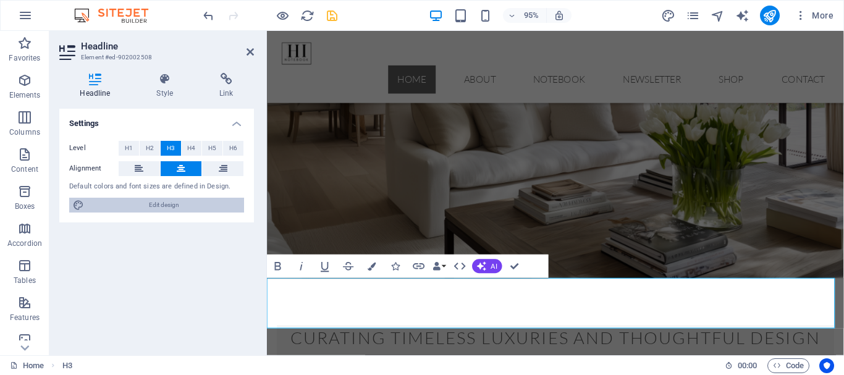
select select "300"
select select "px"
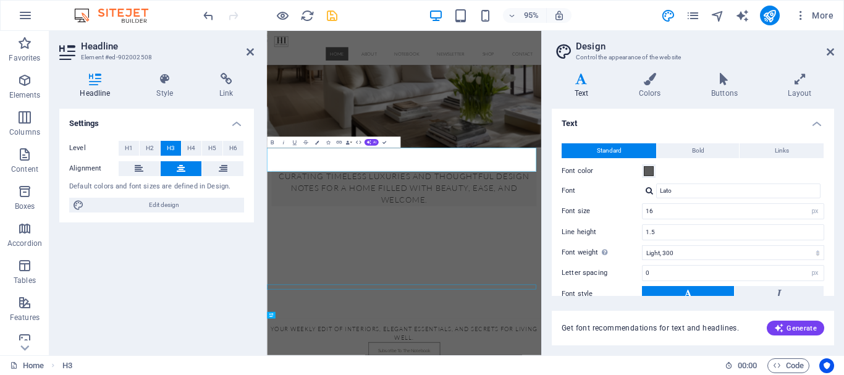
select select "px"
select select "300"
select select "px"
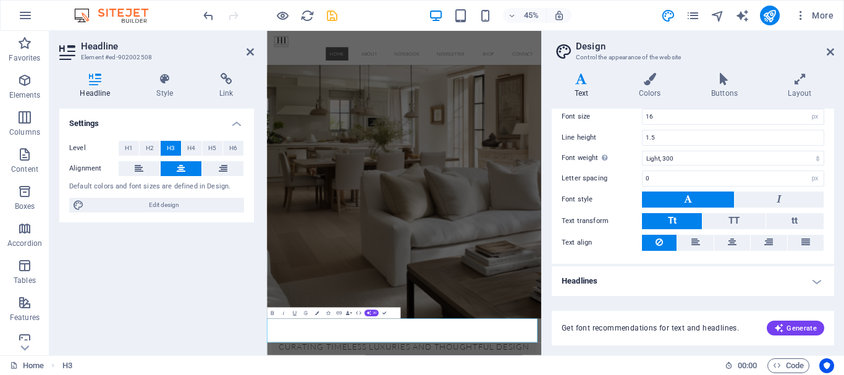
scroll to position [33, 0]
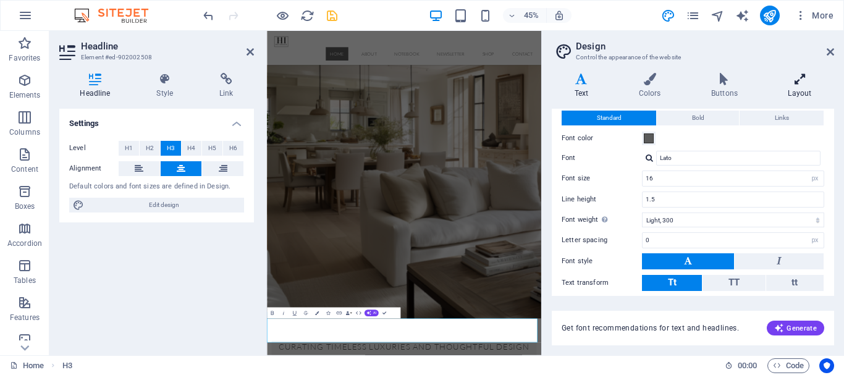
click at [796, 82] on icon at bounding box center [800, 79] width 69 height 12
click at [795, 82] on icon at bounding box center [800, 79] width 69 height 12
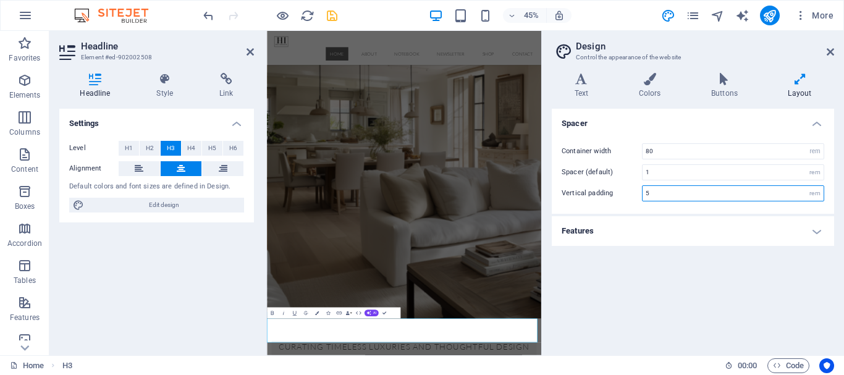
click at [678, 193] on input "5" at bounding box center [733, 193] width 181 height 15
type input "5"
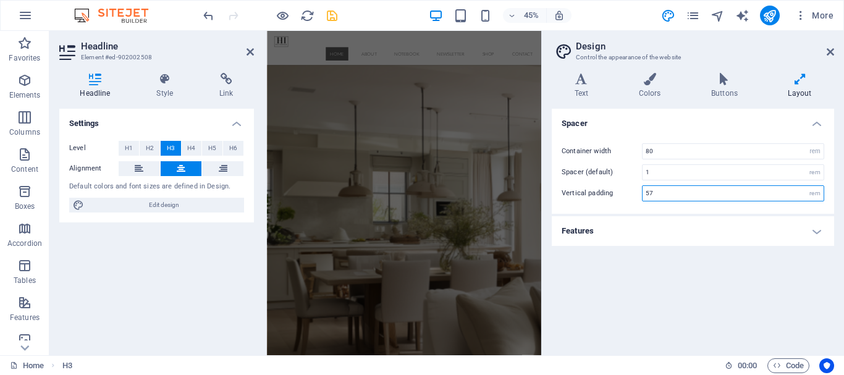
type input "5"
type input "7"
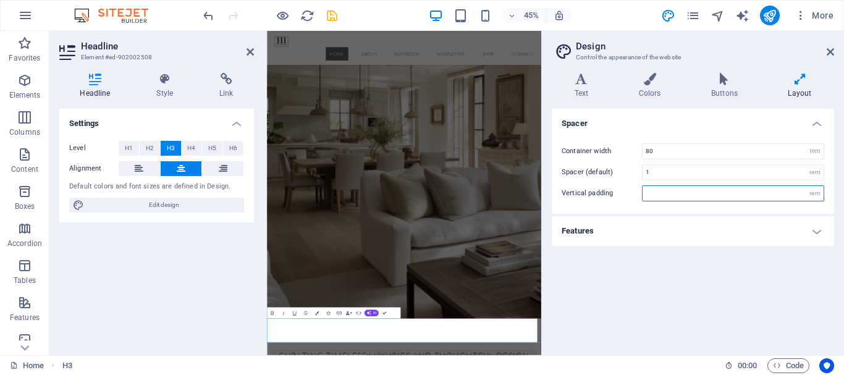
type input "5"
click at [705, 173] on input "1" at bounding box center [733, 172] width 181 height 15
click at [652, 179] on input "4" at bounding box center [733, 172] width 181 height 15
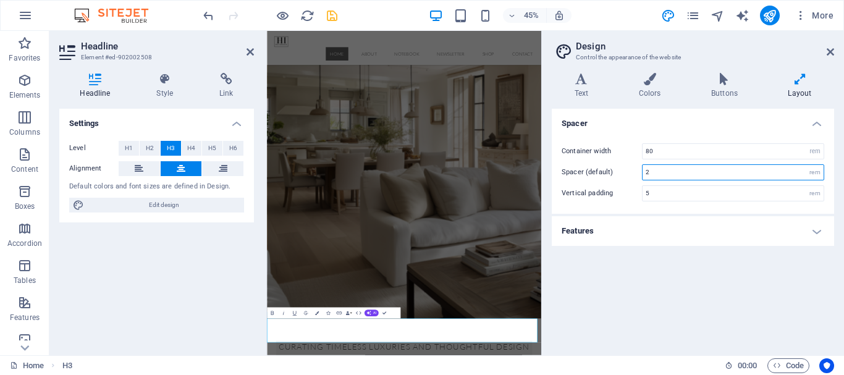
type input "2"
click at [817, 231] on h4 "Features" at bounding box center [693, 231] width 282 height 30
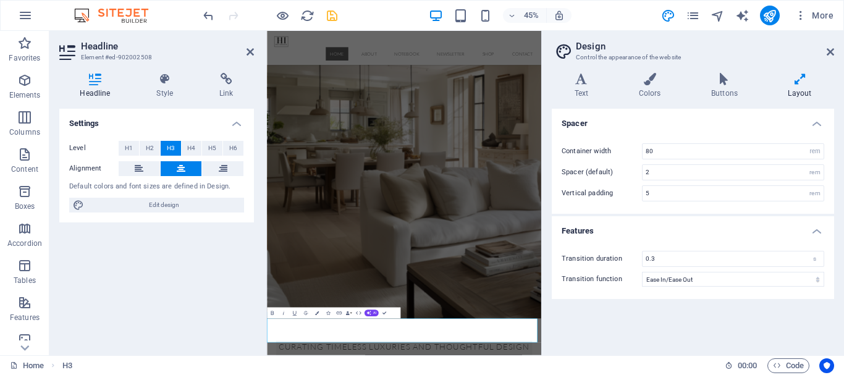
click at [817, 231] on h4 "Features" at bounding box center [693, 227] width 282 height 22
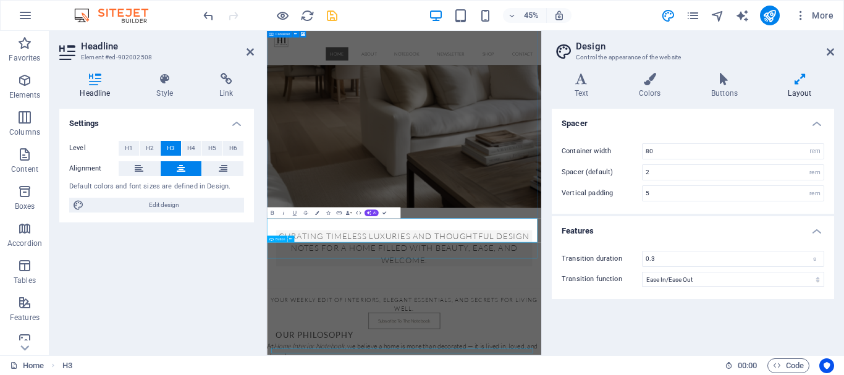
scroll to position [415, 0]
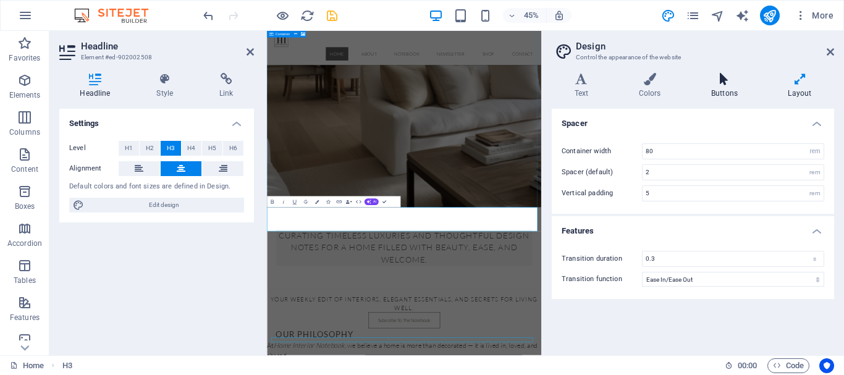
click at [721, 83] on icon at bounding box center [725, 79] width 72 height 12
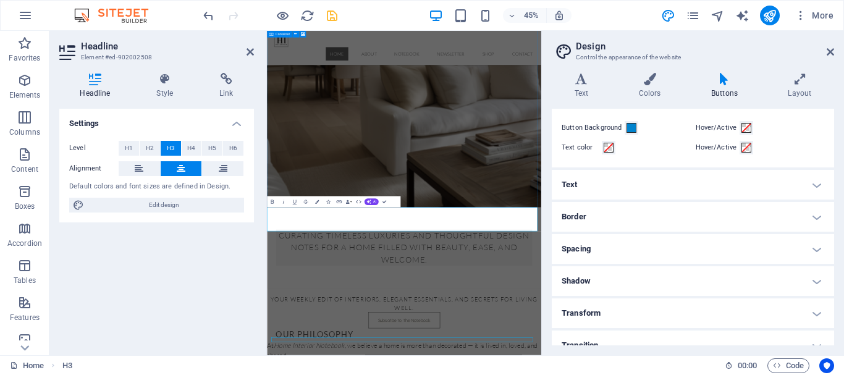
scroll to position [56, 0]
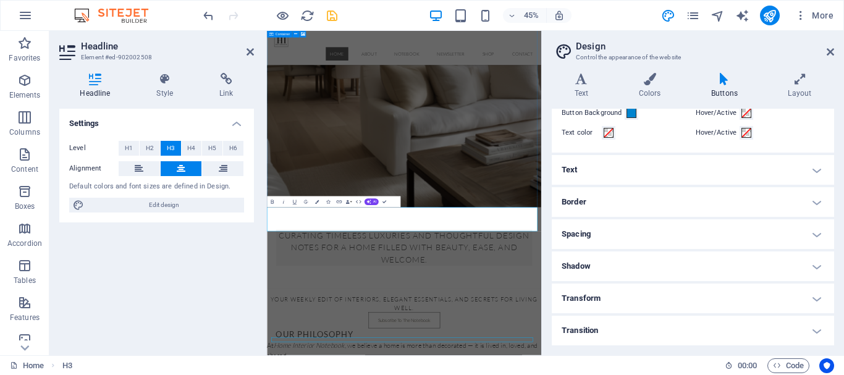
click at [630, 231] on h4 "Spacing" at bounding box center [693, 234] width 282 height 30
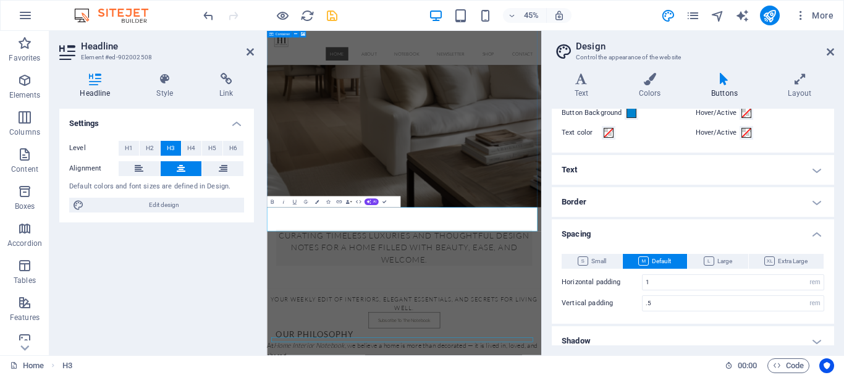
click at [630, 231] on h4 "Spacing" at bounding box center [693, 230] width 282 height 22
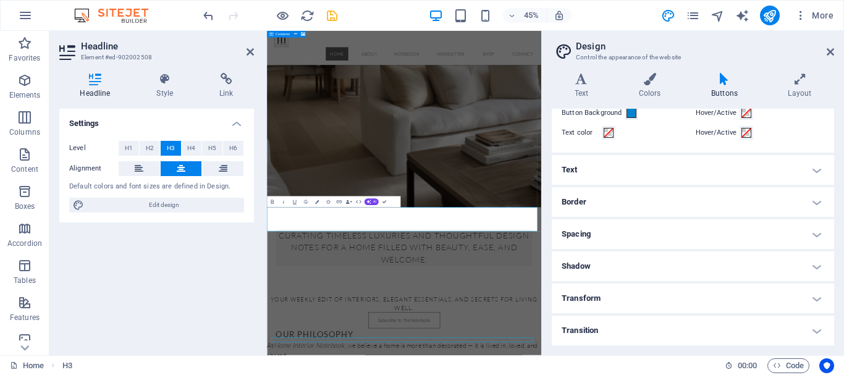
click at [630, 231] on h4 "Spacing" at bounding box center [693, 234] width 282 height 30
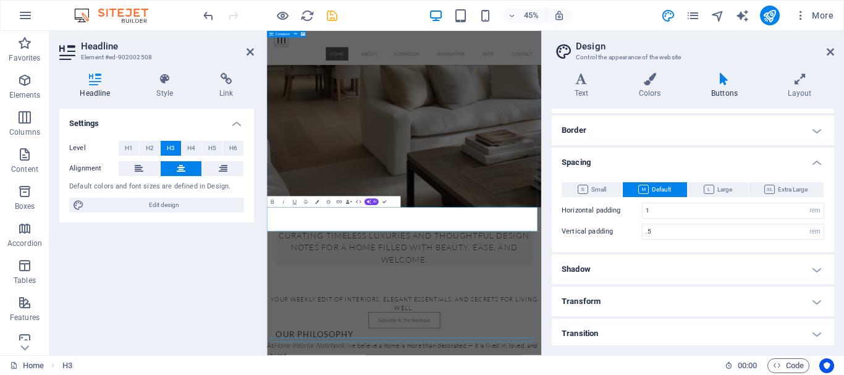
scroll to position [130, 0]
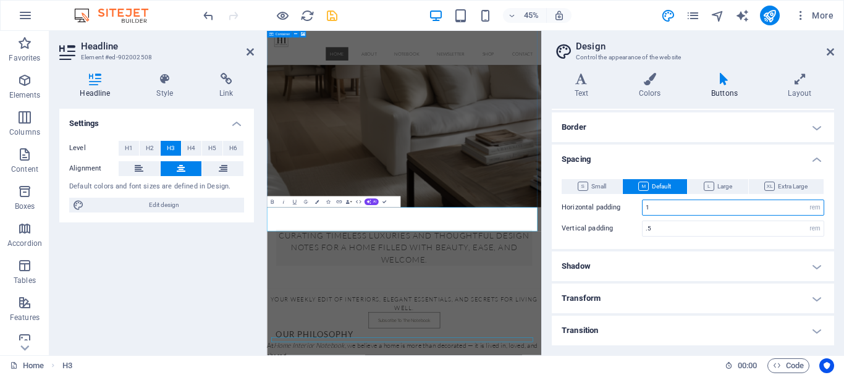
click at [660, 208] on input "1" at bounding box center [733, 207] width 181 height 15
type input "4"
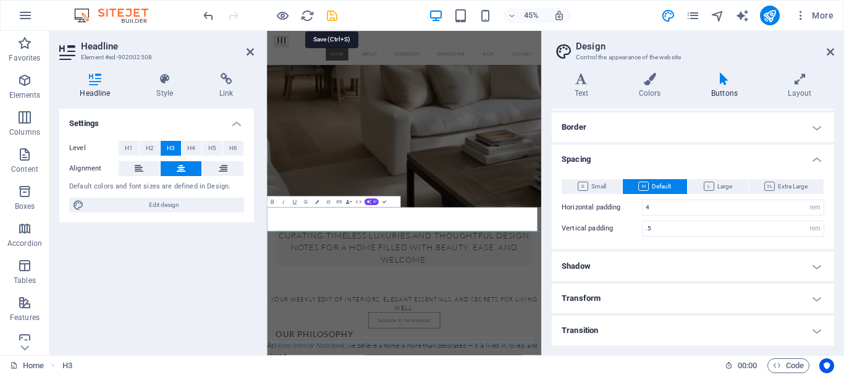
click at [331, 14] on icon "save" at bounding box center [332, 16] width 14 height 14
click at [331, 14] on div at bounding box center [270, 16] width 138 height 20
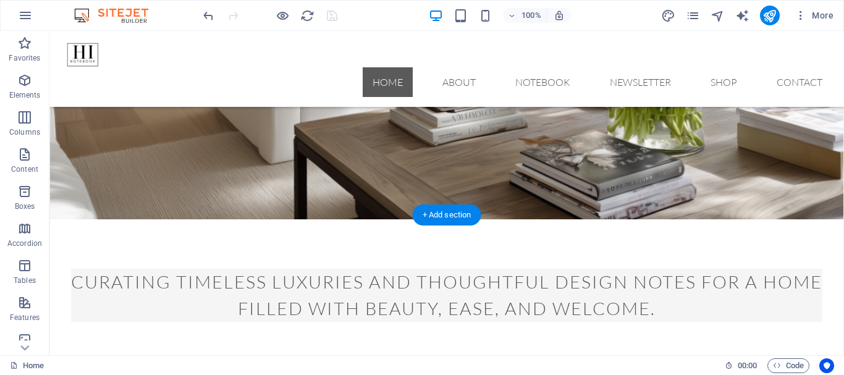
scroll to position [230, 0]
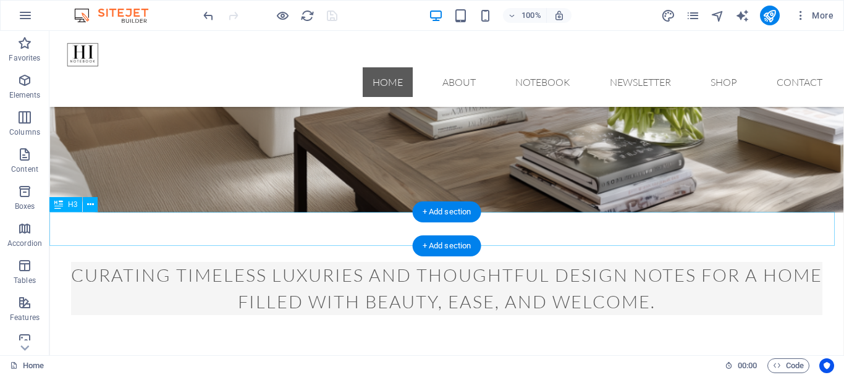
click at [592, 365] on div "​ Your weekly edit of interiors, elegant essentials, and secrets for living wel…" at bounding box center [446, 382] width 795 height 34
click at [588, 365] on div "​ Your weekly edit of interiors, elegant essentials, and secrets for living wel…" at bounding box center [446, 382] width 795 height 34
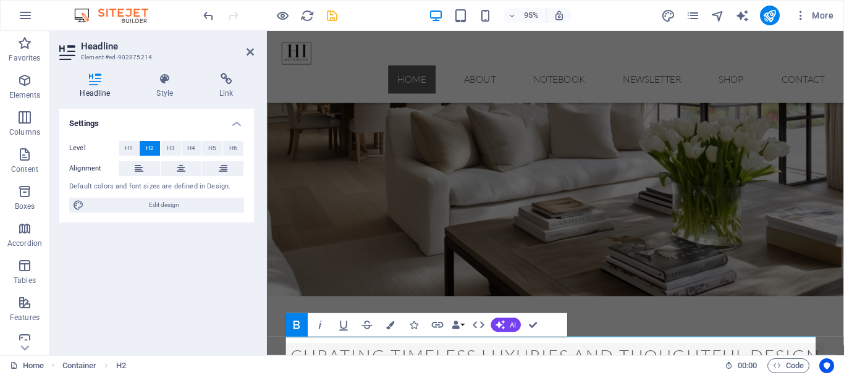
scroll to position [168, 0]
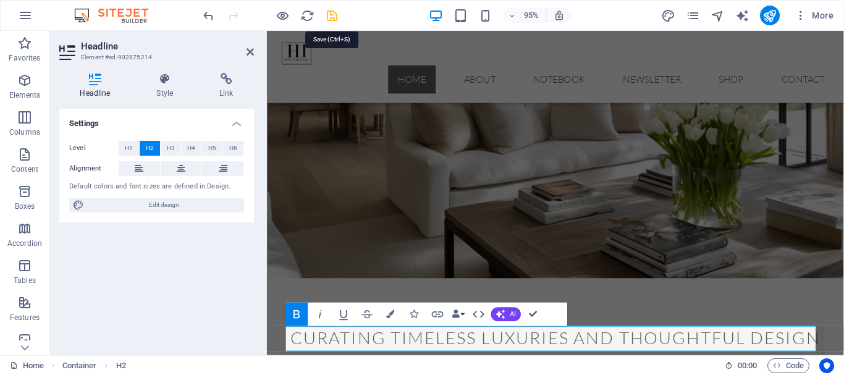
click at [336, 17] on icon "save" at bounding box center [332, 16] width 14 height 14
click at [336, 17] on div at bounding box center [270, 16] width 138 height 20
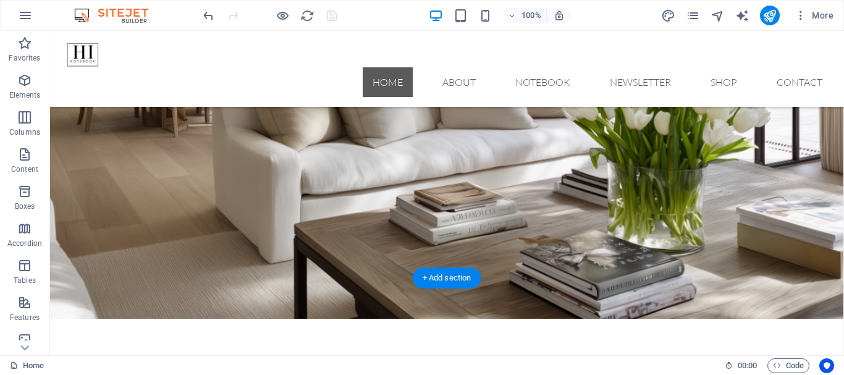
scroll to position [106, 0]
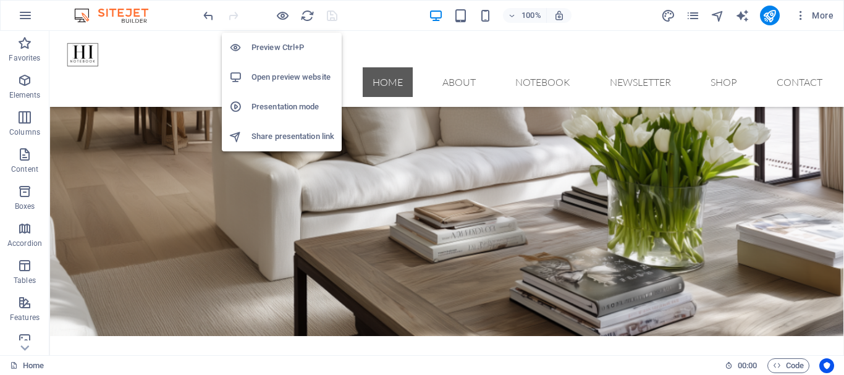
click at [271, 75] on h6 "Open preview website" at bounding box center [293, 77] width 83 height 15
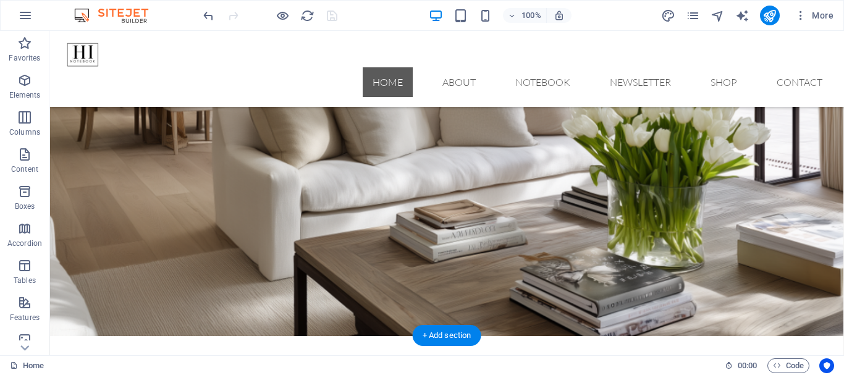
click at [432, 242] on figure at bounding box center [447, 174] width 794 height 325
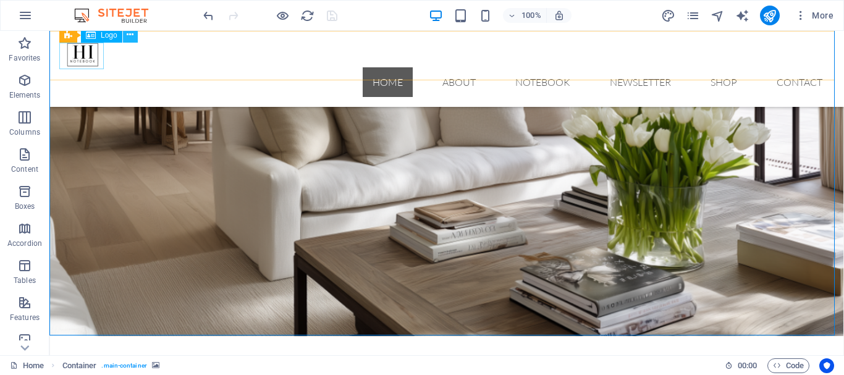
click at [129, 36] on icon at bounding box center [130, 34] width 7 height 13
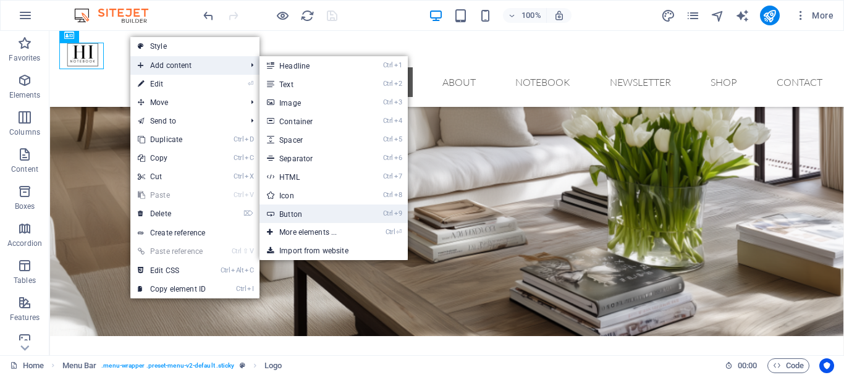
click at [304, 210] on link "Ctrl 9 Button" at bounding box center [311, 214] width 102 height 19
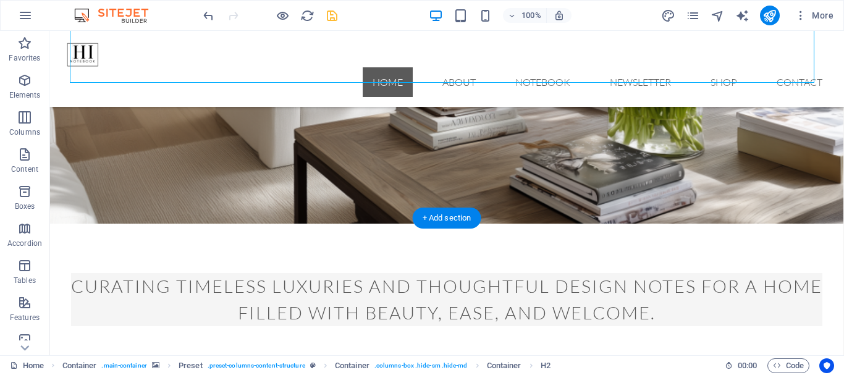
scroll to position [230, 0]
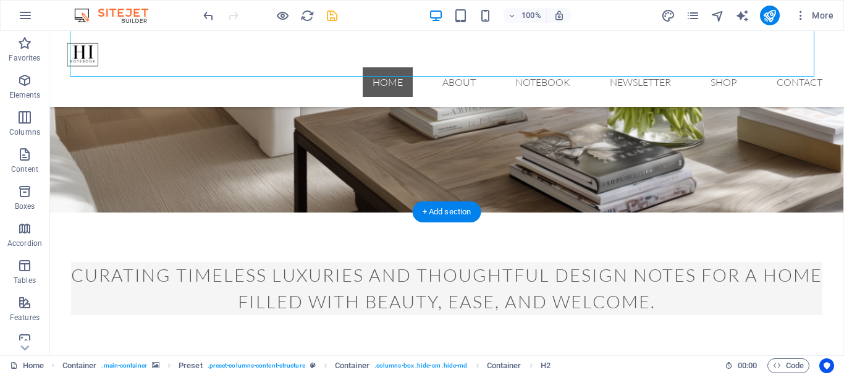
click at [457, 155] on figure at bounding box center [447, 50] width 794 height 325
select select "%"
select select "vh"
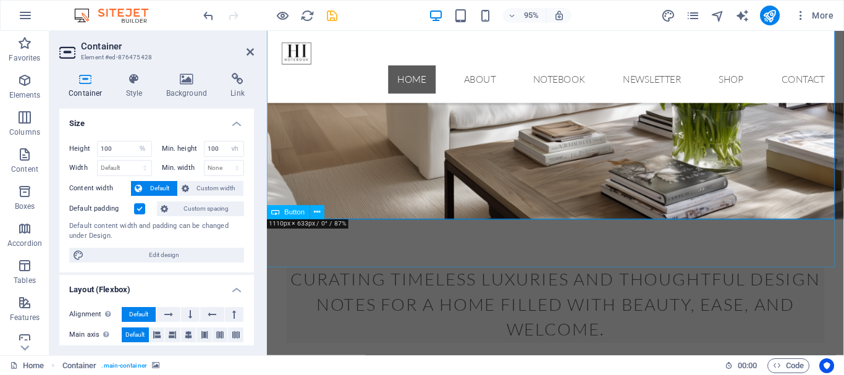
drag, startPoint x: 595, startPoint y: 257, endPoint x: 802, endPoint y: 242, distance: 207.0
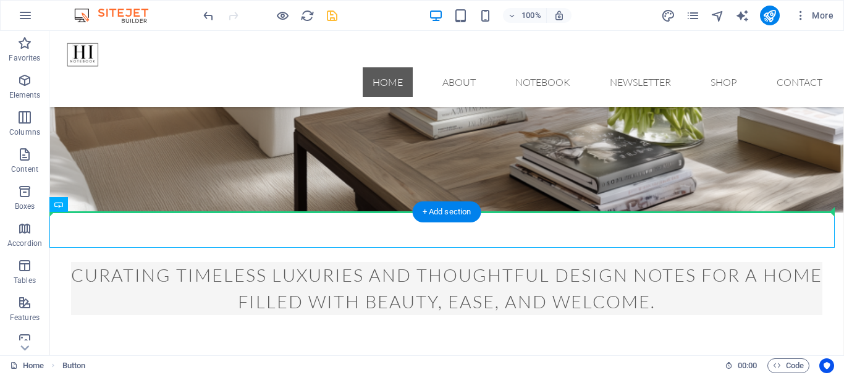
drag, startPoint x: 584, startPoint y: 242, endPoint x: 611, endPoint y: 187, distance: 60.8
drag, startPoint x: 511, startPoint y: 227, endPoint x: 608, endPoint y: 148, distance: 125.7
click at [608, 148] on figure at bounding box center [447, 50] width 794 height 325
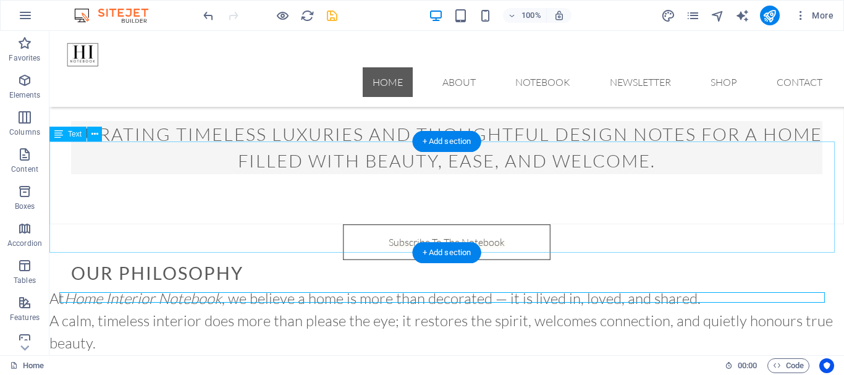
scroll to position [309, 0]
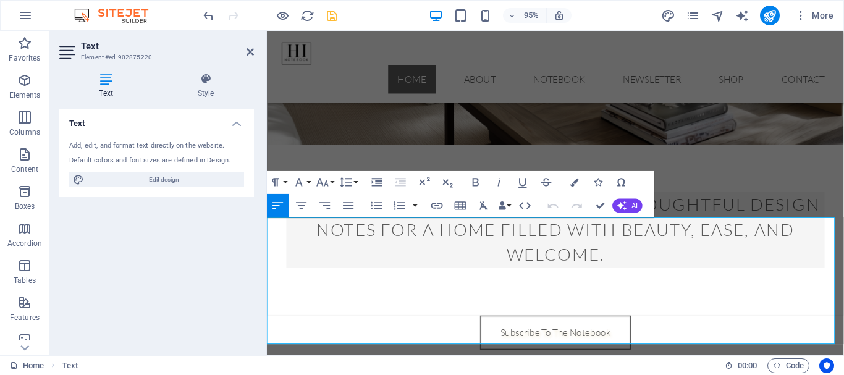
click at [332, 182] on button "Font Size" at bounding box center [325, 182] width 22 height 23
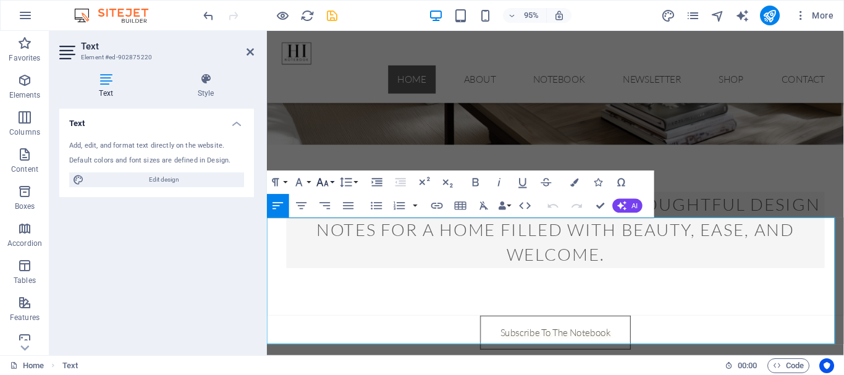
click at [332, 182] on button "Font Size" at bounding box center [325, 182] width 22 height 23
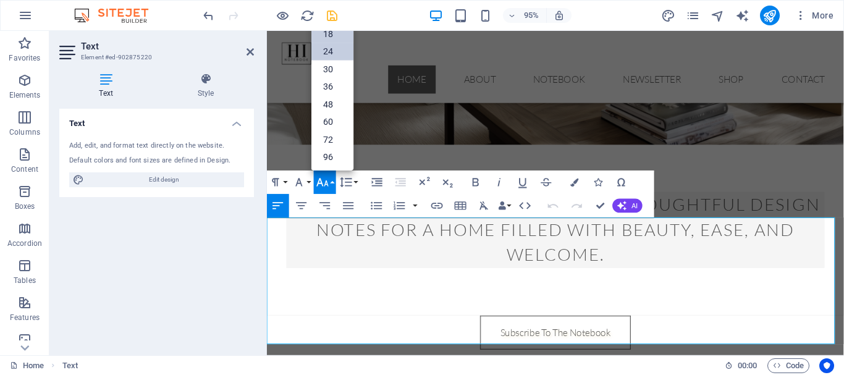
click at [331, 31] on link "18" at bounding box center [333, 34] width 42 height 18
click at [331, 31] on div "Drag here to replace the existing content. Press “Ctrl” if you want to create a…" at bounding box center [555, 46] width 577 height 618
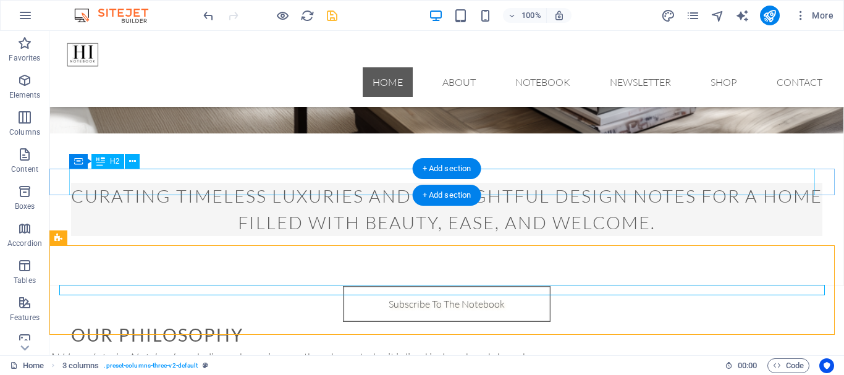
click at [164, 322] on div "our philosophy" at bounding box center [447, 335] width 752 height 27
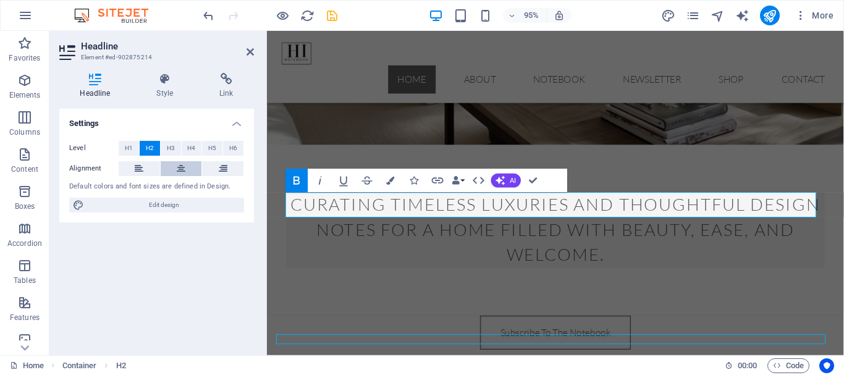
click at [178, 166] on icon at bounding box center [181, 168] width 9 height 15
click at [178, 167] on icon at bounding box center [181, 168] width 9 height 15
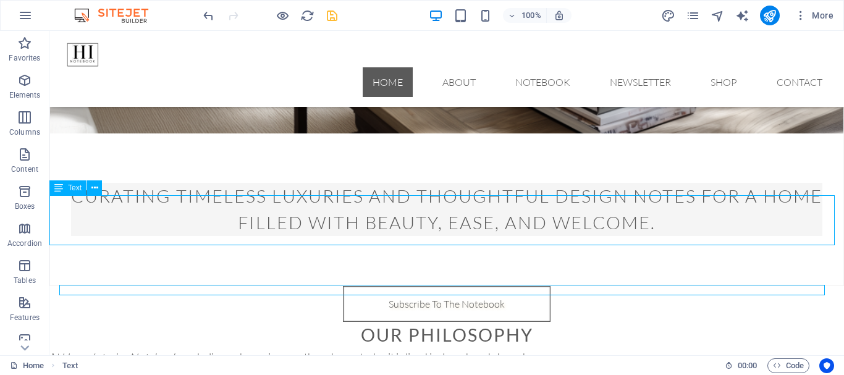
click at [470, 349] on div "At Home Interior Notebook , we believe a home is more than decorated — it is li…" at bounding box center [446, 374] width 795 height 50
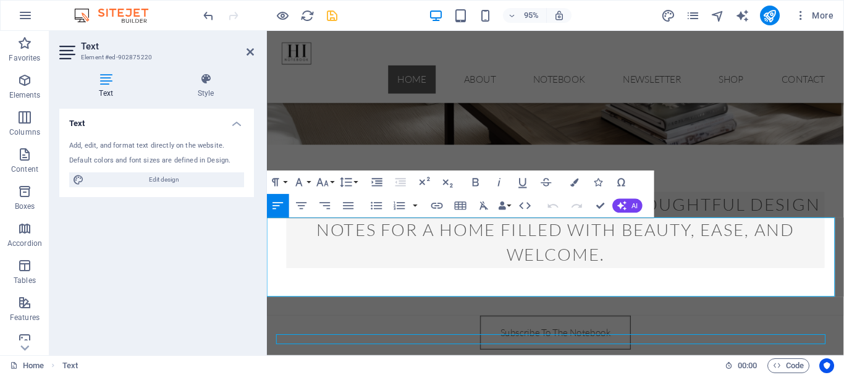
click at [300, 208] on icon "button" at bounding box center [302, 206] width 11 height 7
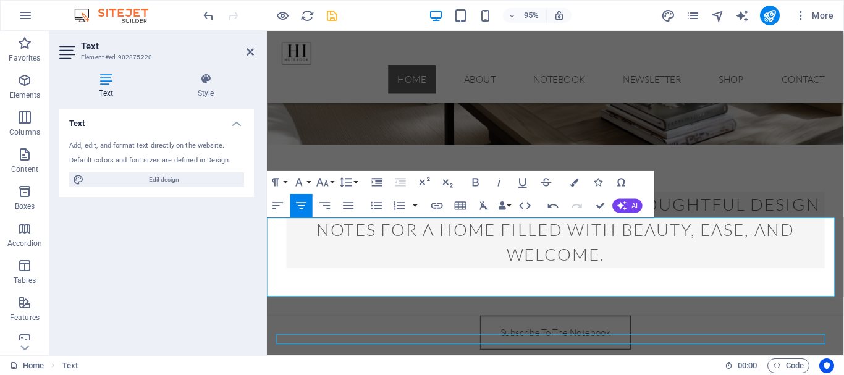
click at [251, 45] on h2 "Text" at bounding box center [167, 46] width 173 height 11
click at [334, 14] on icon "save" at bounding box center [332, 16] width 14 height 14
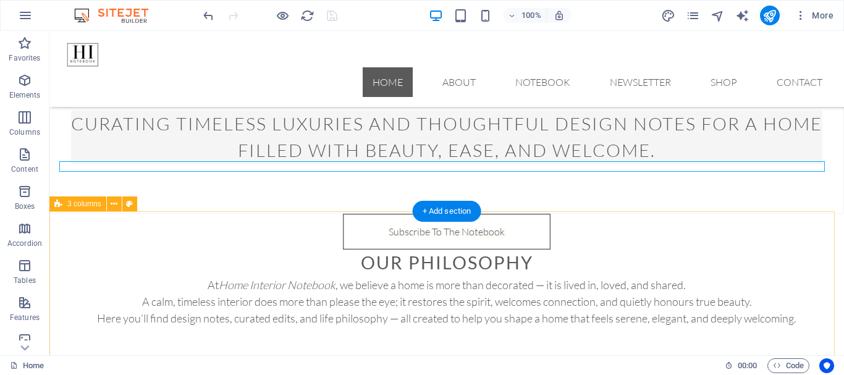
scroll to position [371, 0]
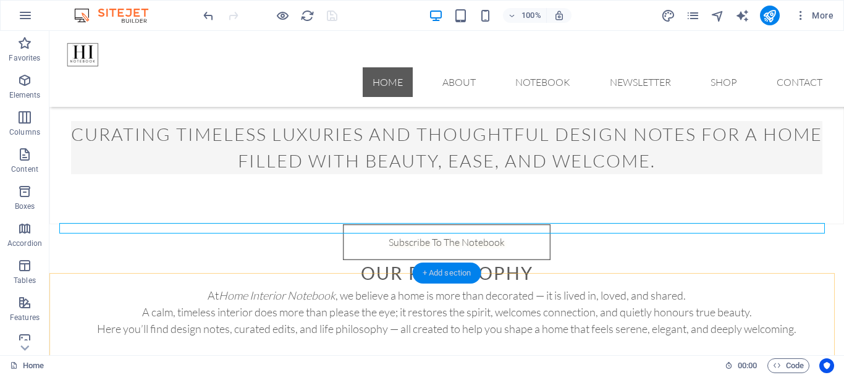
click at [461, 272] on div "+ Add section" at bounding box center [447, 273] width 69 height 21
click at [248, 375] on div at bounding box center [444, 382] width 771 height 1
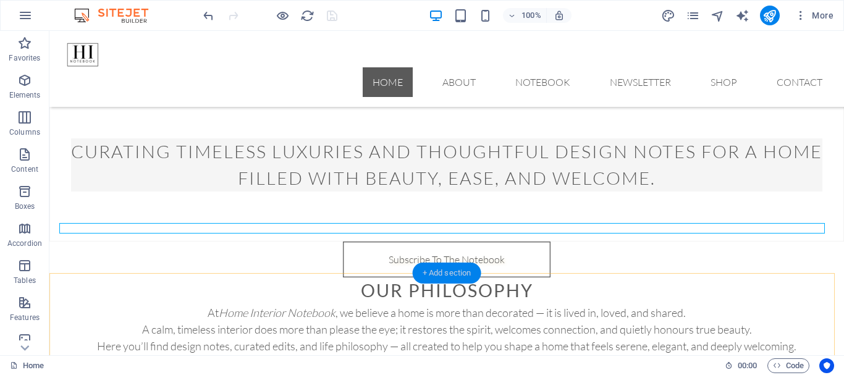
select select "%"
select select "px"
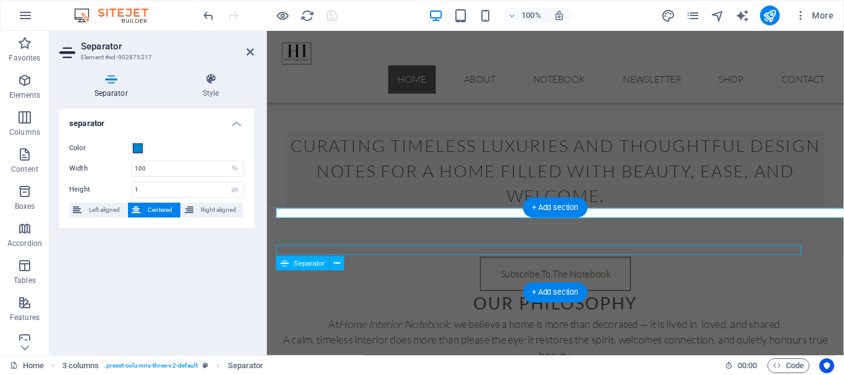
scroll to position [376, 0]
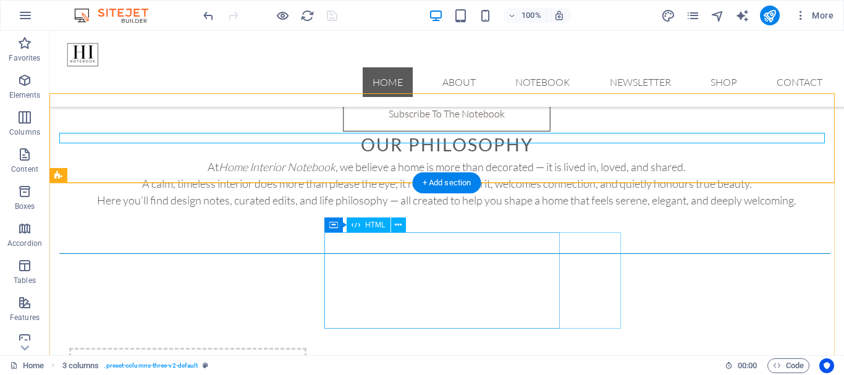
scroll to position [500, 0]
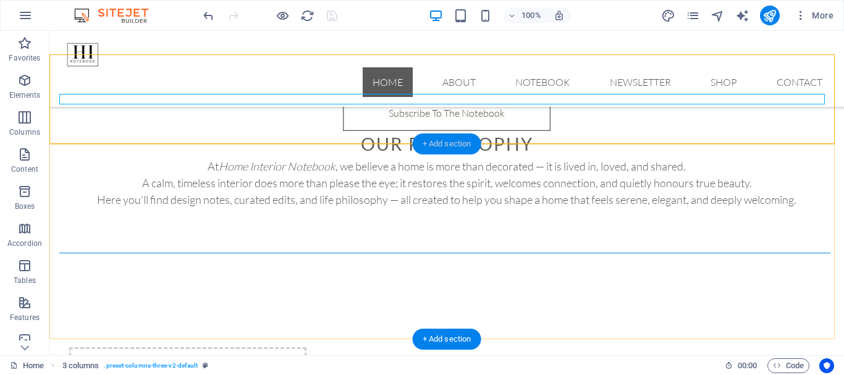
click at [439, 142] on div "+ Add section" at bounding box center [447, 144] width 69 height 21
click at [236, 208] on div at bounding box center [446, 253] width 795 height 90
click at [231, 208] on div at bounding box center [446, 253] width 795 height 90
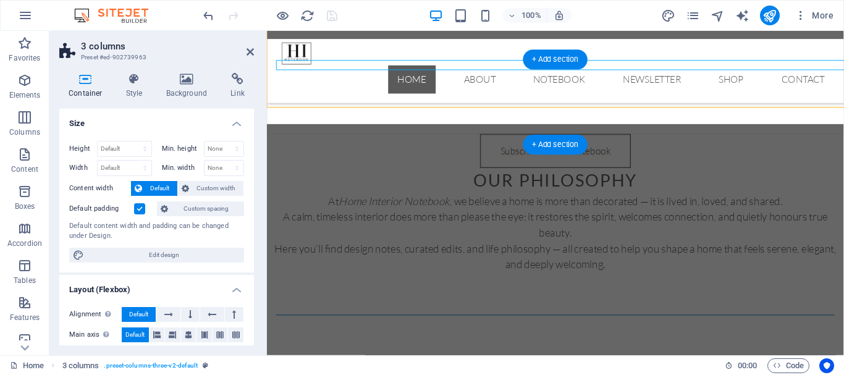
scroll to position [532, 0]
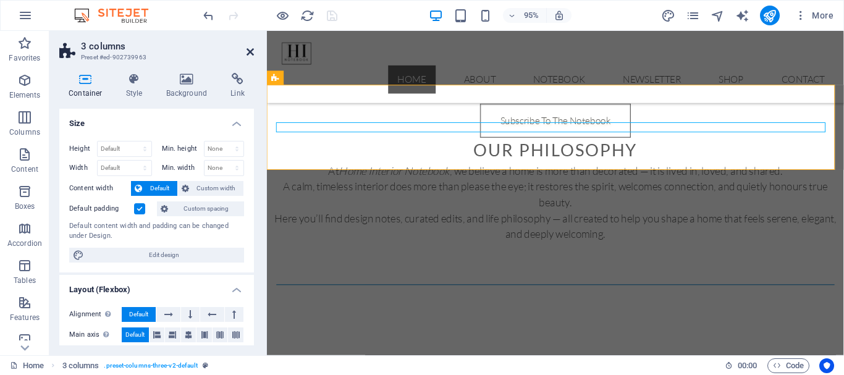
click at [249, 51] on icon at bounding box center [250, 52] width 7 height 10
click at [467, 67] on nav "Home About Notebook Newsletter Shop Contact" at bounding box center [571, 82] width 588 height 30
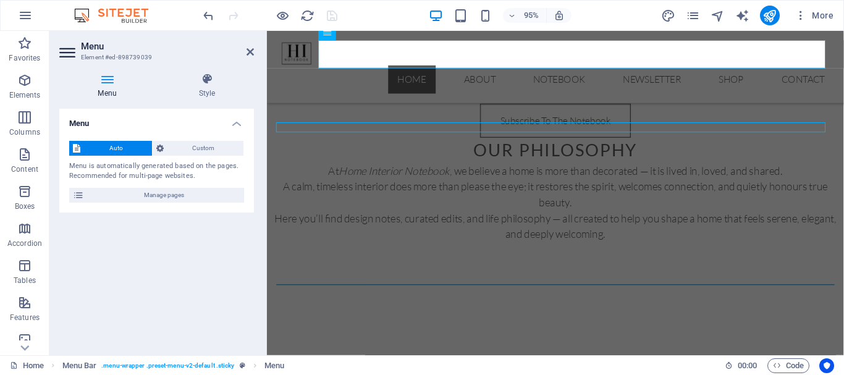
click at [249, 51] on icon at bounding box center [250, 52] width 7 height 10
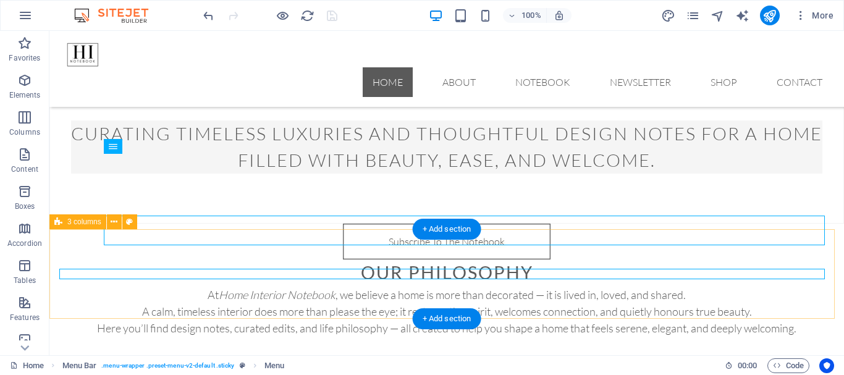
scroll to position [315, 0]
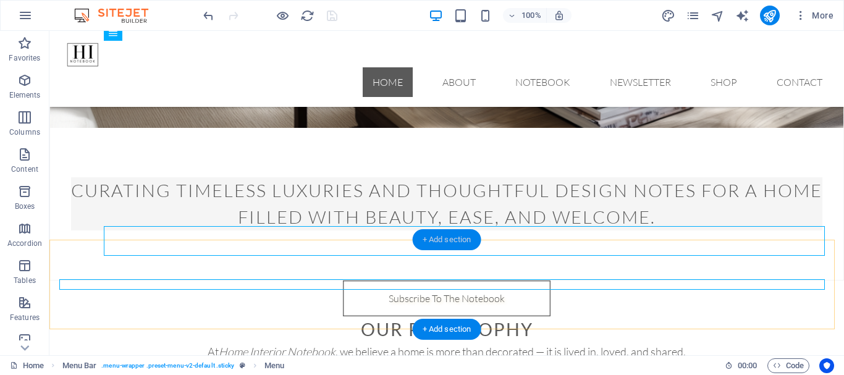
click at [438, 240] on div "+ Add section" at bounding box center [447, 239] width 69 height 21
click at [225, 344] on div "At Home Interior Notebook , we believe a home is more than decorated — it is li…" at bounding box center [446, 369] width 795 height 50
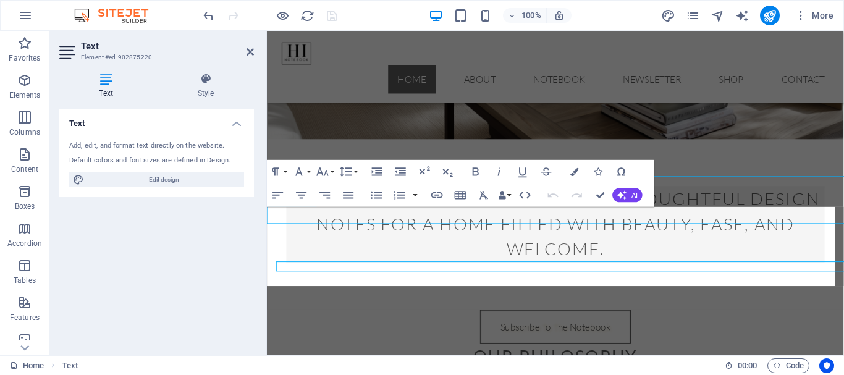
scroll to position [320, 0]
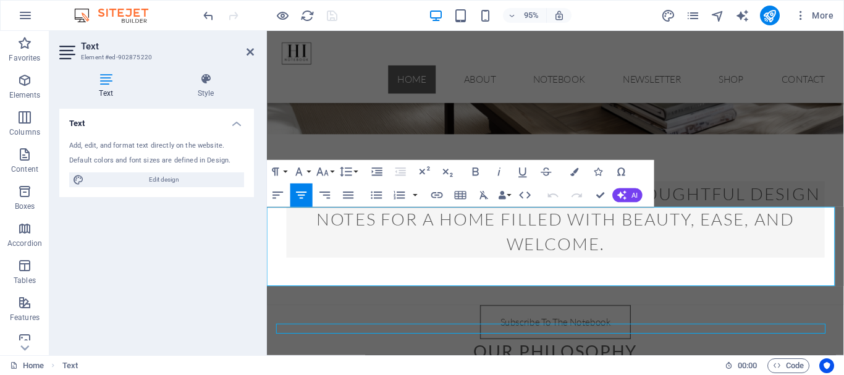
click at [249, 53] on icon at bounding box center [250, 52] width 7 height 10
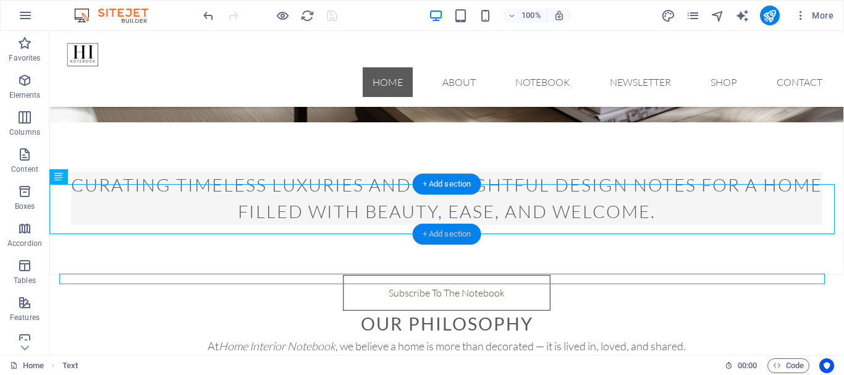
click at [437, 238] on div "+ Add section" at bounding box center [447, 234] width 69 height 21
click at [224, 338] on div "At Home Interior Notebook , we believe a home is more than decorated — it is li…" at bounding box center [446, 363] width 795 height 50
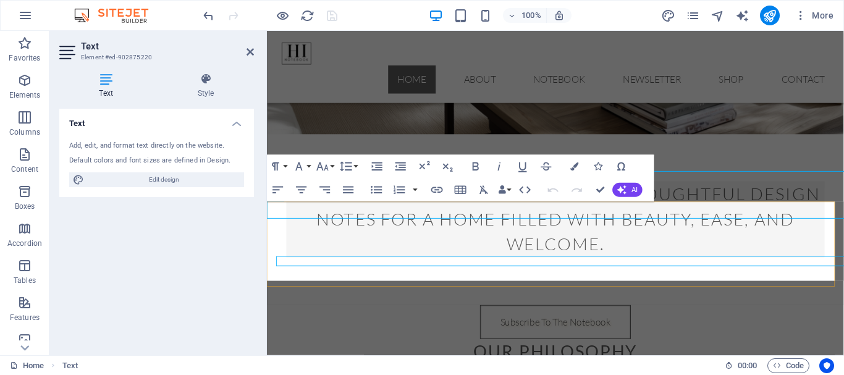
scroll to position [326, 0]
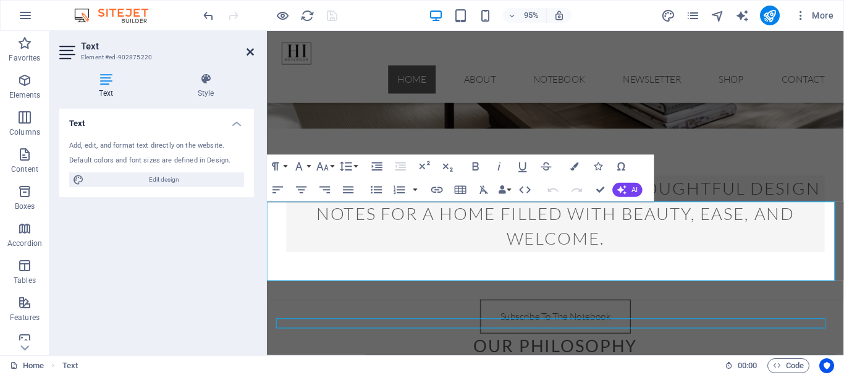
click at [251, 52] on icon at bounding box center [250, 52] width 7 height 10
click at [469, 67] on nav "Home About Notebook Newsletter Shop Contact" at bounding box center [571, 82] width 588 height 30
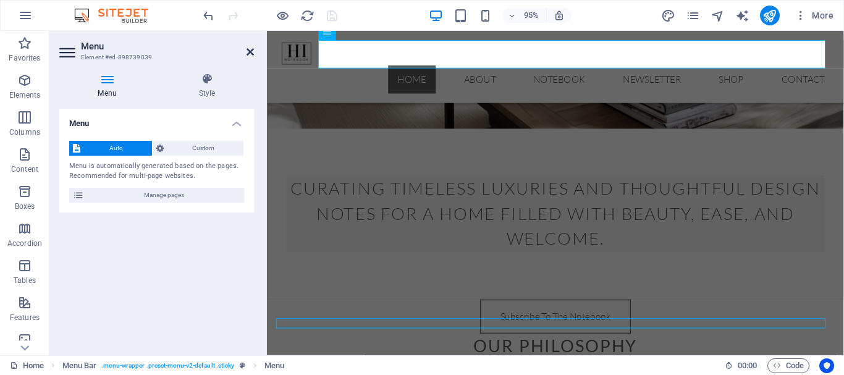
click at [248, 54] on icon at bounding box center [250, 52] width 7 height 10
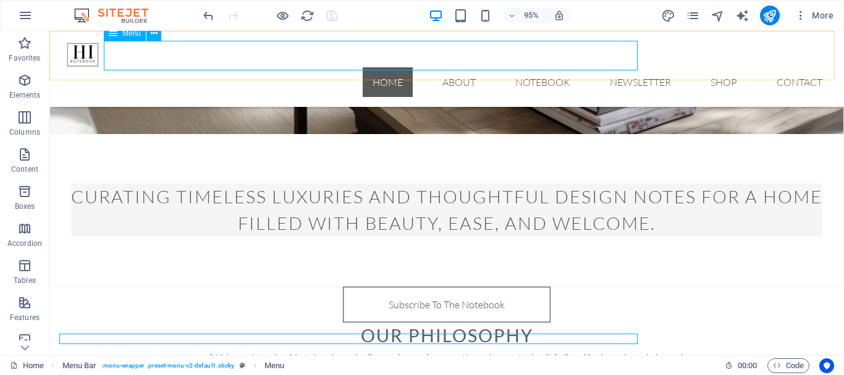
click at [248, 67] on nav "Home About Notebook Newsletter Shop Contact" at bounding box center [446, 82] width 771 height 30
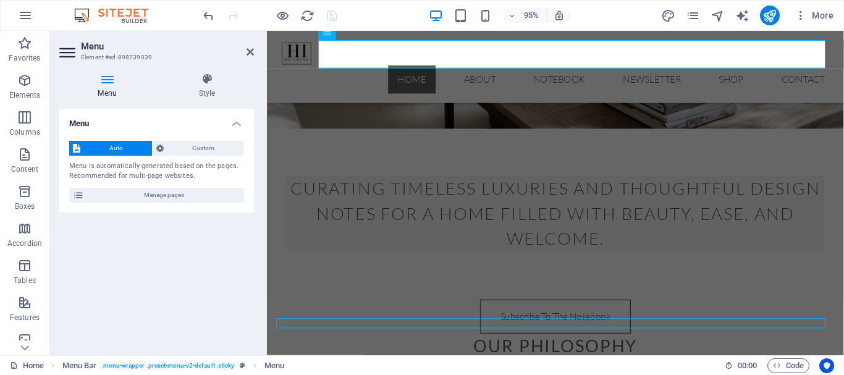
click at [248, 54] on icon at bounding box center [250, 52] width 7 height 10
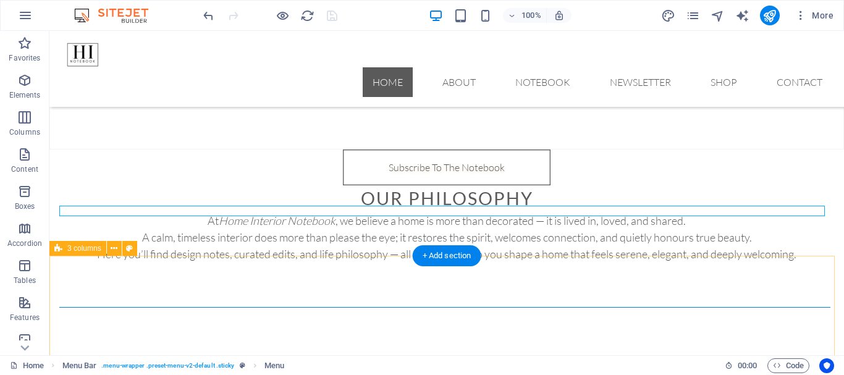
scroll to position [449, 0]
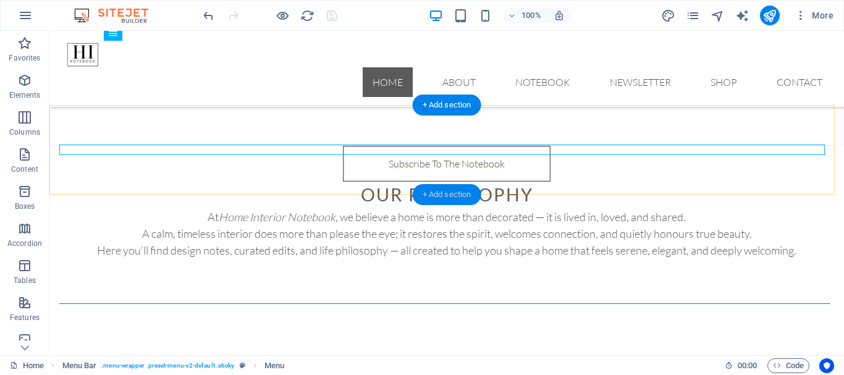
click at [444, 193] on div "+ Add section" at bounding box center [447, 194] width 69 height 21
click at [231, 259] on div at bounding box center [446, 304] width 795 height 90
click at [236, 259] on div at bounding box center [446, 304] width 795 height 90
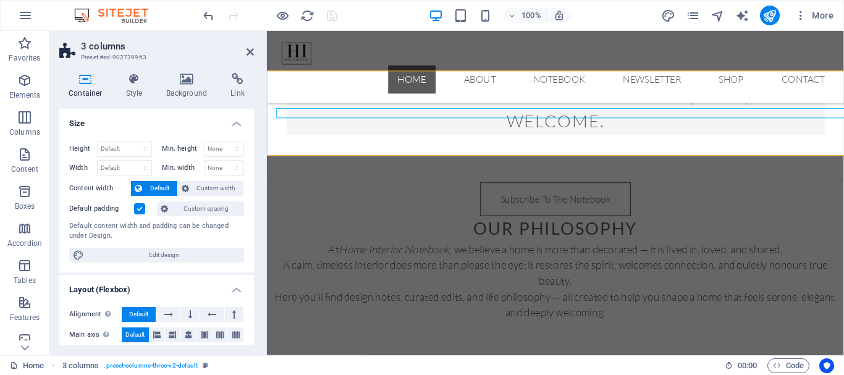
scroll to position [482, 0]
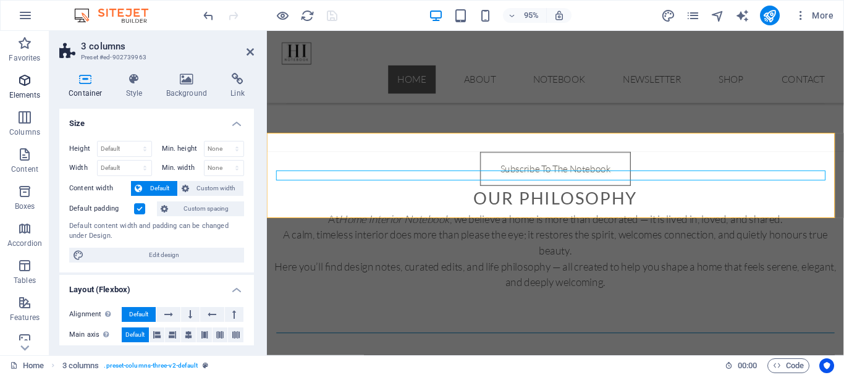
click at [23, 83] on icon "button" at bounding box center [24, 80] width 15 height 15
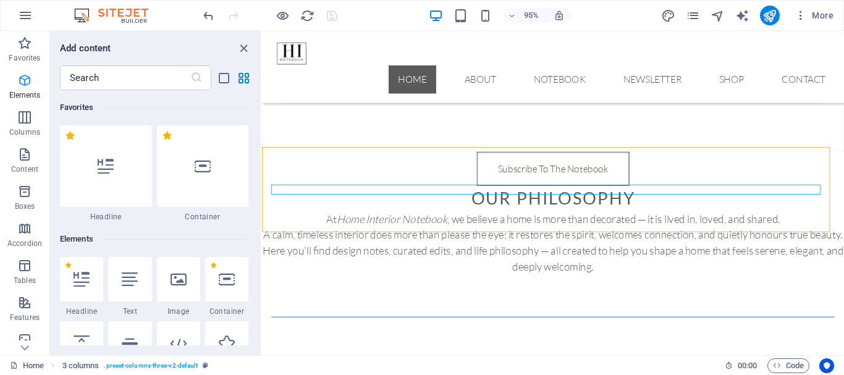
click at [23, 83] on icon "button" at bounding box center [24, 80] width 15 height 15
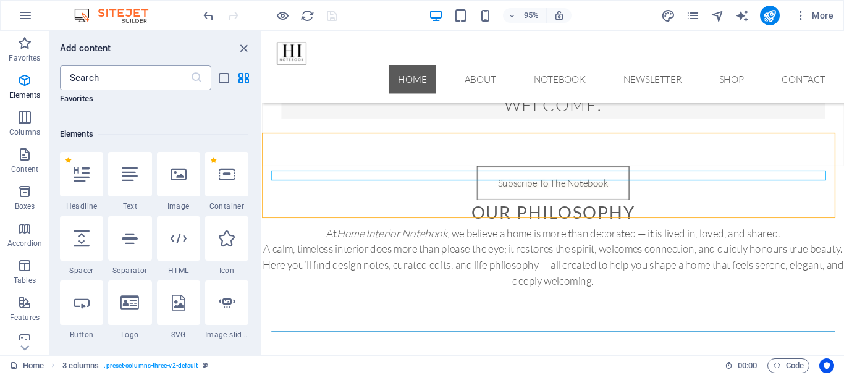
scroll to position [132, 0]
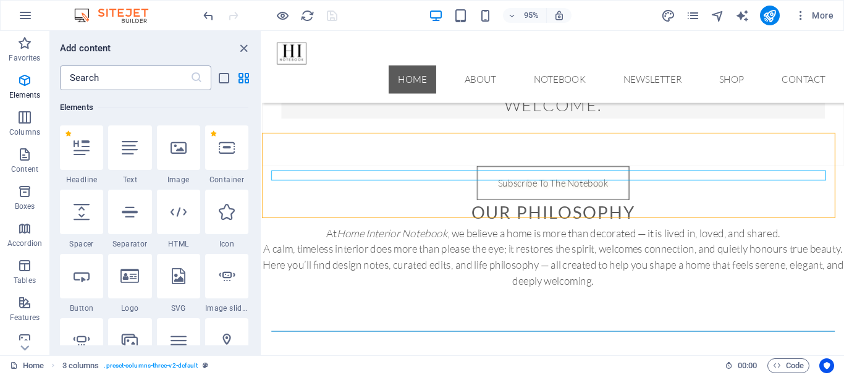
click at [93, 77] on input "text" at bounding box center [125, 78] width 130 height 25
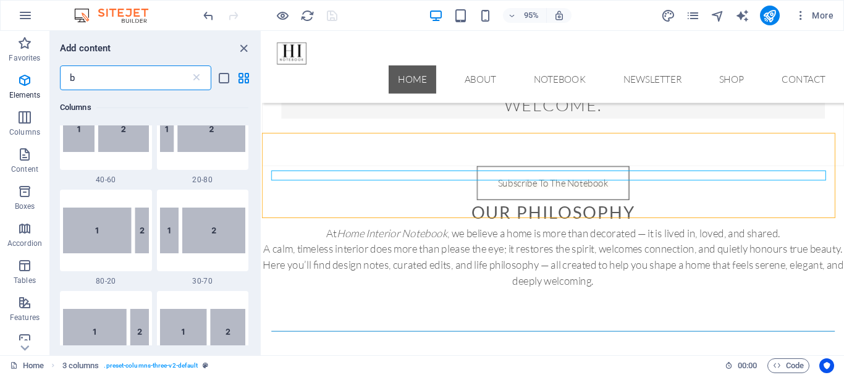
scroll to position [0, 0]
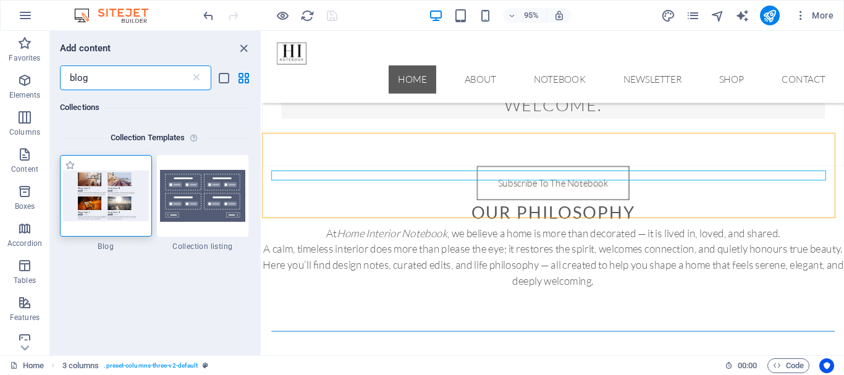
type input "blog"
click at [118, 198] on img at bounding box center [106, 196] width 86 height 50
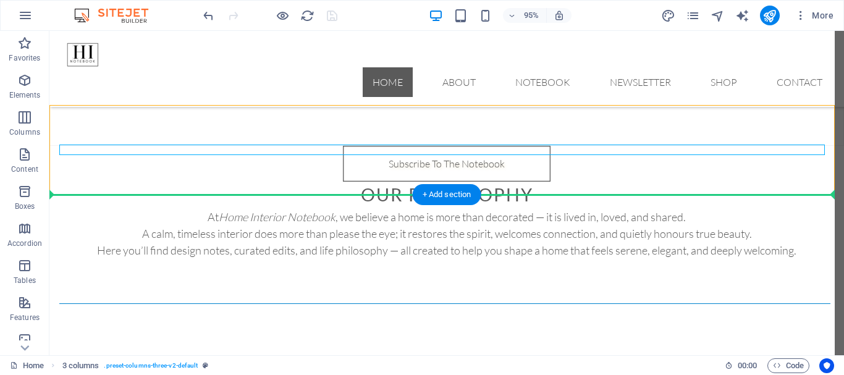
scroll to position [449, 0]
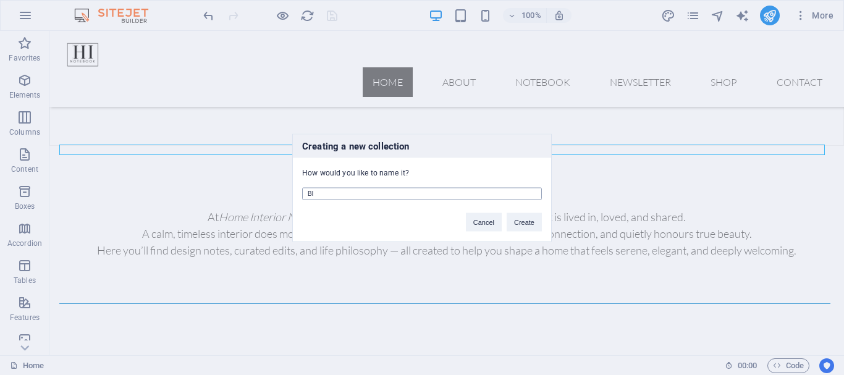
type input "B"
type input "The Notebook"
click at [531, 227] on button "Create" at bounding box center [524, 222] width 35 height 19
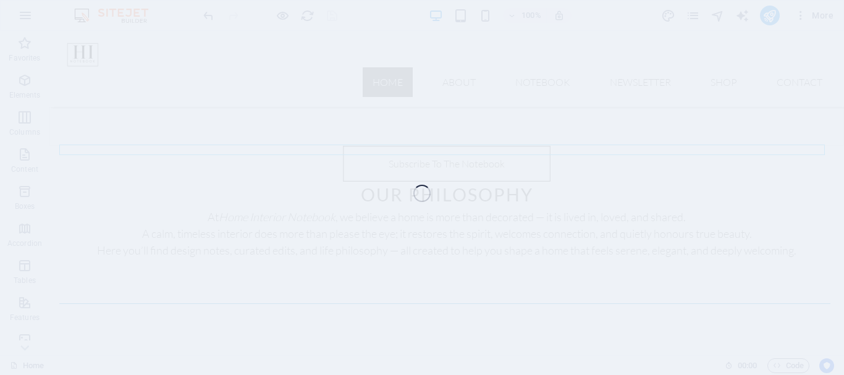
click at [531, 227] on div "Favorites Elements Columns Content Boxes Accordion Tables Features Images Slide…" at bounding box center [422, 193] width 844 height 325
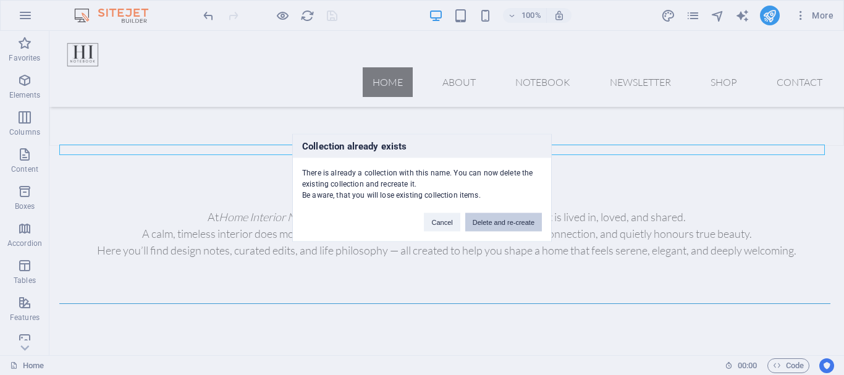
click at [512, 223] on button "Delete and re-create" at bounding box center [503, 222] width 77 height 19
click at [512, 223] on body "homeinteriornotebook.com Home Favorites Elements Columns Content Boxes Accordio…" at bounding box center [422, 187] width 844 height 375
click at [512, 223] on button "Delete and re-create" at bounding box center [503, 222] width 77 height 19
click at [512, 223] on div "Favorites Elements Columns Content Boxes Accordion Tables Features Images Slide…" at bounding box center [422, 193] width 844 height 325
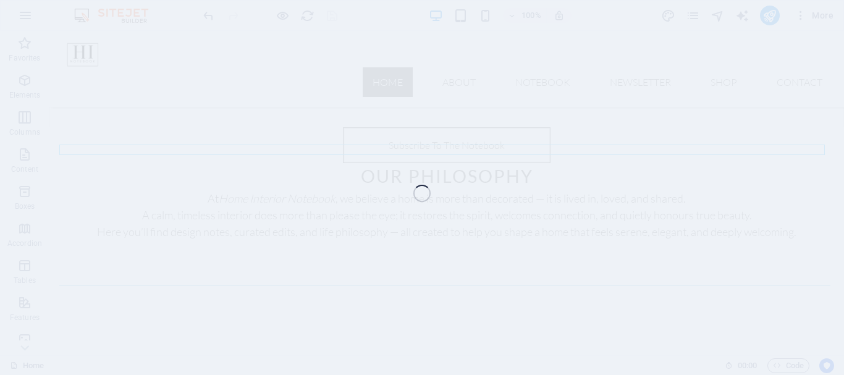
scroll to position [481, 0]
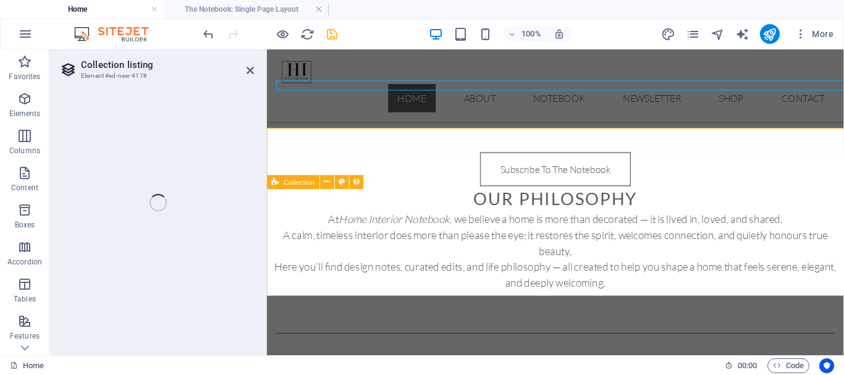
select select "68b863a17e6d0ff8750a0b38"
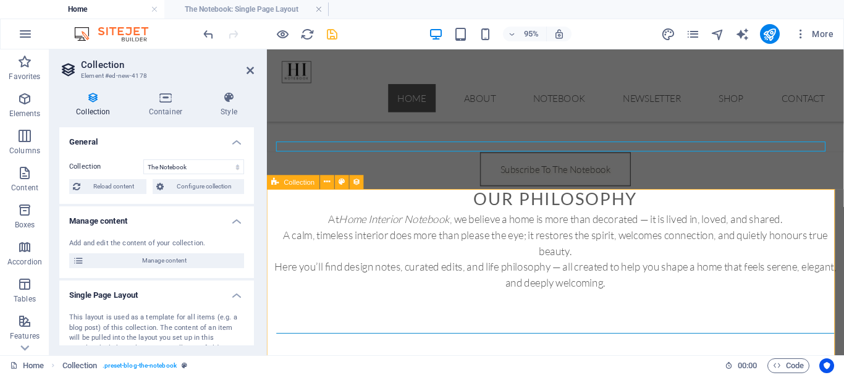
select select "columns.publishing_date_DESC"
select select "columns.status"
select select "columns.publishing_date"
select select "past"
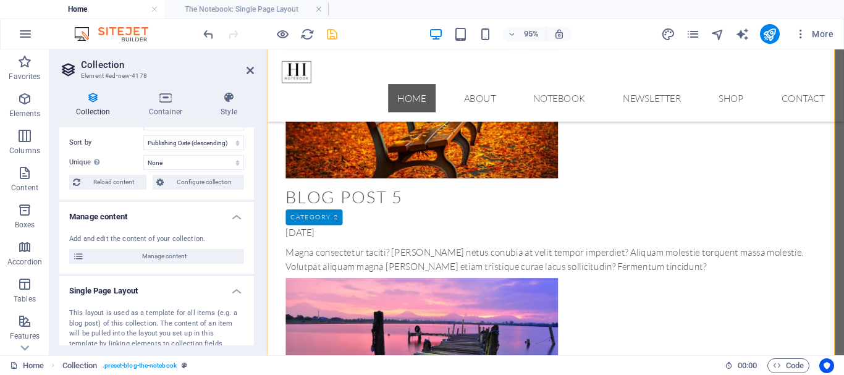
scroll to position [62, 0]
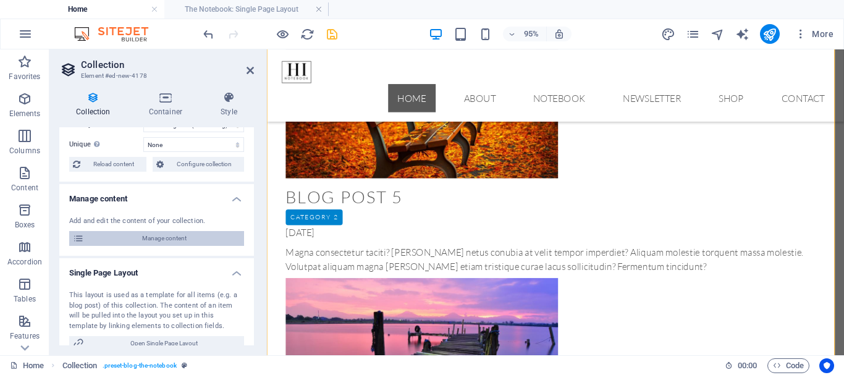
click at [192, 242] on span "Manage content" at bounding box center [164, 238] width 153 height 15
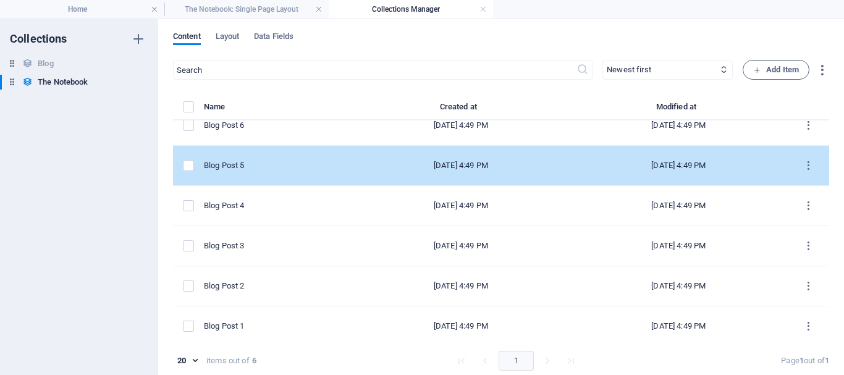
scroll to position [20, 0]
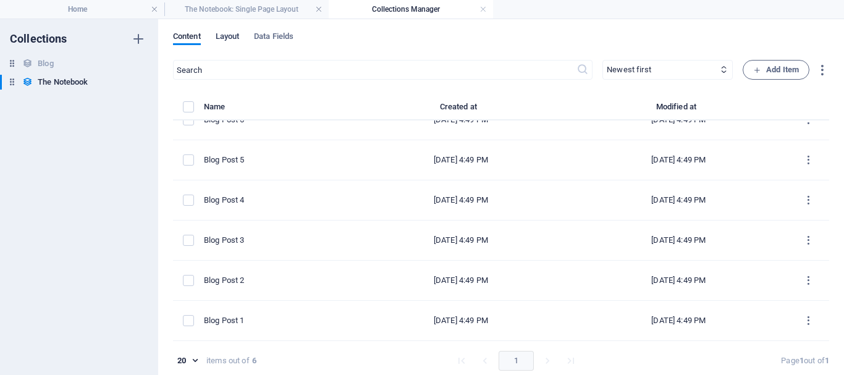
click at [232, 38] on span "Layout" at bounding box center [228, 37] width 24 height 17
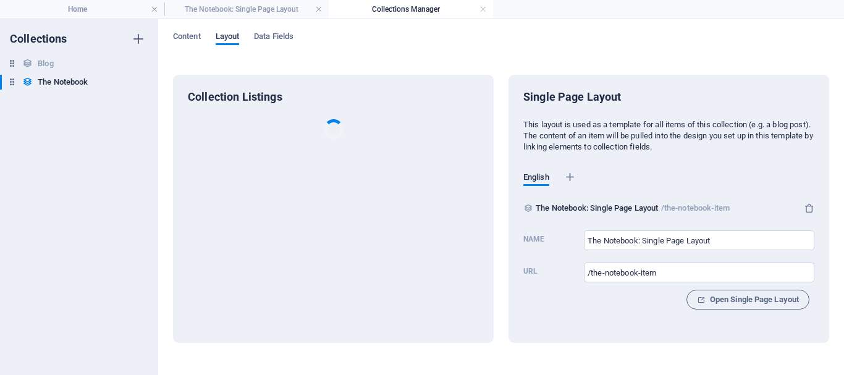
click at [232, 38] on span "Layout" at bounding box center [228, 37] width 24 height 17
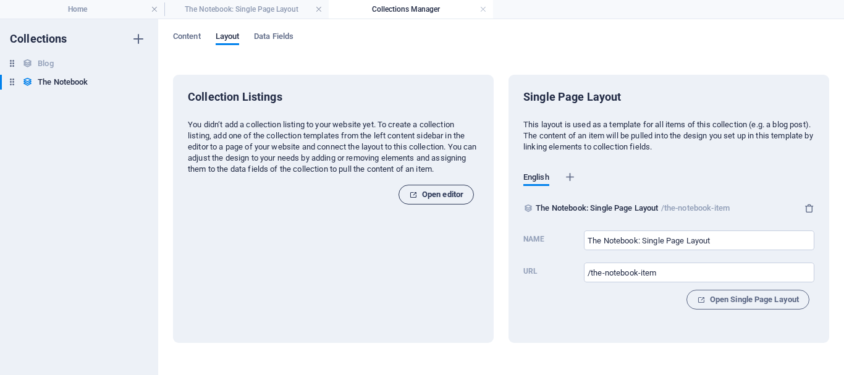
click at [438, 196] on span "Open editor" at bounding box center [436, 194] width 54 height 15
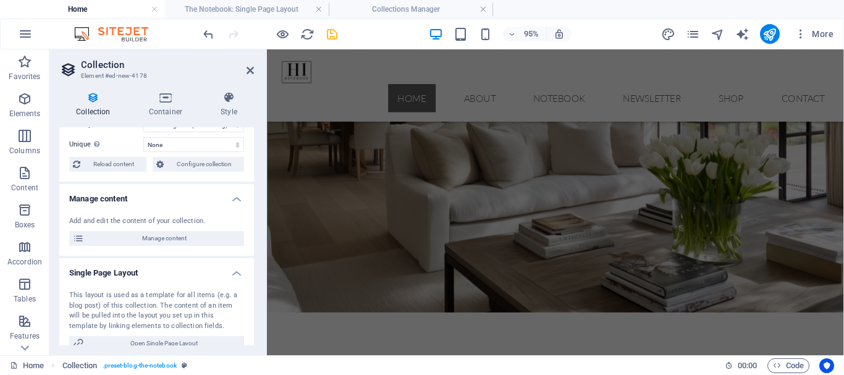
scroll to position [132, 0]
click at [248, 69] on icon at bounding box center [250, 71] width 7 height 10
click at [466, 86] on nav "Home About Notebook Newsletter Shop Contact" at bounding box center [571, 101] width 588 height 30
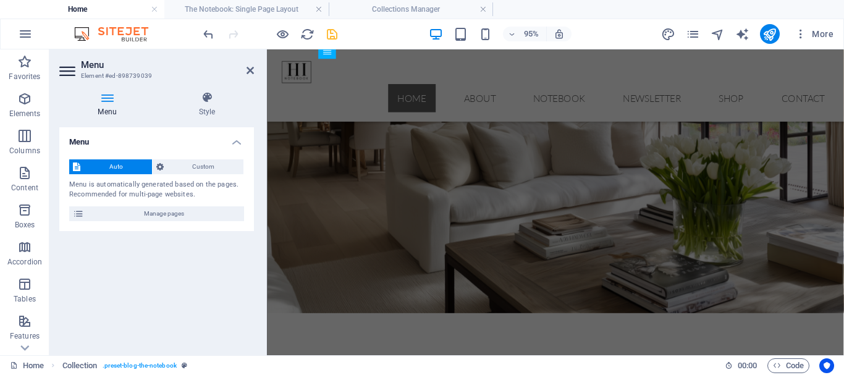
scroll to position [1014, 0]
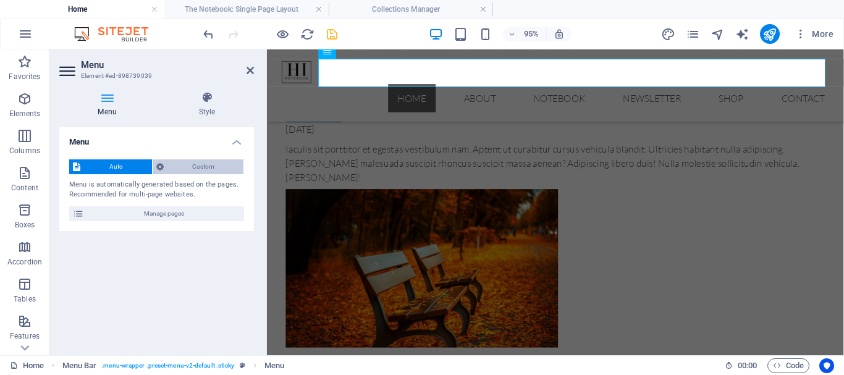
click at [206, 168] on span "Custom" at bounding box center [204, 166] width 73 height 15
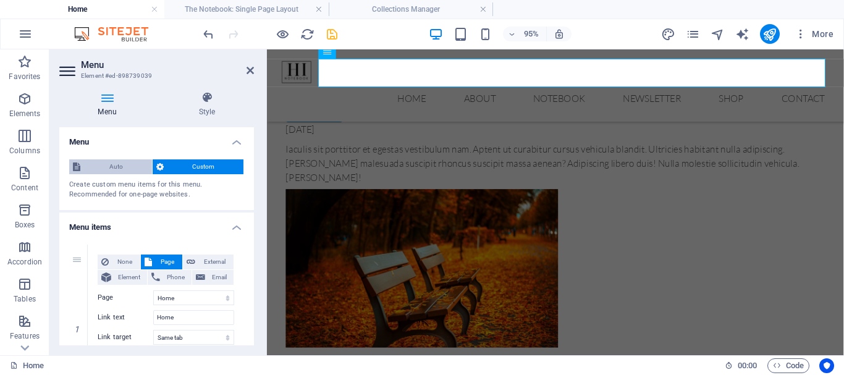
click at [99, 168] on span "Auto" at bounding box center [116, 166] width 64 height 15
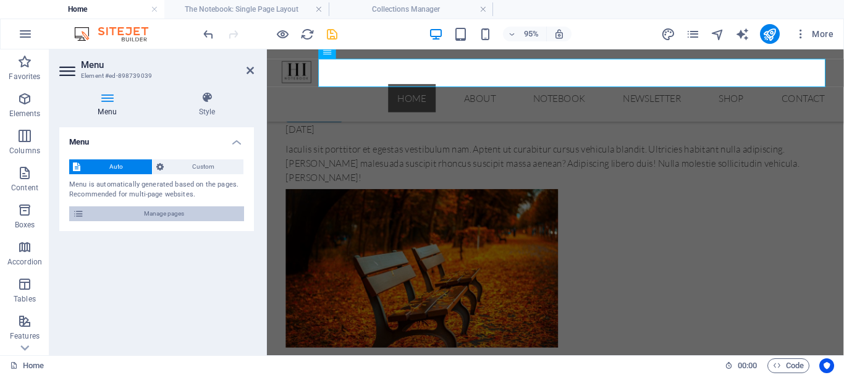
click at [128, 215] on span "Manage pages" at bounding box center [164, 213] width 153 height 15
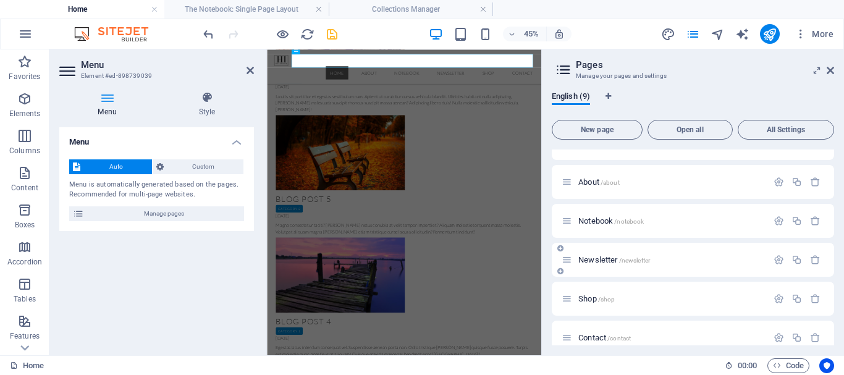
scroll to position [0, 0]
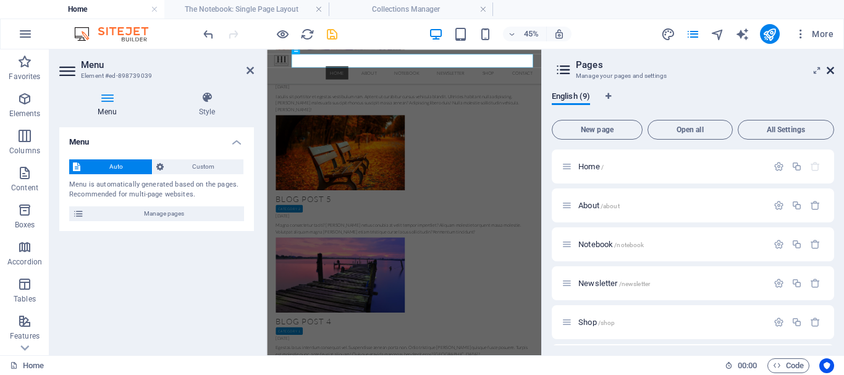
click at [830, 71] on icon at bounding box center [830, 71] width 7 height 10
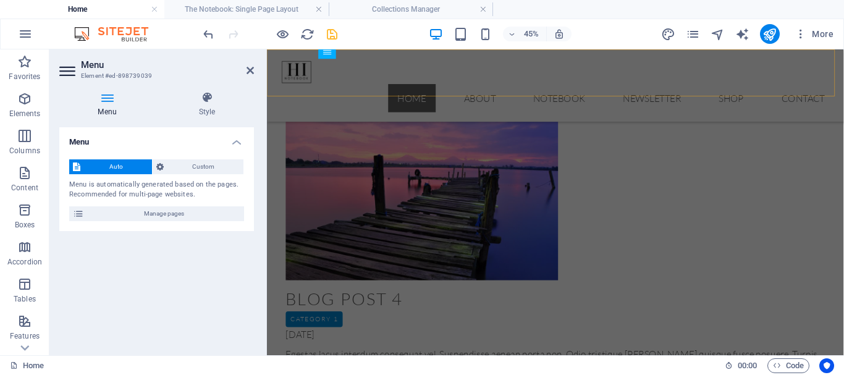
scroll to position [1014, 0]
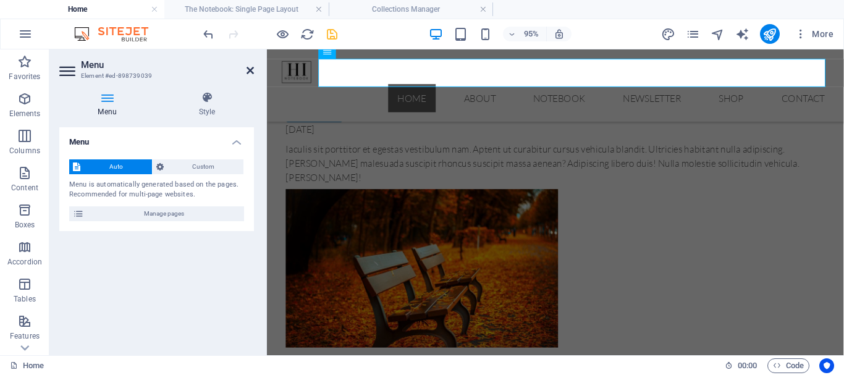
click at [252, 68] on icon at bounding box center [250, 71] width 7 height 10
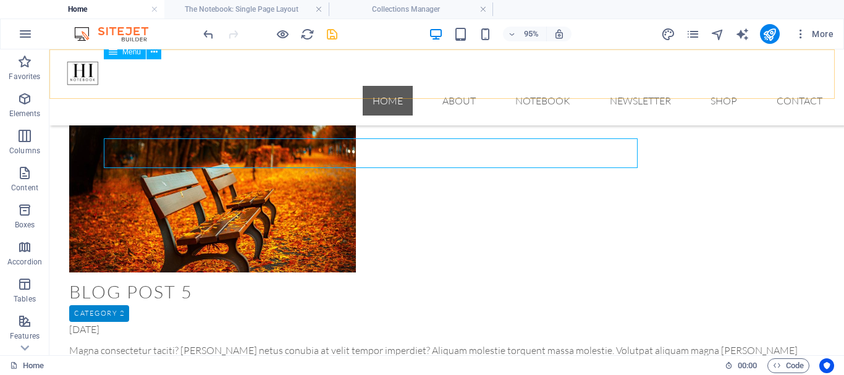
scroll to position [935, 0]
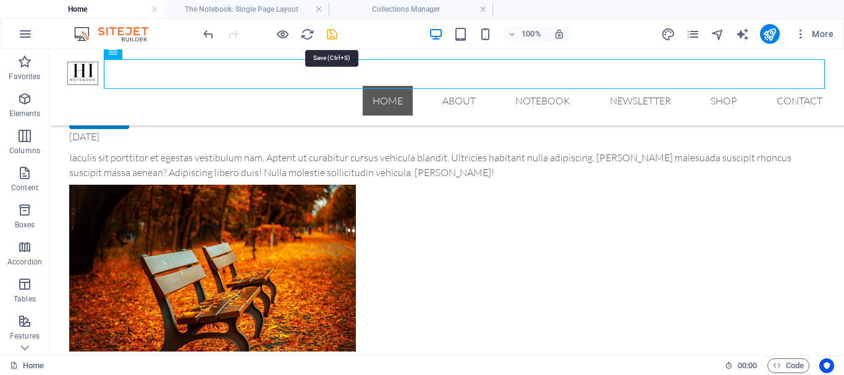
click at [333, 35] on icon "save" at bounding box center [332, 34] width 14 height 14
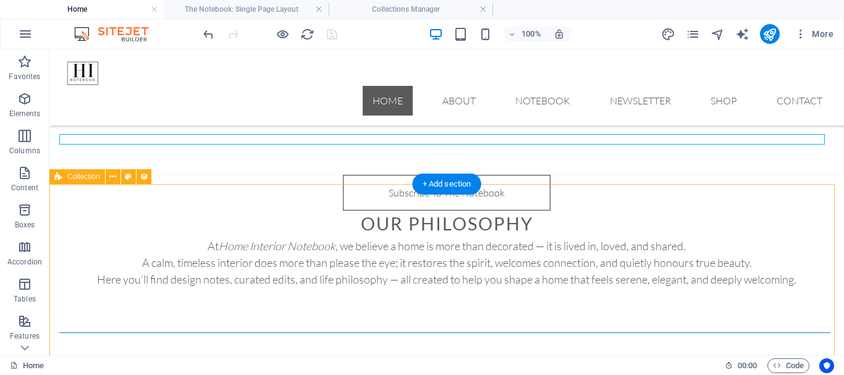
scroll to position [398, 0]
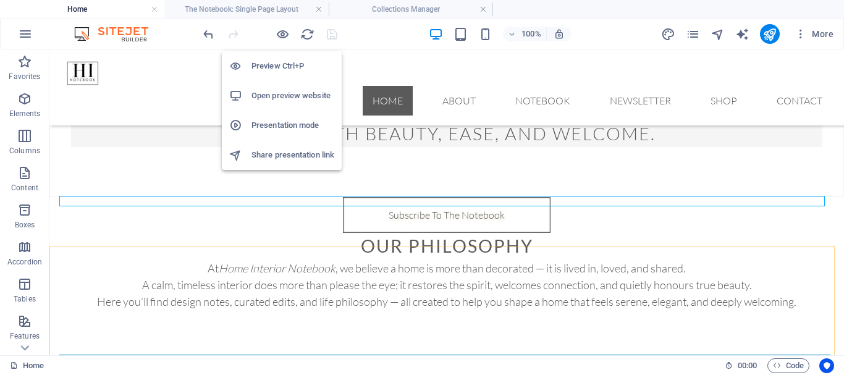
click at [278, 93] on h6 "Open preview website" at bounding box center [293, 95] width 83 height 15
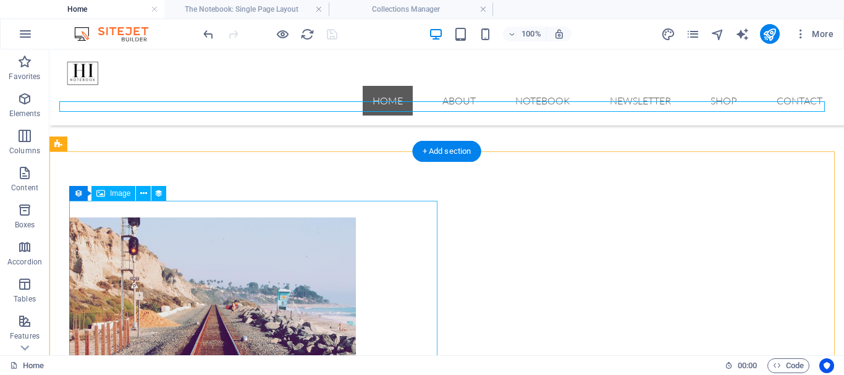
scroll to position [645, 0]
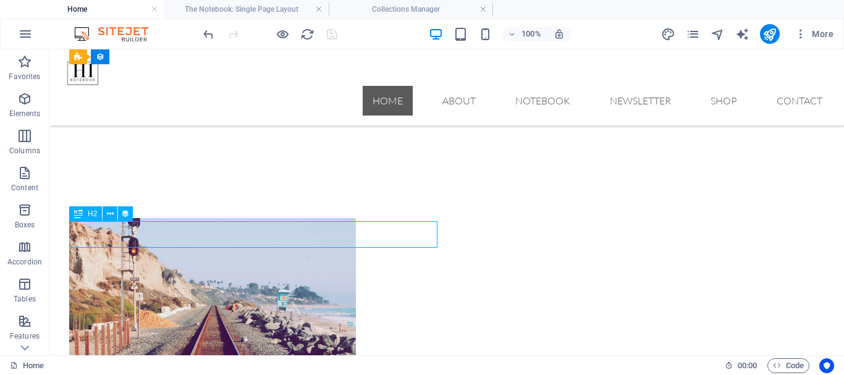
select select "name"
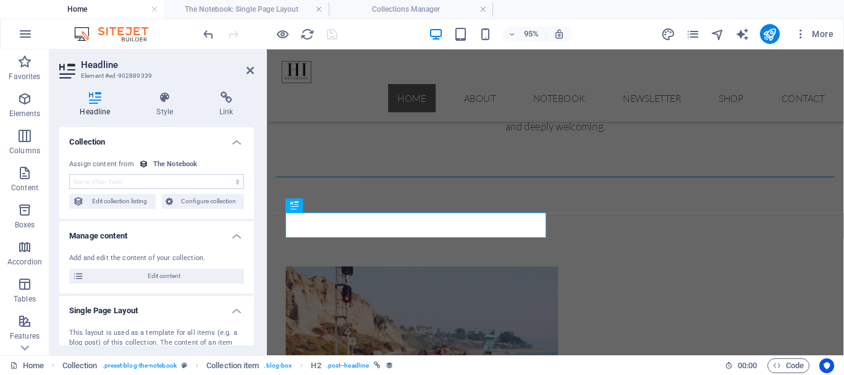
scroll to position [710, 0]
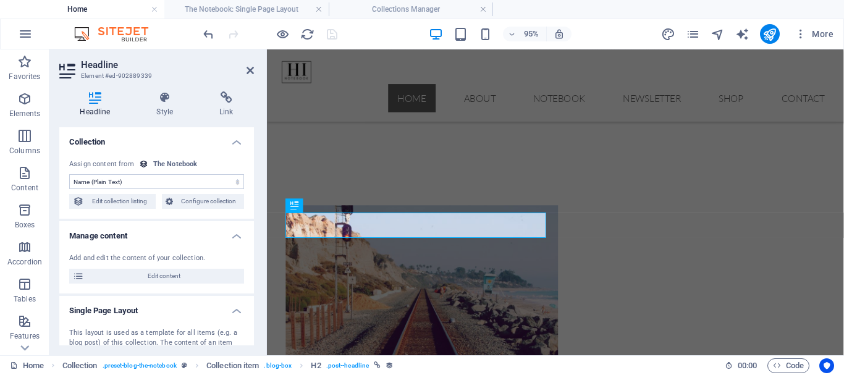
click at [153, 184] on select "No assignment, content remains static Created at (Date) Updated at (Date) Name …" at bounding box center [156, 181] width 175 height 15
click at [152, 183] on select "No assignment, content remains static Created at (Date) Updated at (Date) Name …" at bounding box center [156, 181] width 175 height 15
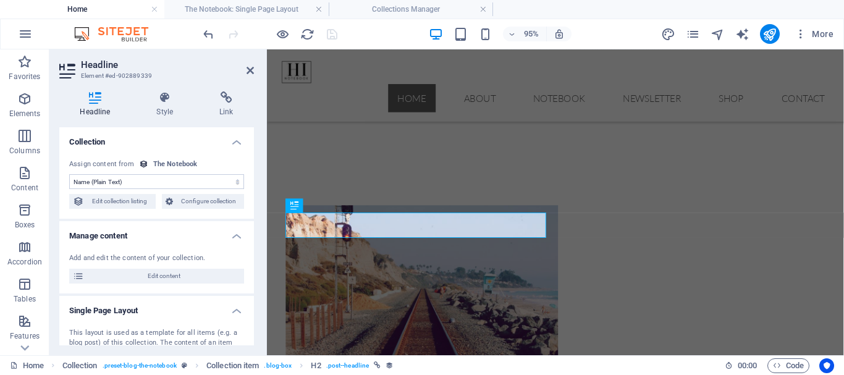
click at [152, 183] on select "No assignment, content remains static Created at (Date) Updated at (Date) Name …" at bounding box center [156, 181] width 175 height 15
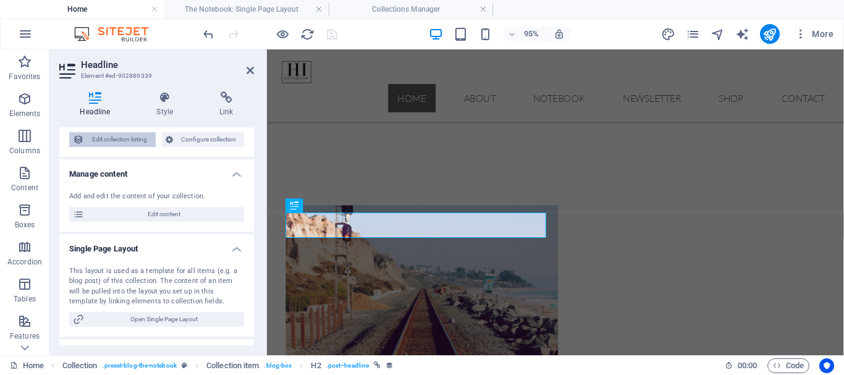
scroll to position [0, 0]
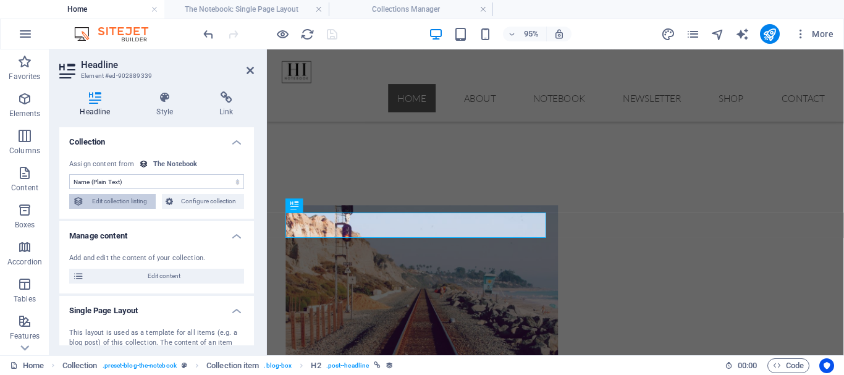
click at [142, 202] on span "Edit collection listing" at bounding box center [120, 201] width 64 height 15
select select "68b863a17e6d0ff8750a0b38"
select select "columns.publishing_date_DESC"
select select "columns.status"
select select "columns.publishing_date"
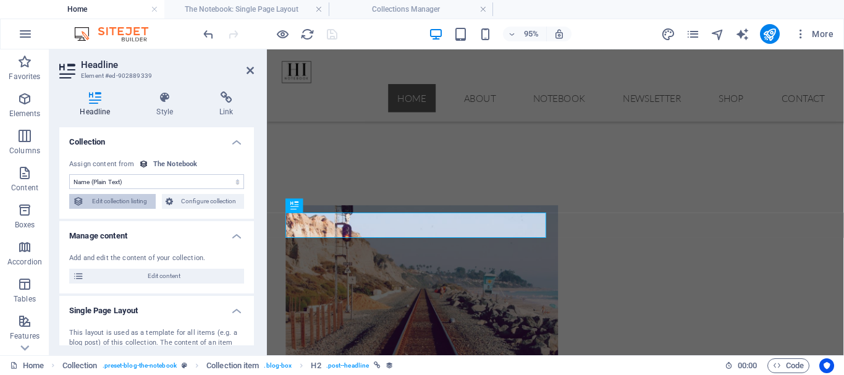
select select "past"
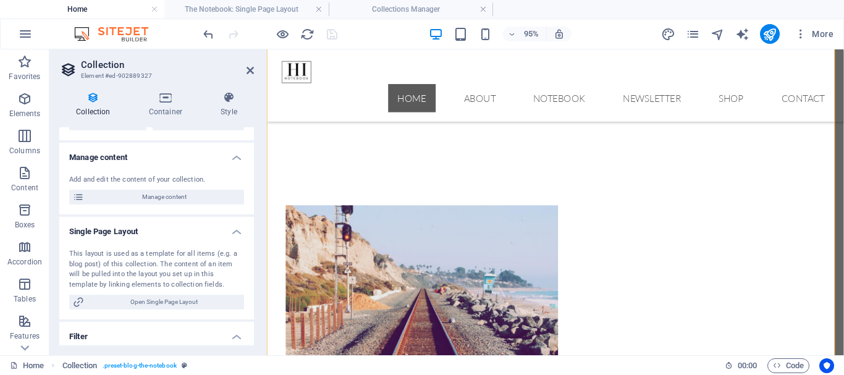
scroll to position [124, 0]
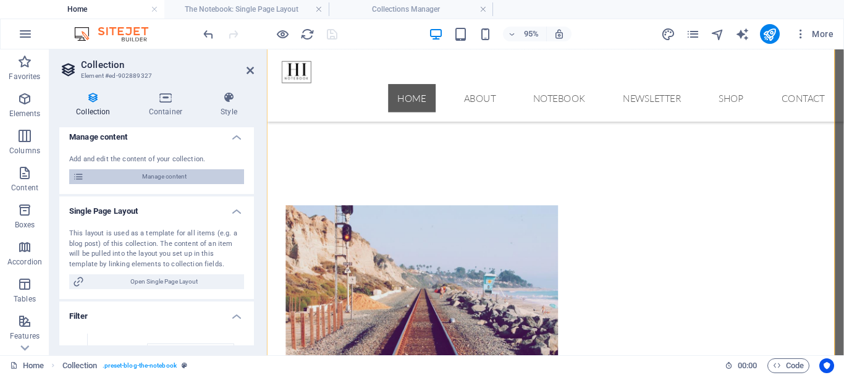
click at [171, 179] on span "Manage content" at bounding box center [164, 176] width 153 height 15
click at [0, 0] on div "Content Layout Data Fields Collection Listings You didn‘t add a collection list…" at bounding box center [0, 0] width 0 height 0
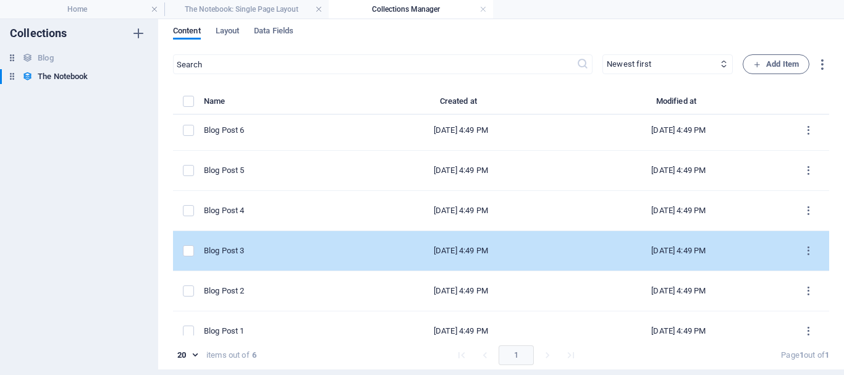
scroll to position [0, 0]
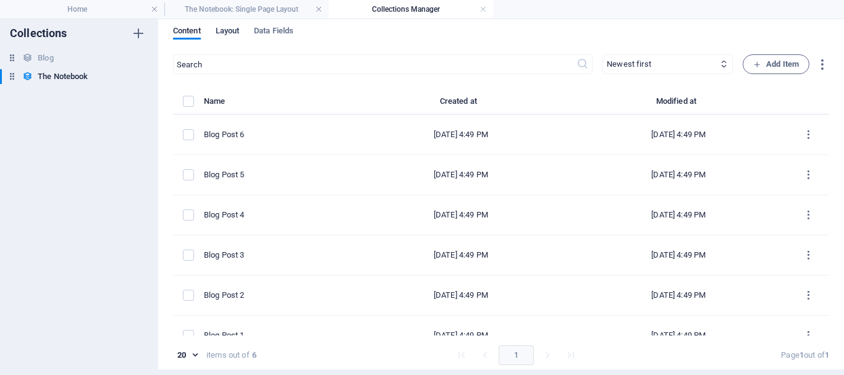
click at [239, 32] on span "Layout" at bounding box center [228, 31] width 24 height 17
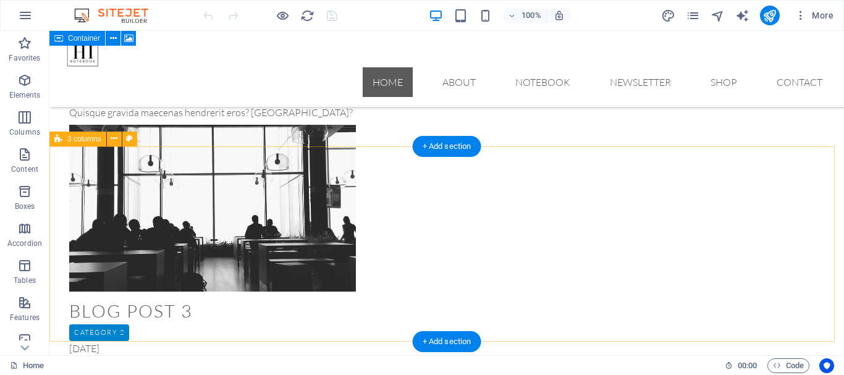
scroll to position [1607, 0]
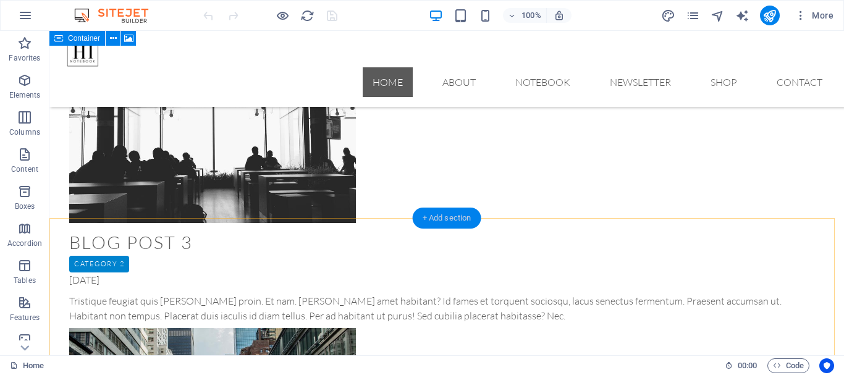
click at [454, 216] on div "+ Add section" at bounding box center [447, 218] width 69 height 21
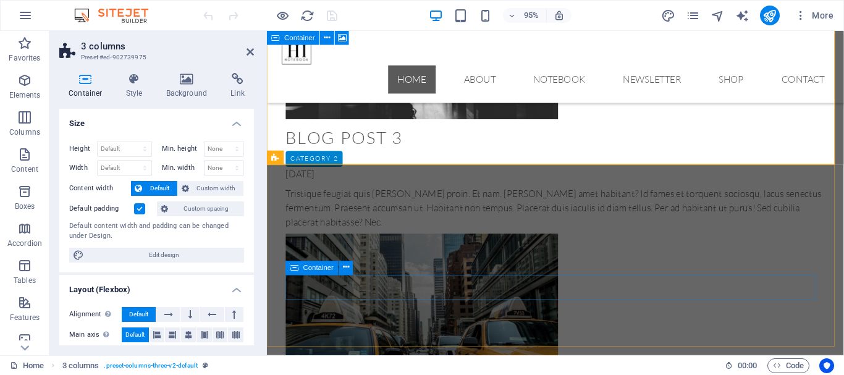
scroll to position [1802, 0]
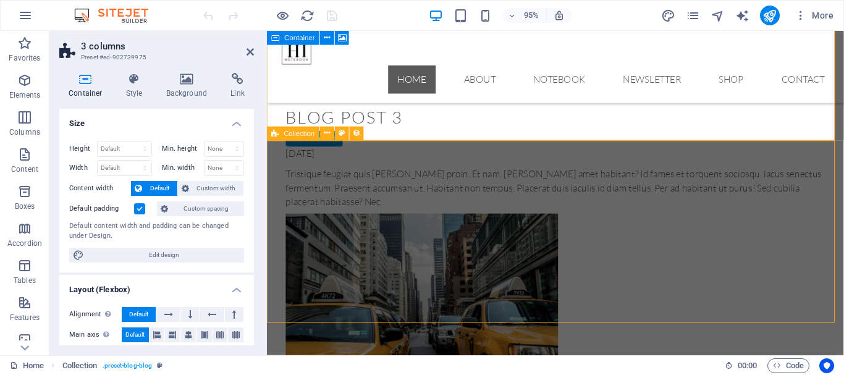
scroll to position [1692, 0]
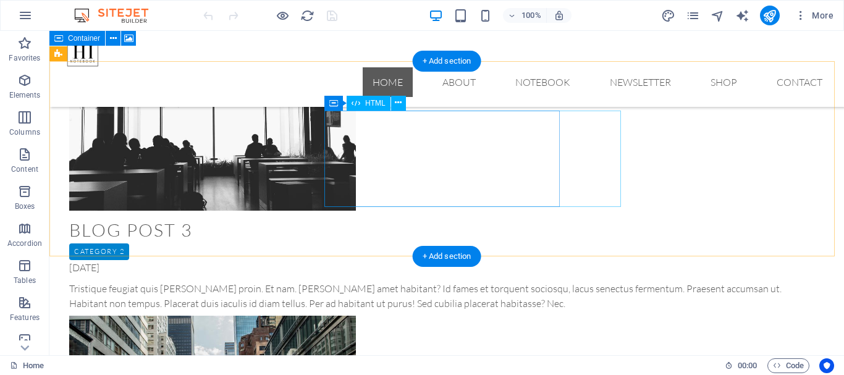
scroll to position [1631, 0]
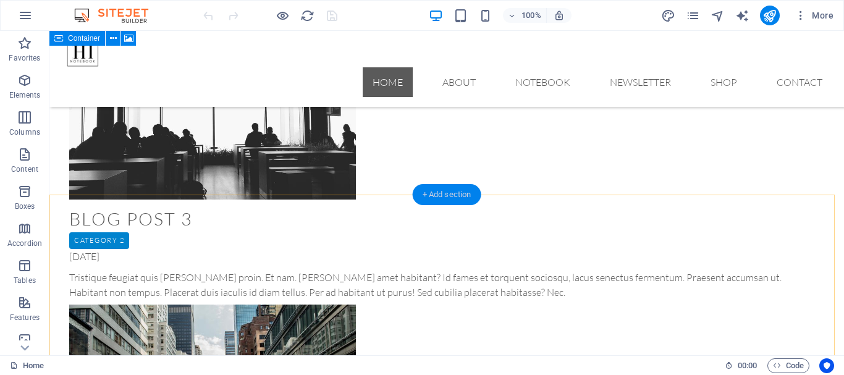
click at [443, 193] on div "+ Add section" at bounding box center [447, 194] width 69 height 21
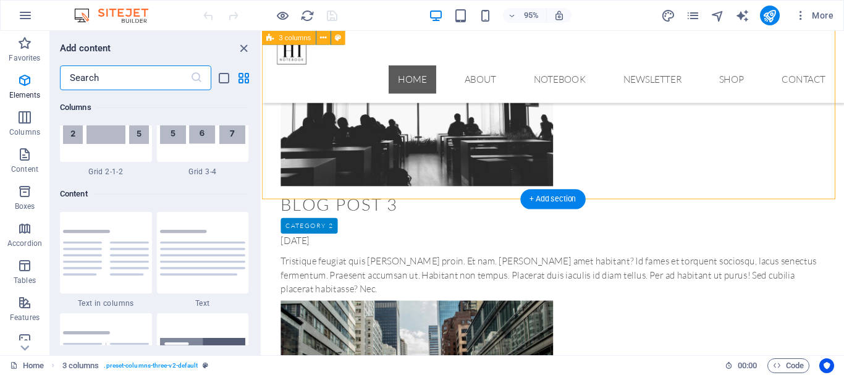
scroll to position [2163, 0]
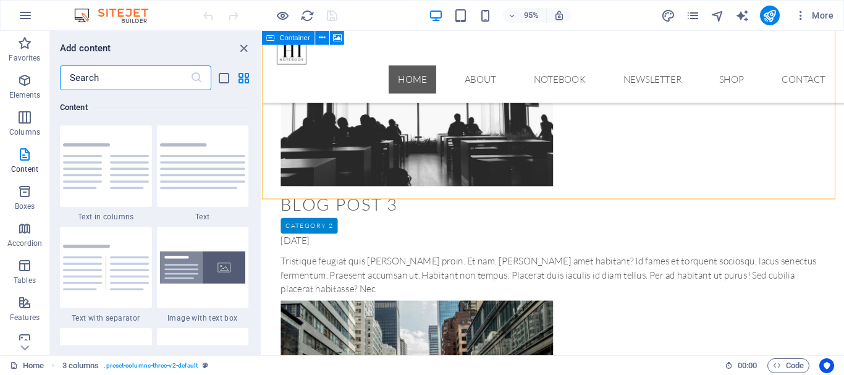
click at [151, 74] on input "text" at bounding box center [125, 78] width 130 height 25
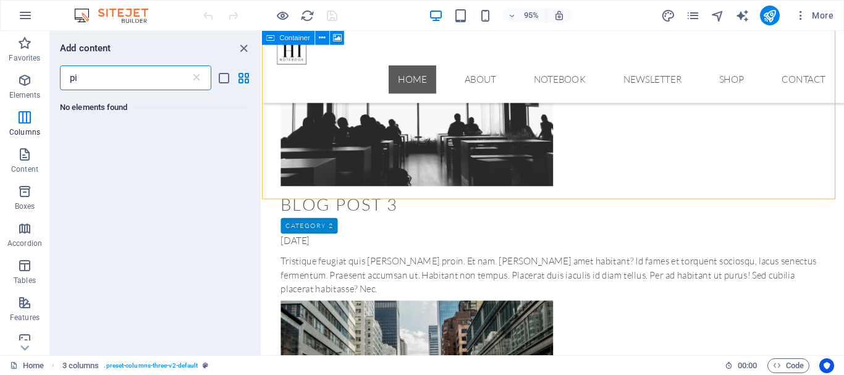
scroll to position [0, 0]
type input "p"
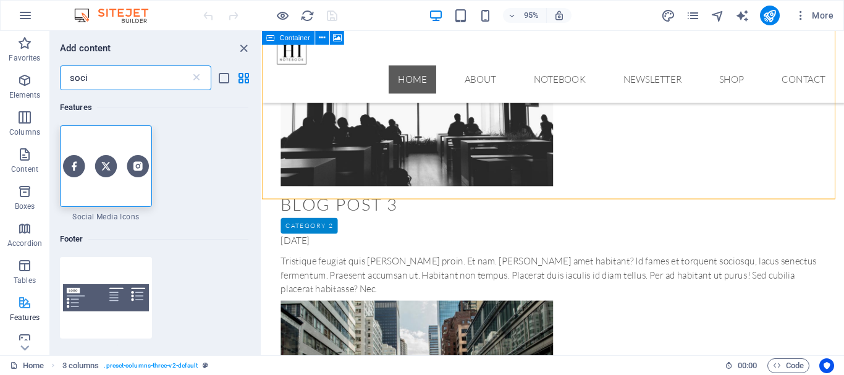
type input "soci"
click at [24, 307] on icon "button" at bounding box center [24, 302] width 15 height 15
click at [22, 301] on icon "button" at bounding box center [24, 302] width 15 height 15
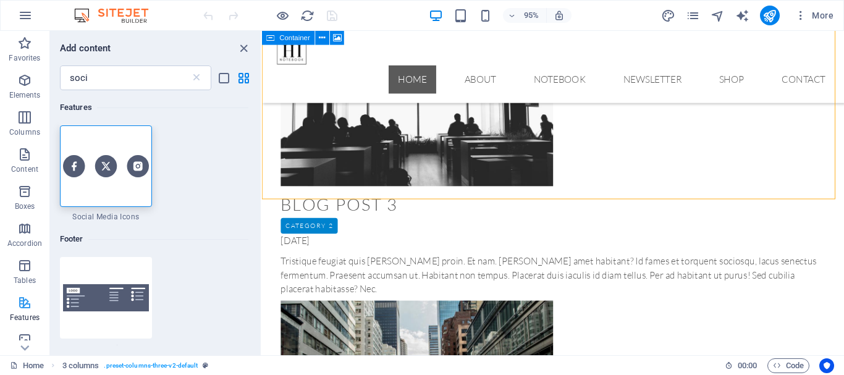
click at [22, 301] on icon "button" at bounding box center [24, 302] width 15 height 15
click at [194, 77] on icon at bounding box center [196, 78] width 12 height 12
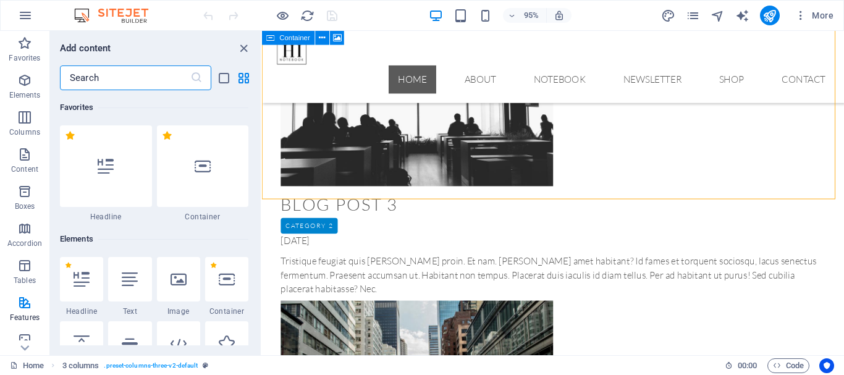
click at [194, 77] on icon at bounding box center [196, 78] width 12 height 12
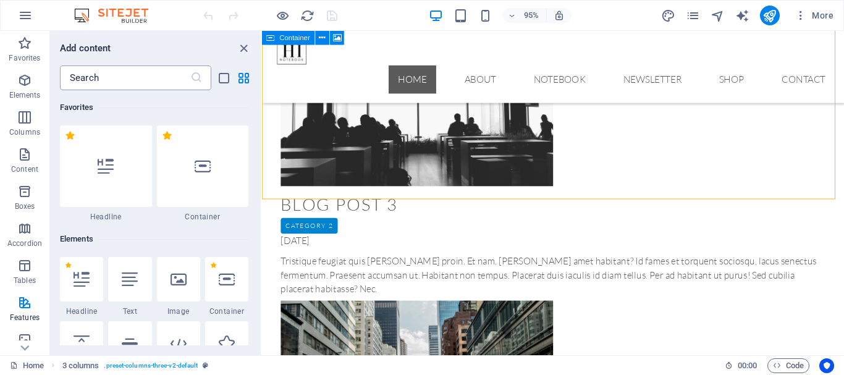
click at [178, 73] on input "text" at bounding box center [125, 78] width 130 height 25
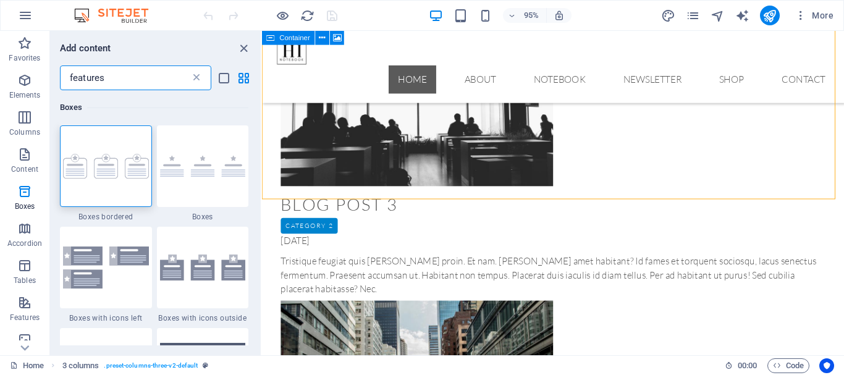
type input "features"
click at [194, 78] on icon at bounding box center [196, 78] width 12 height 12
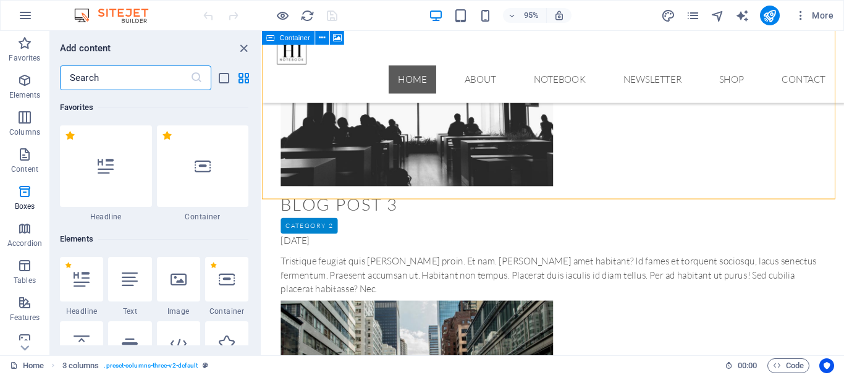
click at [173, 74] on input "text" at bounding box center [125, 78] width 130 height 25
click at [163, 74] on input "text" at bounding box center [125, 78] width 130 height 25
click at [129, 71] on input "text" at bounding box center [125, 78] width 130 height 25
click at [132, 75] on input "text" at bounding box center [125, 78] width 130 height 25
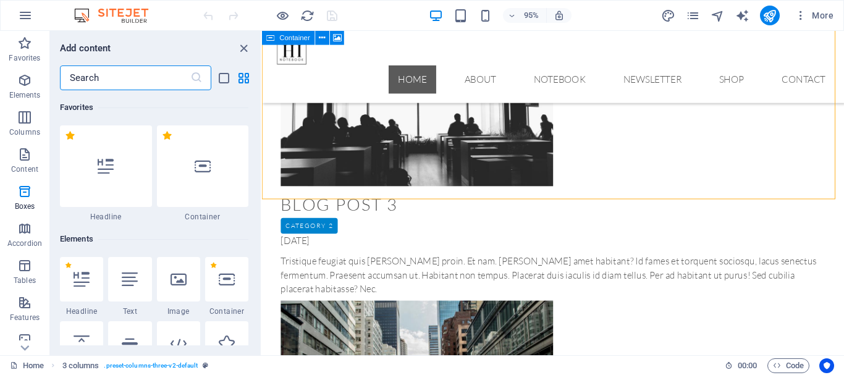
click at [132, 75] on input "text" at bounding box center [125, 78] width 130 height 25
click at [148, 238] on h6 "Elements" at bounding box center [154, 239] width 189 height 15
click at [147, 234] on h6 "Elements" at bounding box center [154, 239] width 189 height 15
click at [132, 77] on input "text" at bounding box center [125, 78] width 130 height 25
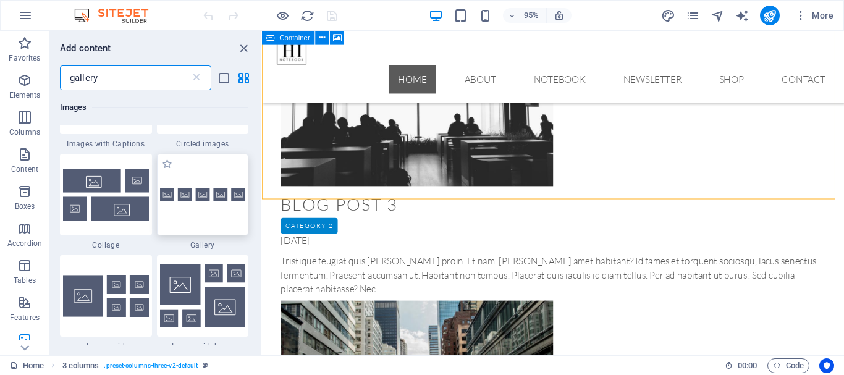
scroll to position [185, 0]
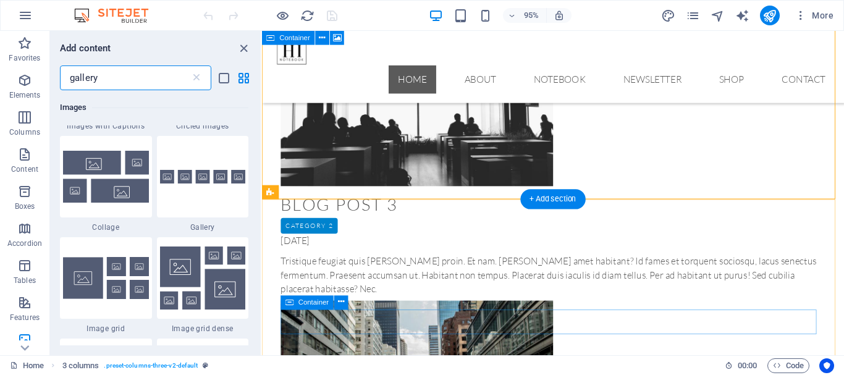
type input "gallery"
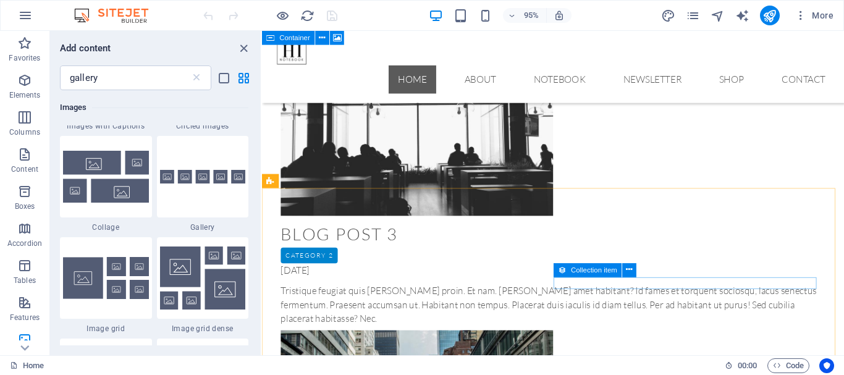
scroll to position [1773, 0]
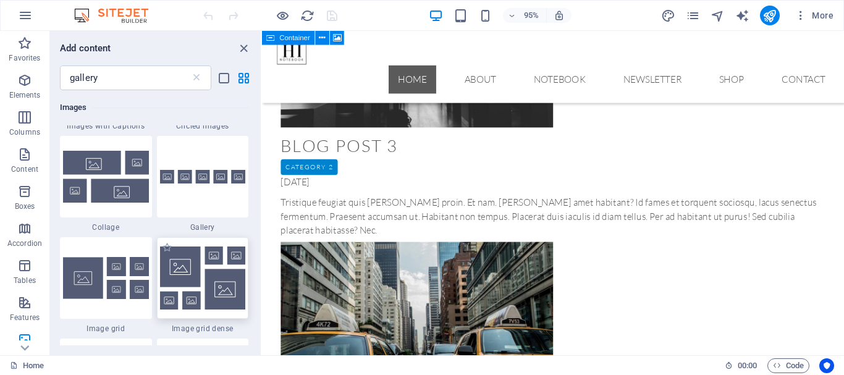
click at [206, 289] on img at bounding box center [203, 278] width 86 height 63
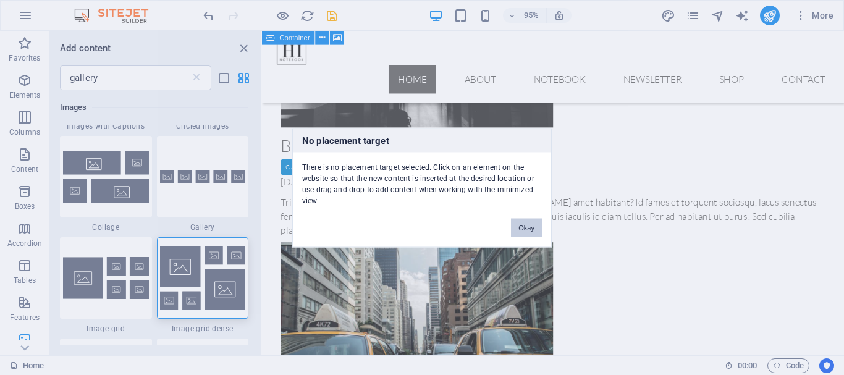
click at [518, 143] on div "No placement target There is no placement target selected. Click on an element …" at bounding box center [422, 187] width 844 height 375
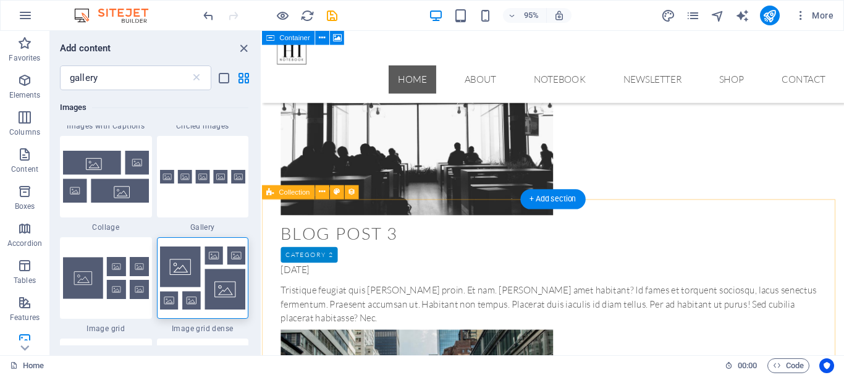
scroll to position [1711, 0]
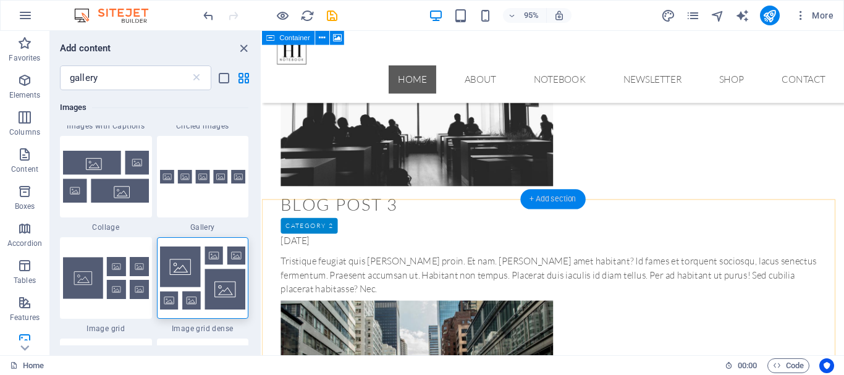
click at [549, 200] on div "+ Add section" at bounding box center [552, 199] width 65 height 20
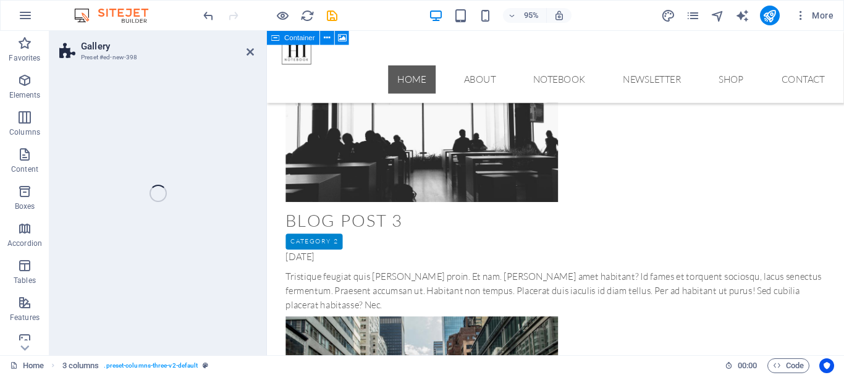
scroll to position [1741, 0]
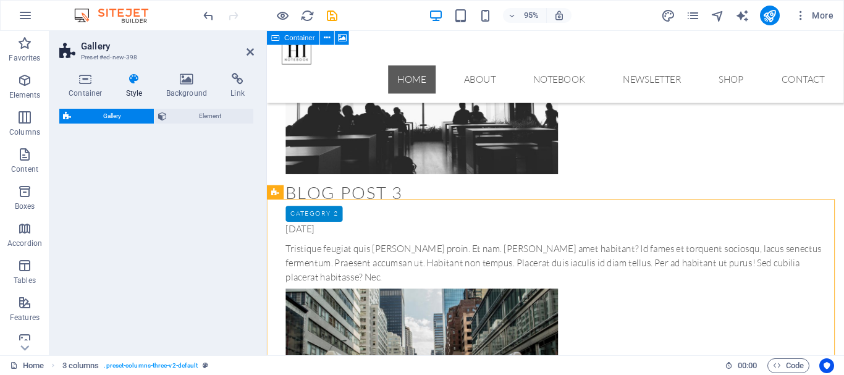
select select "rem"
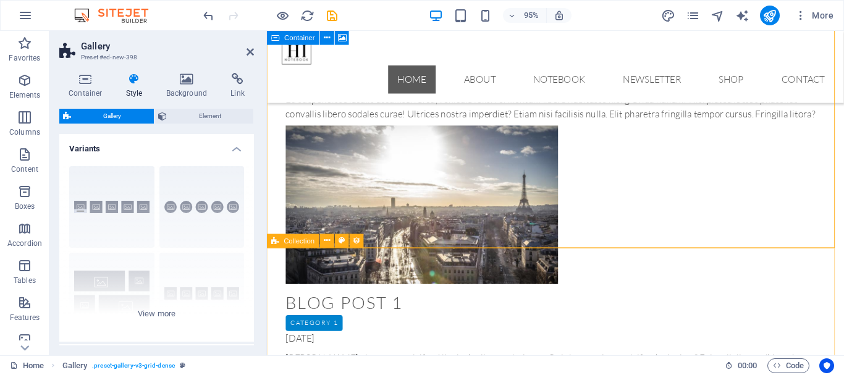
scroll to position [2246, 0]
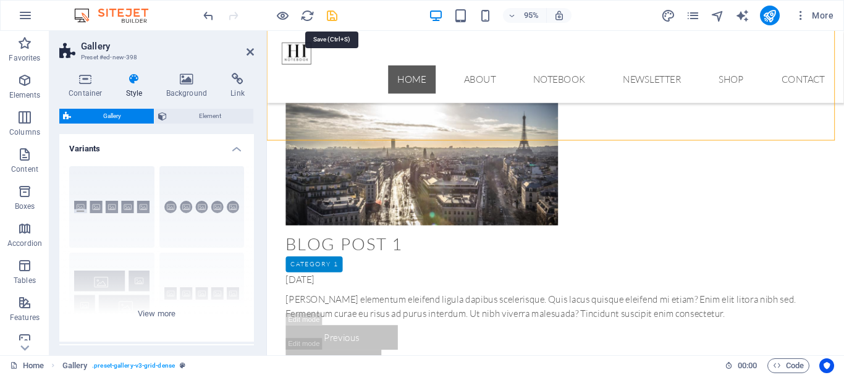
click at [333, 12] on icon "save" at bounding box center [332, 16] width 14 height 14
click at [333, 12] on div at bounding box center [270, 16] width 138 height 20
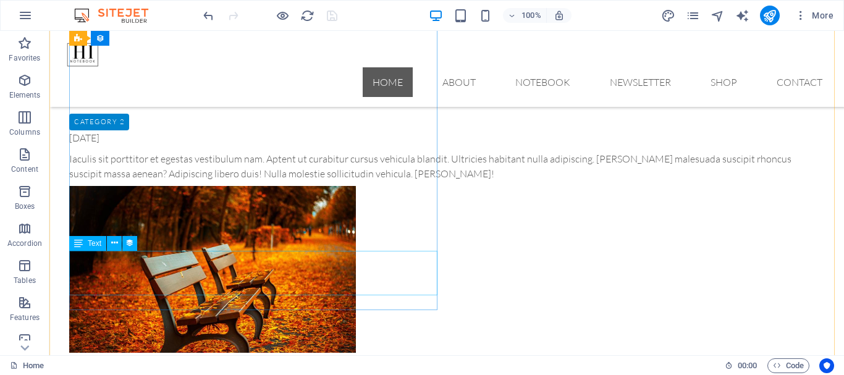
scroll to position [872, 0]
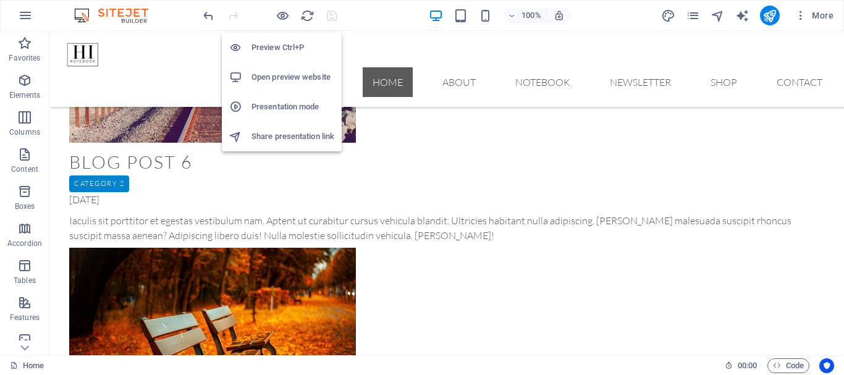
click at [274, 51] on h6 "Preview Ctrl+P" at bounding box center [293, 47] width 83 height 15
click at [271, 47] on h6 "Preview Ctrl+P" at bounding box center [293, 47] width 83 height 15
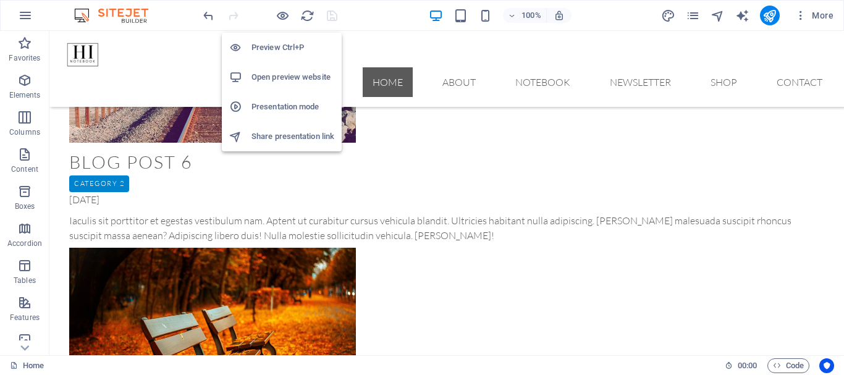
click at [271, 47] on h6 "Preview Ctrl+P" at bounding box center [293, 47] width 83 height 15
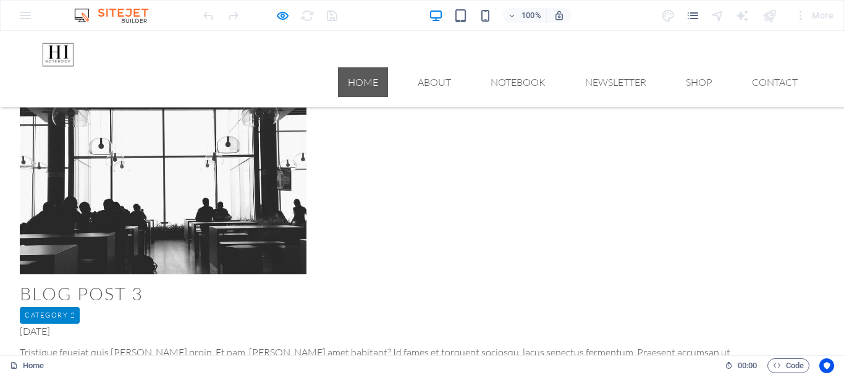
scroll to position [1551, 0]
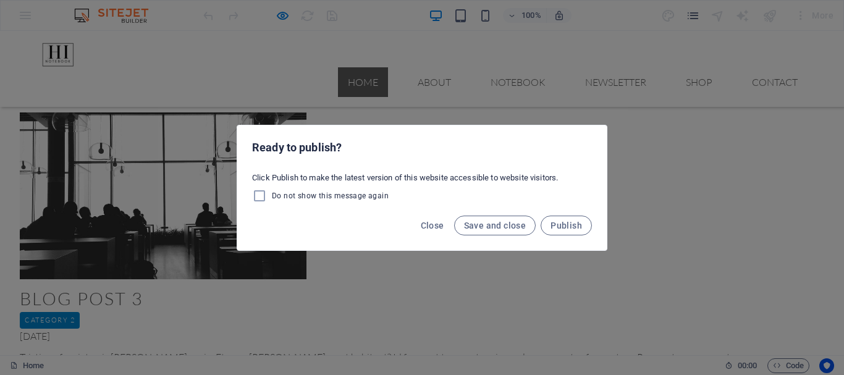
click at [472, 41] on div "Ready to publish? Click Publish to make the latest version of this website acce…" at bounding box center [422, 187] width 844 height 375
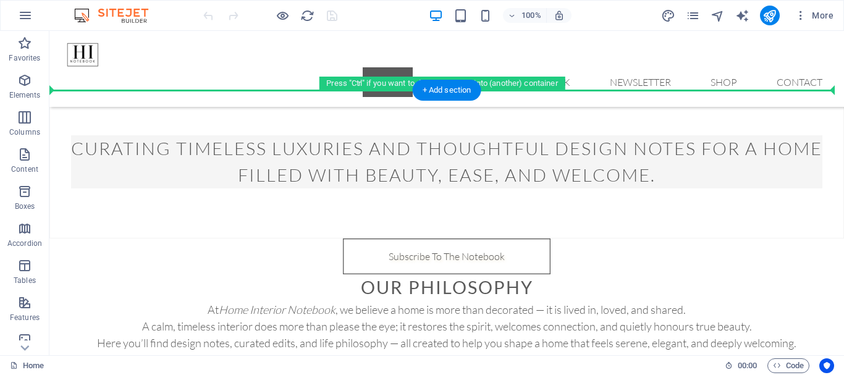
scroll to position [352, 0]
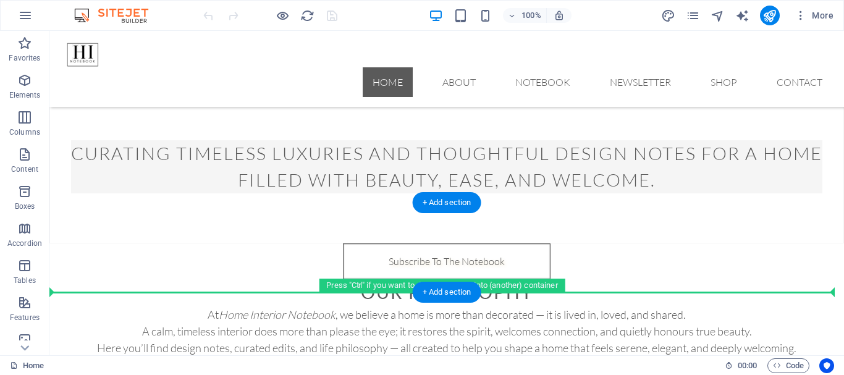
drag, startPoint x: 279, startPoint y: 224, endPoint x: 332, endPoint y: 253, distance: 60.3
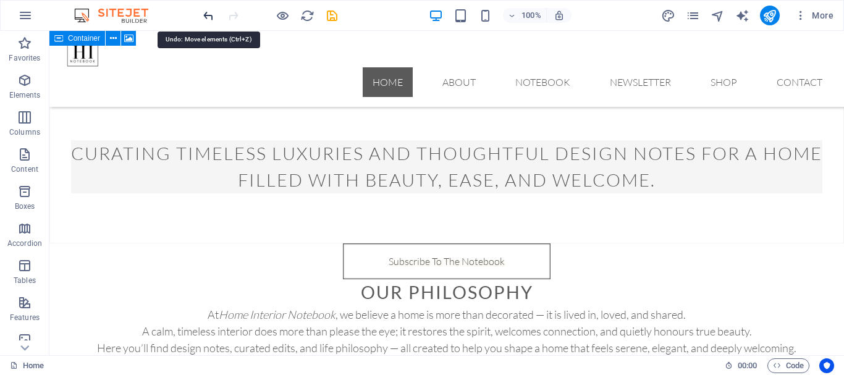
click at [205, 15] on icon "undo" at bounding box center [209, 16] width 14 height 14
click at [205, 15] on div at bounding box center [270, 16] width 138 height 20
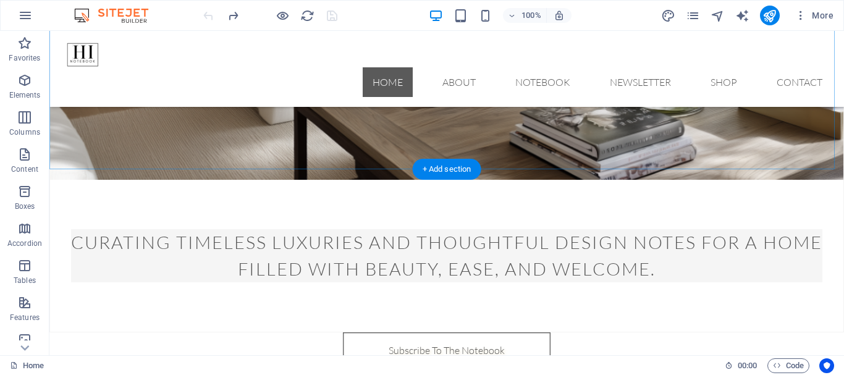
scroll to position [240, 0]
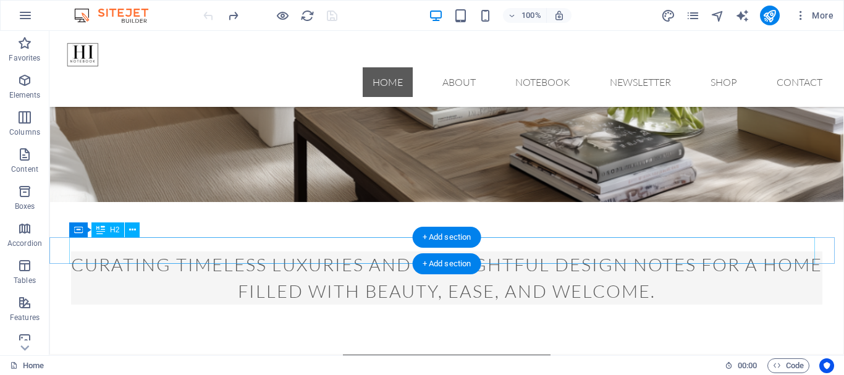
click at [171, 355] on div "Subscribe To The Notebook" at bounding box center [446, 373] width 795 height 36
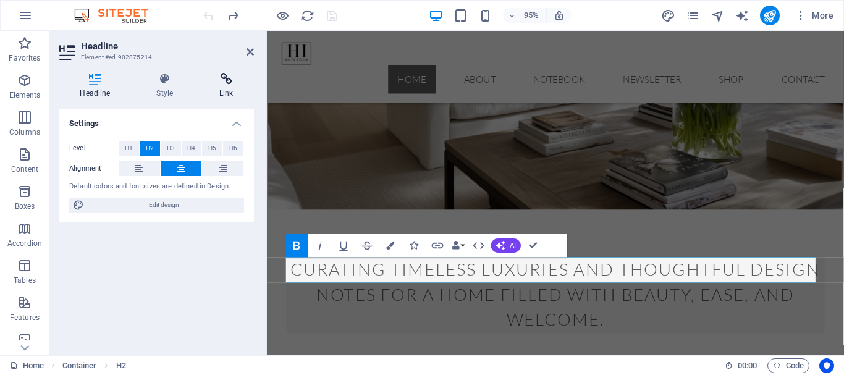
click at [227, 80] on icon at bounding box center [226, 79] width 55 height 12
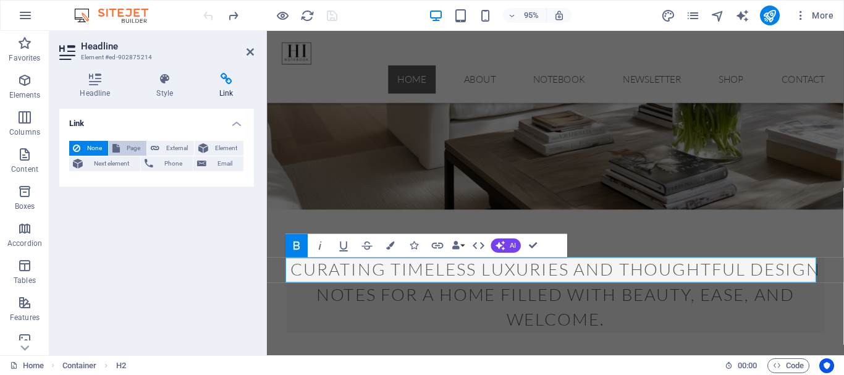
click at [131, 146] on span "Page" at bounding box center [133, 148] width 19 height 15
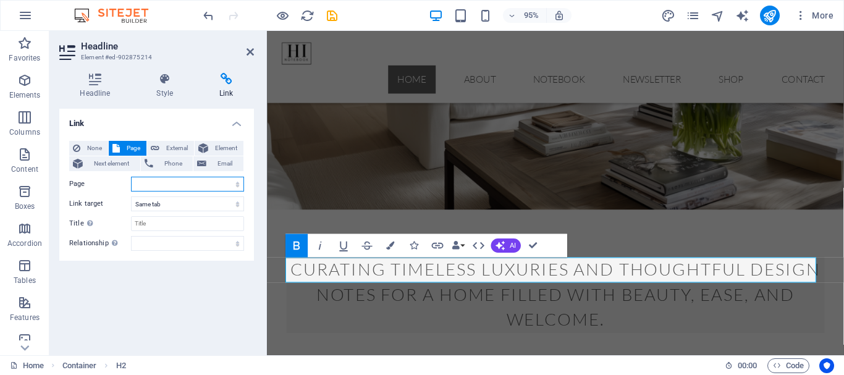
click at [237, 182] on select "Home About Notebook Newsletter Shop Contact Privacy Legal Notice" at bounding box center [187, 184] width 113 height 15
click at [234, 184] on select "Home About Notebook Newsletter Shop Contact Privacy Legal Notice" at bounding box center [187, 184] width 113 height 15
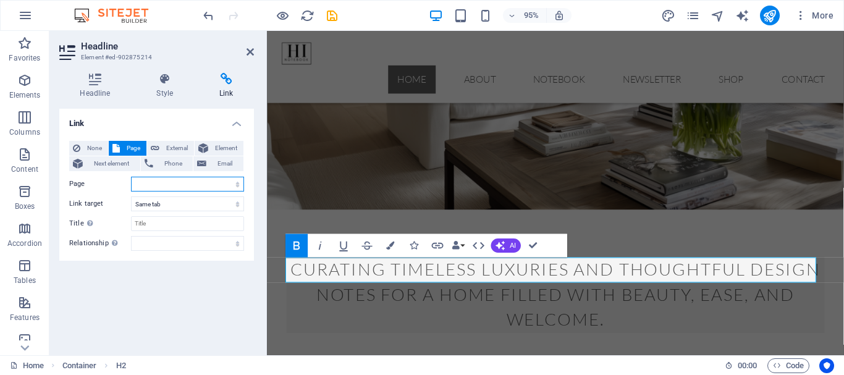
click at [234, 184] on select "Home About Notebook Newsletter Shop Contact Privacy Legal Notice" at bounding box center [187, 184] width 113 height 15
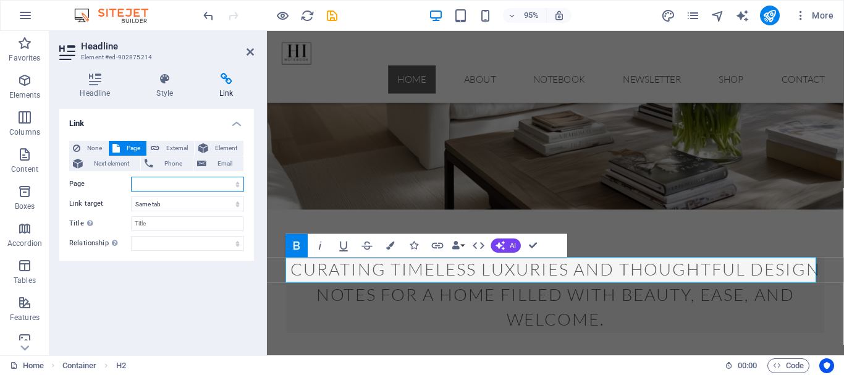
click at [234, 184] on select "Home About Notebook Newsletter Shop Contact Privacy Legal Notice" at bounding box center [187, 184] width 113 height 15
select select "1"
click at [131, 177] on select "Home About Notebook Newsletter Shop Contact Privacy Legal Notice" at bounding box center [187, 184] width 113 height 15
click at [169, 214] on div "None Page External Element Next element Phone Email Page Home About Notebook Ne…" at bounding box center [156, 196] width 175 height 110
click at [185, 297] on div "Link None Page External Element Next element Phone Email Page Home About Notebo…" at bounding box center [156, 227] width 195 height 237
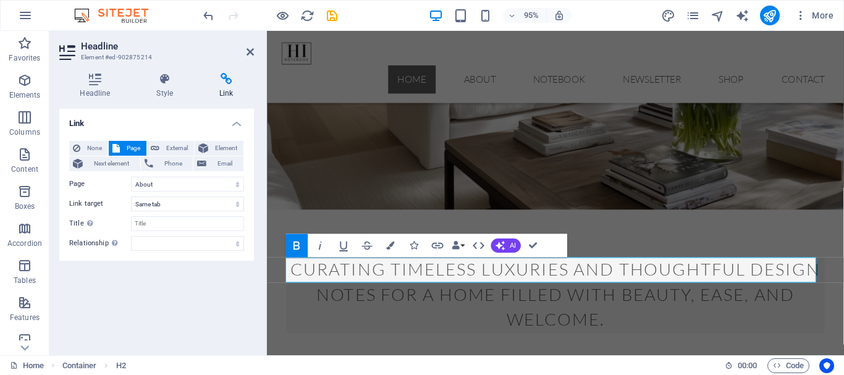
click at [185, 297] on div "Link None Page External Element Next element Phone Email Page Home About Notebo…" at bounding box center [156, 227] width 195 height 237
click at [247, 50] on icon at bounding box center [250, 52] width 7 height 10
click at [464, 67] on nav "Home About Notebook Newsletter Shop Contact" at bounding box center [571, 82] width 588 height 30
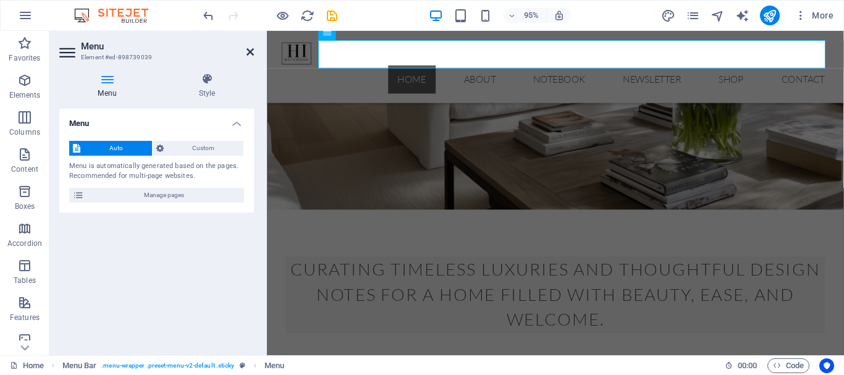
click at [250, 51] on icon at bounding box center [250, 52] width 7 height 10
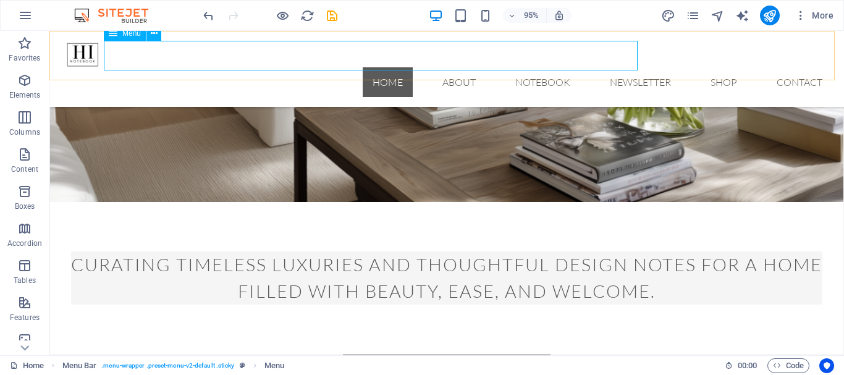
click at [250, 67] on nav "Home About Notebook Newsletter Shop Contact" at bounding box center [446, 82] width 771 height 30
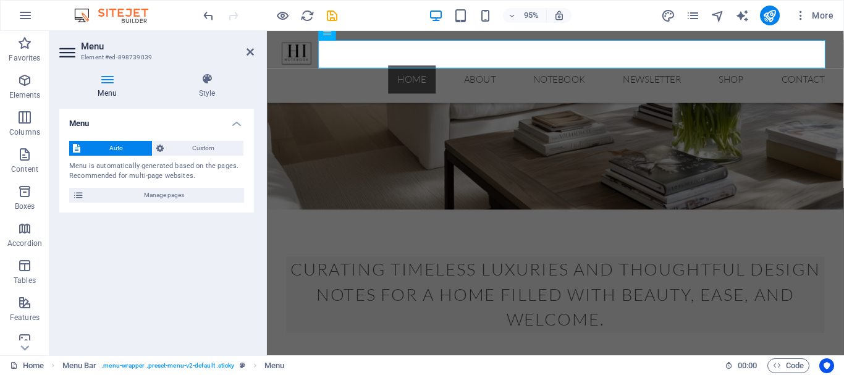
click at [255, 50] on aside "Menu Element #ed-898739039 Menu Style Menu Auto Custom Menu is automatically ge…" at bounding box center [158, 193] width 218 height 325
click at [250, 50] on icon at bounding box center [250, 52] width 7 height 10
click at [468, 67] on nav "Home About Notebook Newsletter Shop Contact" at bounding box center [571, 82] width 588 height 30
click at [250, 50] on icon at bounding box center [250, 52] width 7 height 10
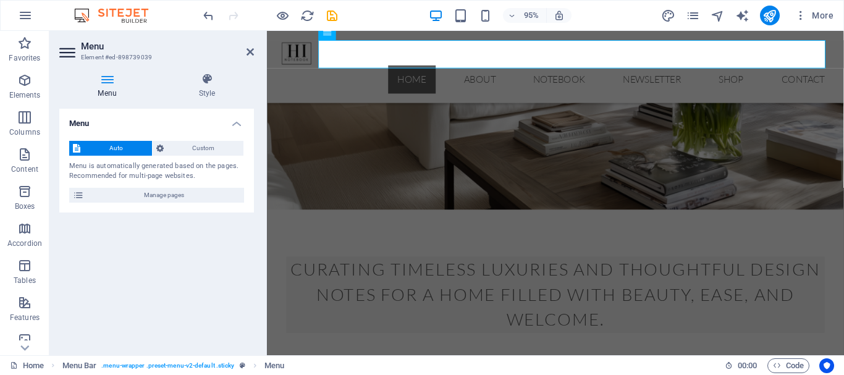
click at [468, 67] on nav "Home About Notebook Newsletter Shop Contact" at bounding box center [571, 82] width 588 height 30
click at [250, 50] on icon at bounding box center [250, 52] width 7 height 10
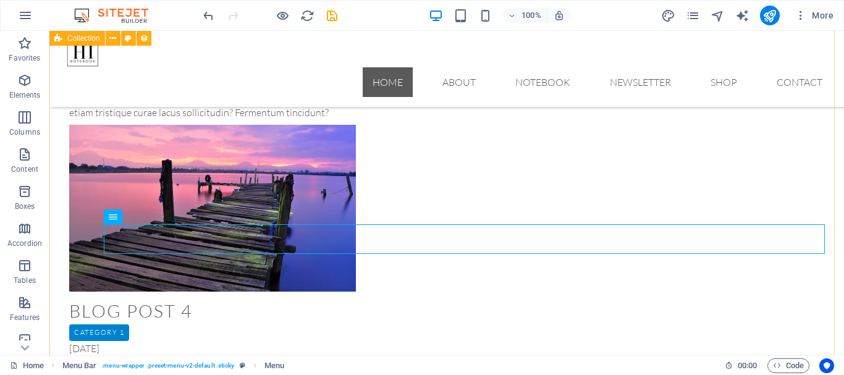
scroll to position [1236, 0]
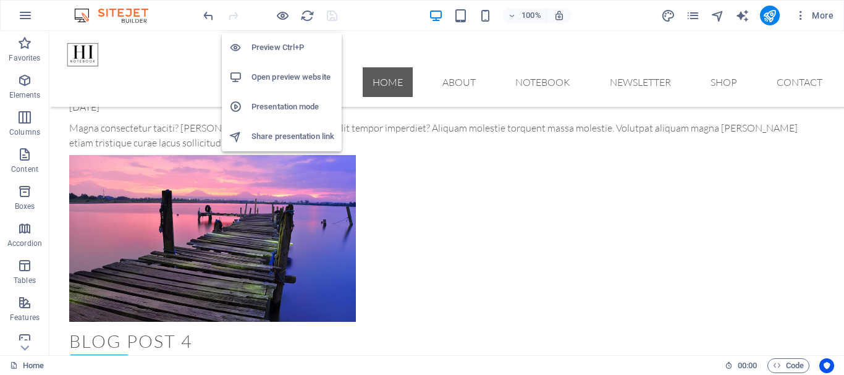
click at [275, 48] on h6 "Preview Ctrl+P" at bounding box center [293, 47] width 83 height 15
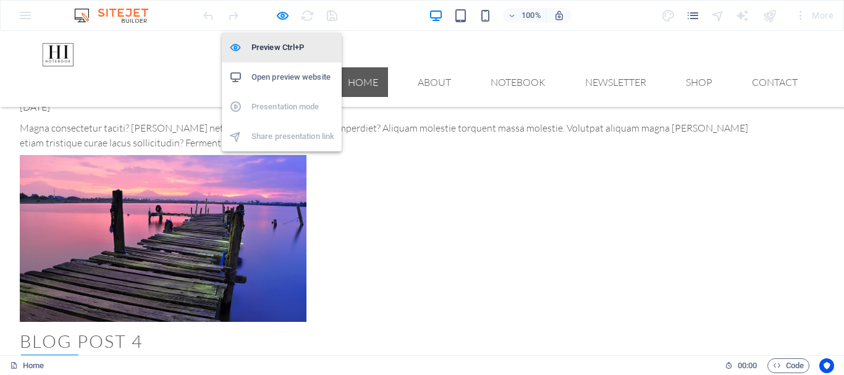
click at [275, 48] on h6 "Preview Ctrl+P" at bounding box center [293, 47] width 83 height 15
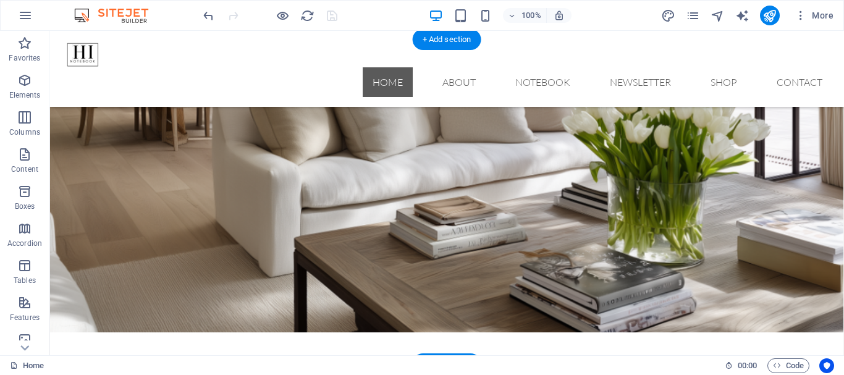
scroll to position [62, 0]
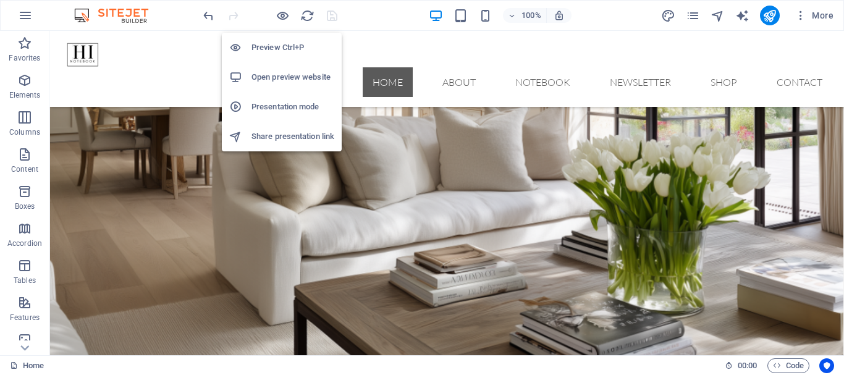
click at [276, 79] on h6 "Open preview website" at bounding box center [293, 77] width 83 height 15
